Goal: Task Accomplishment & Management: Use online tool/utility

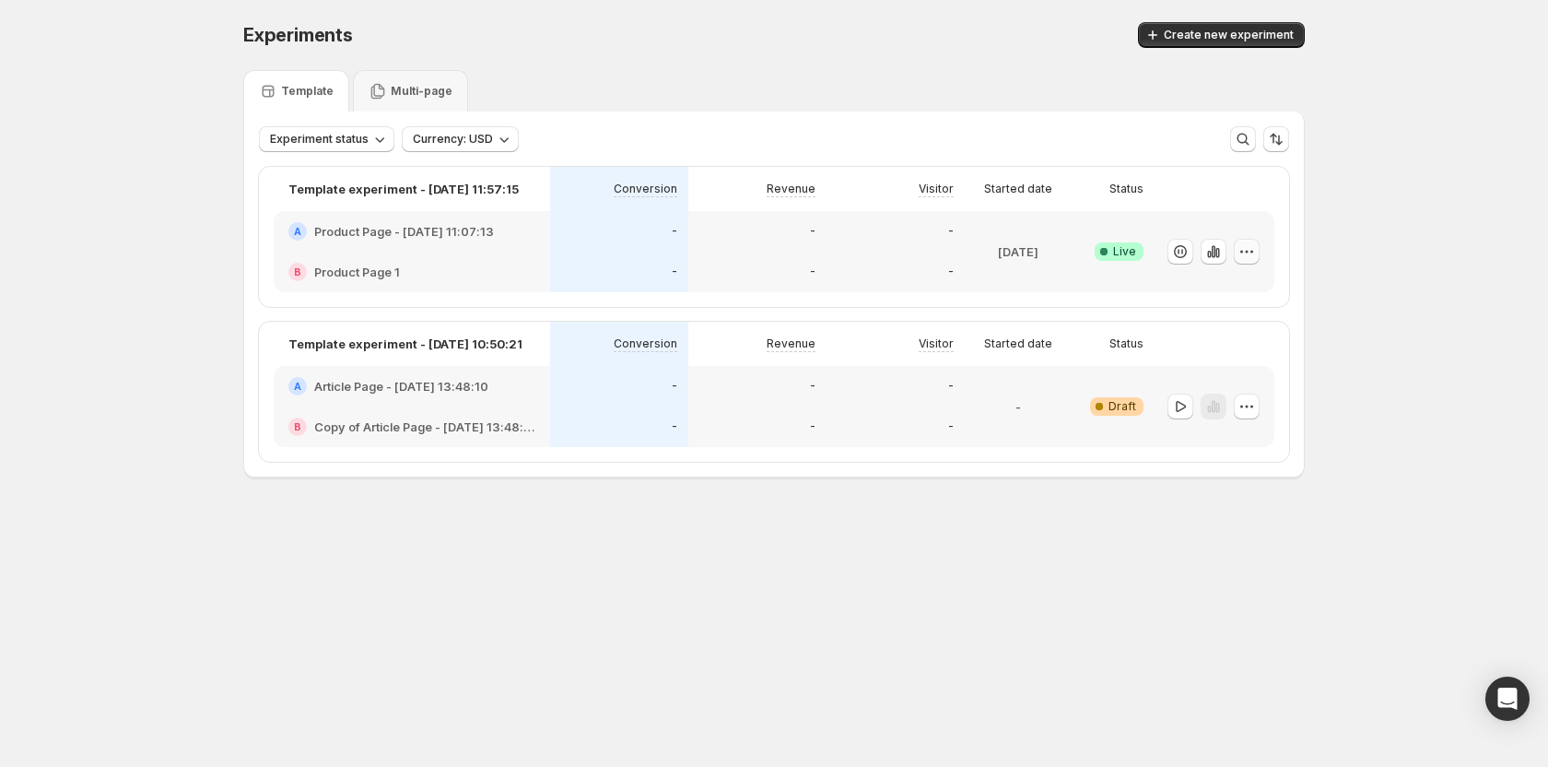
click at [1241, 243] on icon "button" at bounding box center [1246, 251] width 18 height 18
click at [1232, 281] on span "Edit" at bounding box center [1263, 289] width 193 height 18
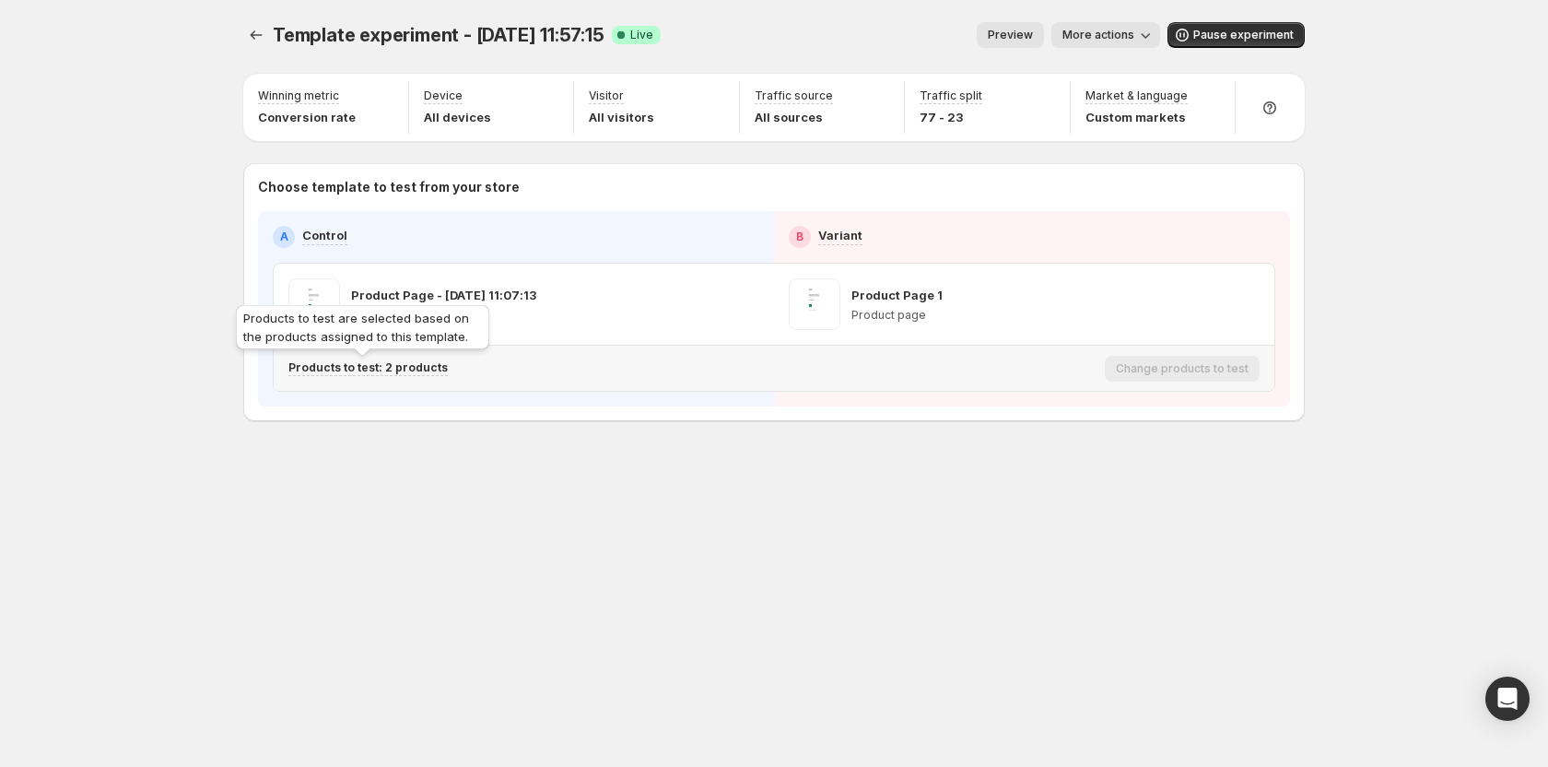
click at [365, 371] on p "Products to test: 2 products" at bounding box center [367, 367] width 159 height 15
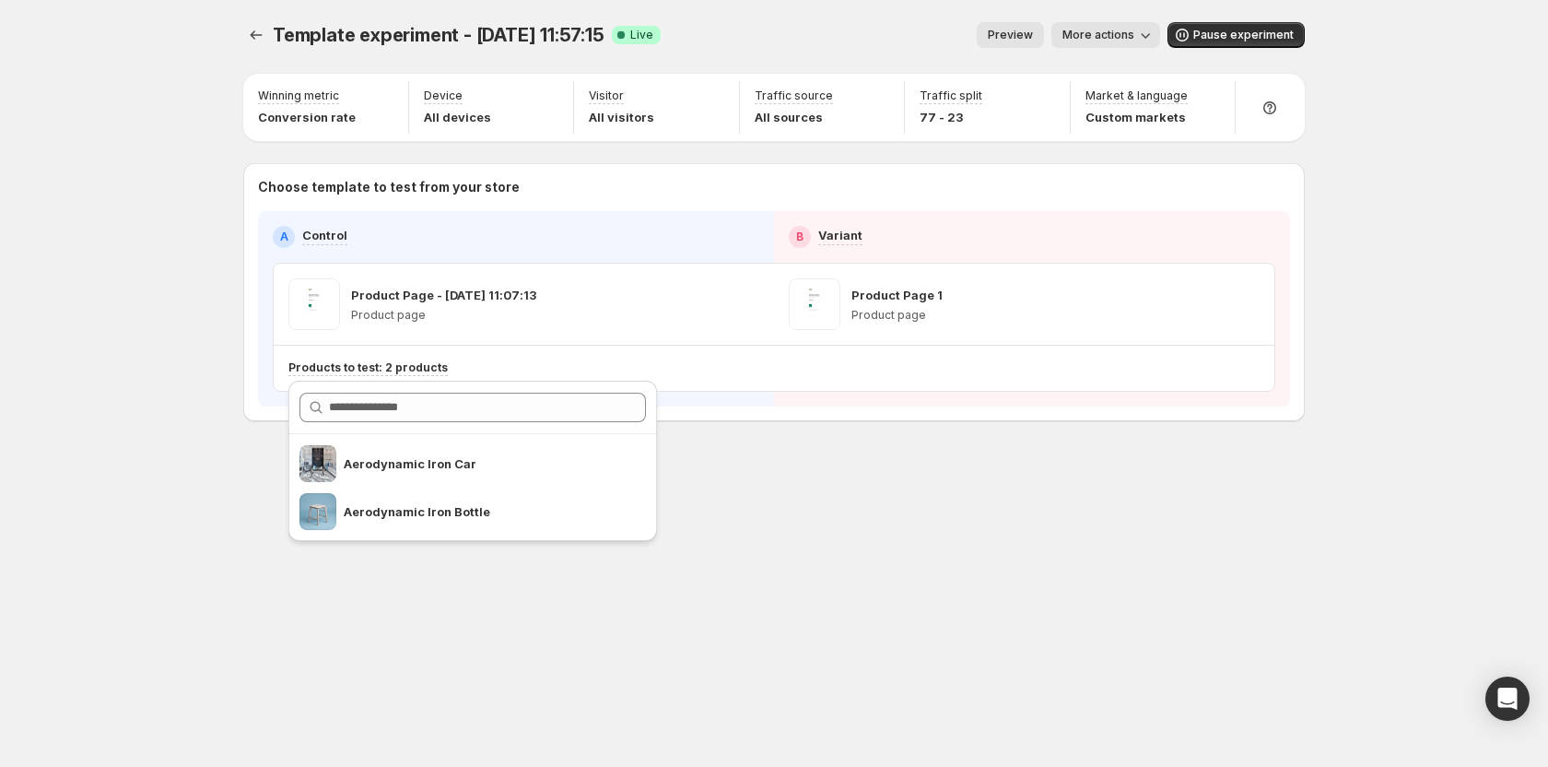
click at [189, 357] on div "Template experiment - [DATE] 11:57:15. This page is ready Template experiment -…" at bounding box center [774, 383] width 1548 height 767
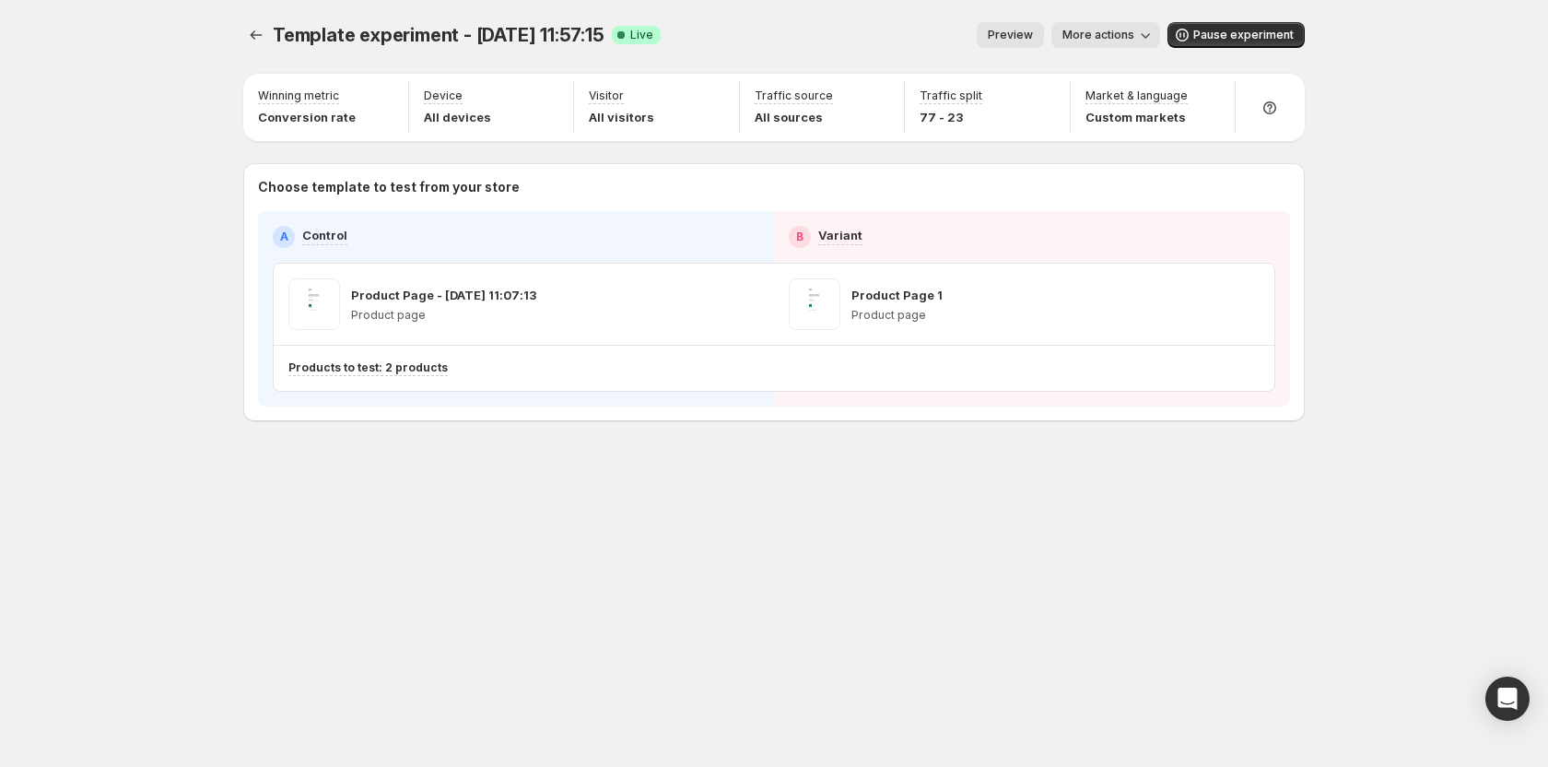
click at [240, 34] on div "Template experiment - [DATE] 11:57:15. This page is ready Template experiment -…" at bounding box center [774, 260] width 1106 height 521
click at [250, 34] on icon "Experiments" at bounding box center [256, 35] width 18 height 18
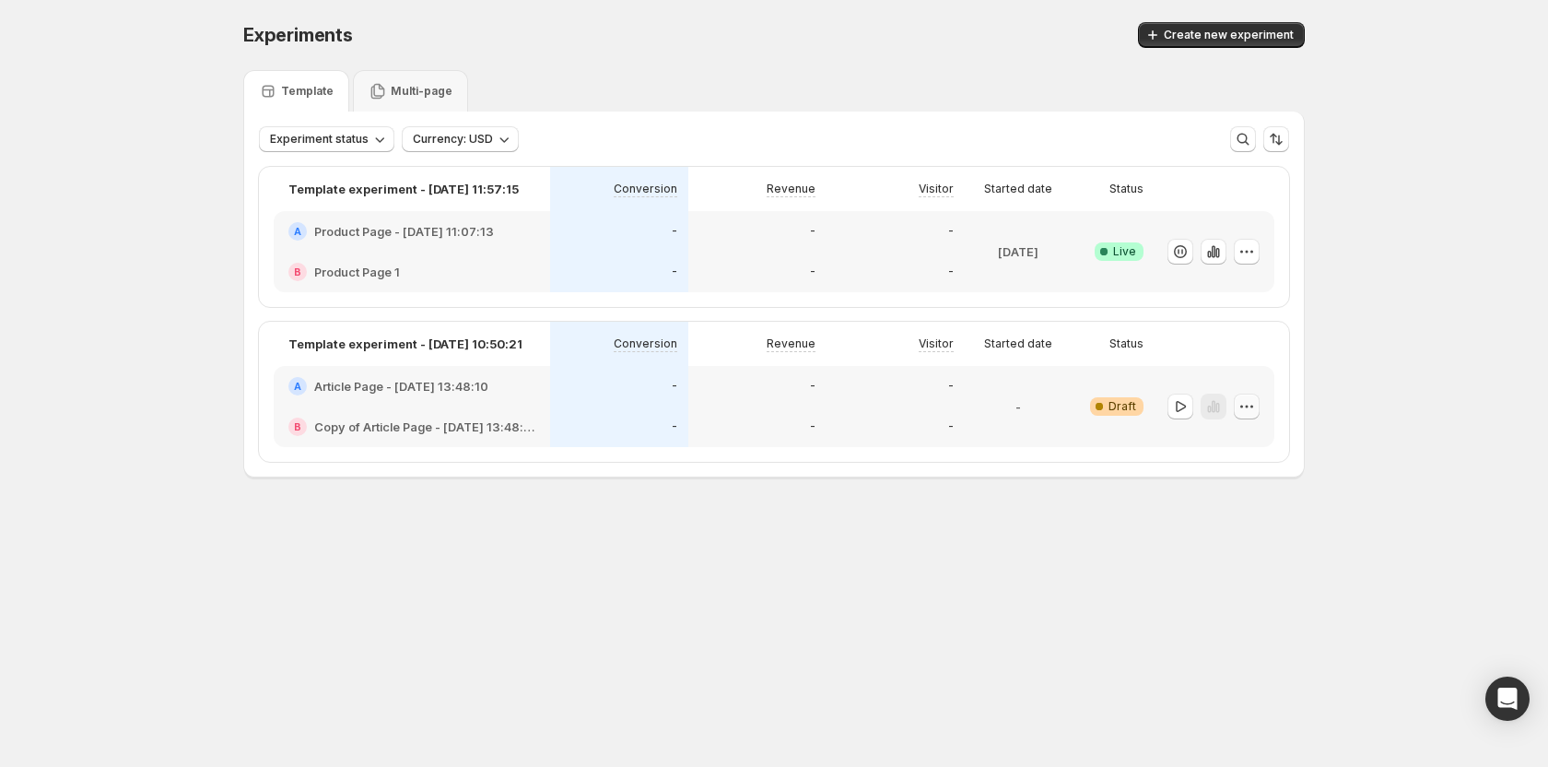
click at [1252, 412] on icon "button" at bounding box center [1246, 406] width 18 height 18
click at [1214, 532] on span "Delete" at bounding box center [1232, 538] width 37 height 15
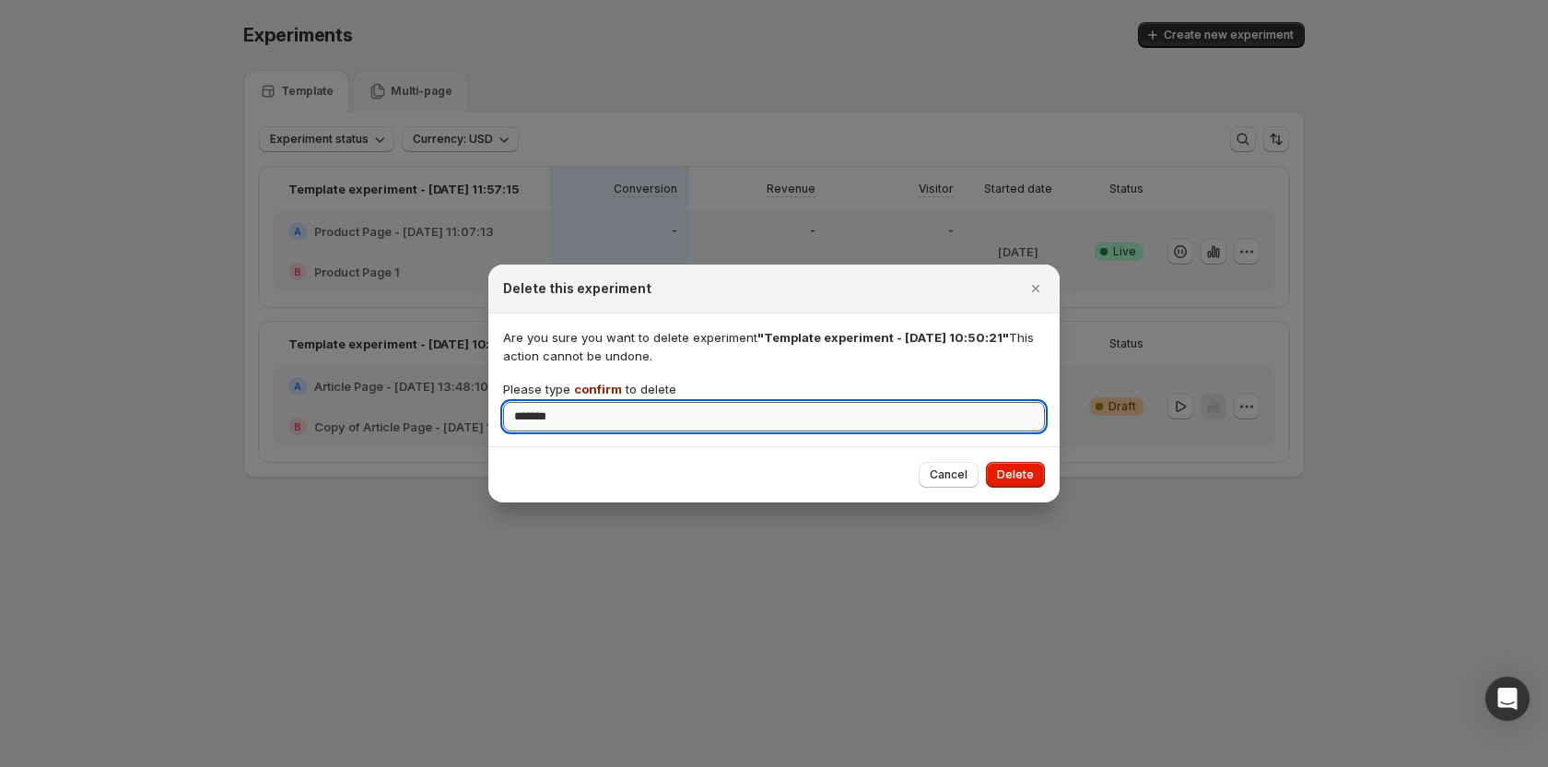
type input "*******"
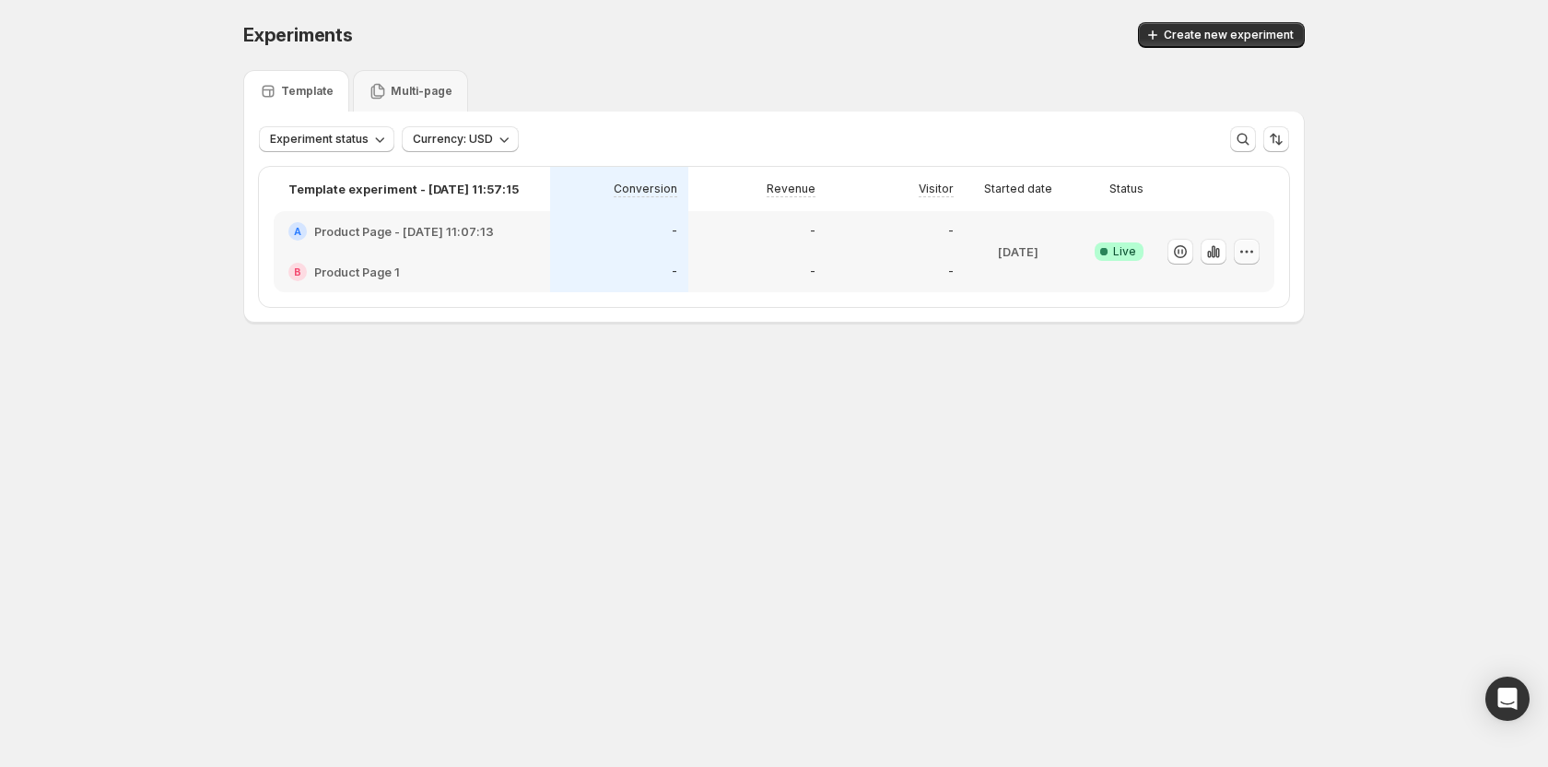
click at [1249, 251] on icon "button" at bounding box center [1246, 251] width 18 height 18
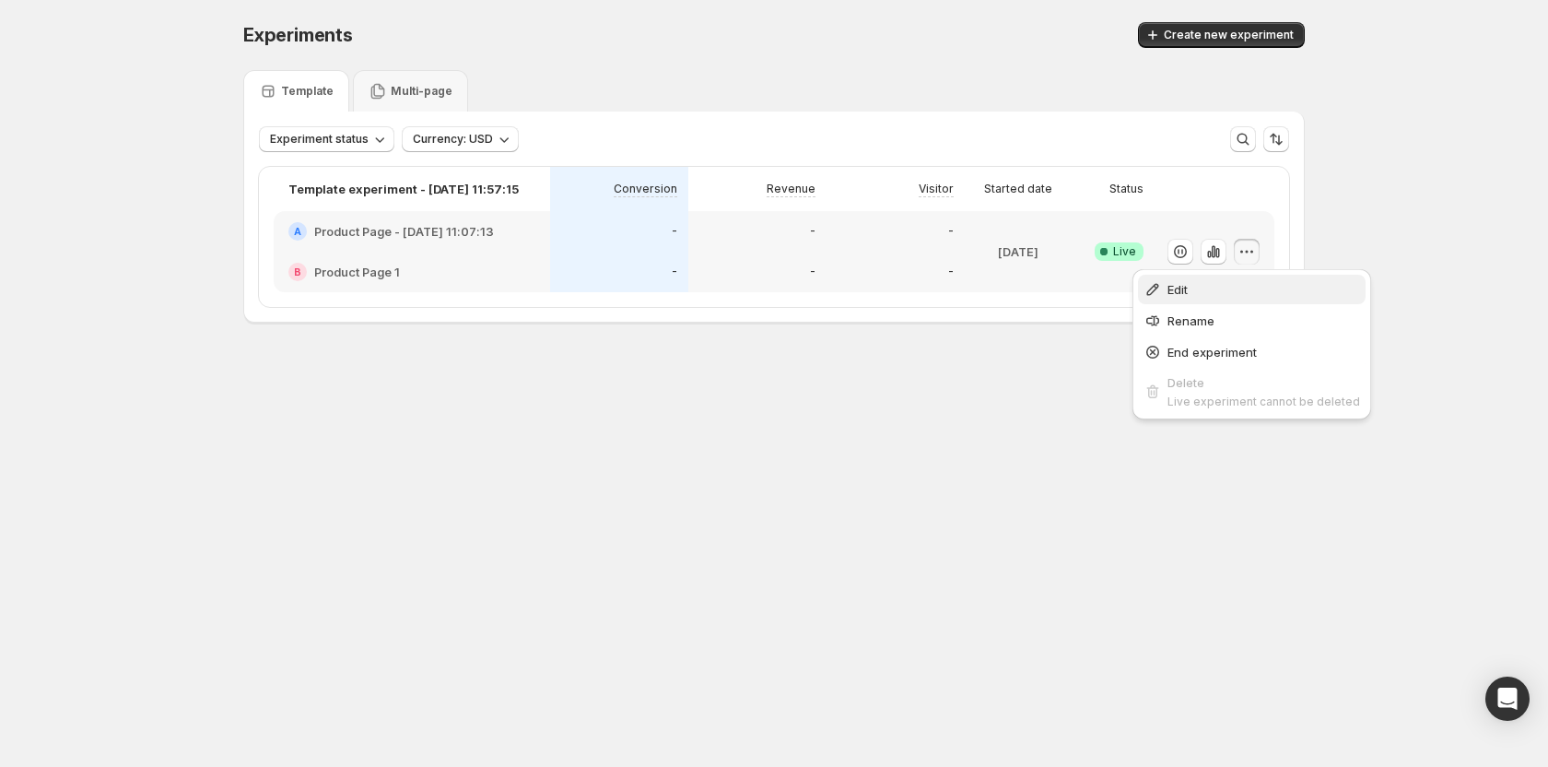
click at [1231, 286] on span "Edit" at bounding box center [1263, 289] width 193 height 18
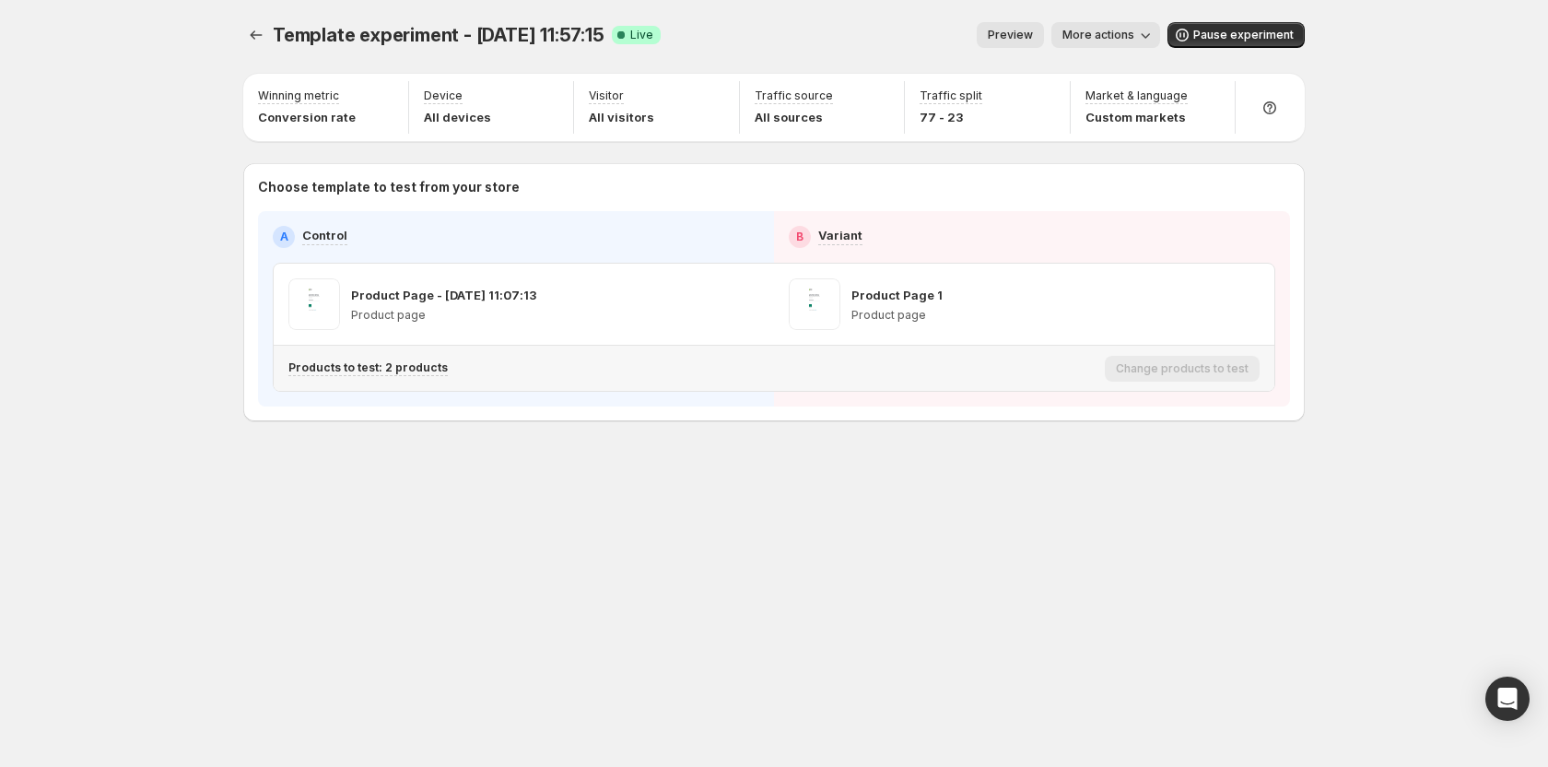
click at [396, 376] on div "Products to test: 2 products" at bounding box center [692, 368] width 809 height 30
click at [395, 372] on p "Products to test: 2 products" at bounding box center [367, 367] width 159 height 15
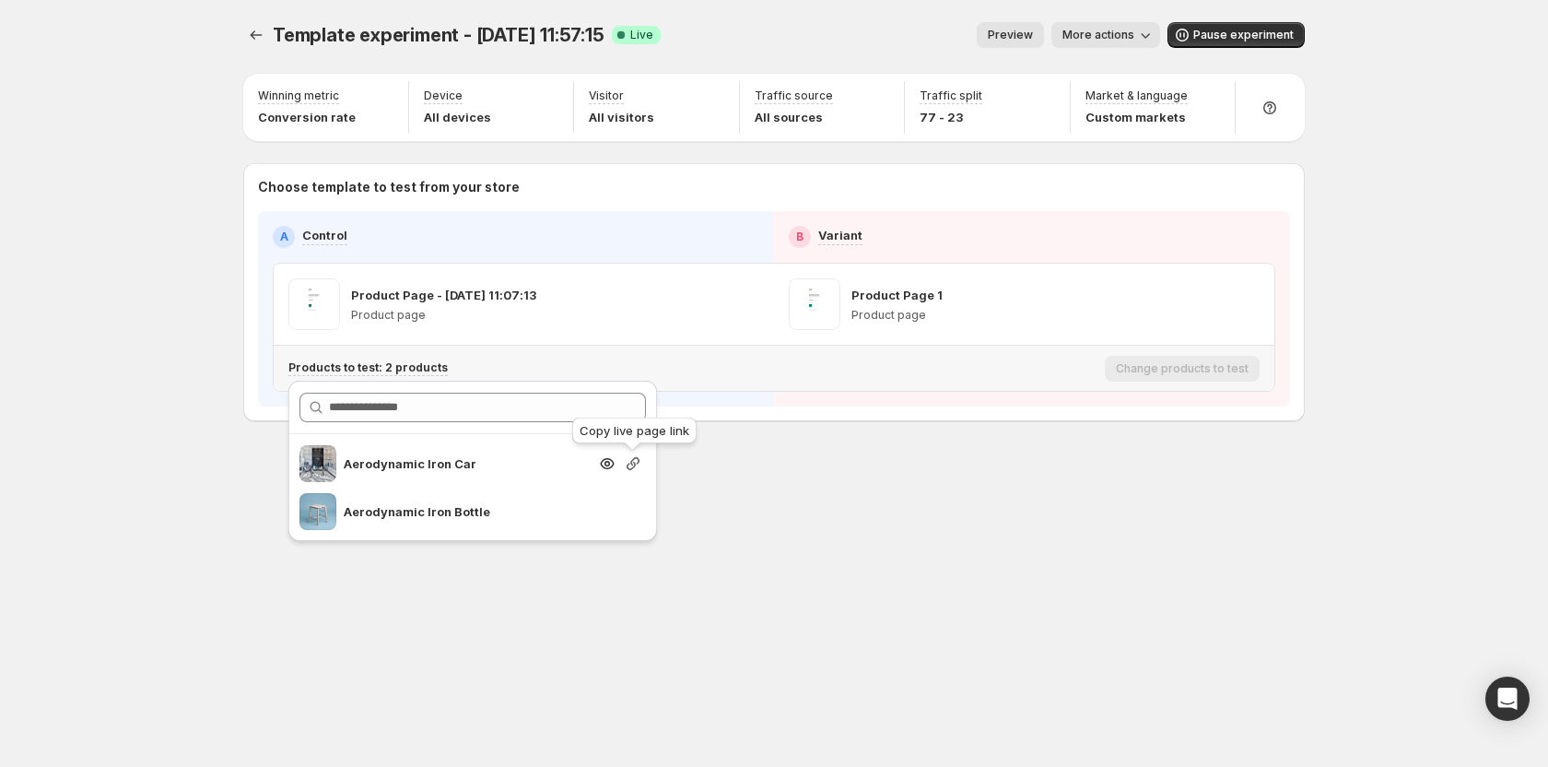
click at [634, 459] on icon "button" at bounding box center [633, 463] width 13 height 13
click at [876, 510] on div "Template experiment - Jul 10, 11:57:15. This page is ready Template experiment …" at bounding box center [774, 260] width 1106 height 521
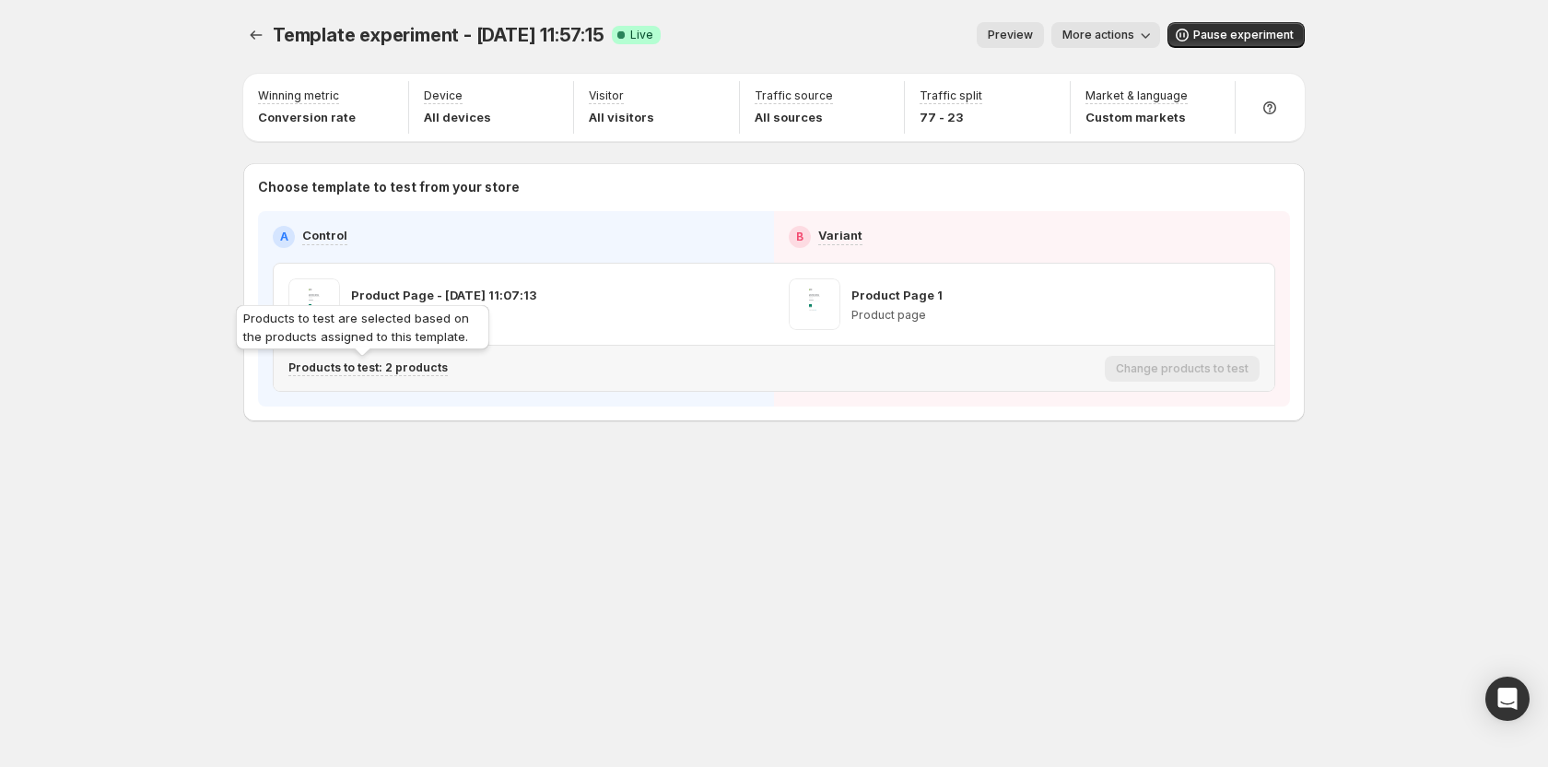
click at [408, 362] on p "Products to test: 2 products" at bounding box center [367, 367] width 159 height 15
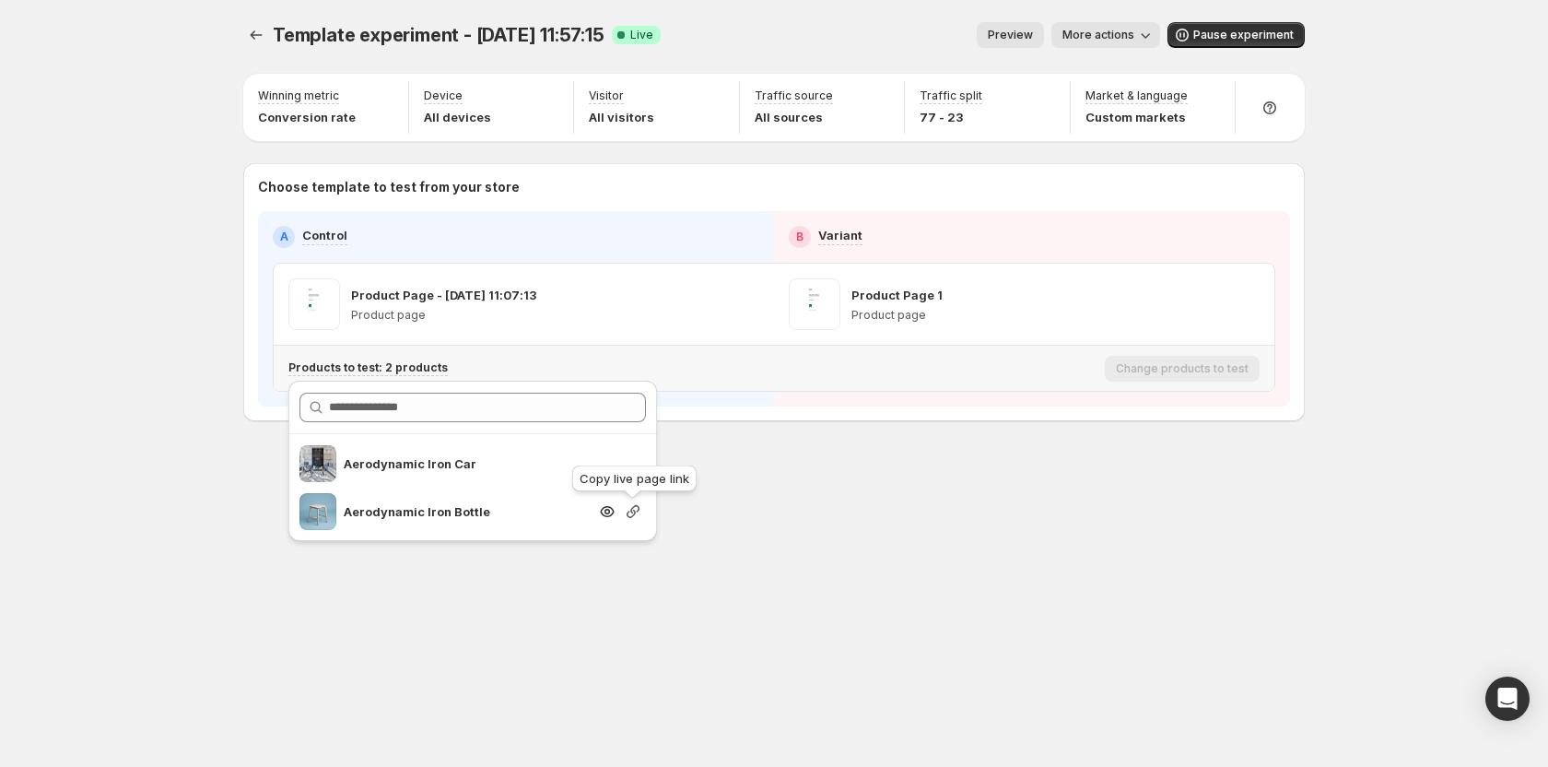
click at [633, 515] on icon "button" at bounding box center [633, 511] width 13 height 13
click at [629, 511] on icon "button" at bounding box center [633, 511] width 13 height 13
click at [633, 469] on icon "button" at bounding box center [633, 463] width 18 height 18
click at [111, 73] on div "Template experiment - Jul 10, 11:57:15. This page is ready Template experiment …" at bounding box center [774, 383] width 1548 height 767
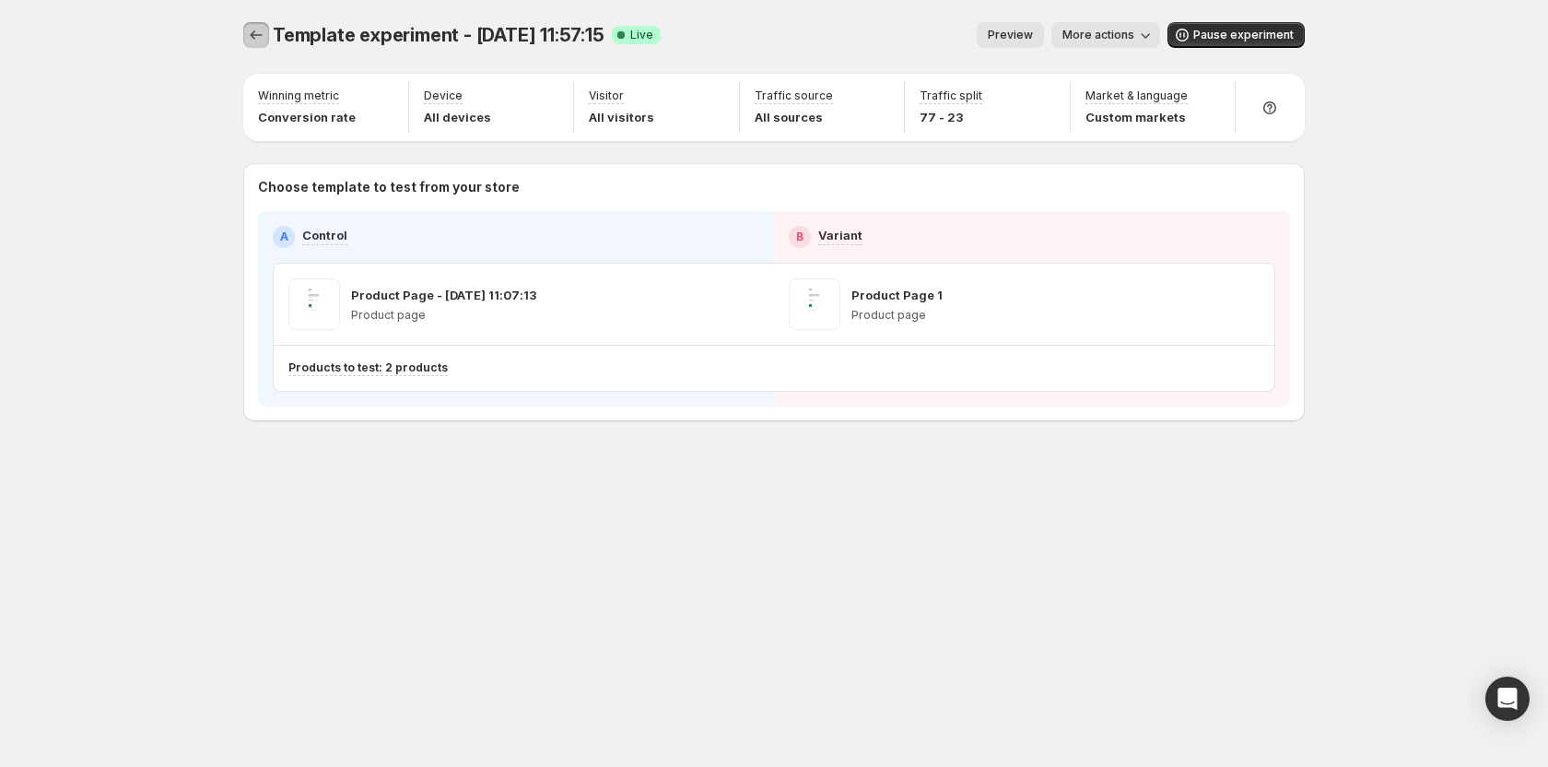
click at [265, 27] on button "Experiments" at bounding box center [256, 35] width 26 height 26
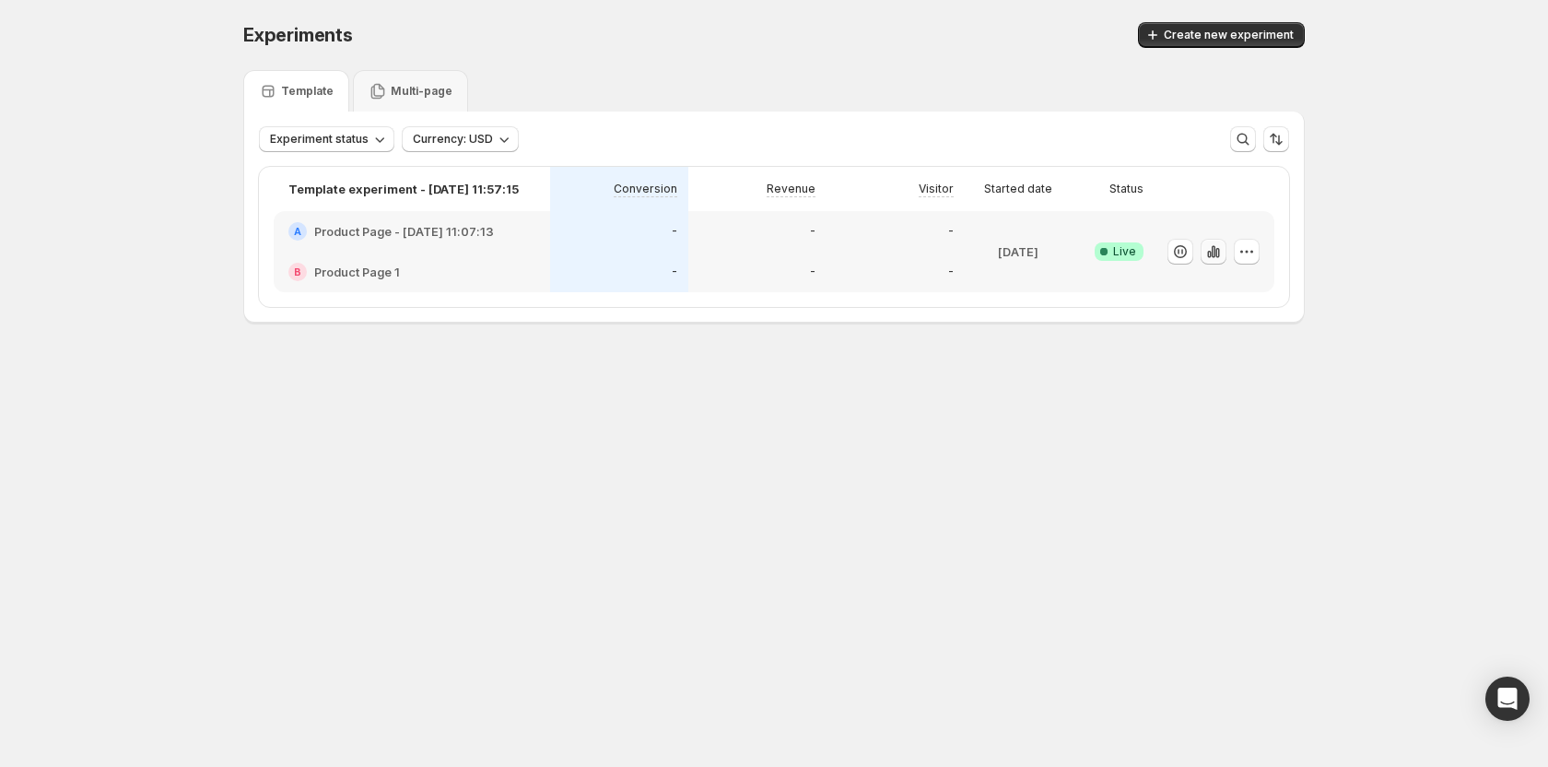
click at [1210, 252] on icon "button" at bounding box center [1209, 254] width 4 height 7
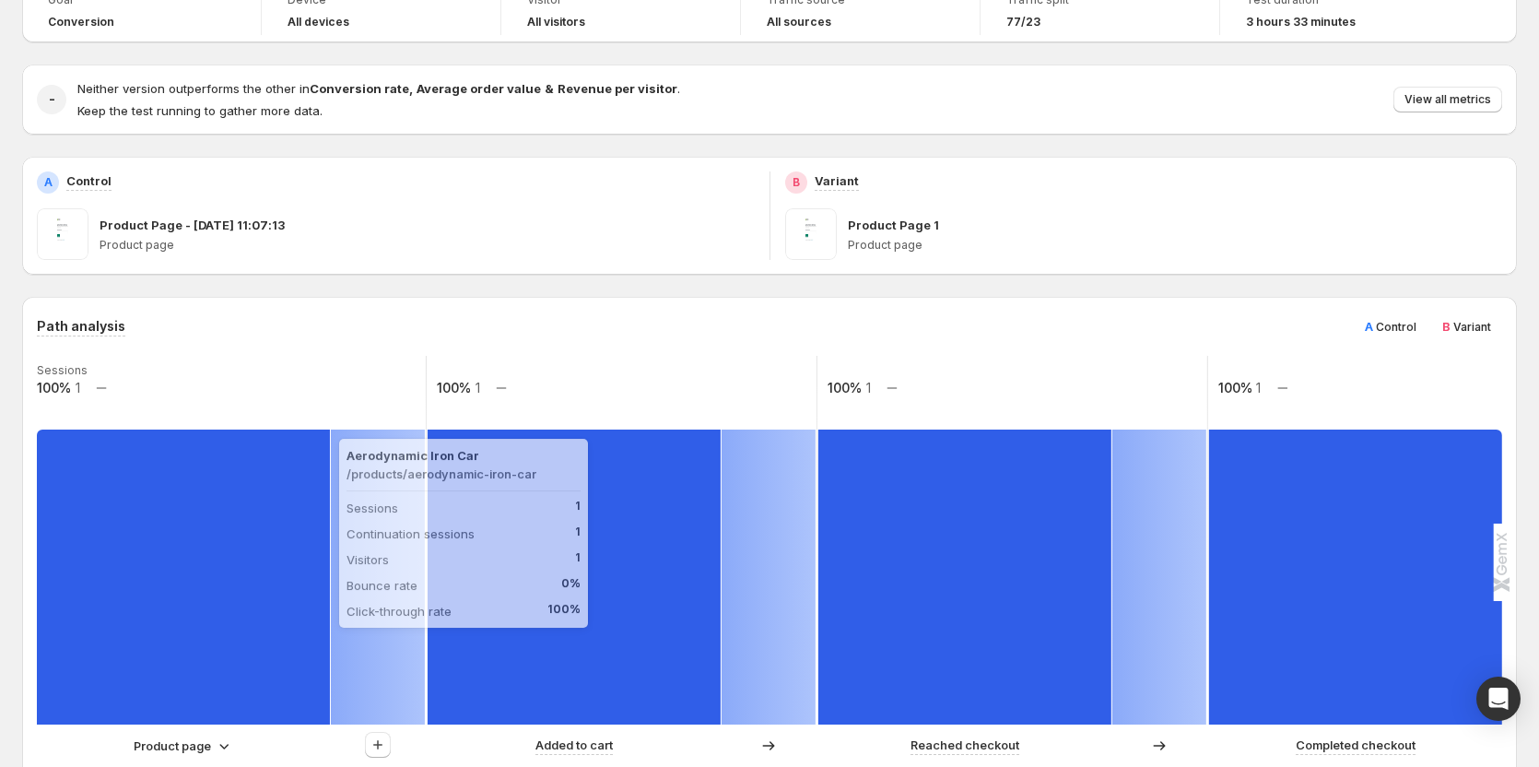
scroll to position [92, 0]
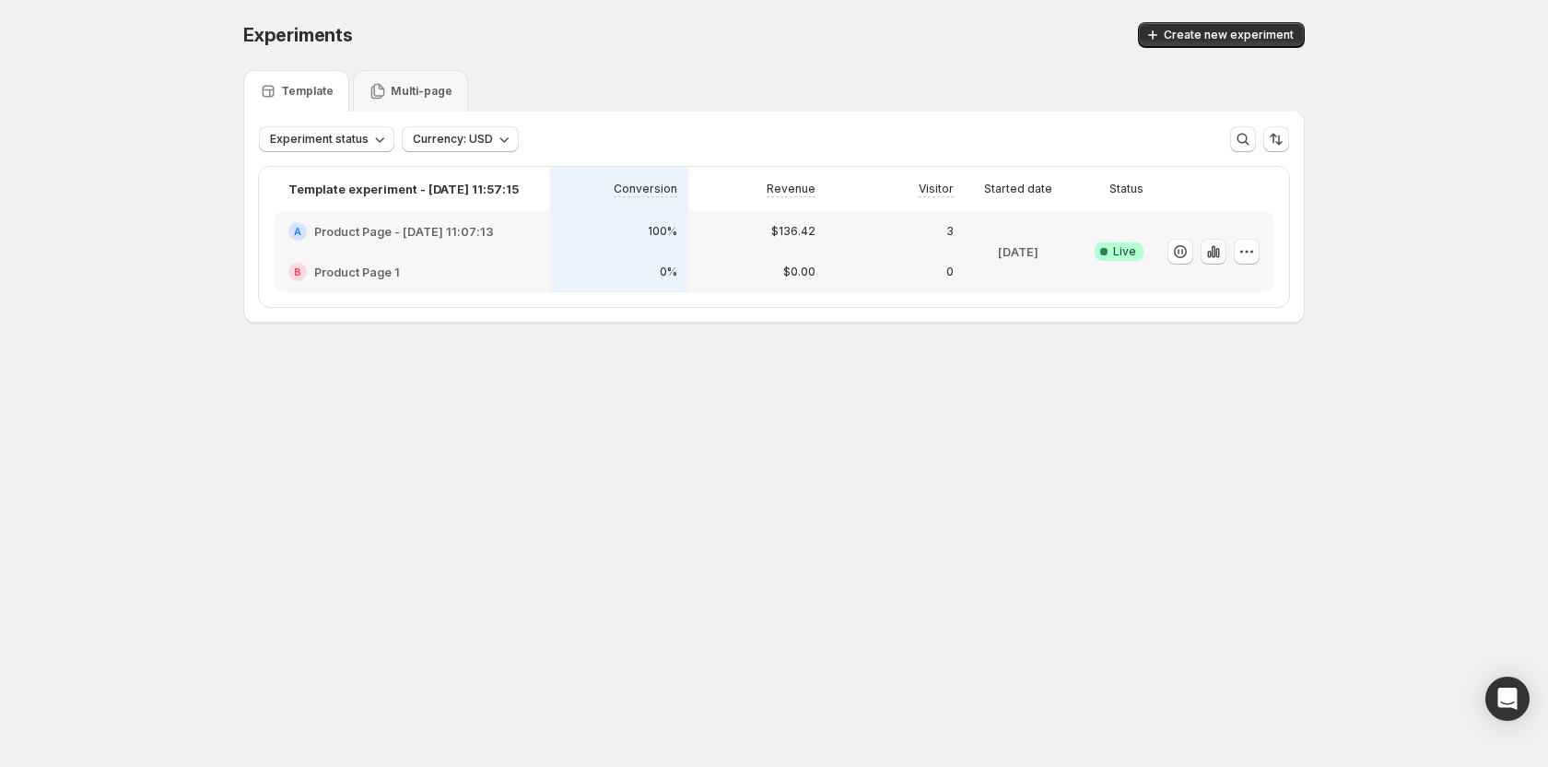
click at [1213, 250] on icon "button" at bounding box center [1214, 251] width 4 height 12
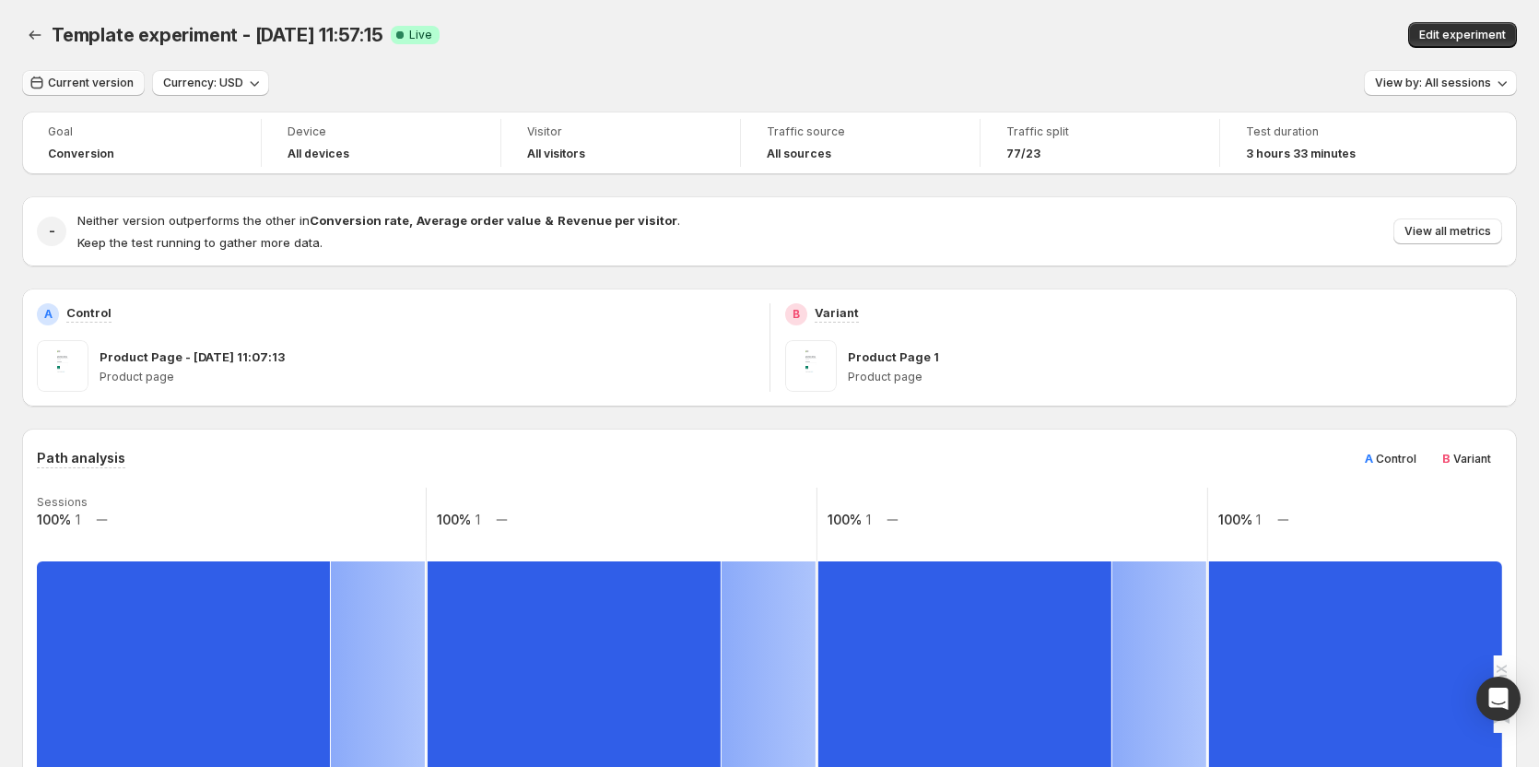
click at [83, 94] on button "Current version" at bounding box center [83, 83] width 123 height 26
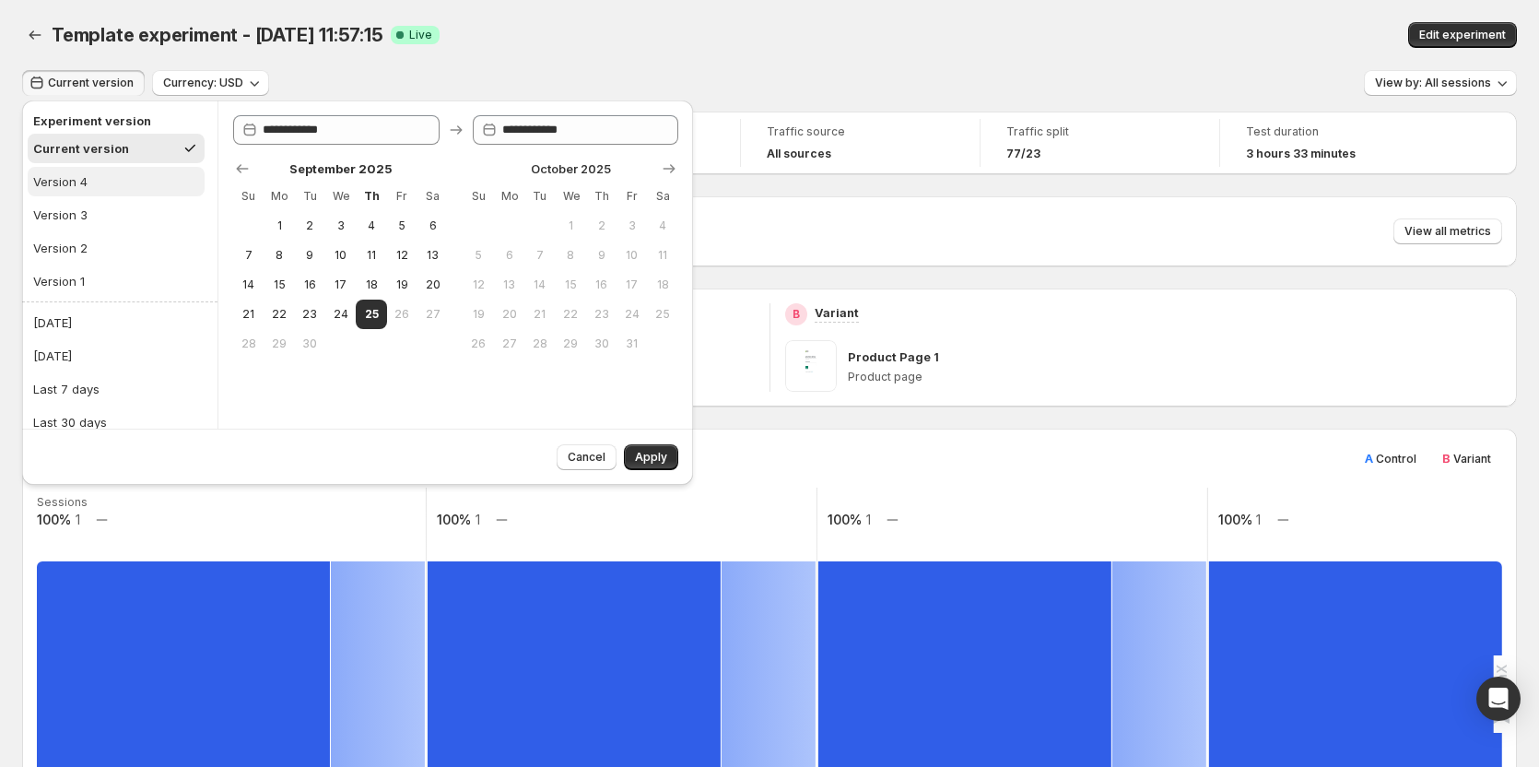
click at [92, 182] on button "Version 4" at bounding box center [116, 181] width 177 height 29
type input "**********"
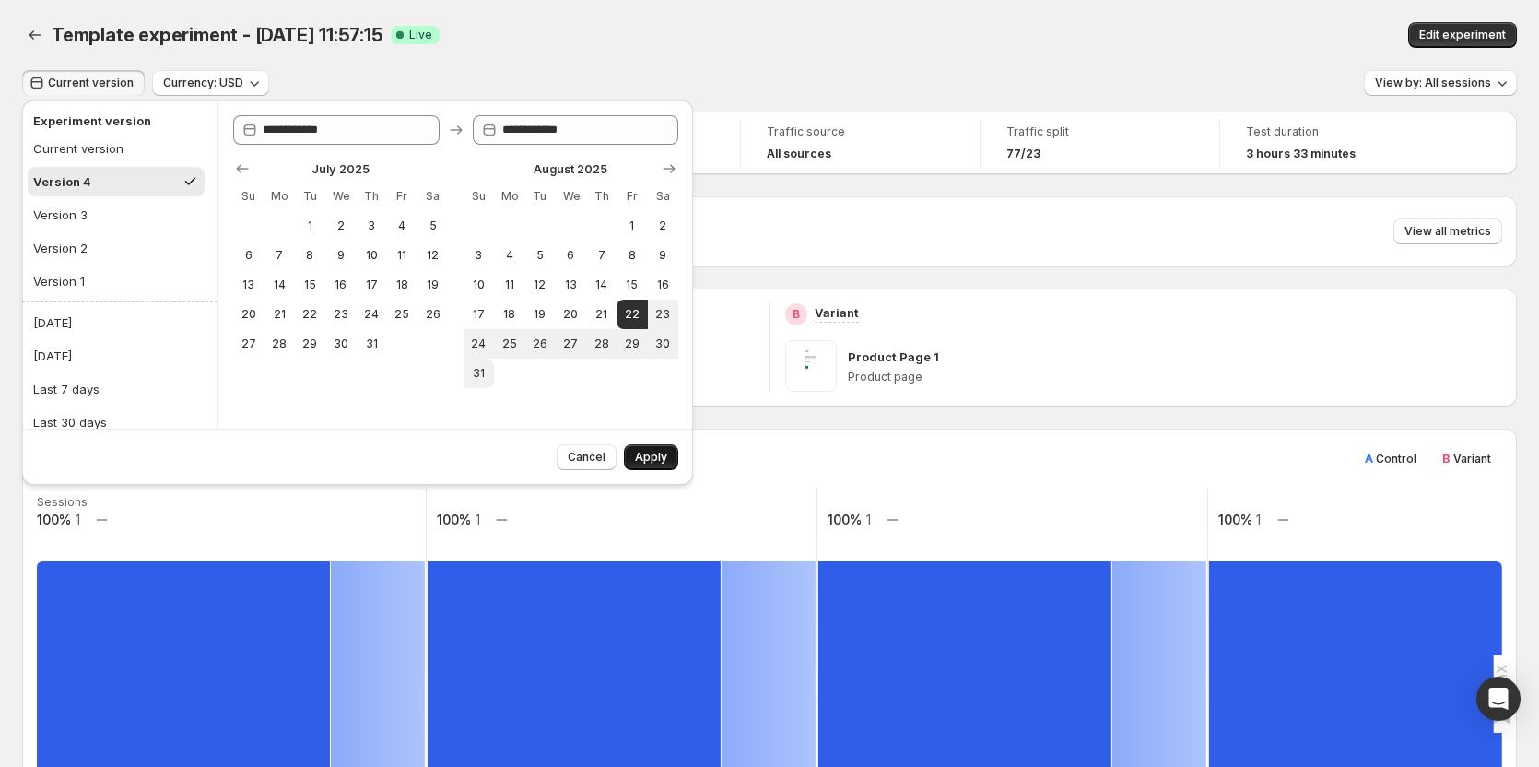
click at [669, 455] on button "Apply" at bounding box center [651, 457] width 54 height 26
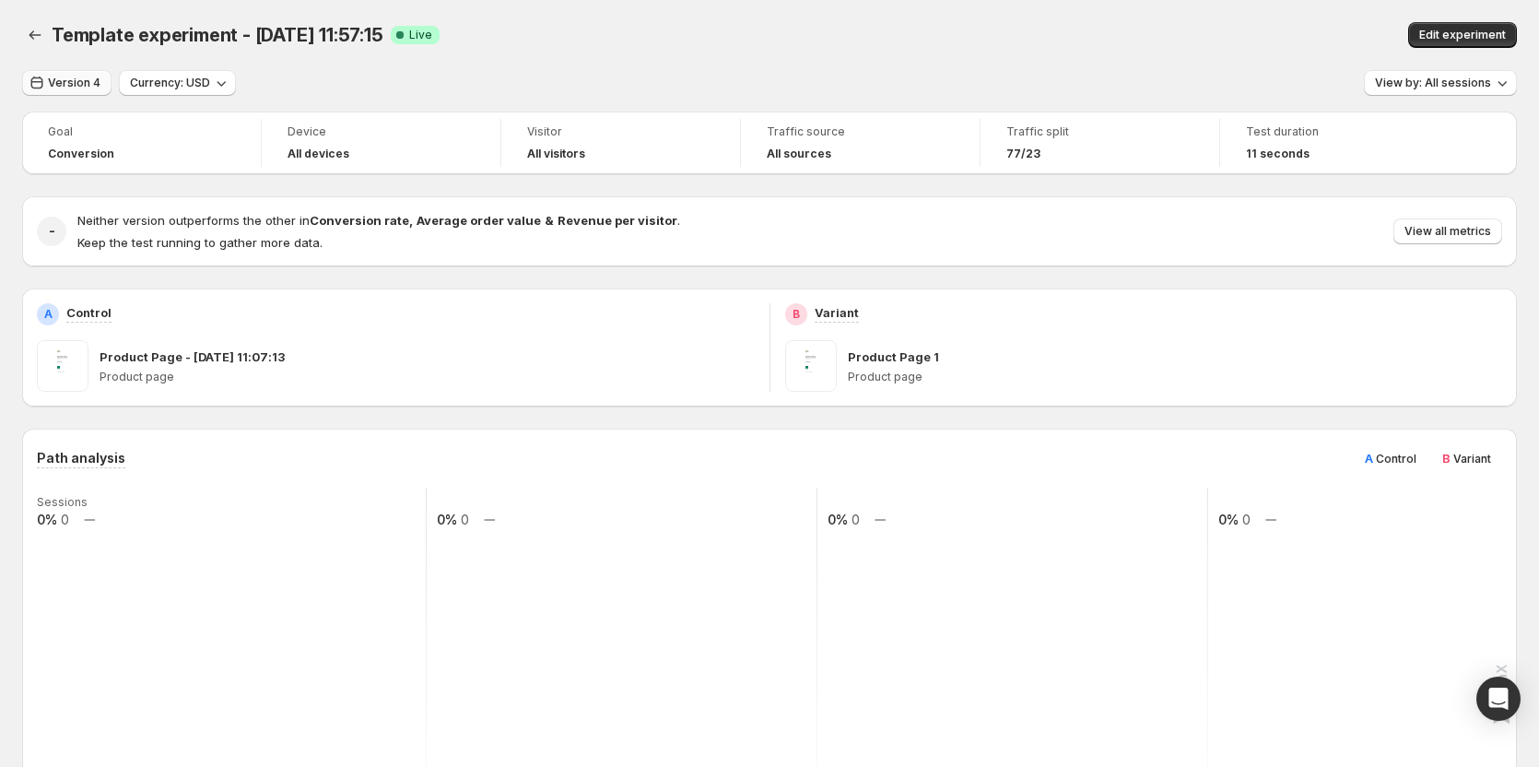
click at [80, 82] on span "Version 4" at bounding box center [74, 83] width 53 height 15
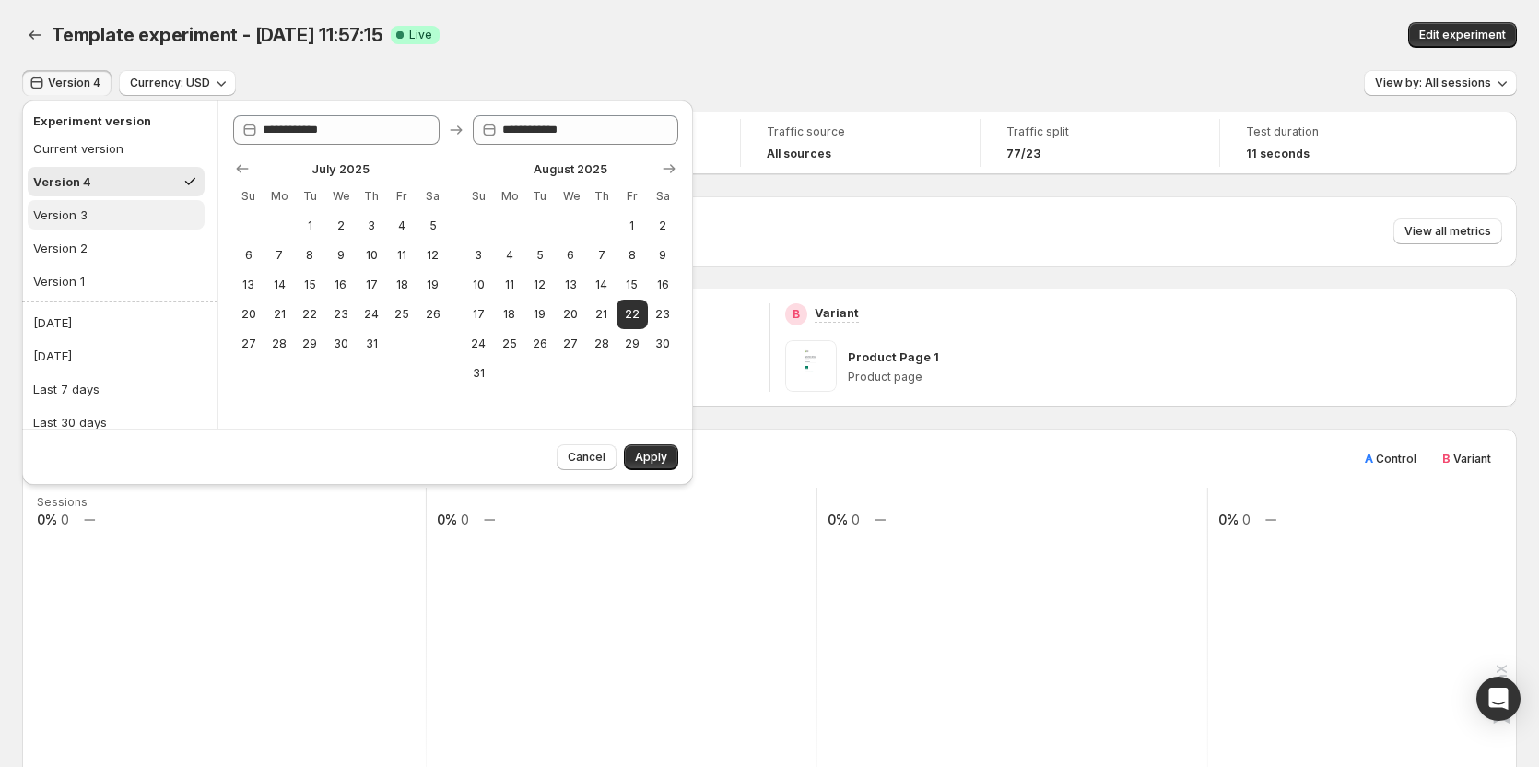
click at [87, 210] on button "Version 3" at bounding box center [116, 214] width 177 height 29
type input "**********"
click at [107, 150] on div "Current version" at bounding box center [78, 148] width 90 height 18
type input "**********"
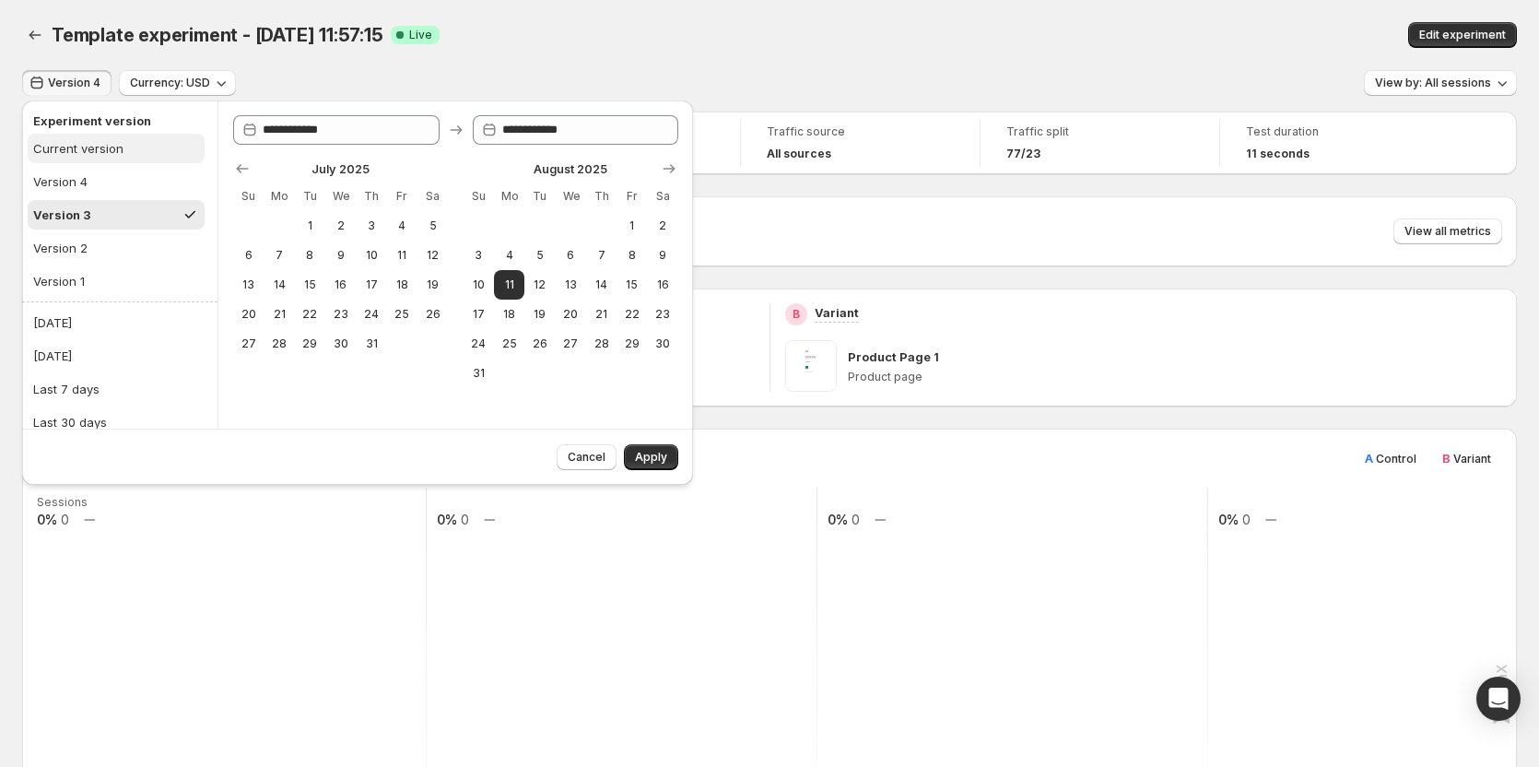
type input "**********"
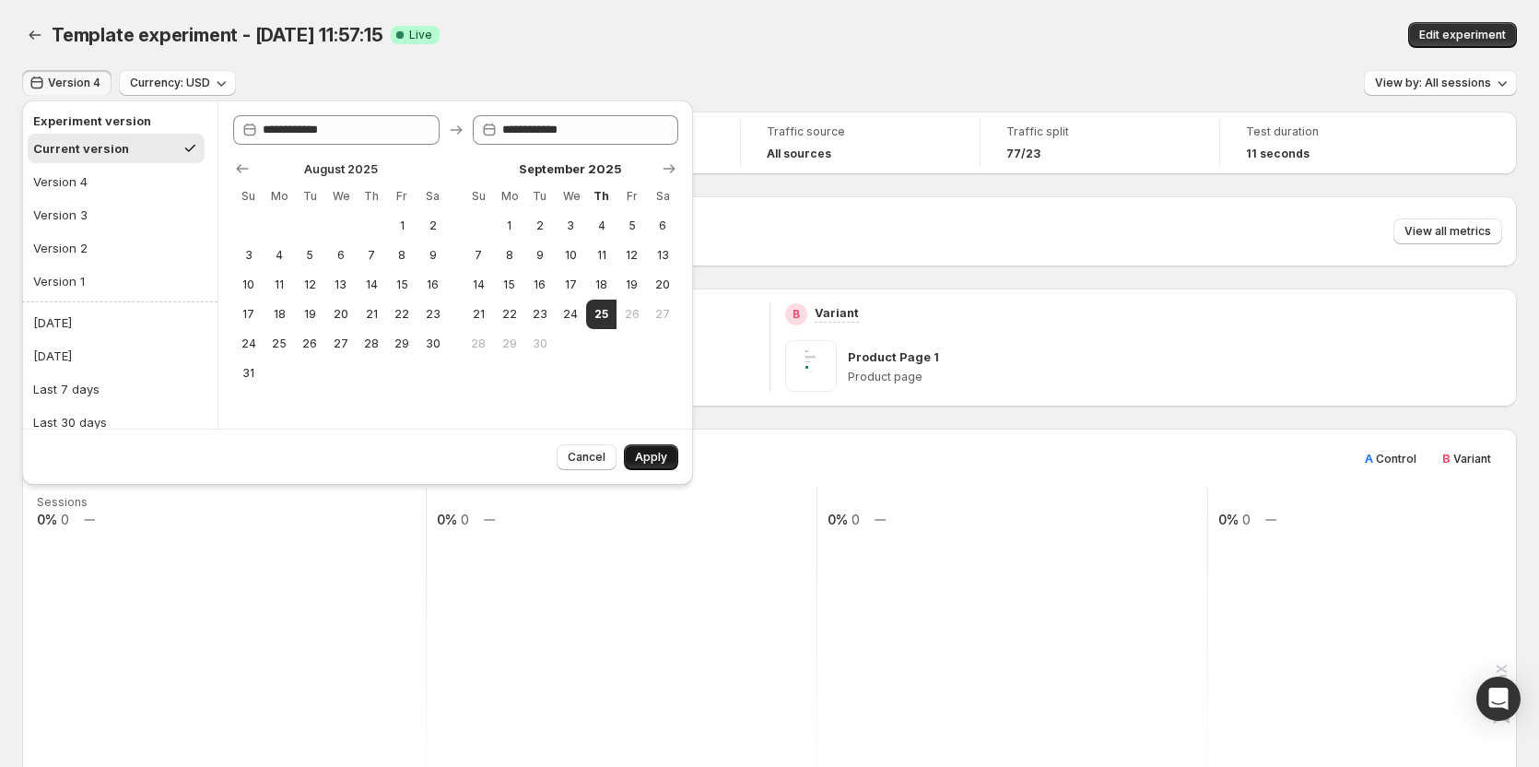
click at [639, 454] on span "Apply" at bounding box center [651, 457] width 32 height 15
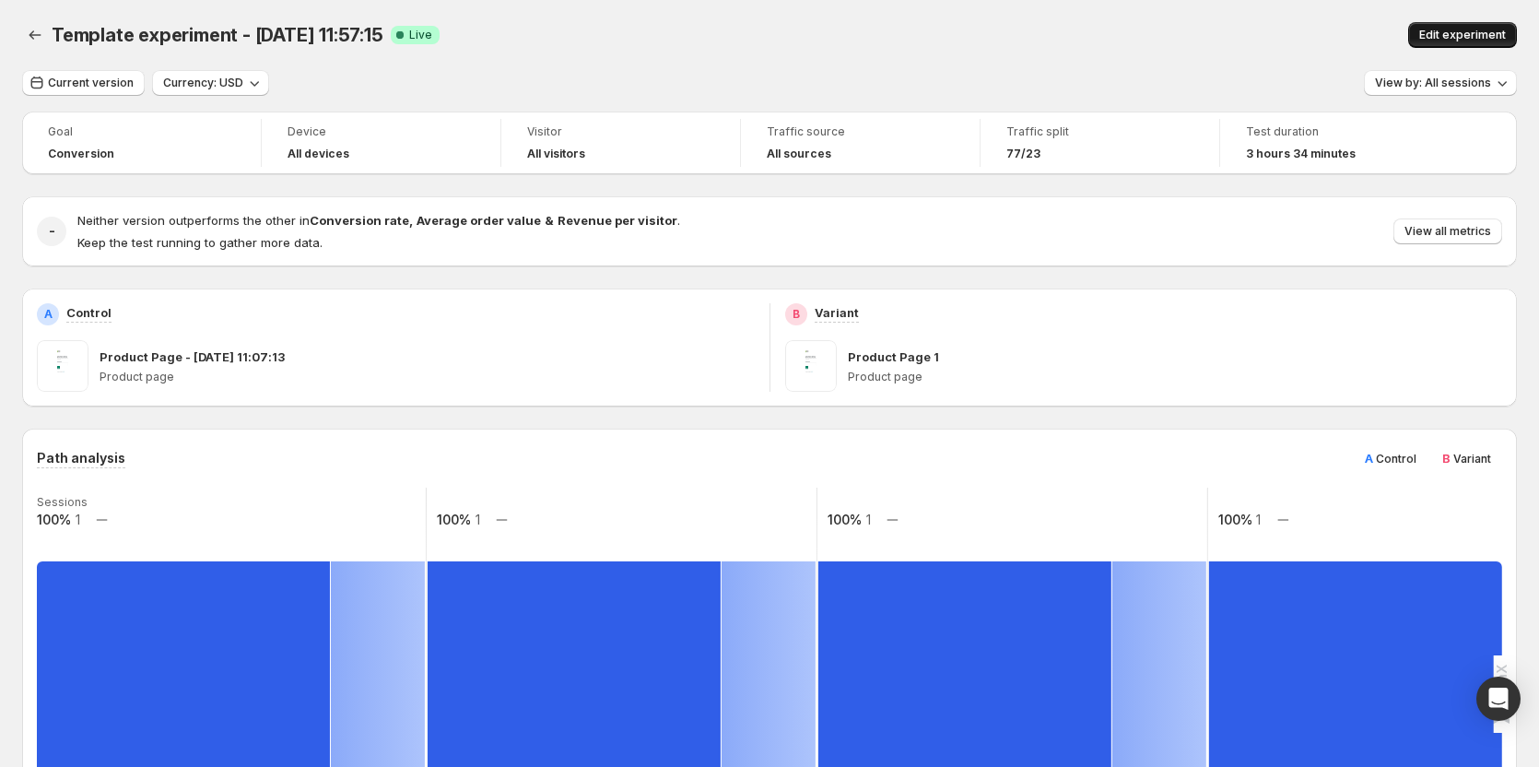
click at [1448, 34] on span "Edit experiment" at bounding box center [1462, 35] width 87 height 15
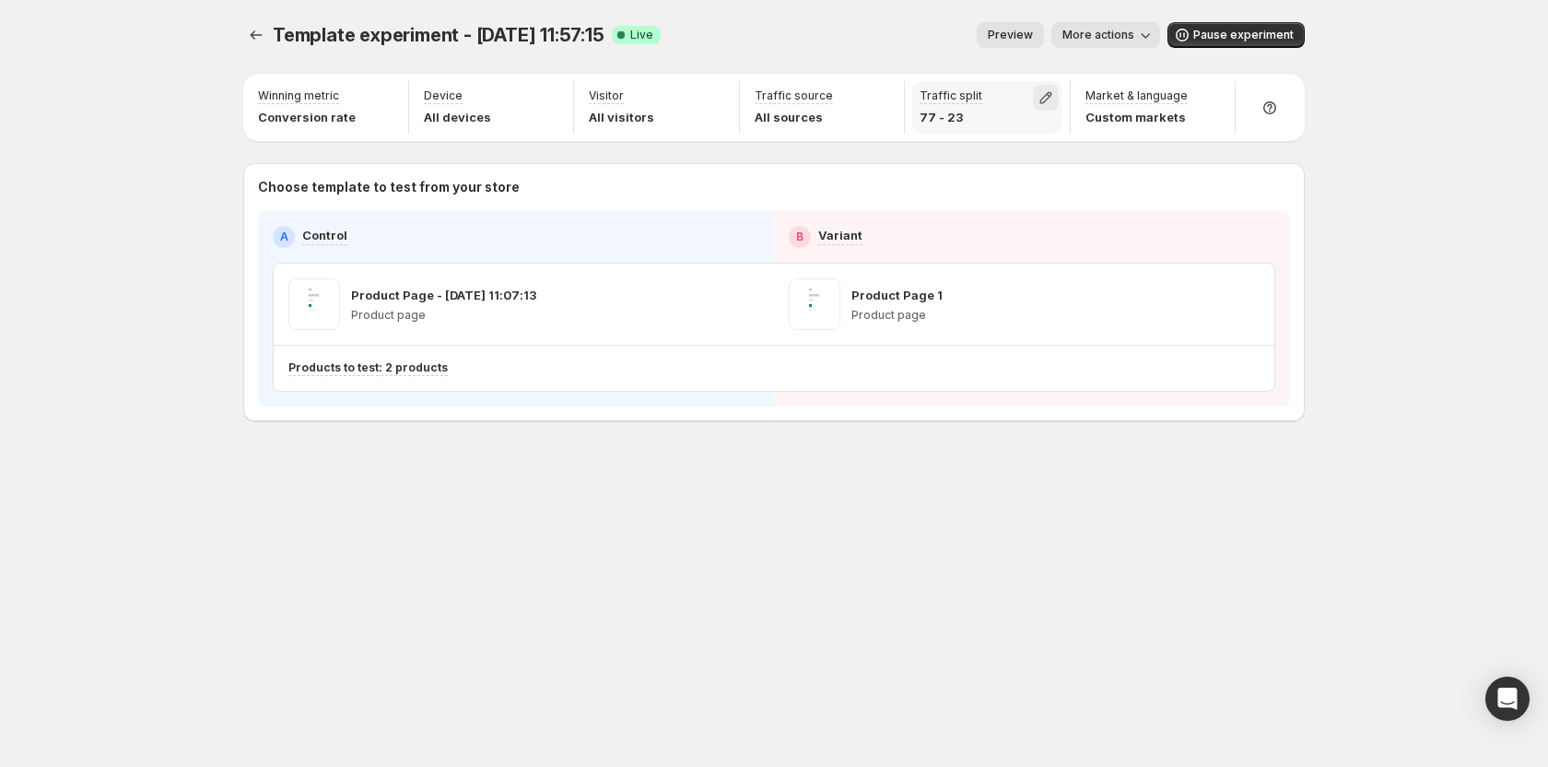
click at [1049, 99] on icon "button" at bounding box center [1046, 97] width 18 height 18
drag, startPoint x: 1114, startPoint y: 142, endPoint x: 1045, endPoint y: 142, distance: 69.1
type input "**"
click at [1045, 142] on input "range" at bounding box center [1045, 137] width 265 height 26
click at [1351, 99] on div "Template experiment - Jul 10, 11:57:15. This page is ready Template experiment …" at bounding box center [774, 383] width 1548 height 767
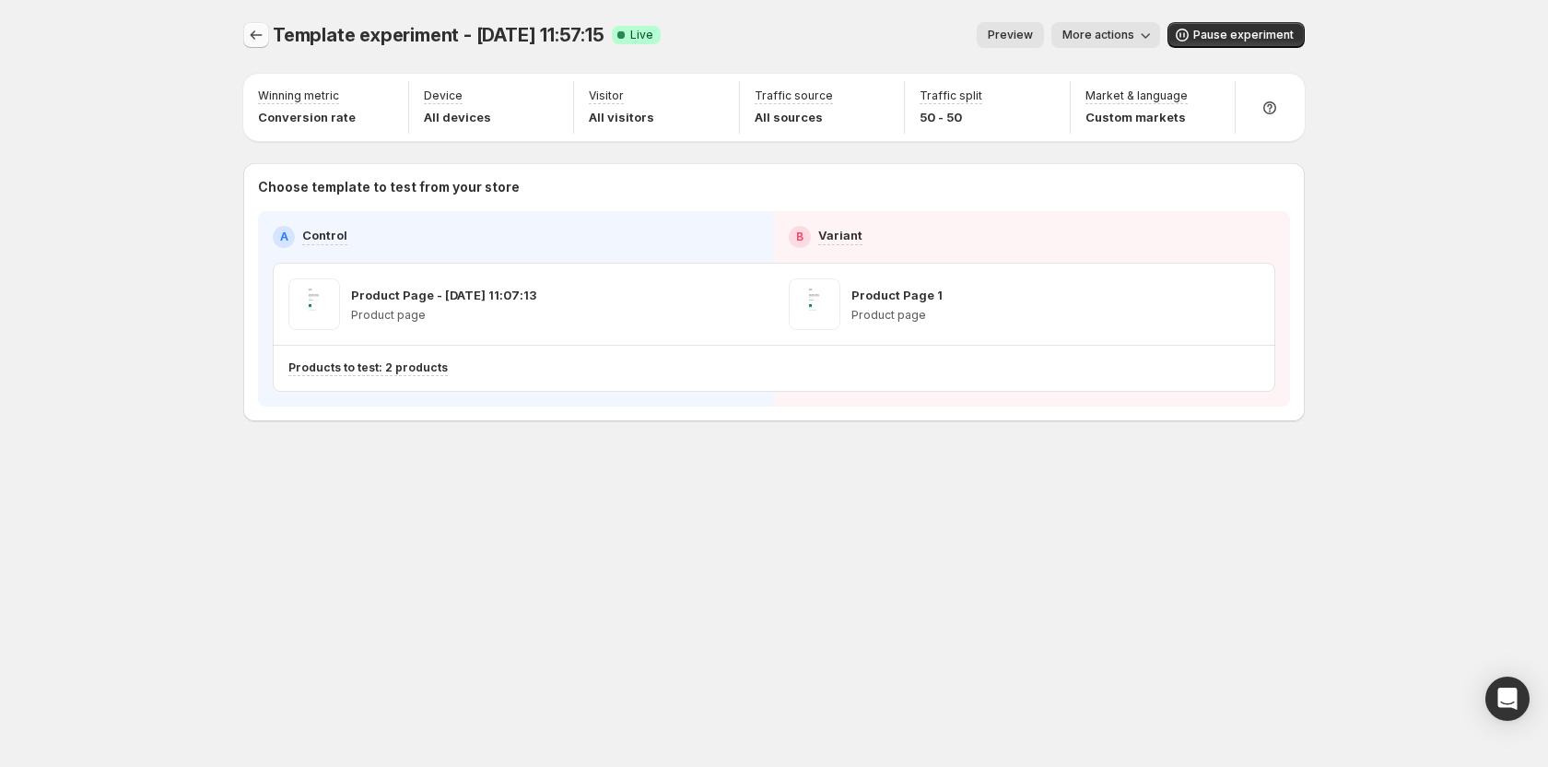
click at [248, 34] on icon "Experiments" at bounding box center [256, 35] width 18 height 18
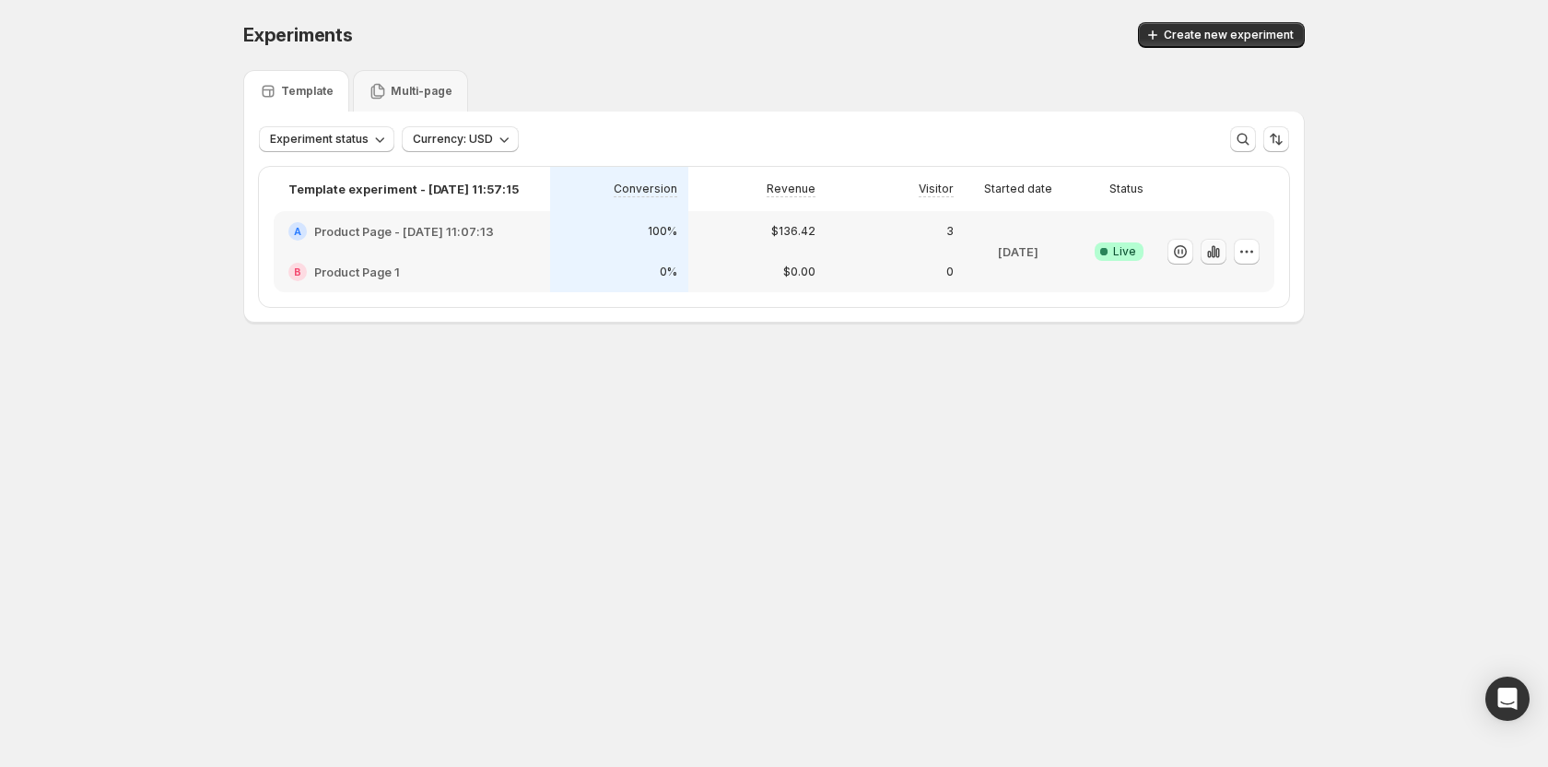
click at [1219, 250] on icon "button" at bounding box center [1217, 253] width 4 height 10
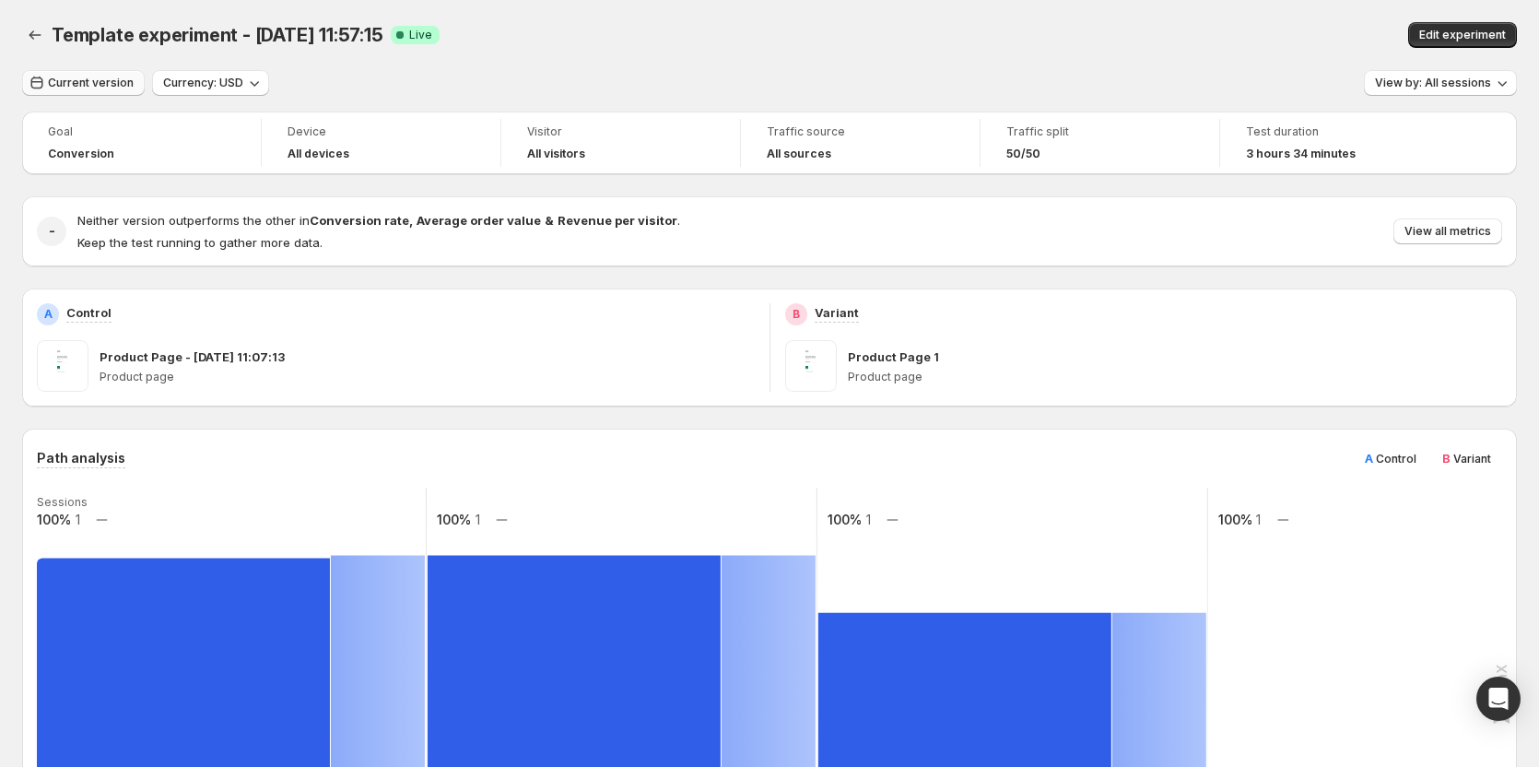
click at [97, 79] on span "Current version" at bounding box center [91, 83] width 86 height 15
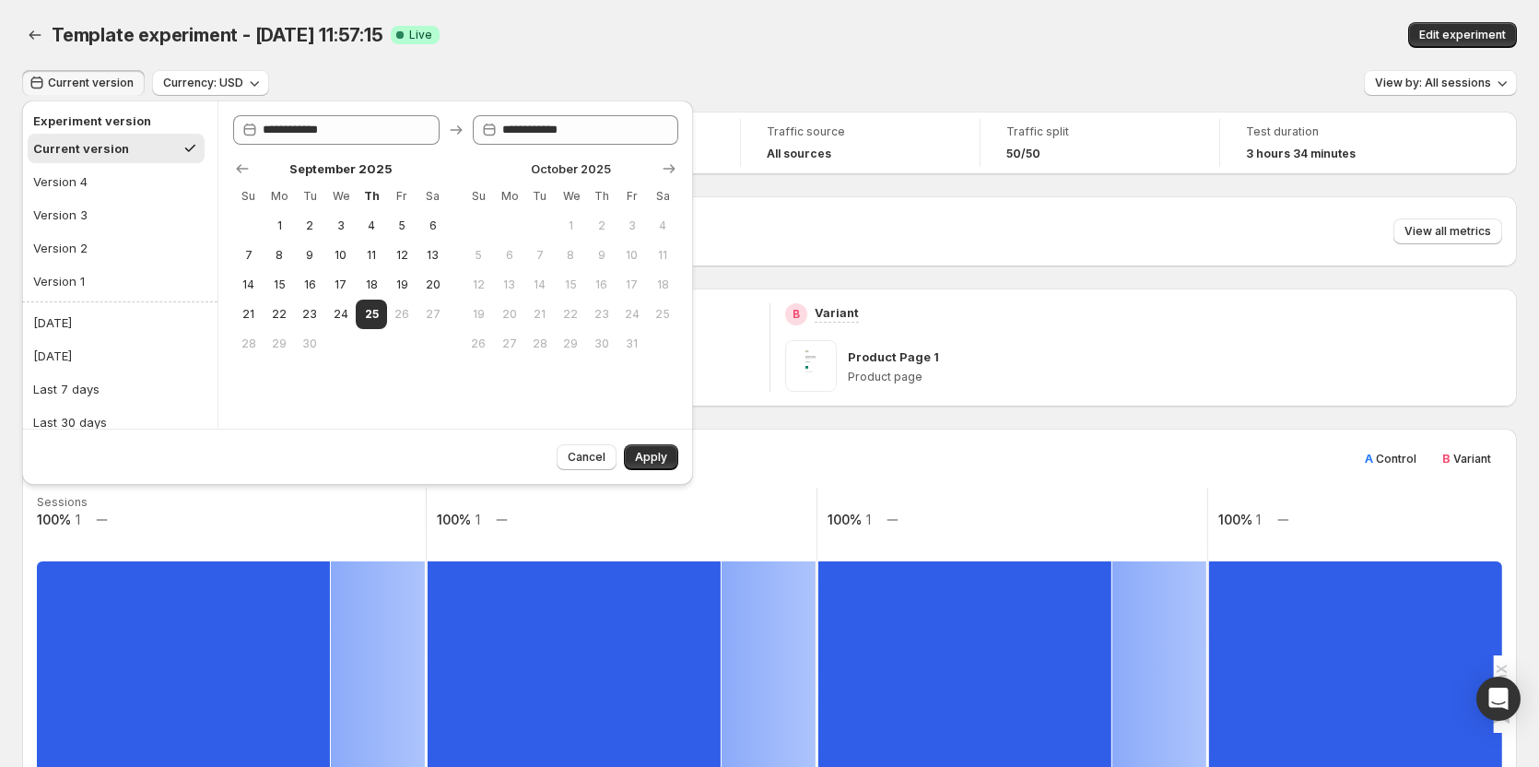
click at [706, 43] on div "Template experiment - Jul 10, 11:57:15 Success Complete Live" at bounding box center [482, 35] width 861 height 26
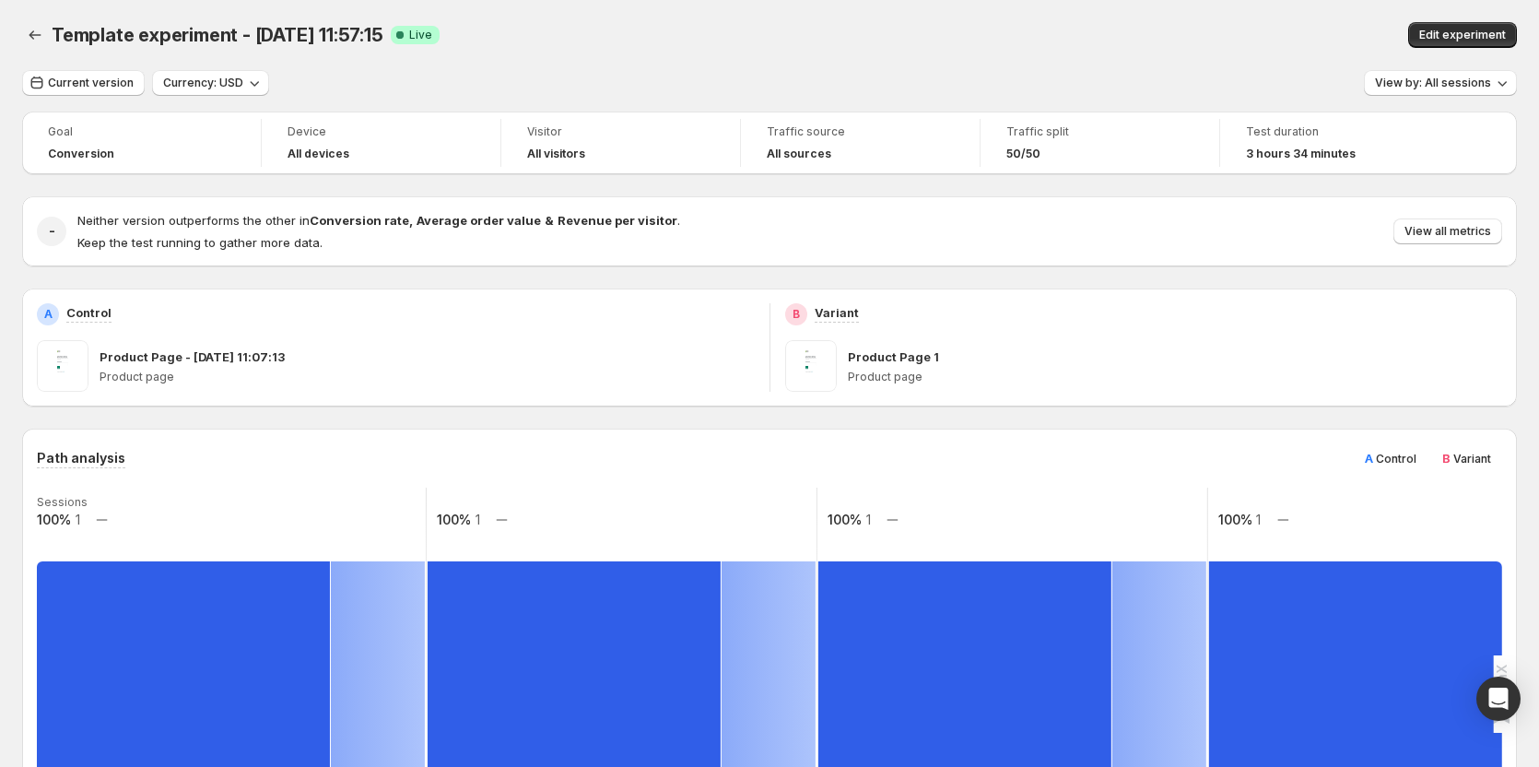
click at [1183, 136] on span "Traffic split" at bounding box center [1099, 131] width 187 height 15
click at [33, 34] on icon "Back" at bounding box center [35, 35] width 18 height 18
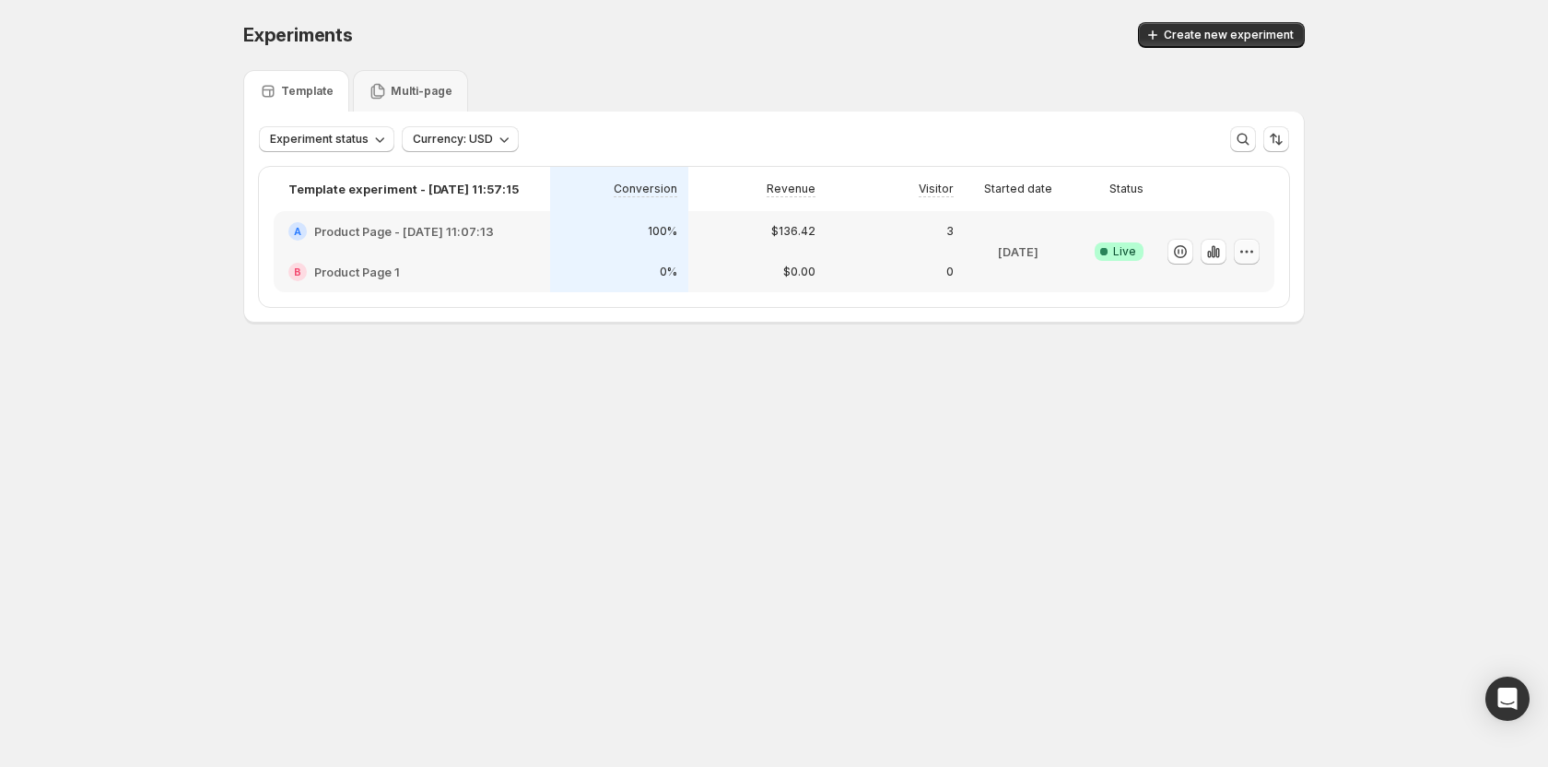
click at [1249, 251] on icon "button" at bounding box center [1246, 251] width 18 height 18
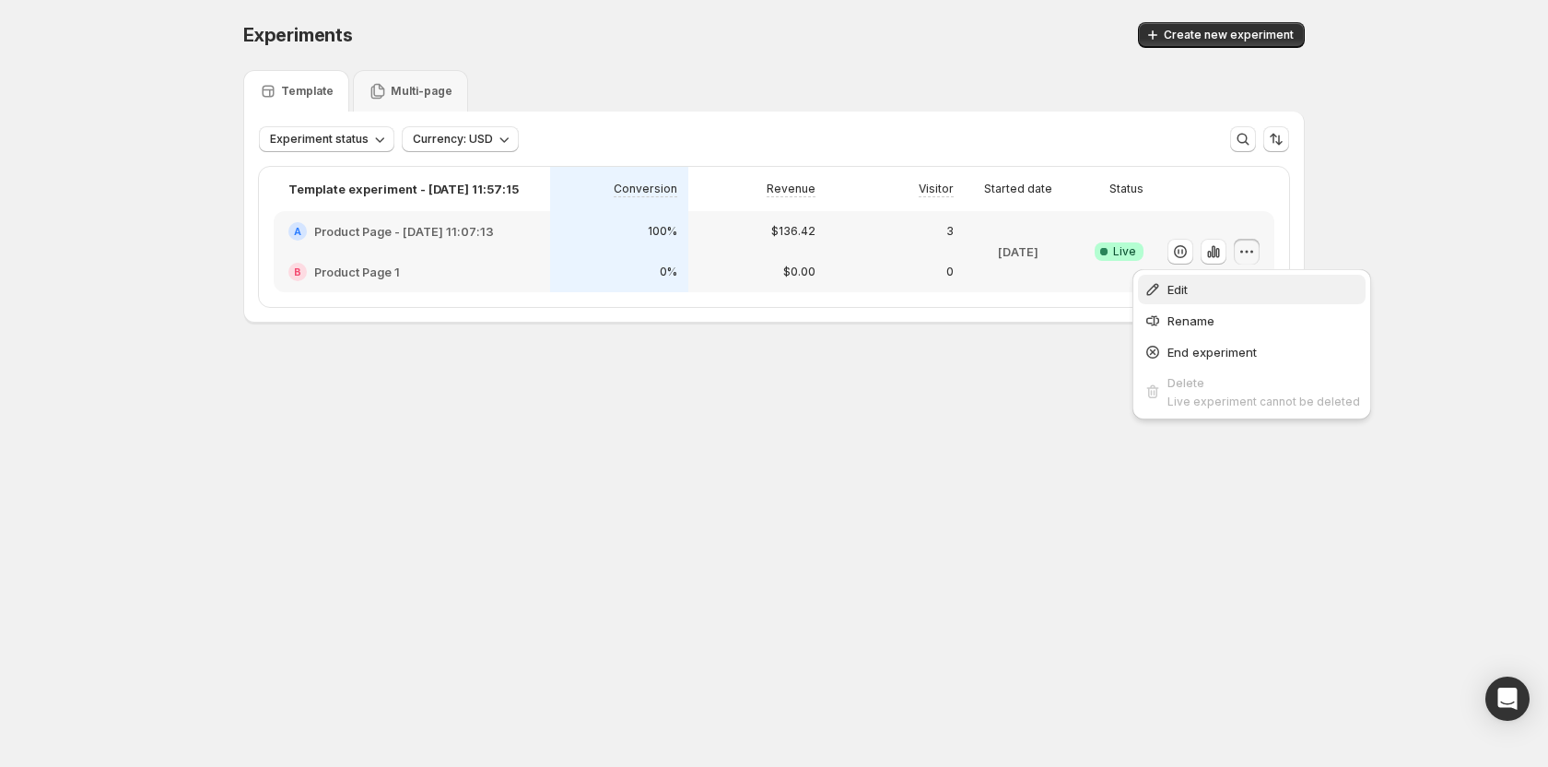
click at [1219, 275] on button "Edit" at bounding box center [1252, 289] width 228 height 29
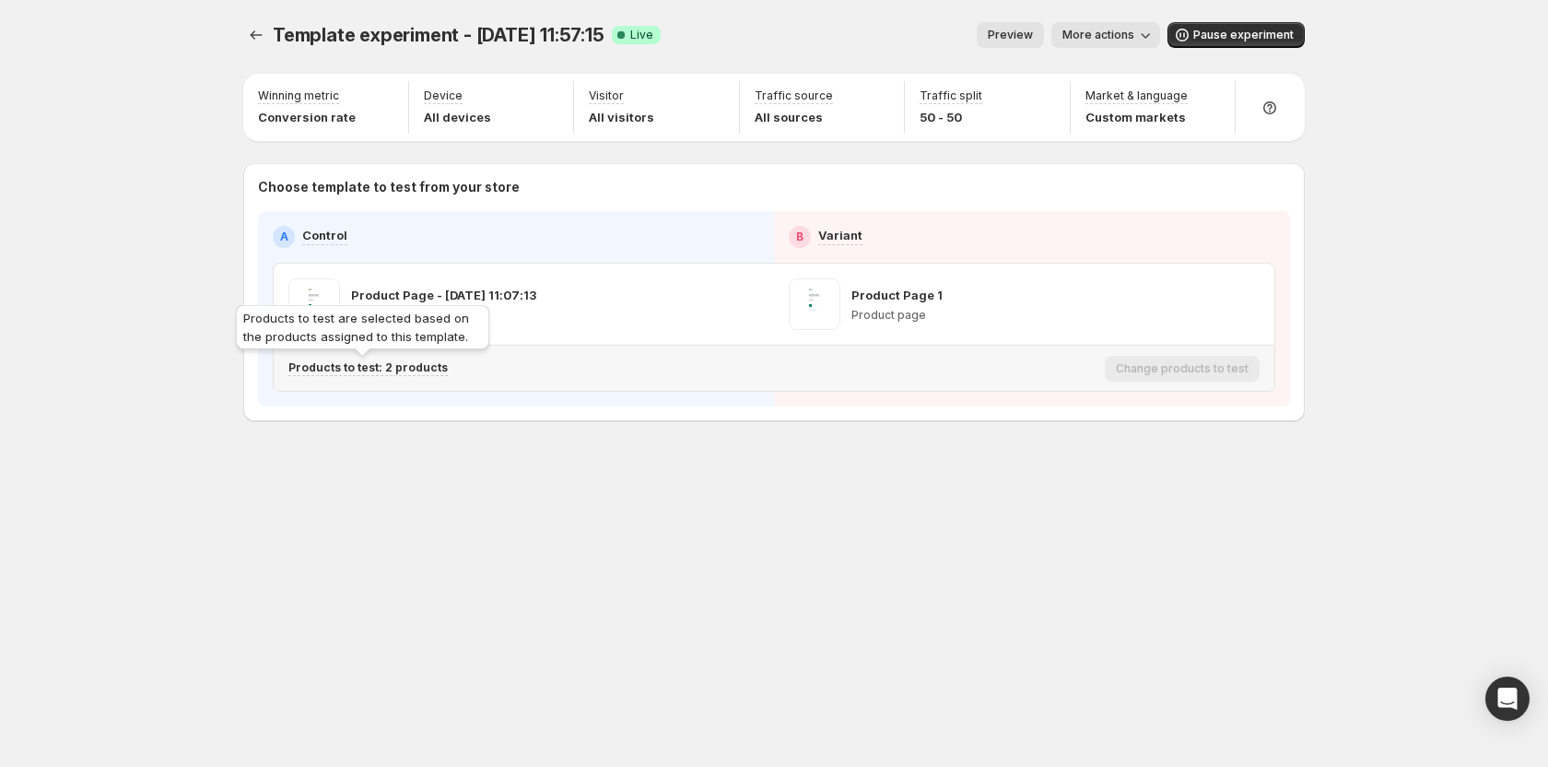
click at [383, 369] on p "Products to test: 2 products" at bounding box center [367, 367] width 159 height 15
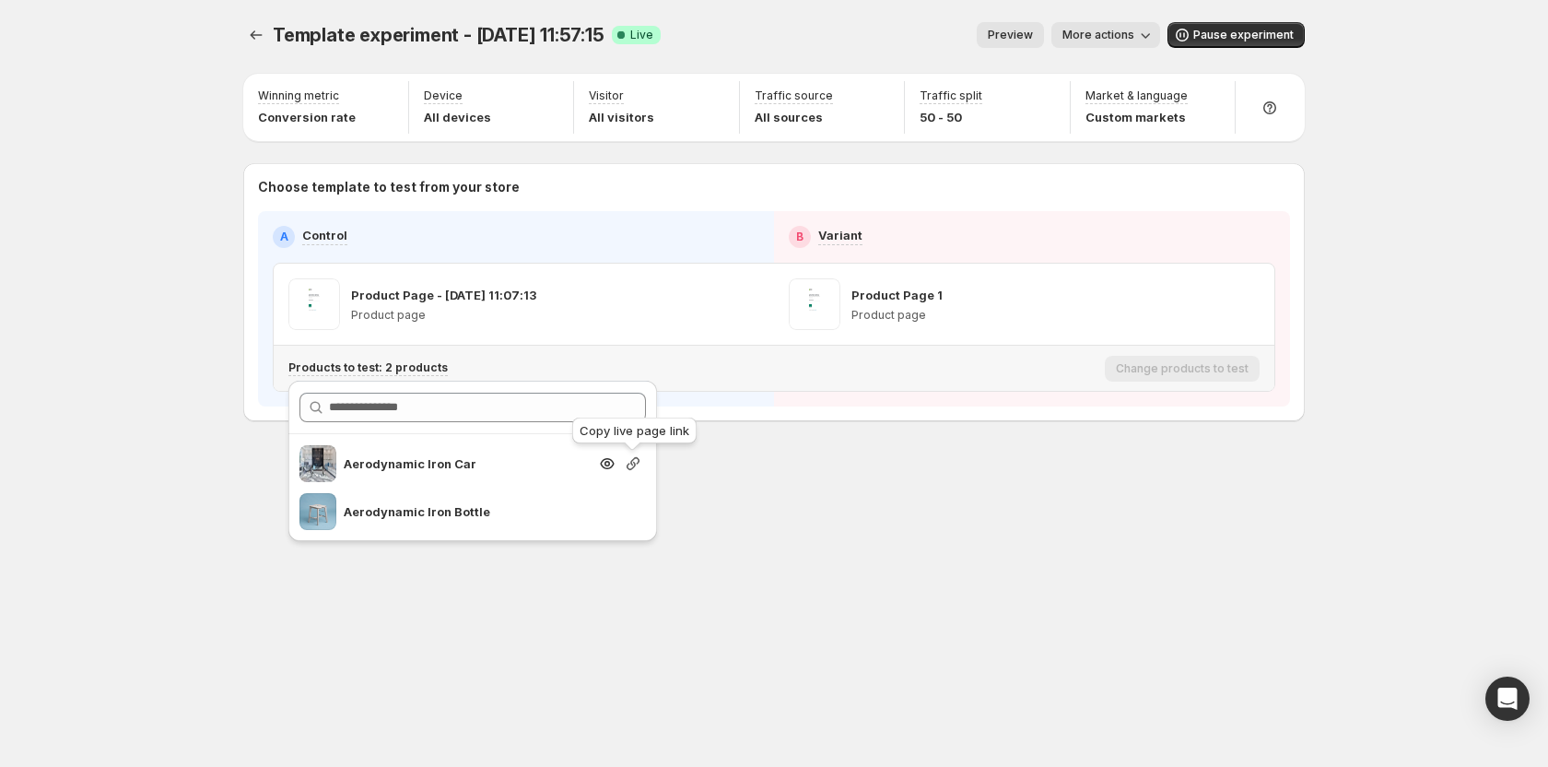
click at [630, 466] on icon "button" at bounding box center [633, 463] width 18 height 18
click at [870, 544] on div "Template experiment - Jul 10, 11:57:15. This page is ready Template experiment …" at bounding box center [774, 383] width 1106 height 767
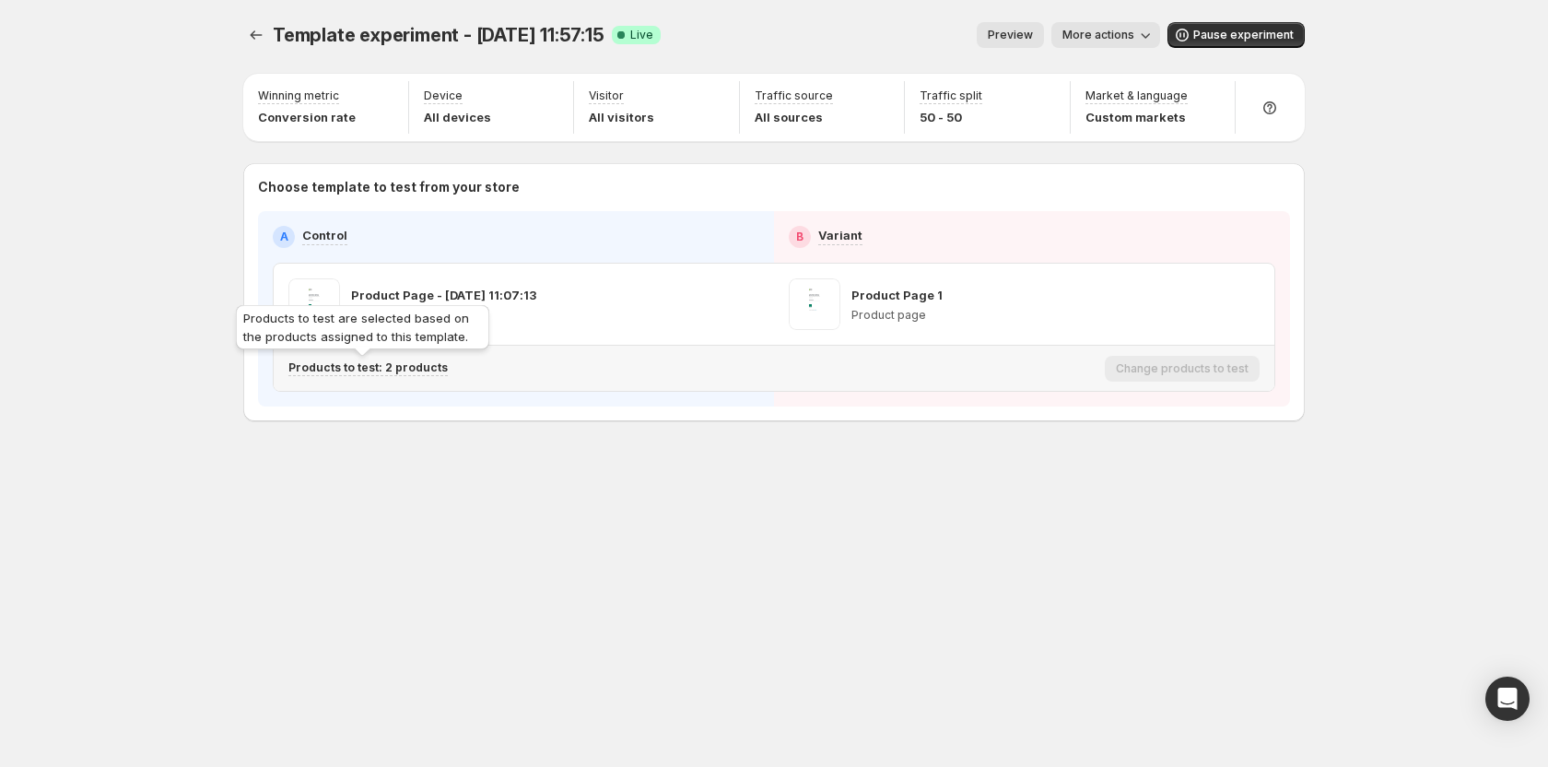
click at [360, 372] on p "Products to test: 2 products" at bounding box center [367, 367] width 159 height 15
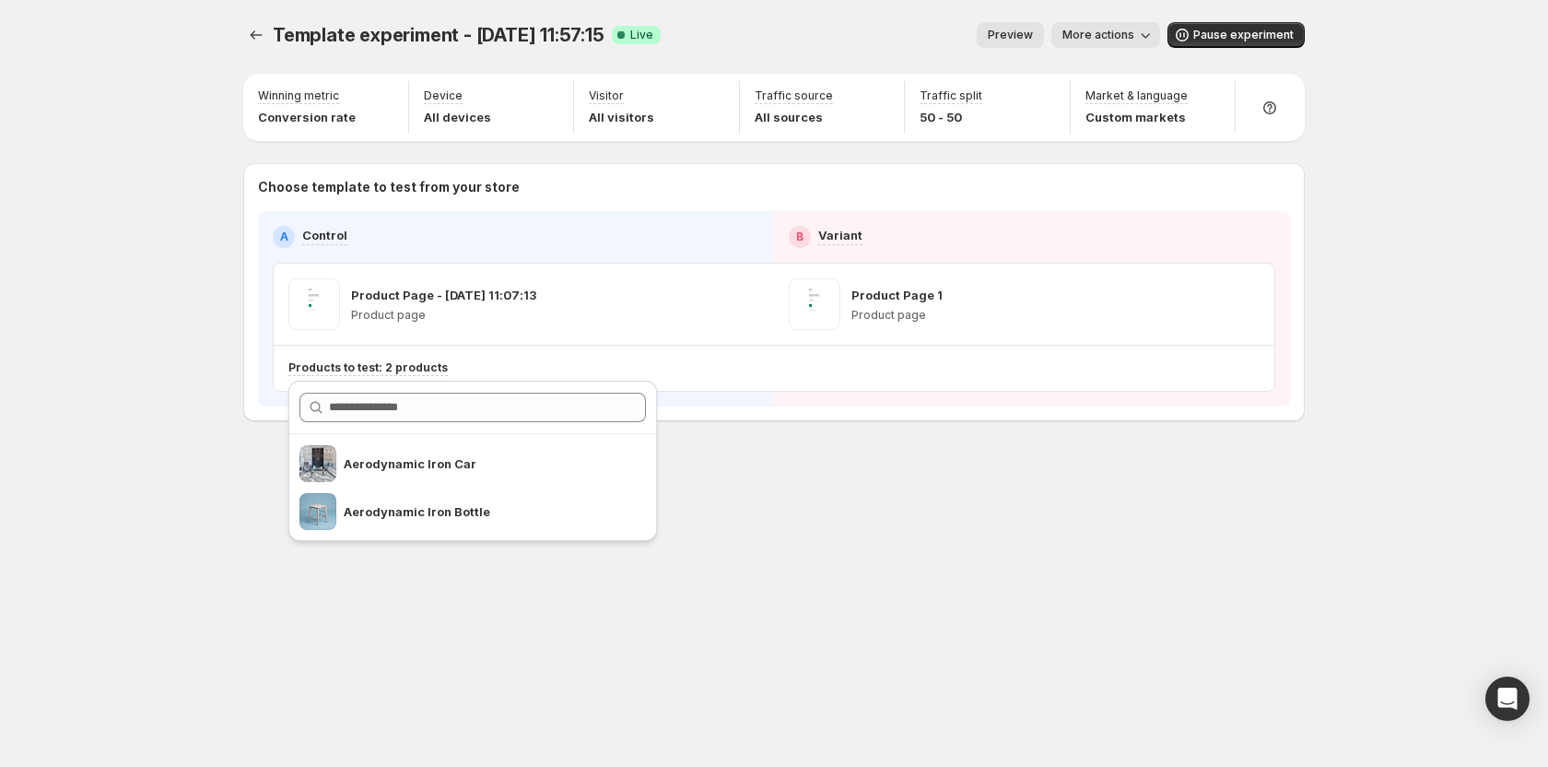
click at [1023, 445] on div "Template experiment - Jul 10, 11:57:15. This page is ready Template experiment …" at bounding box center [774, 260] width 1106 height 521
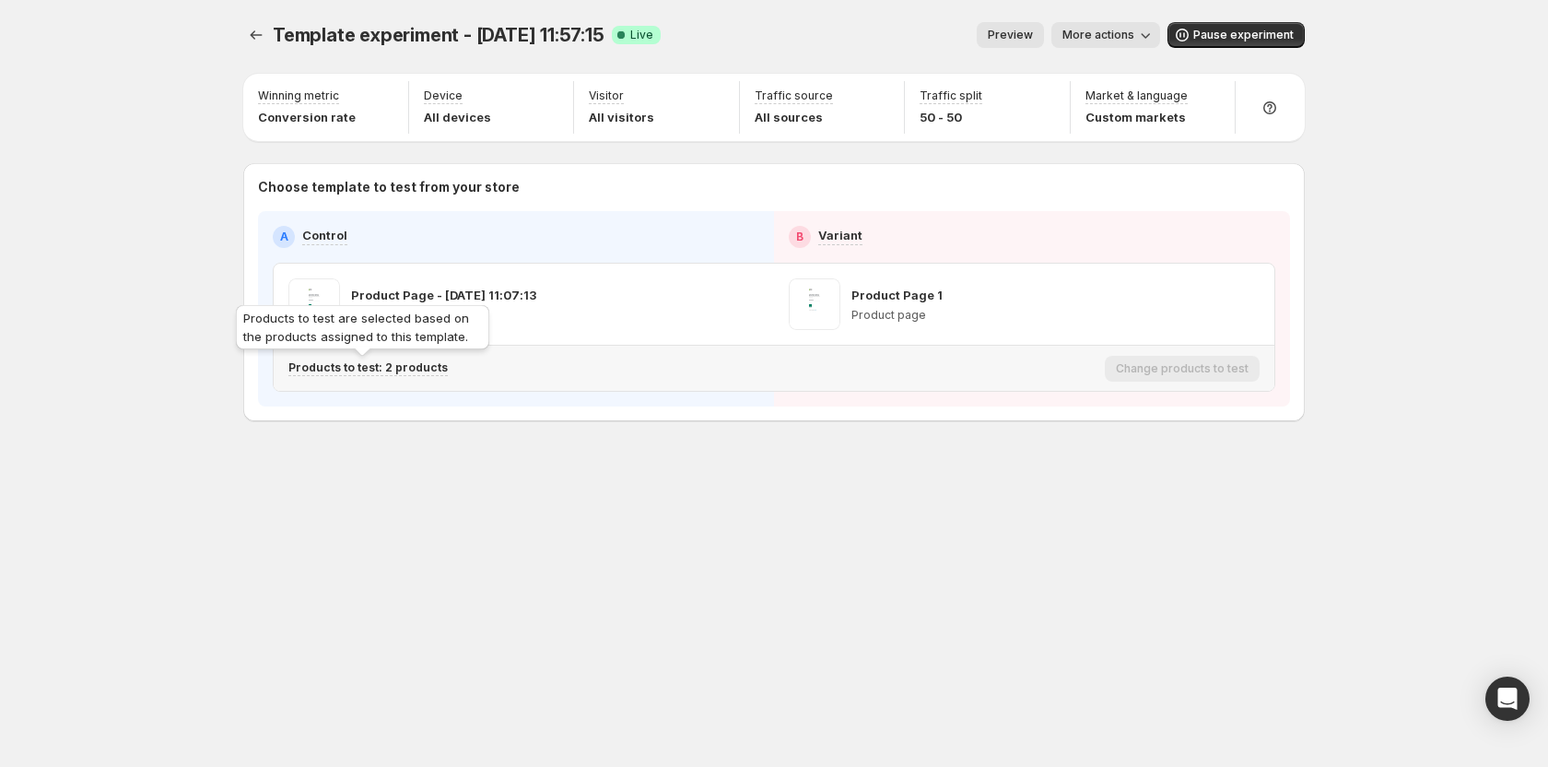
click at [359, 366] on p "Products to test: 2 products" at bounding box center [367, 367] width 159 height 15
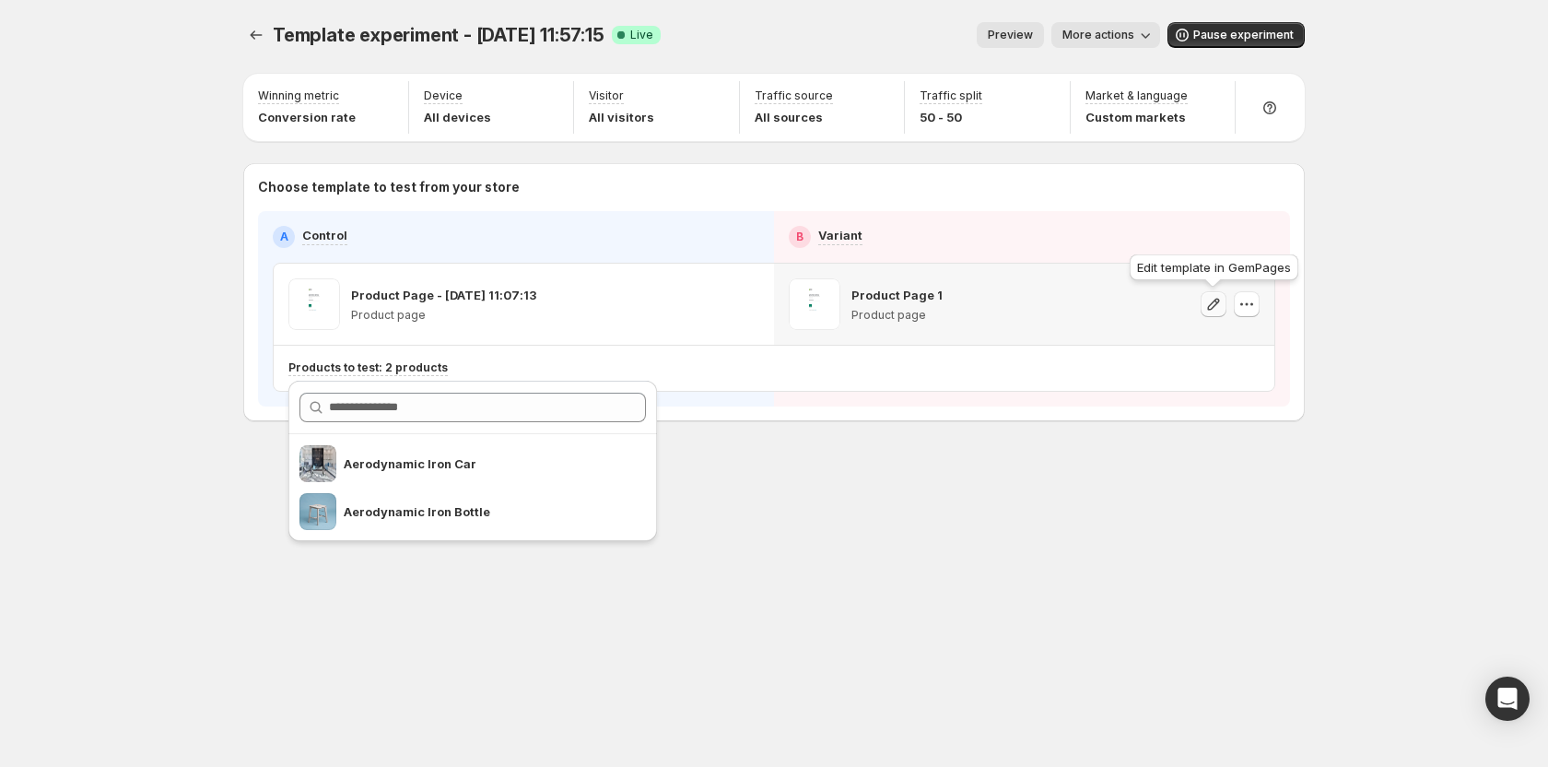
click at [1211, 297] on icon "button" at bounding box center [1213, 304] width 18 height 18
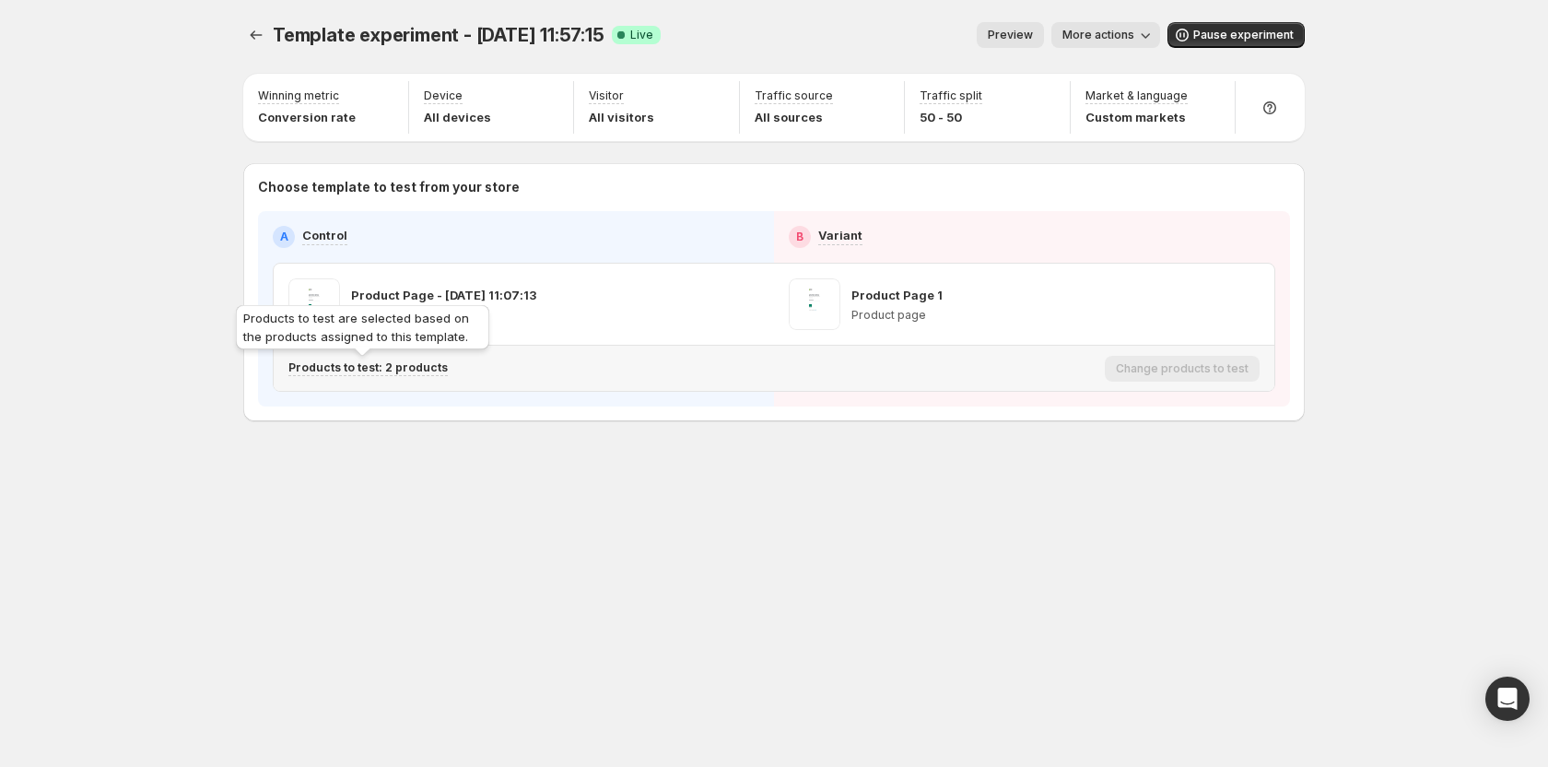
click at [404, 365] on p "Products to test: 2 products" at bounding box center [367, 367] width 159 height 15
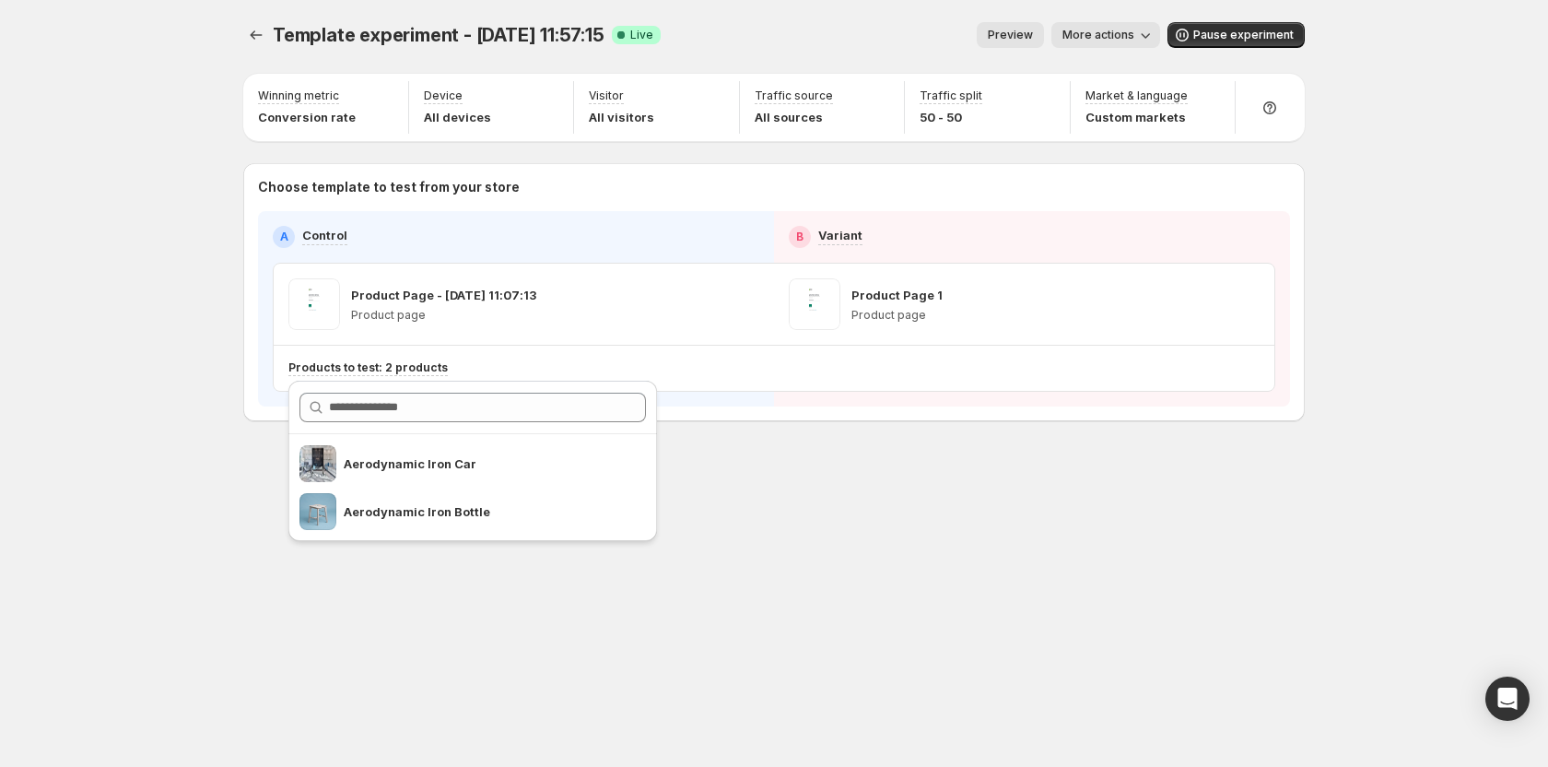
click at [875, 510] on div "Template experiment - Jul 10, 11:57:15. This page is ready Template experiment …" at bounding box center [774, 260] width 1106 height 521
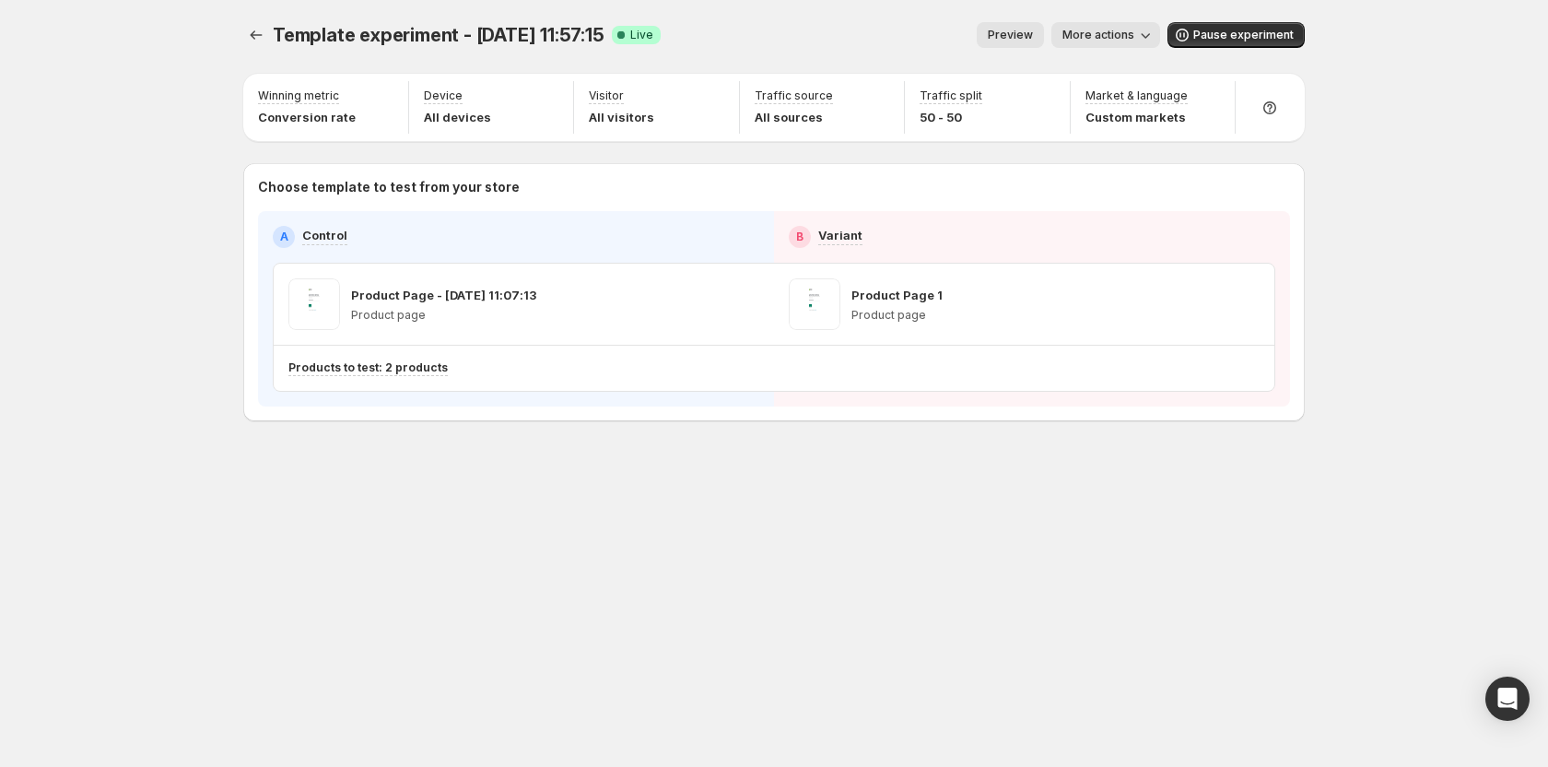
drag, startPoint x: 587, startPoint y: 498, endPoint x: 370, endPoint y: 221, distance: 351.8
click at [587, 498] on div "Template experiment - Jul 10, 11:57:15. This page is ready Template experiment …" at bounding box center [774, 260] width 1106 height 521
click at [245, 38] on button "Experiments" at bounding box center [256, 35] width 26 height 26
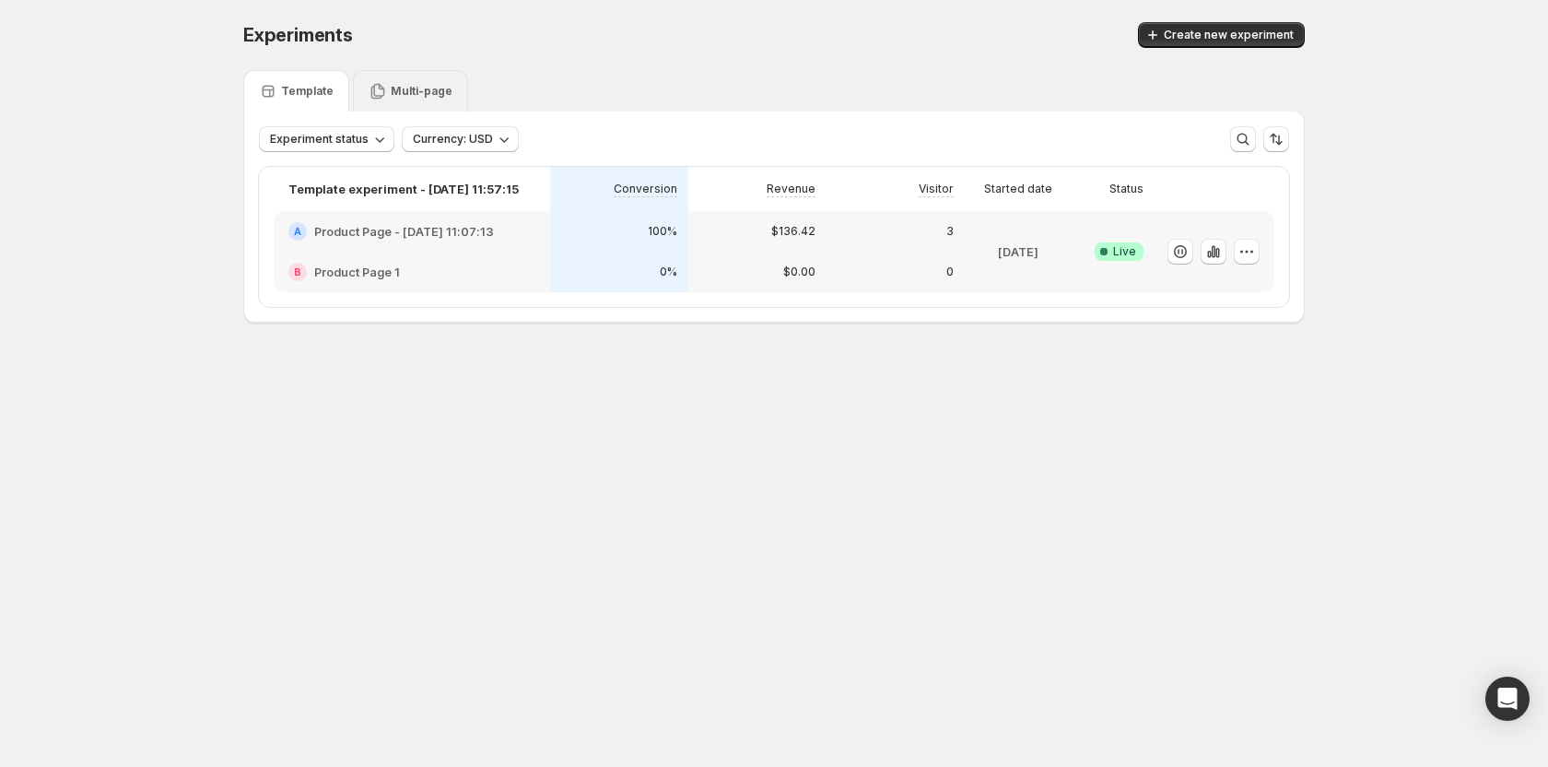
click at [414, 88] on p "Multi-page" at bounding box center [422, 91] width 62 height 15
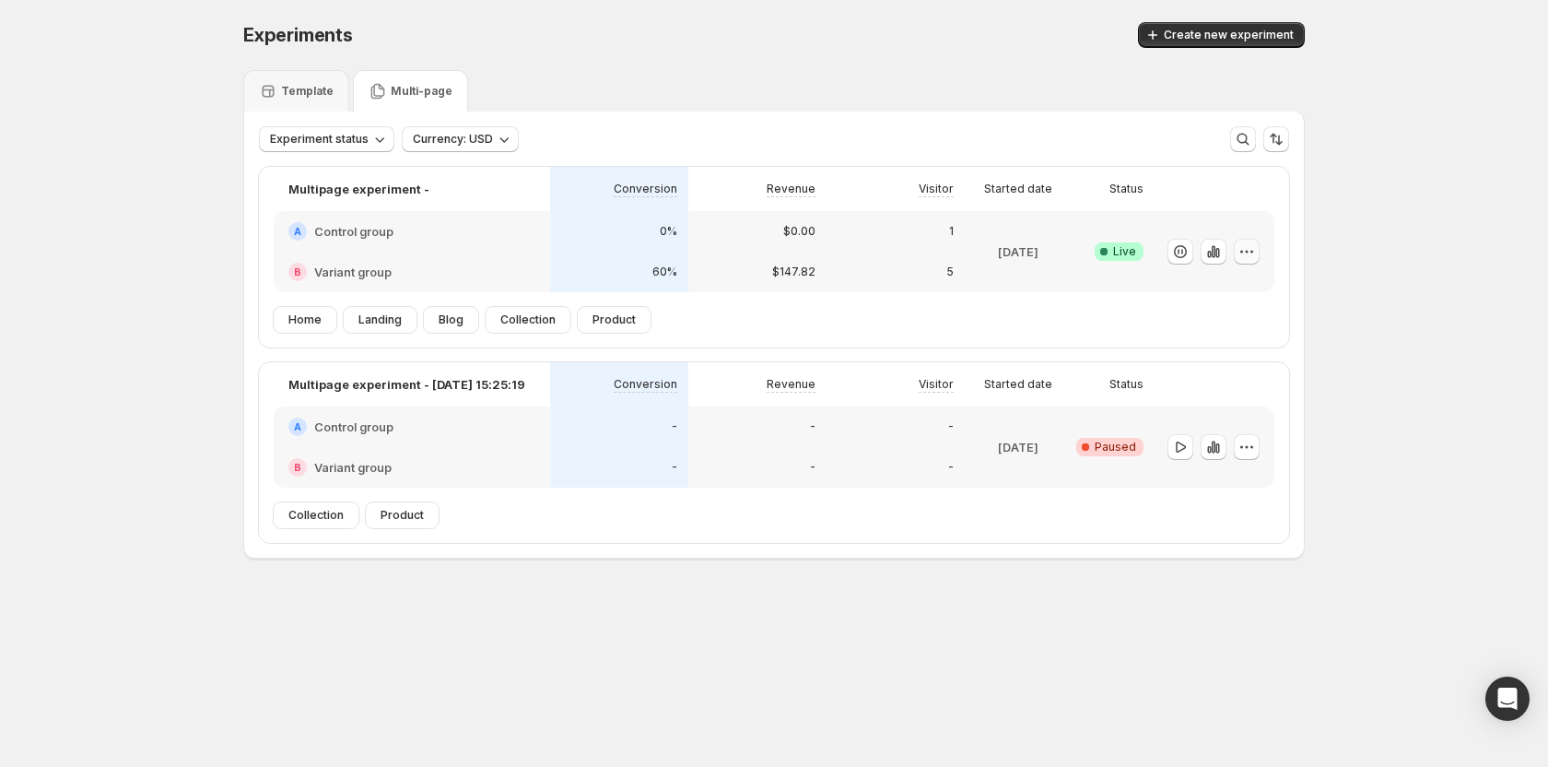
click at [1246, 246] on icon "button" at bounding box center [1246, 251] width 18 height 18
drag, startPoint x: 1225, startPoint y: 271, endPoint x: 1217, endPoint y: 290, distance: 21.1
click at [1222, 278] on div "Edit Rename End experiment Delete Live experiment cannot be deleted" at bounding box center [1251, 344] width 239 height 150
click at [1217, 290] on span "Edit" at bounding box center [1263, 289] width 193 height 18
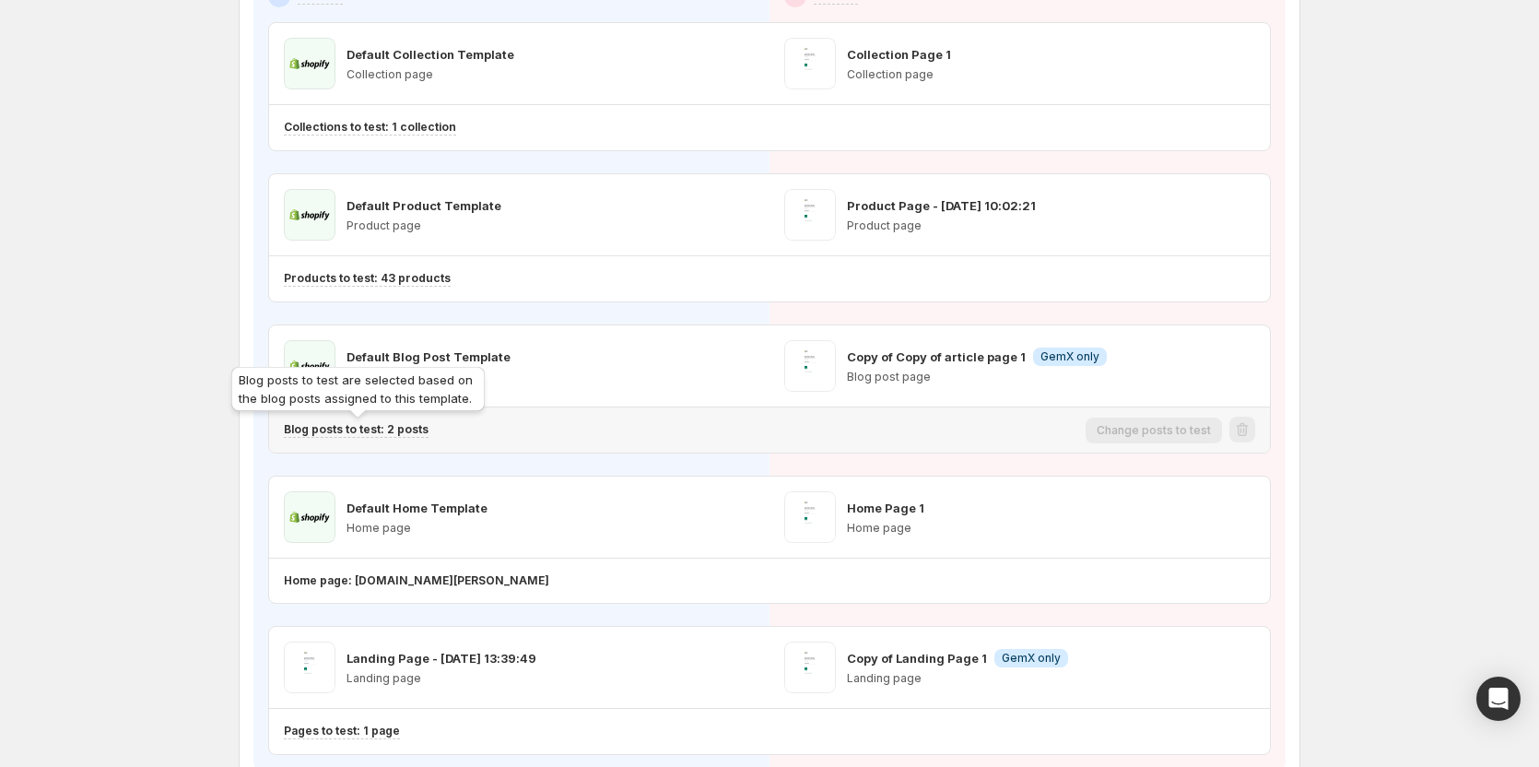
scroll to position [184, 0]
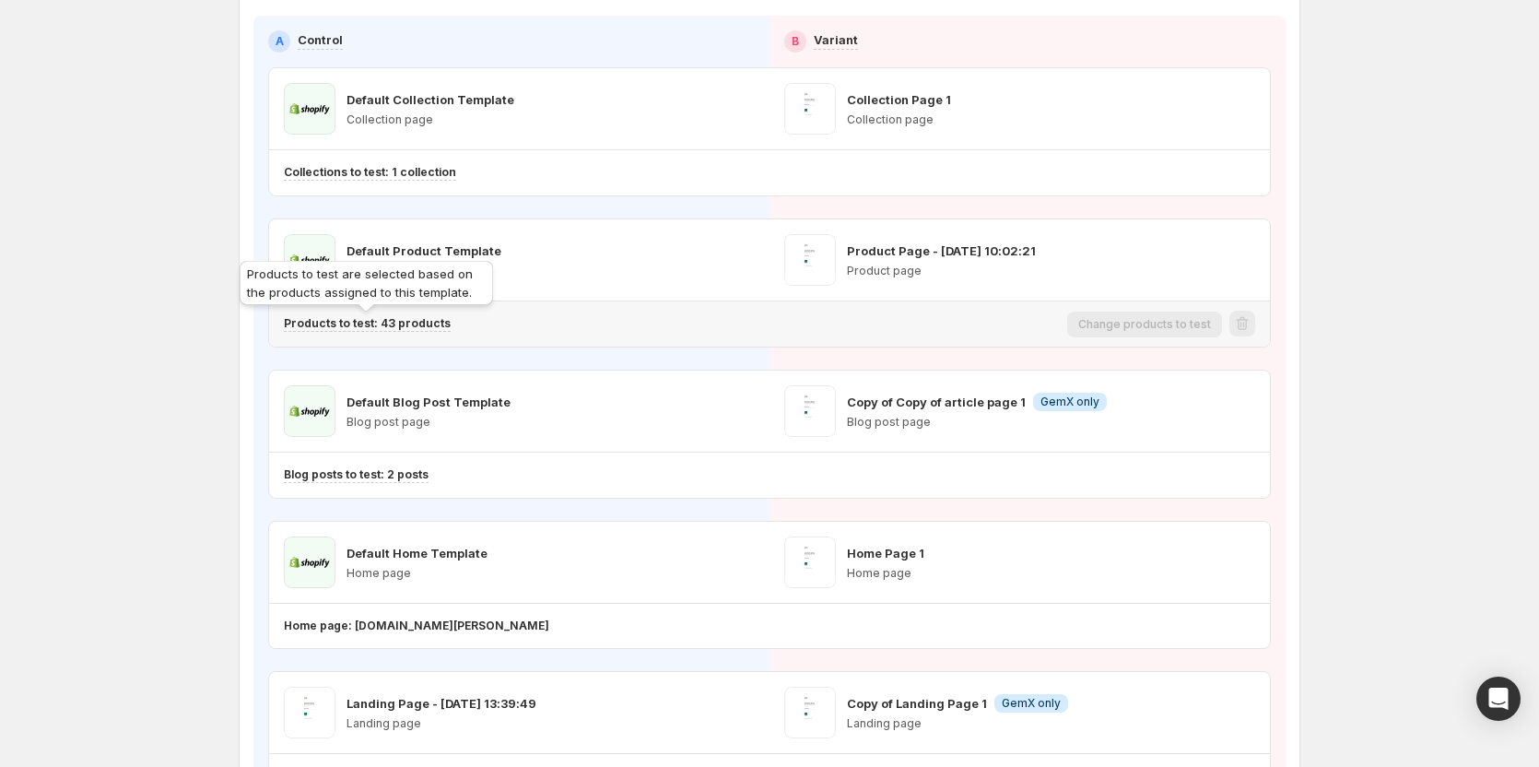
click at [409, 322] on p "Products to test: 43 products" at bounding box center [367, 323] width 167 height 15
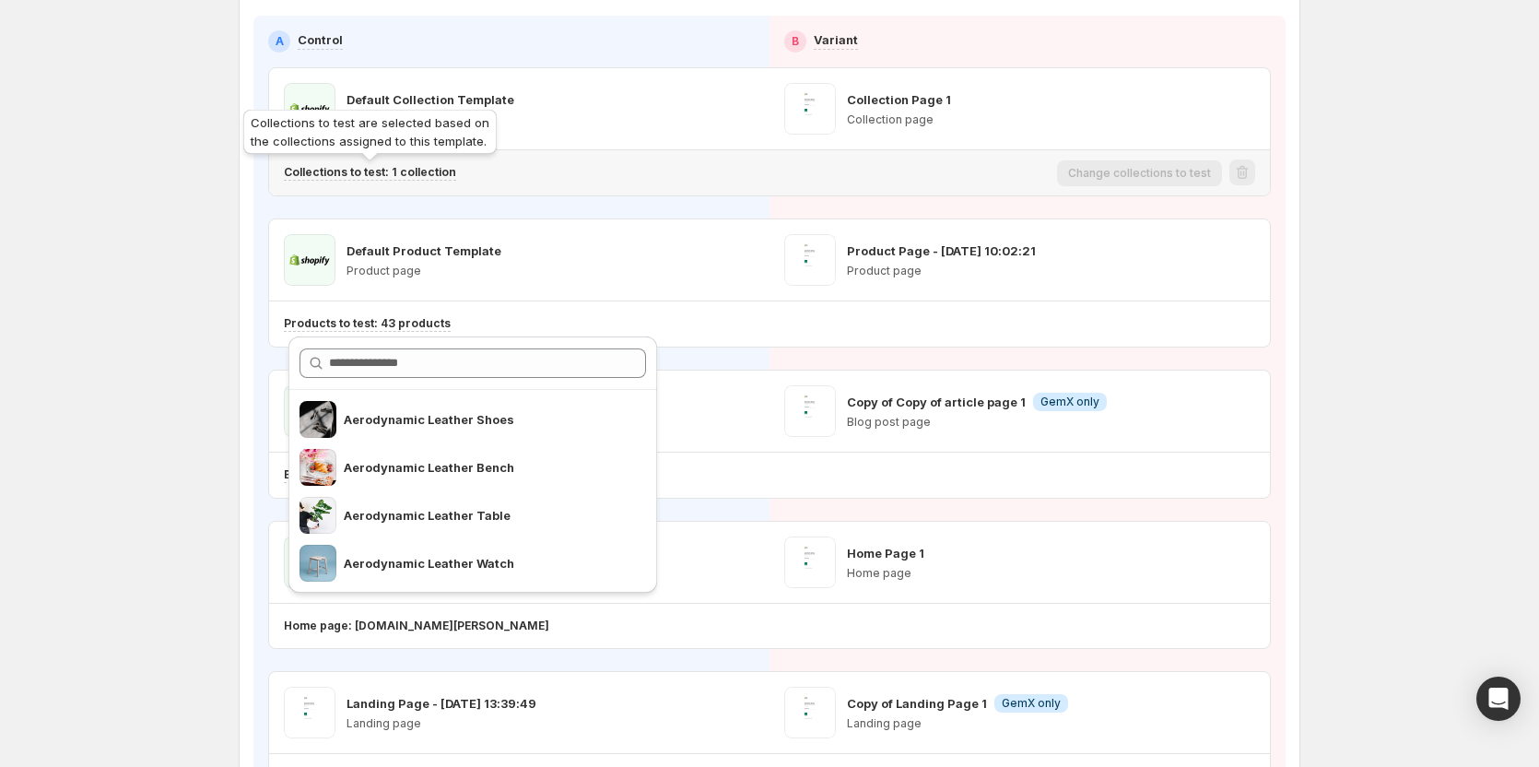
click at [381, 171] on p "Collections to test: 1 collection" at bounding box center [370, 172] width 172 height 15
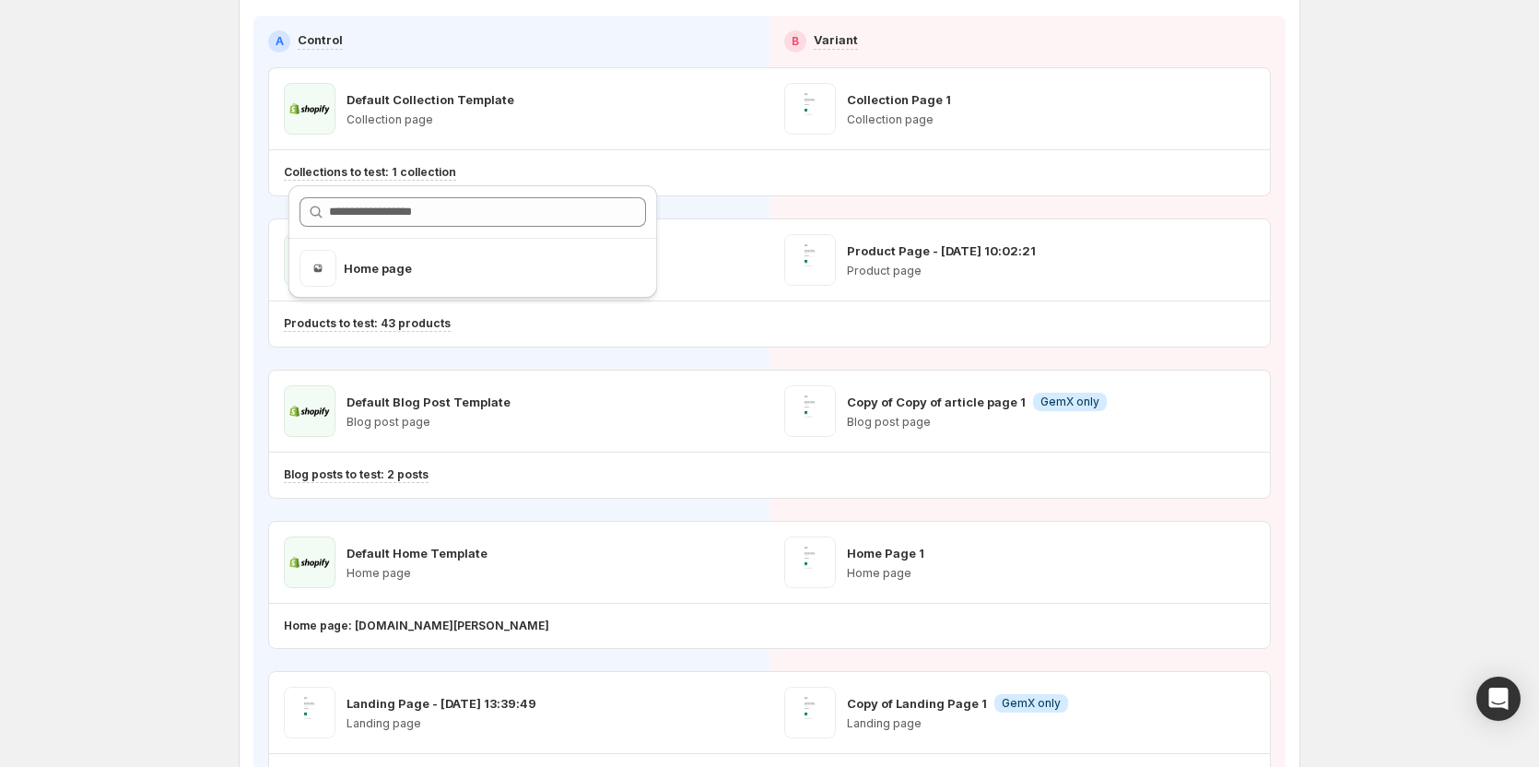
click at [235, 170] on div "Multipage experiment -. This page is ready Multipage experiment - Success Compl…" at bounding box center [770, 393] width 1106 height 1154
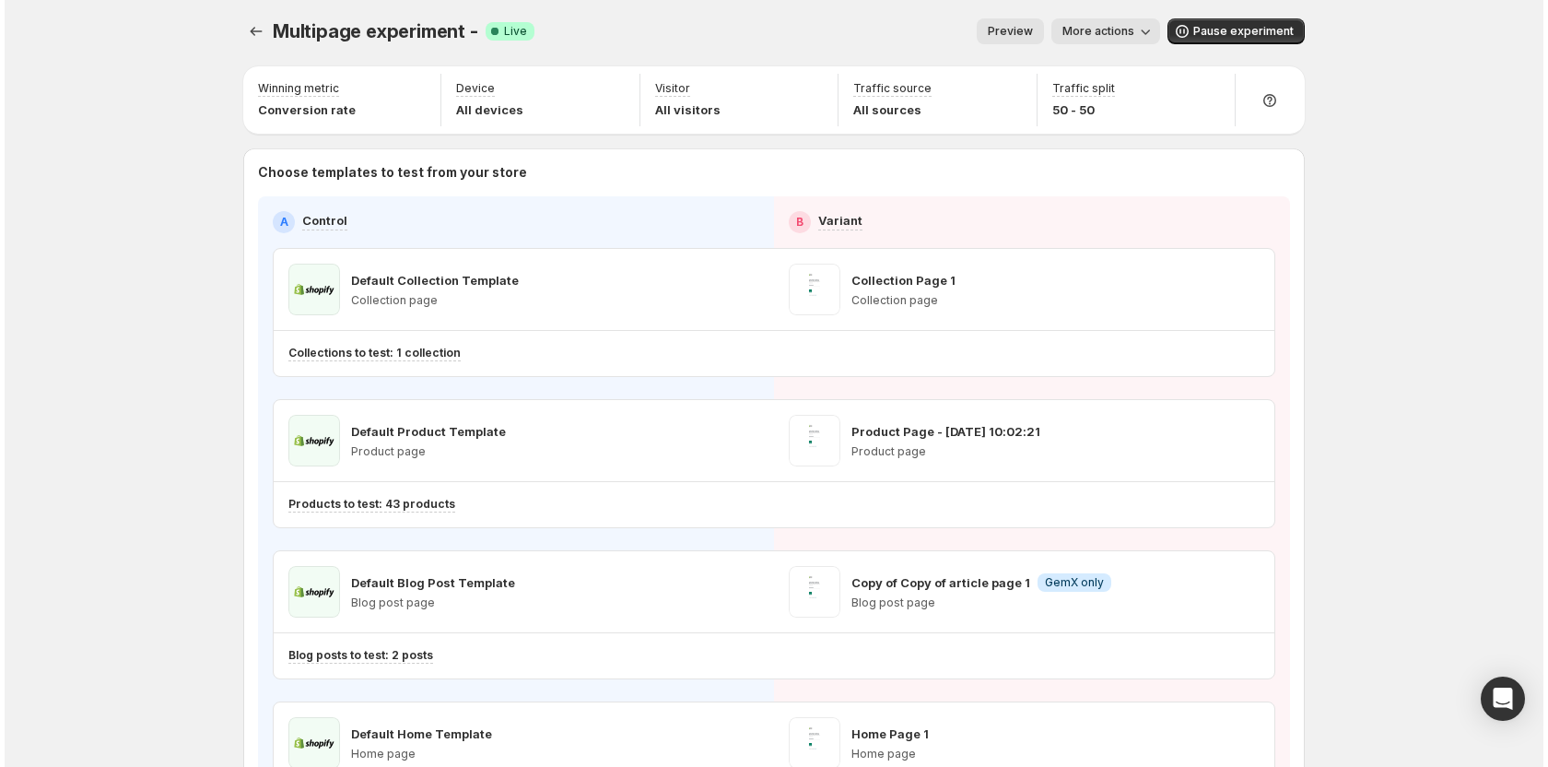
scroll to position [0, 0]
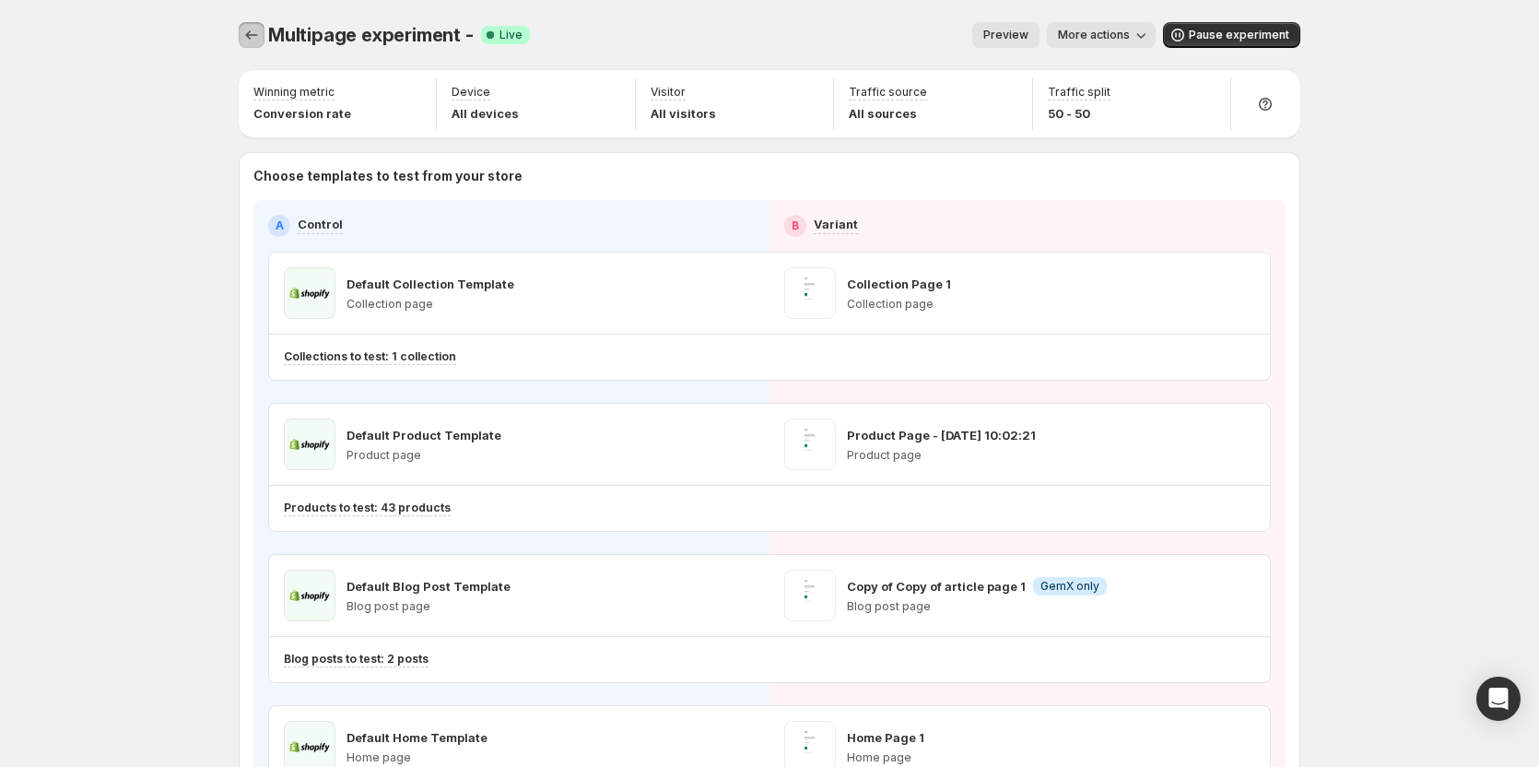
click at [261, 32] on icon "Experiments" at bounding box center [251, 35] width 18 height 18
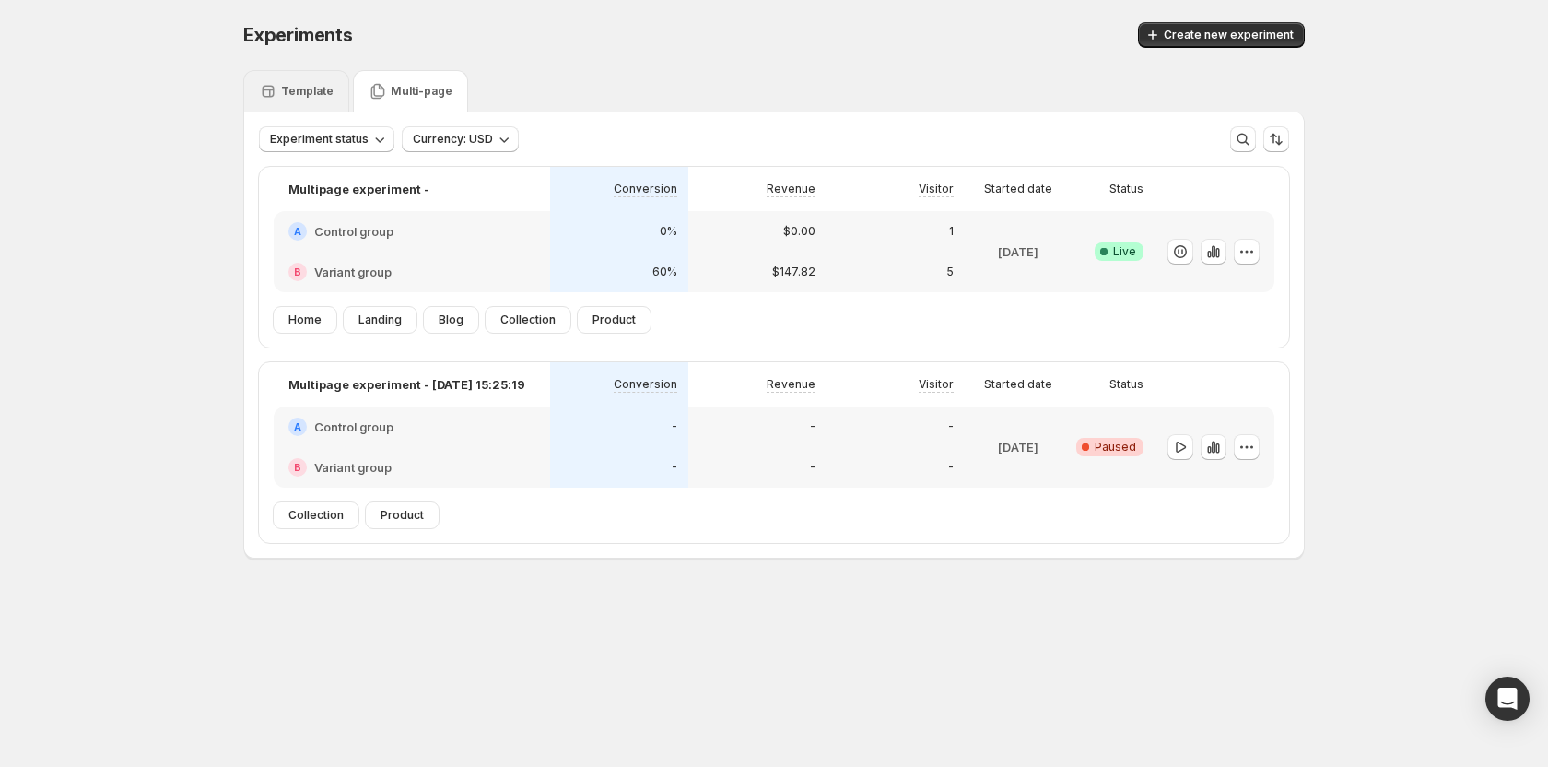
click at [307, 95] on p "Template" at bounding box center [307, 91] width 53 height 15
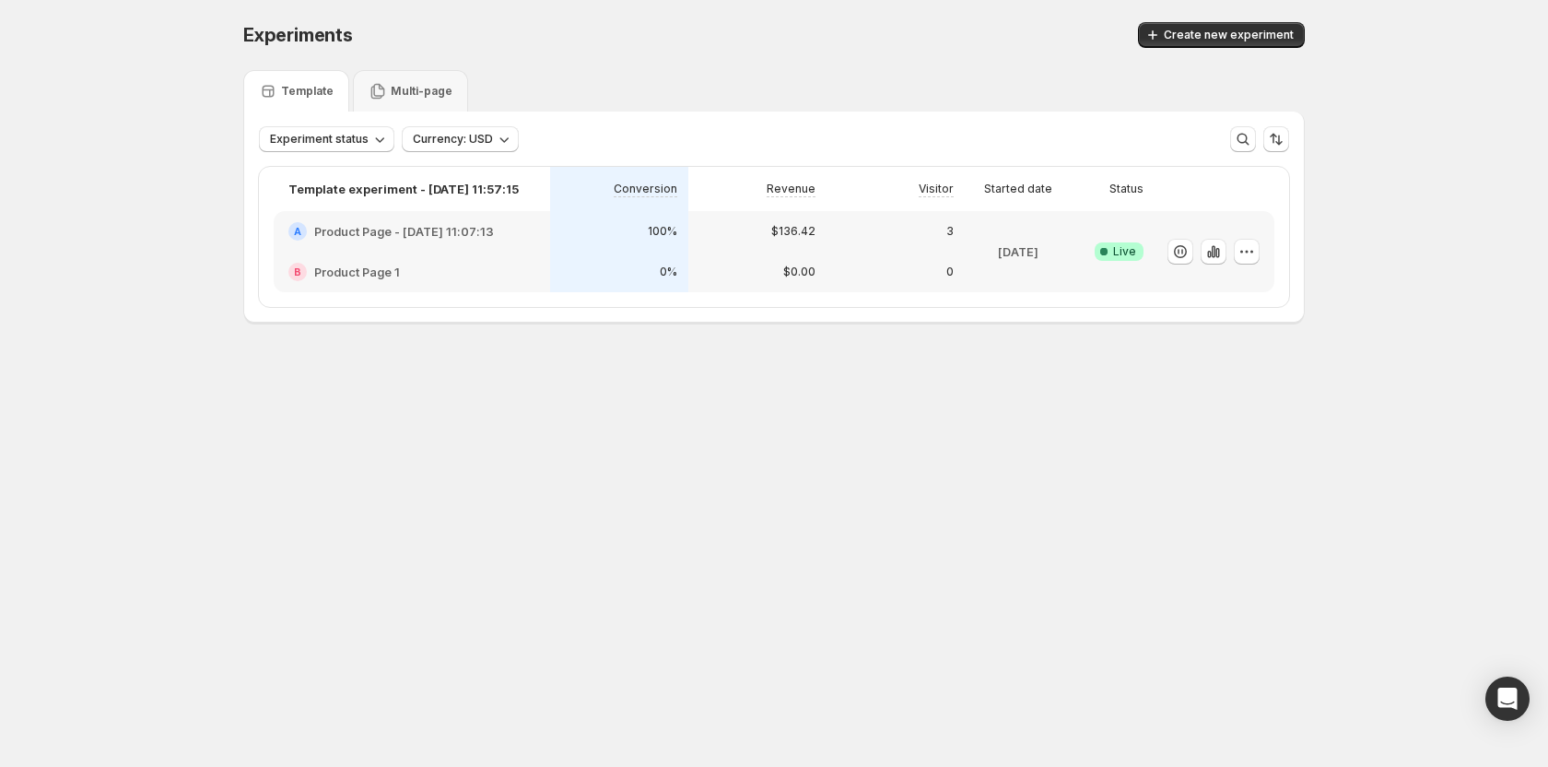
click at [1144, 537] on body "Experiments. This page is ready Experiments Create new experiment Template Mult…" at bounding box center [774, 383] width 1548 height 767
click at [697, 358] on div "Experiments. This page is ready Experiments Create new experiment Template Mult…" at bounding box center [774, 211] width 1106 height 422
click at [1253, 248] on icon "button" at bounding box center [1246, 251] width 18 height 18
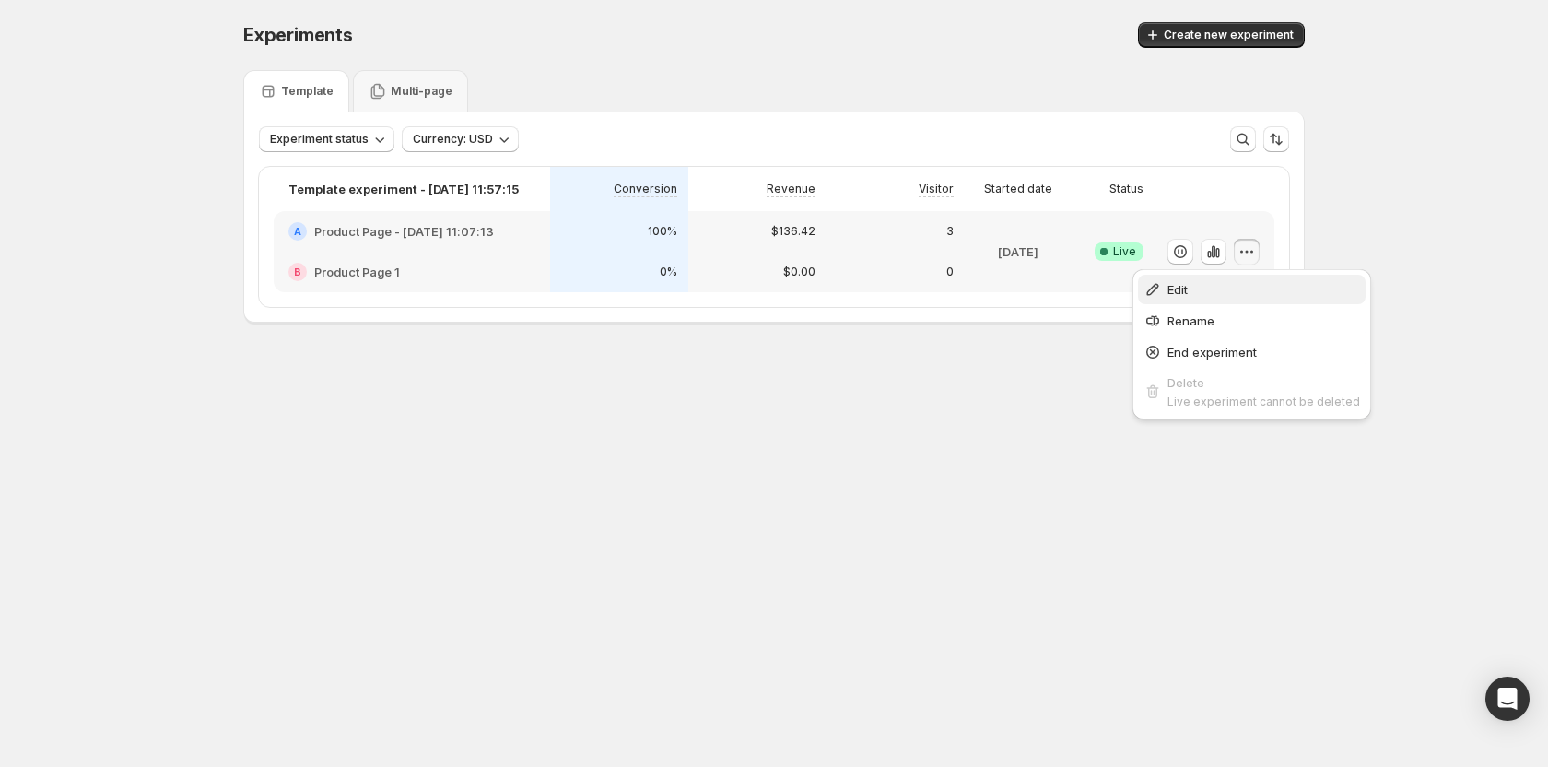
click at [1216, 294] on span "Edit" at bounding box center [1263, 289] width 193 height 18
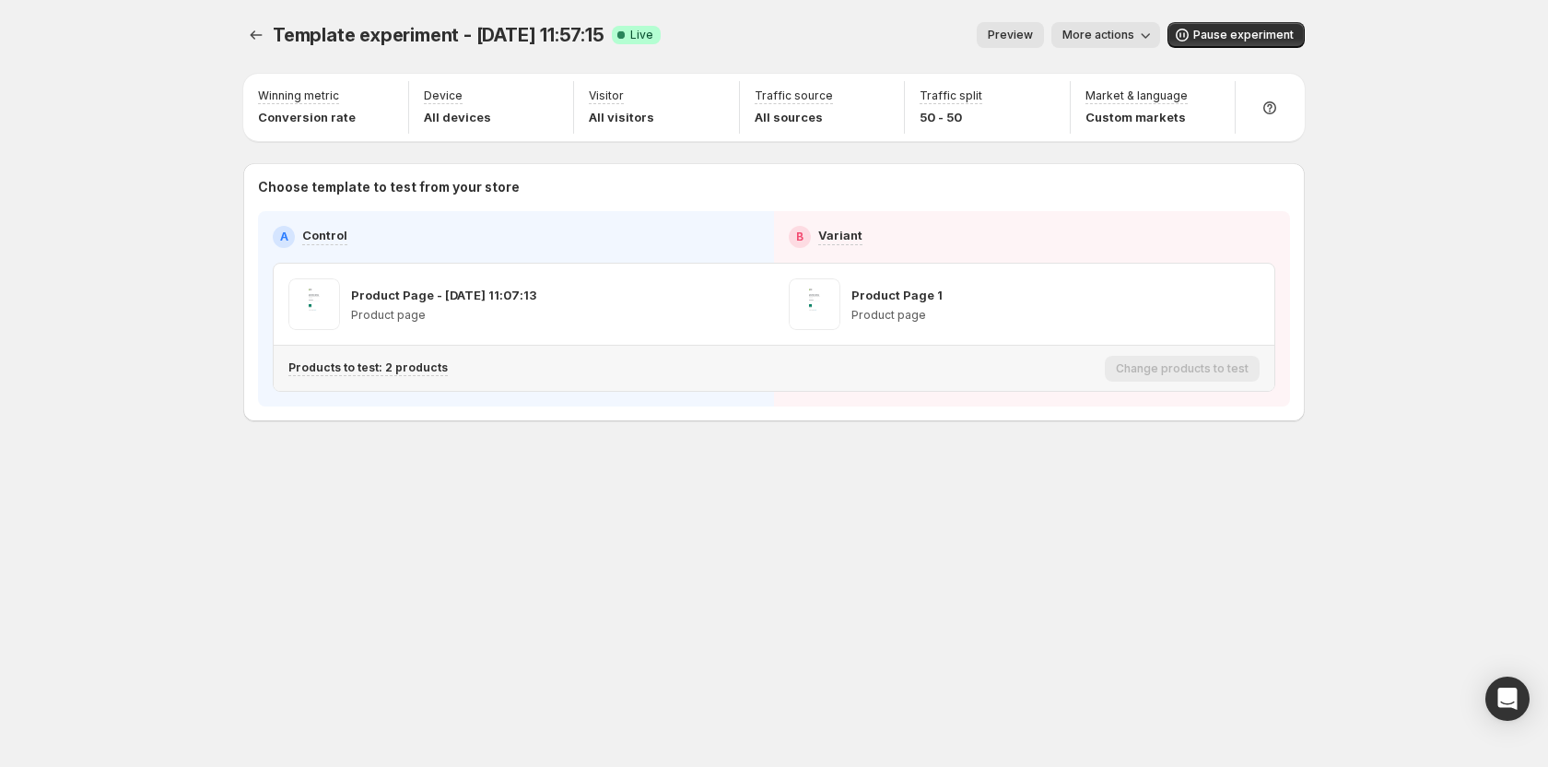
click at [417, 377] on div "Products to test: 2 products" at bounding box center [692, 368] width 809 height 30
click at [436, 356] on div "Products to test are selected based on the products assigned to this template." at bounding box center [362, 330] width 261 height 59
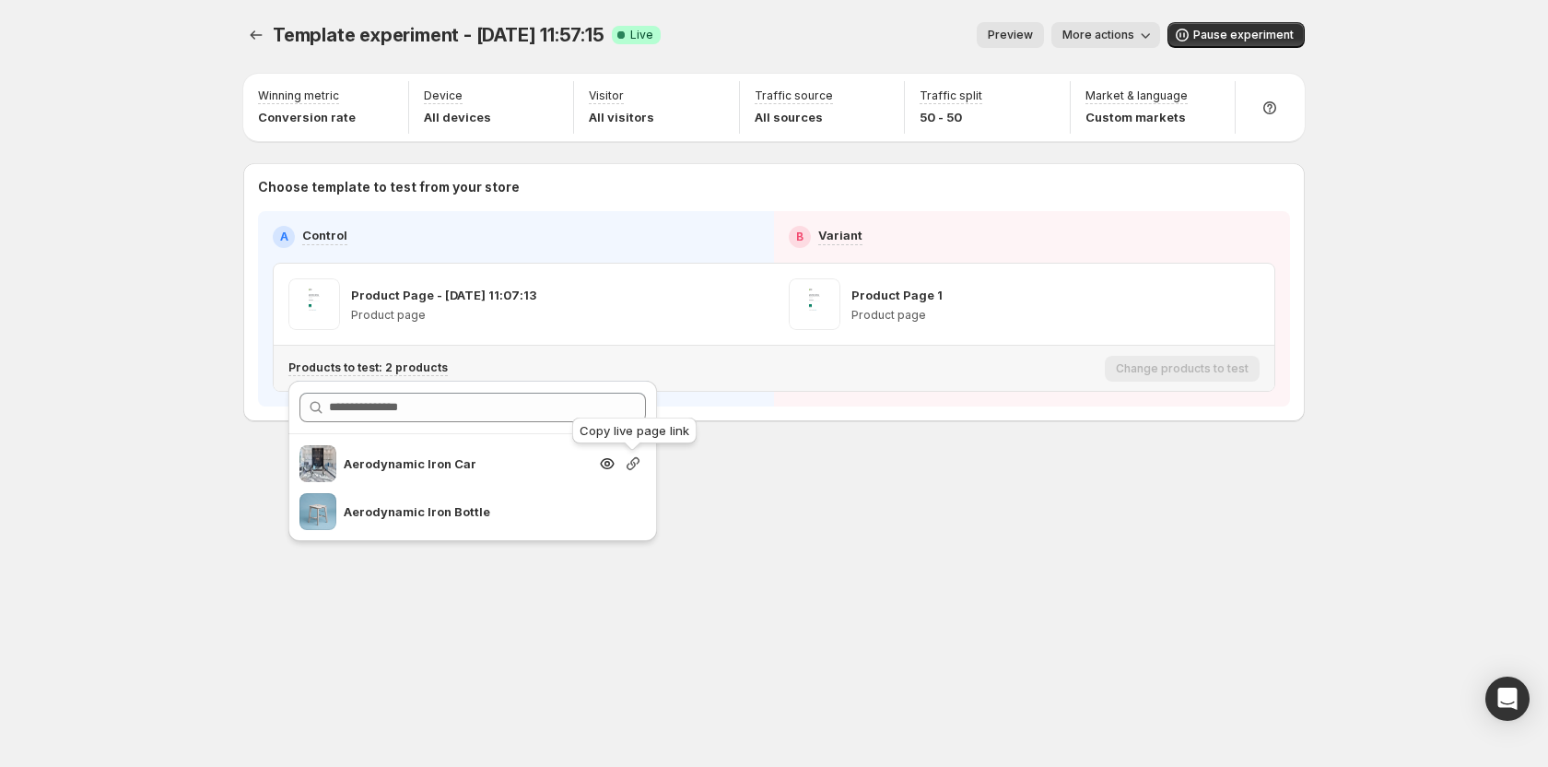
click at [634, 465] on icon "button" at bounding box center [633, 463] width 18 height 18
click at [893, 502] on div "Template experiment - Jul 10, 11:57:15. This page is ready Template experiment …" at bounding box center [774, 260] width 1106 height 521
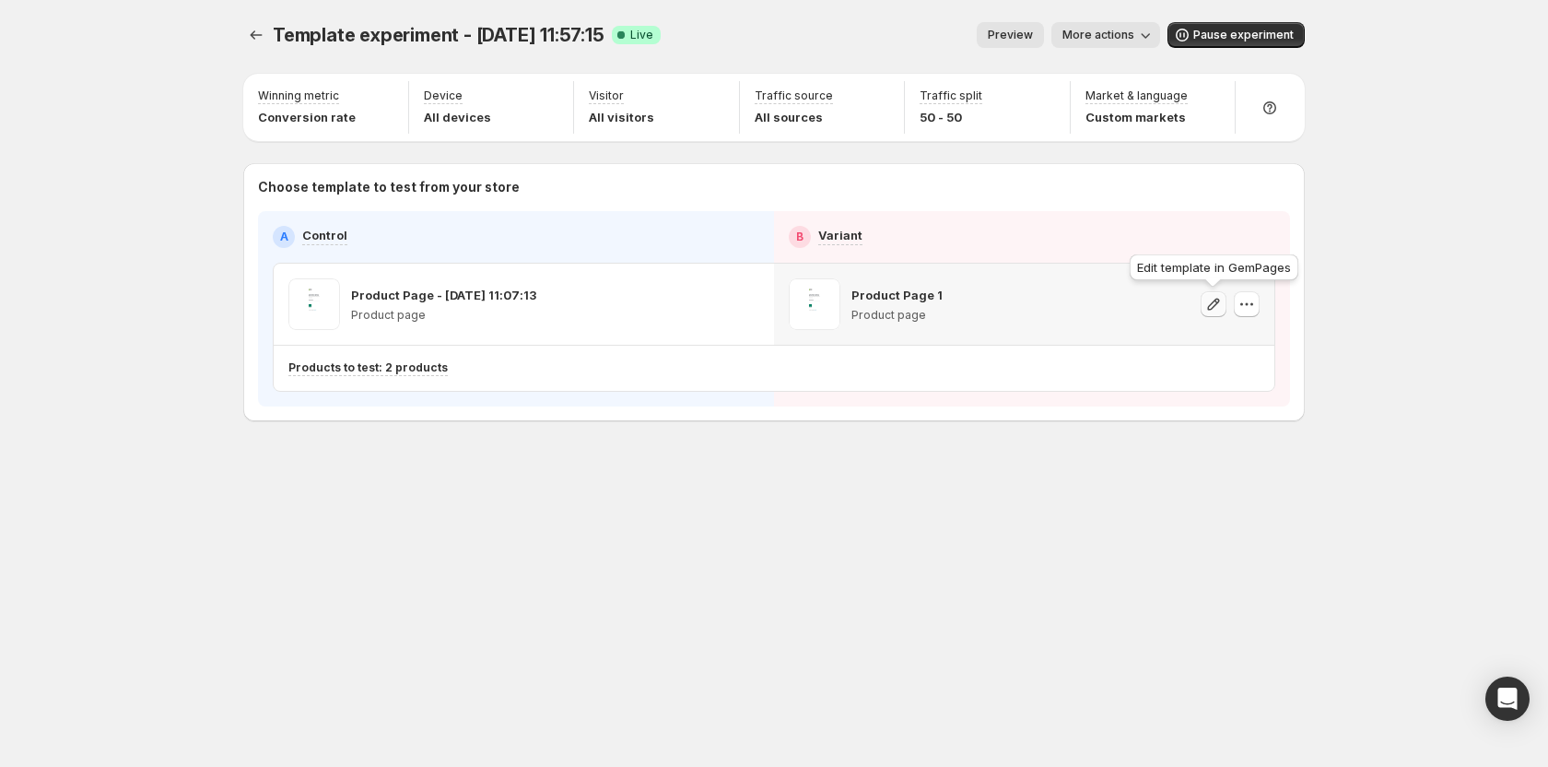
click at [1213, 311] on icon "button" at bounding box center [1213, 304] width 18 height 18
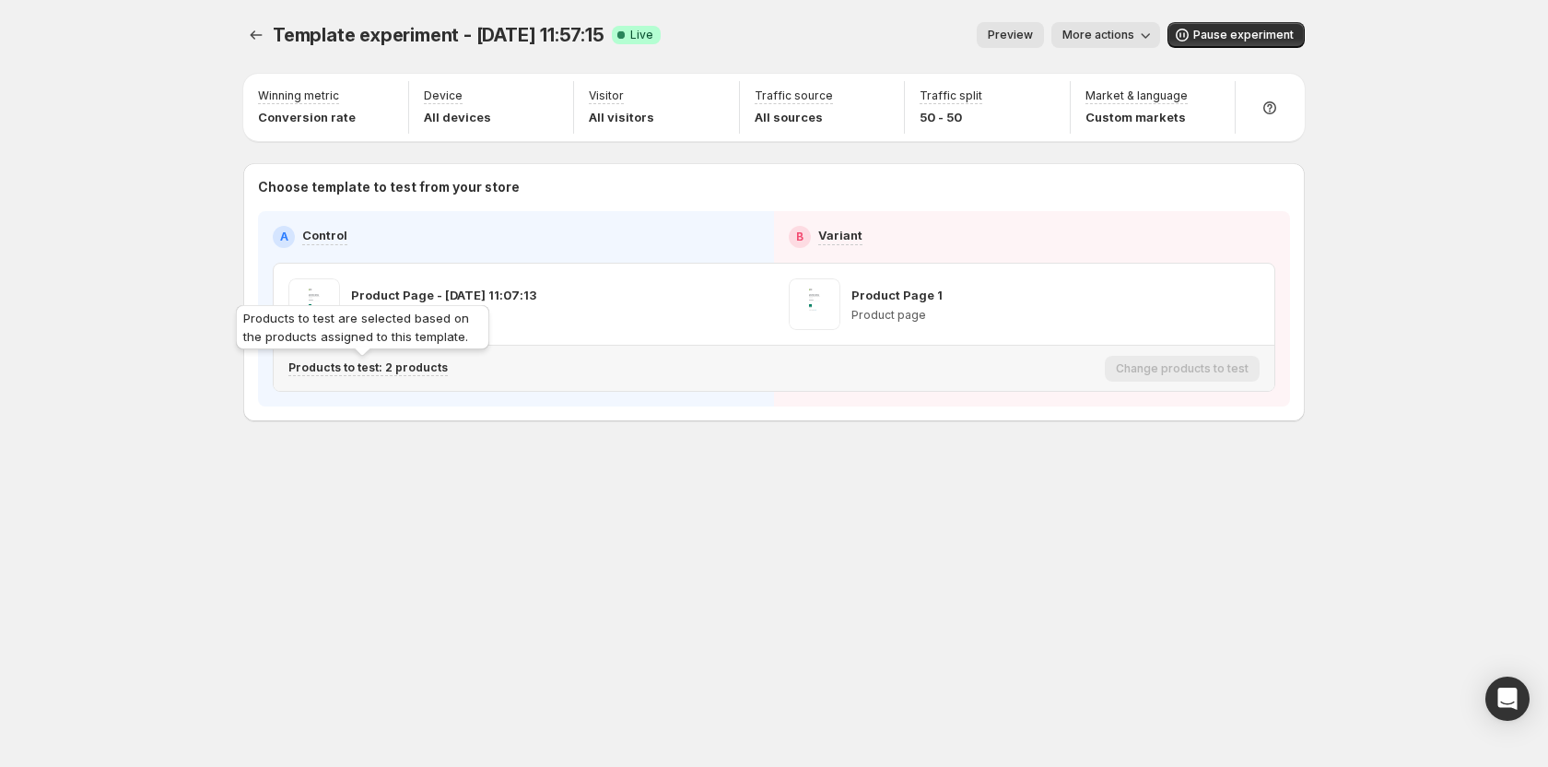
click at [410, 367] on p "Products to test: 2 products" at bounding box center [367, 367] width 159 height 15
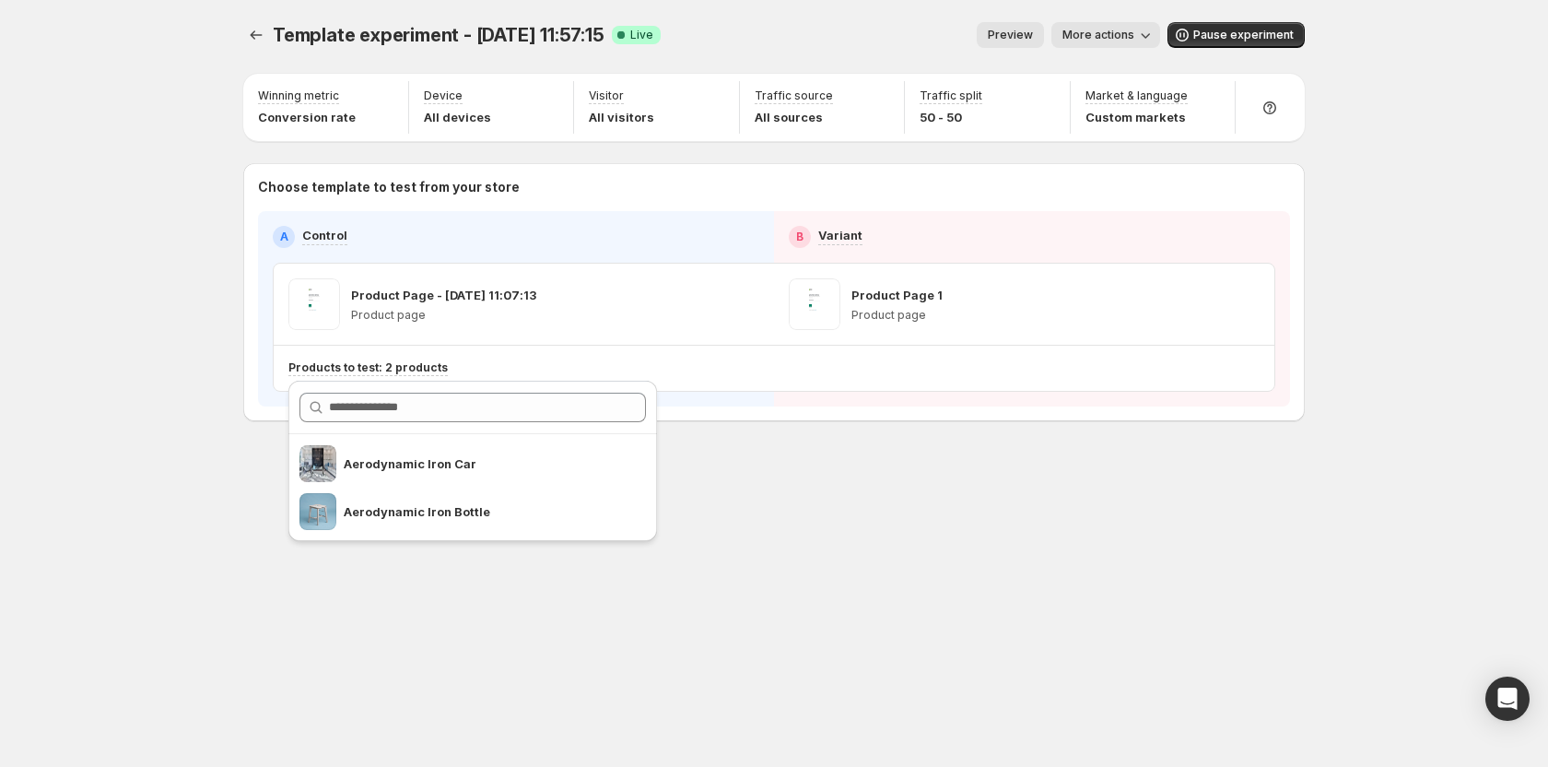
click at [948, 514] on div "Template experiment - Jul 10, 11:57:15. This page is ready Template experiment …" at bounding box center [774, 260] width 1106 height 521
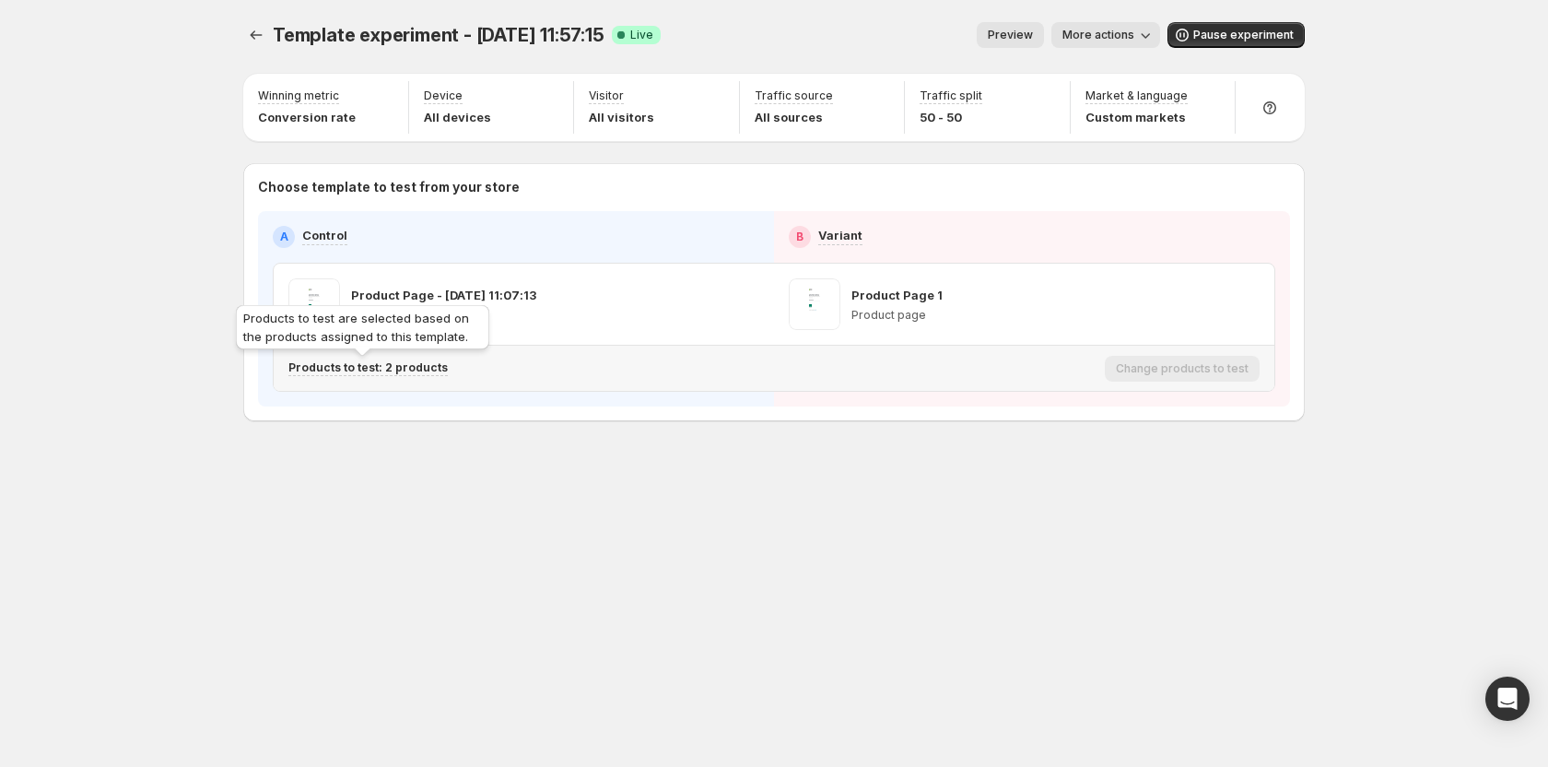
click at [408, 369] on p "Products to test: 2 products" at bounding box center [367, 367] width 159 height 15
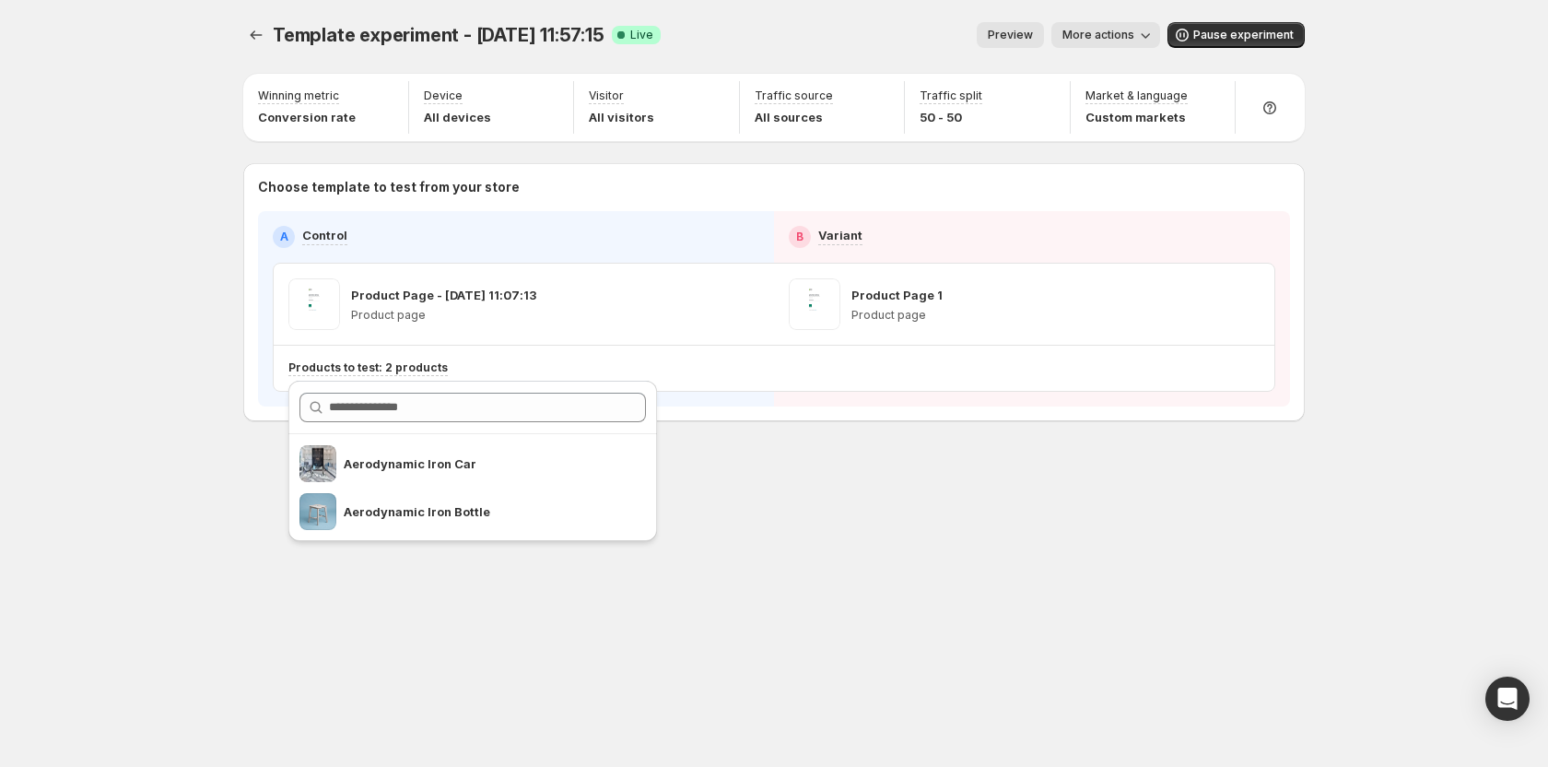
drag, startPoint x: 1072, startPoint y: 545, endPoint x: 358, endPoint y: 93, distance: 844.8
click at [1070, 545] on div "Template experiment - Jul 10, 11:57:15. This page is ready Template experiment …" at bounding box center [774, 383] width 1106 height 767
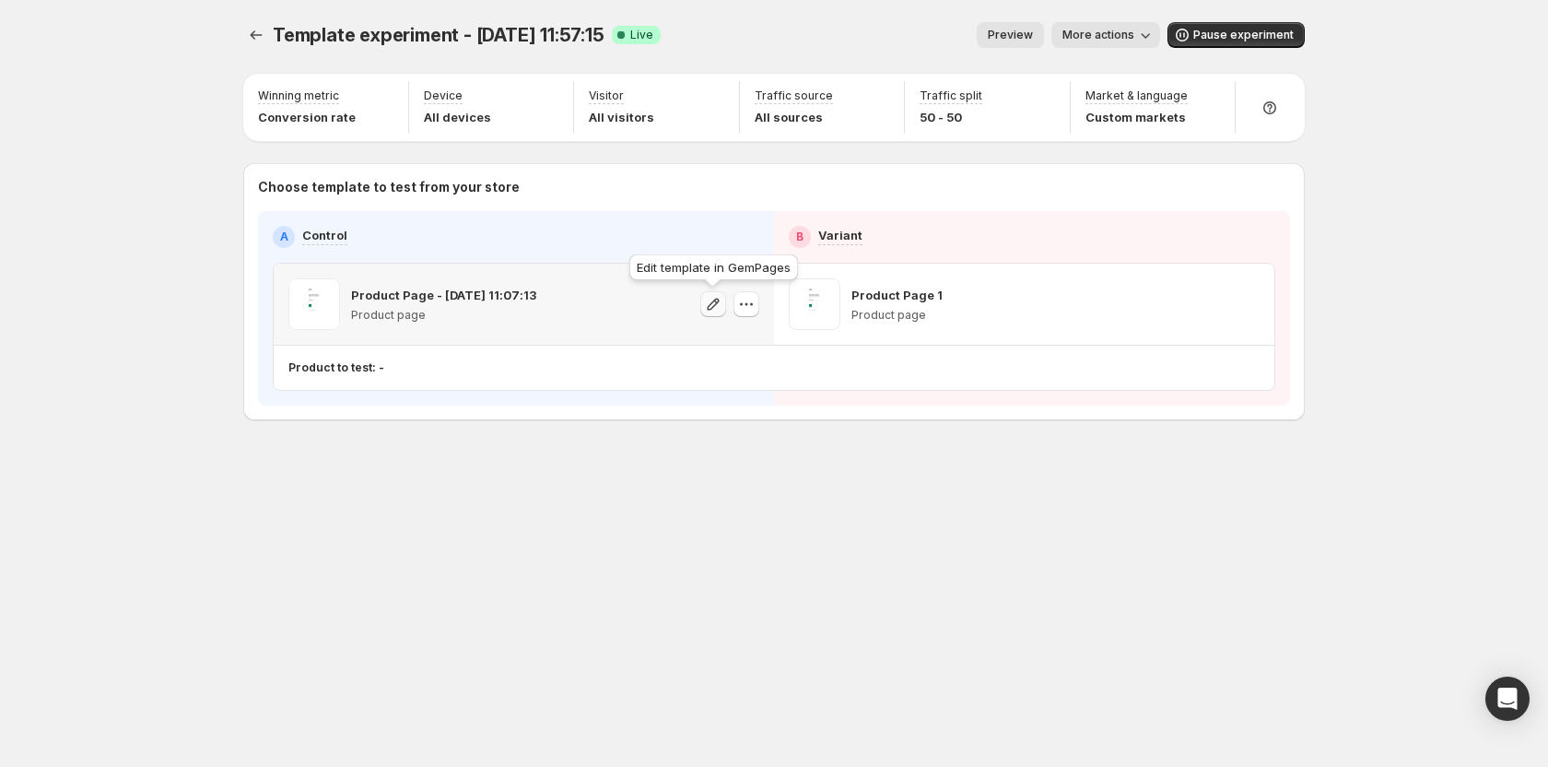
click at [715, 299] on icon "button" at bounding box center [714, 304] width 12 height 12
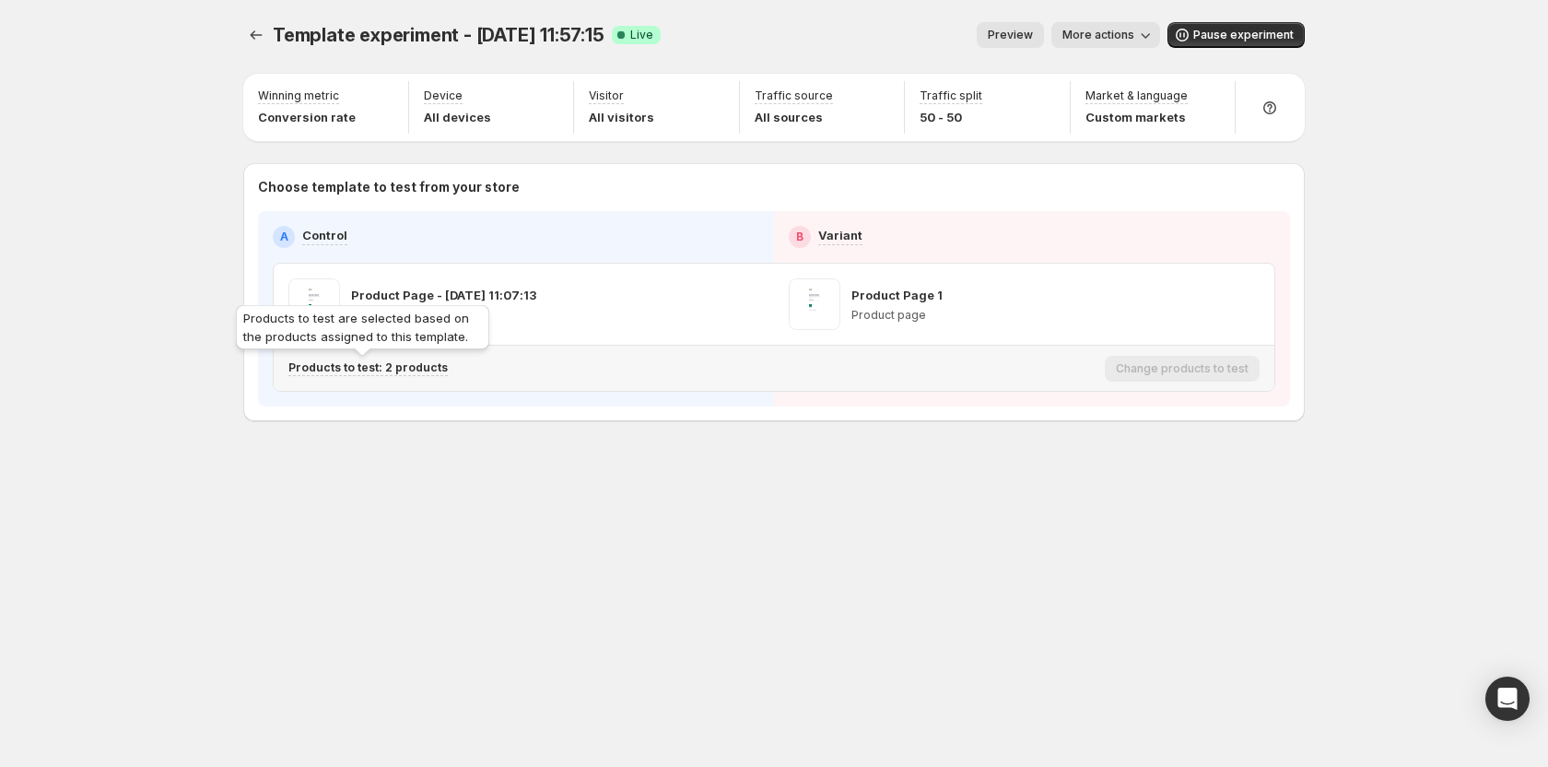
click at [413, 369] on p "Products to test: 2 products" at bounding box center [367, 367] width 159 height 15
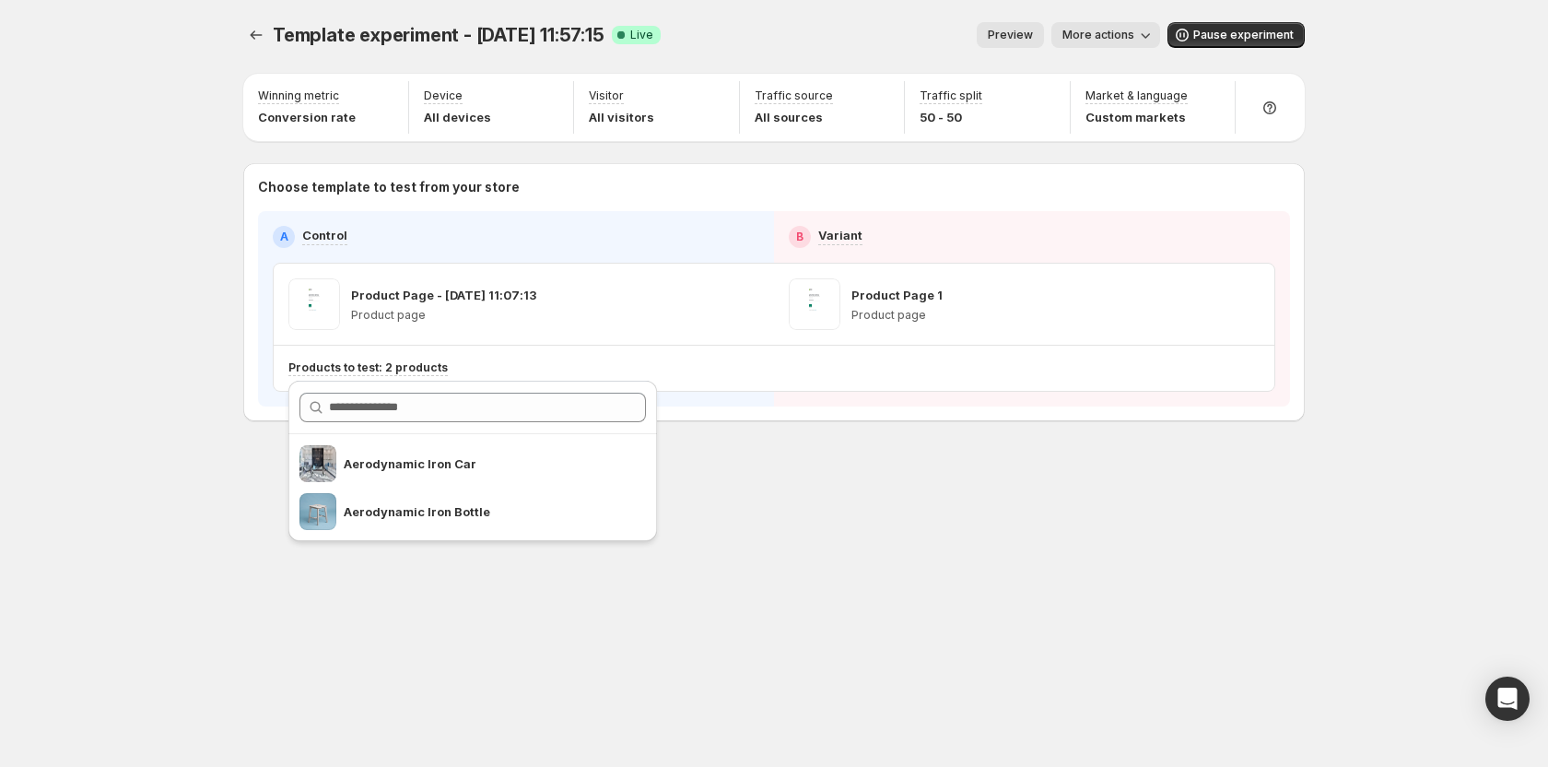
click at [865, 393] on div "A Control B Variant Product Page - Jul 8, 11:07:13 Product page Product Page 1 …" at bounding box center [774, 308] width 1032 height 195
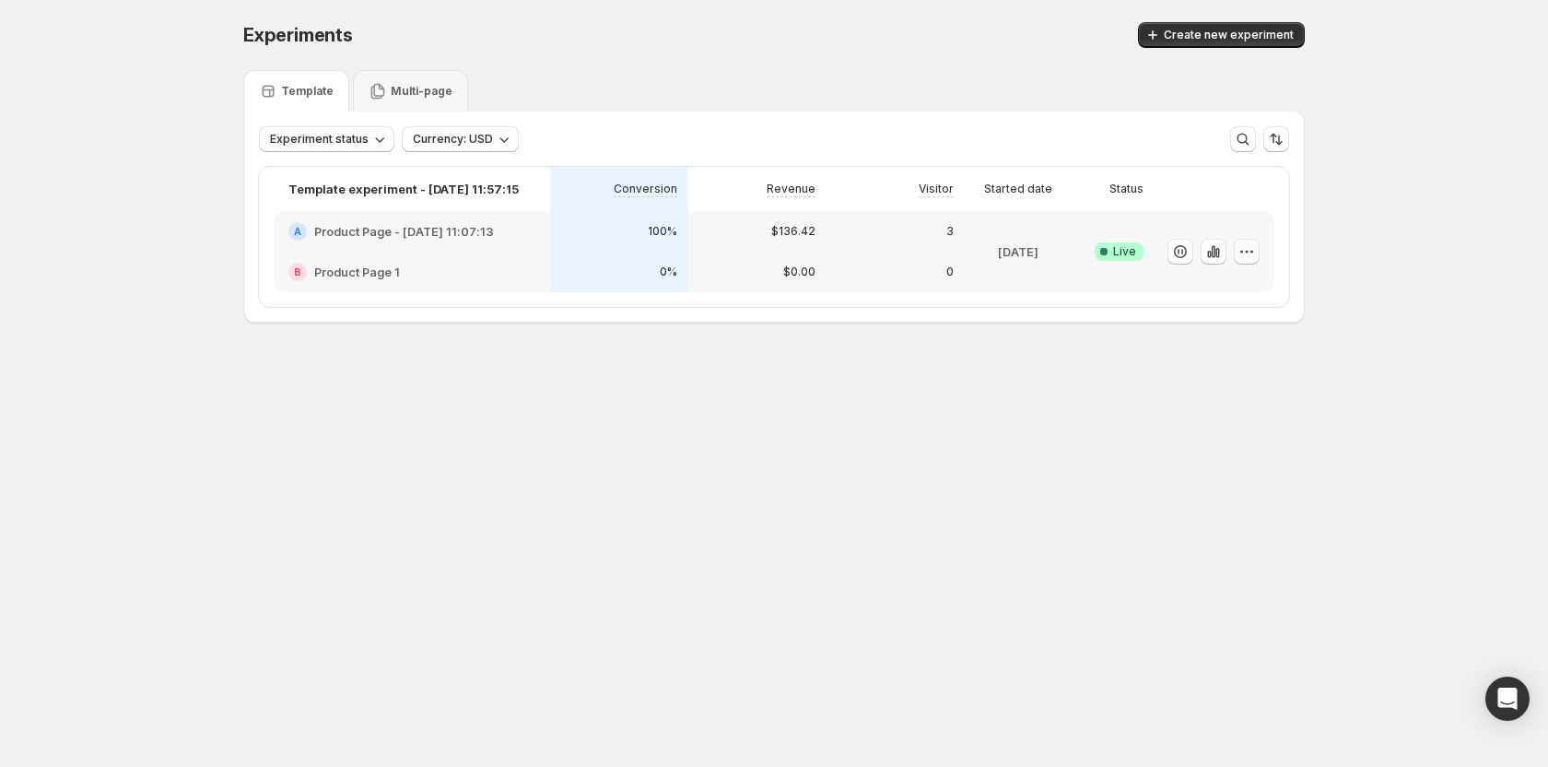
click at [1246, 253] on icon "button" at bounding box center [1246, 251] width 18 height 18
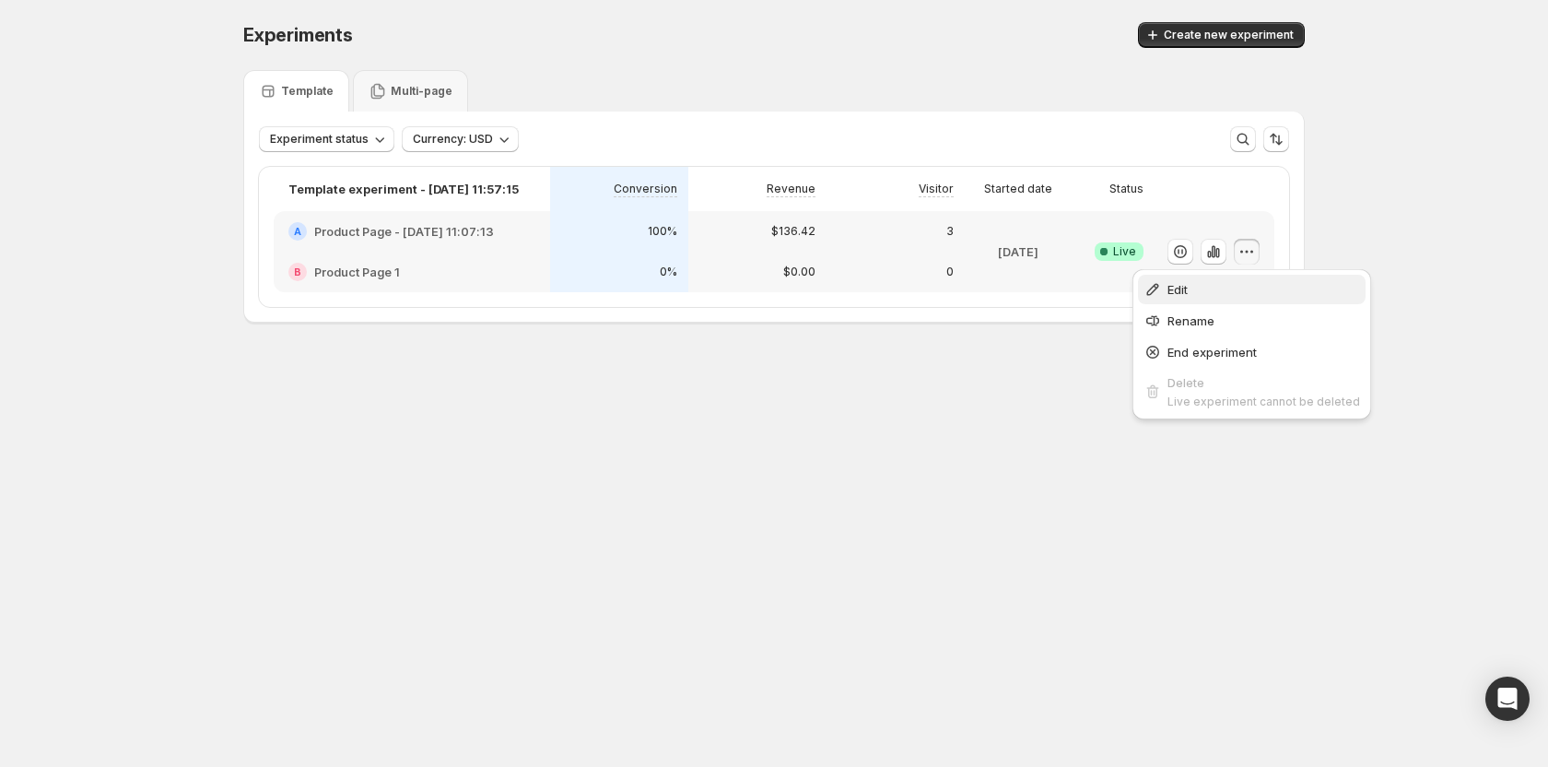
click at [1209, 299] on button "Edit" at bounding box center [1252, 289] width 228 height 29
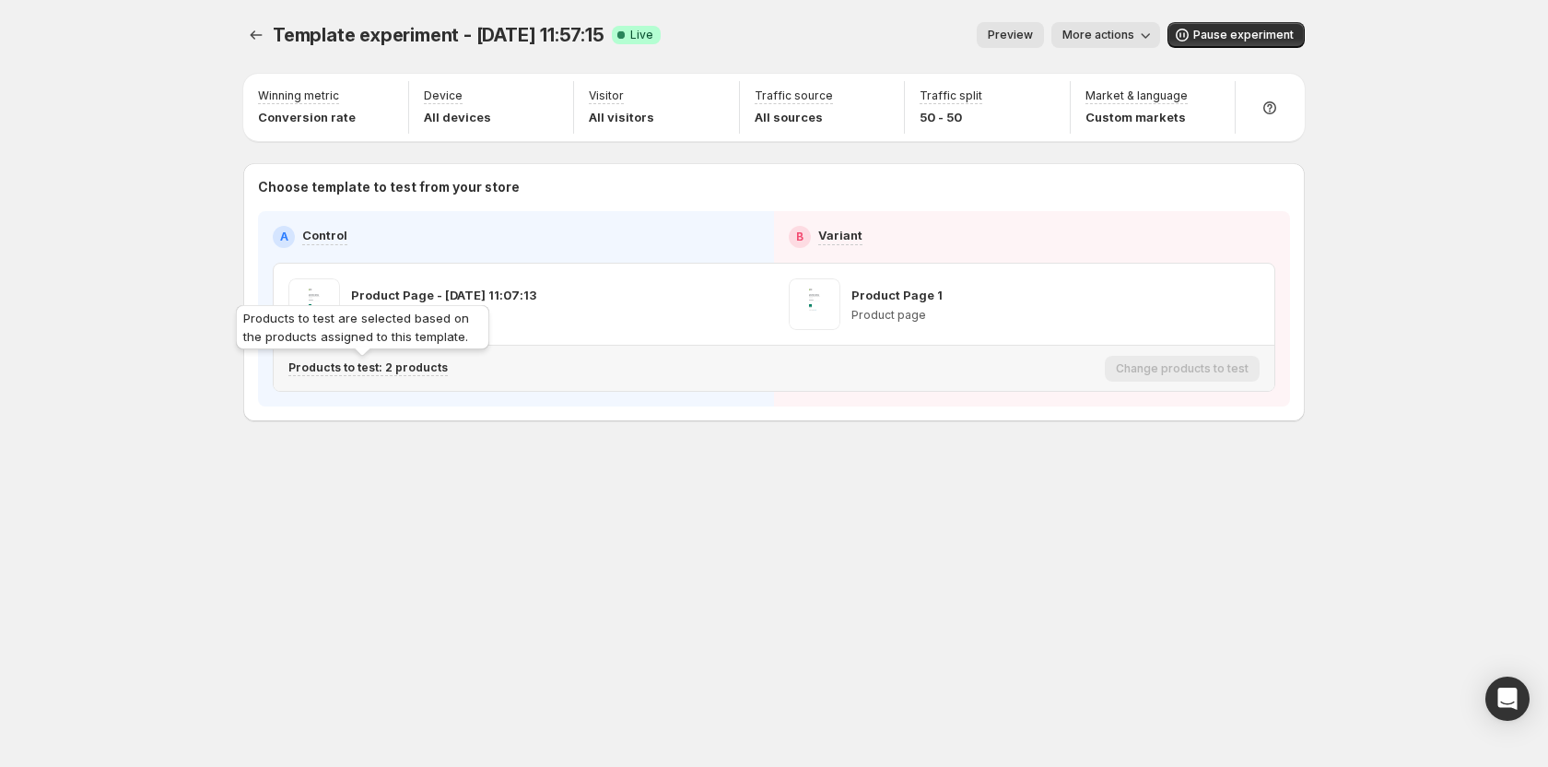
click at [404, 364] on p "Products to test: 2 products" at bounding box center [367, 367] width 159 height 15
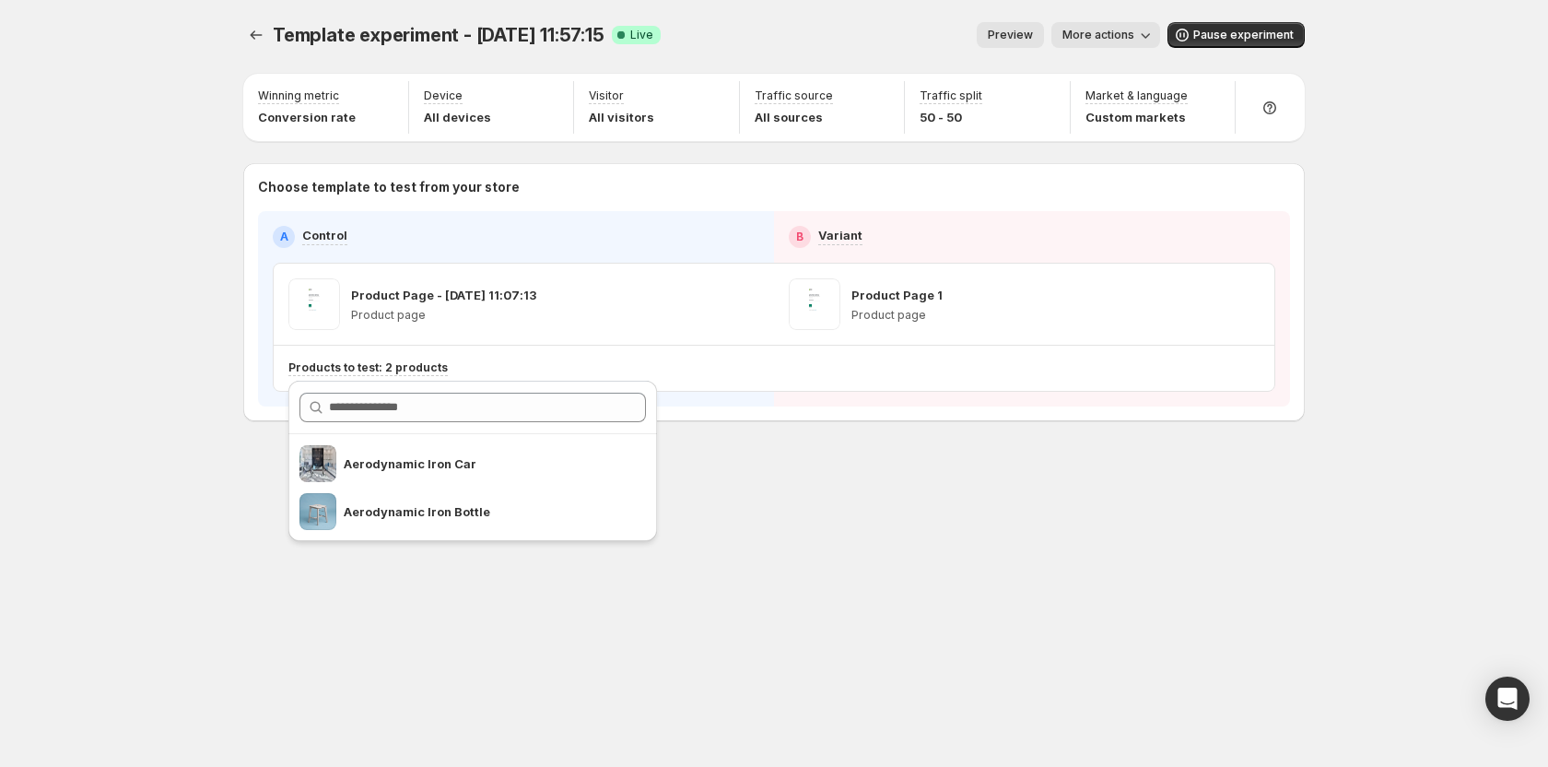
click at [925, 496] on div "Template experiment - Jul 10, 11:57:15. This page is ready Template experiment …" at bounding box center [774, 260] width 1106 height 521
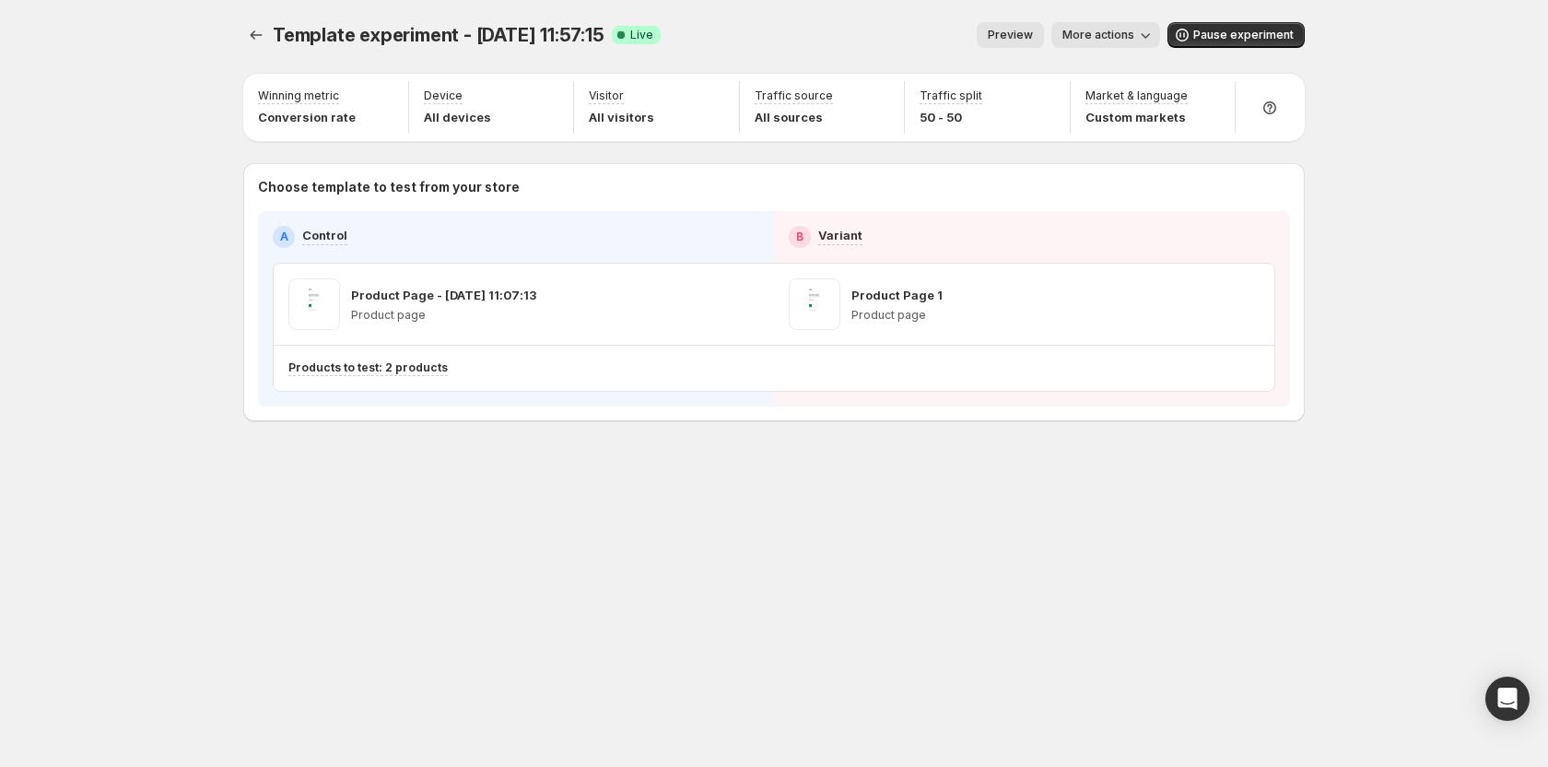
click at [1134, 29] on span "More actions" at bounding box center [1098, 35] width 72 height 15
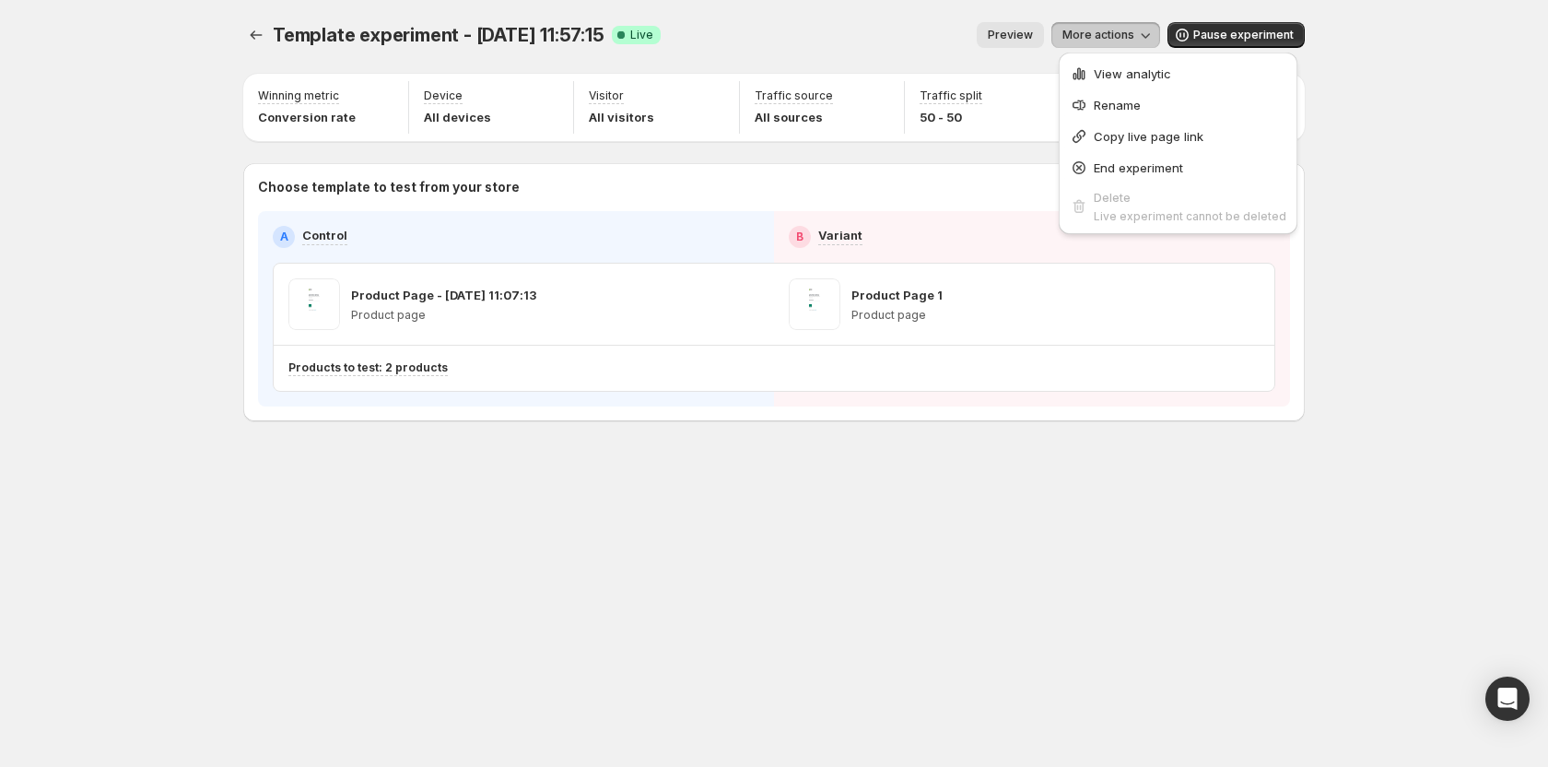
click at [1374, 111] on div "Template experiment - Jul 10, 11:57:15. This page is ready Template experiment …" at bounding box center [774, 383] width 1548 height 767
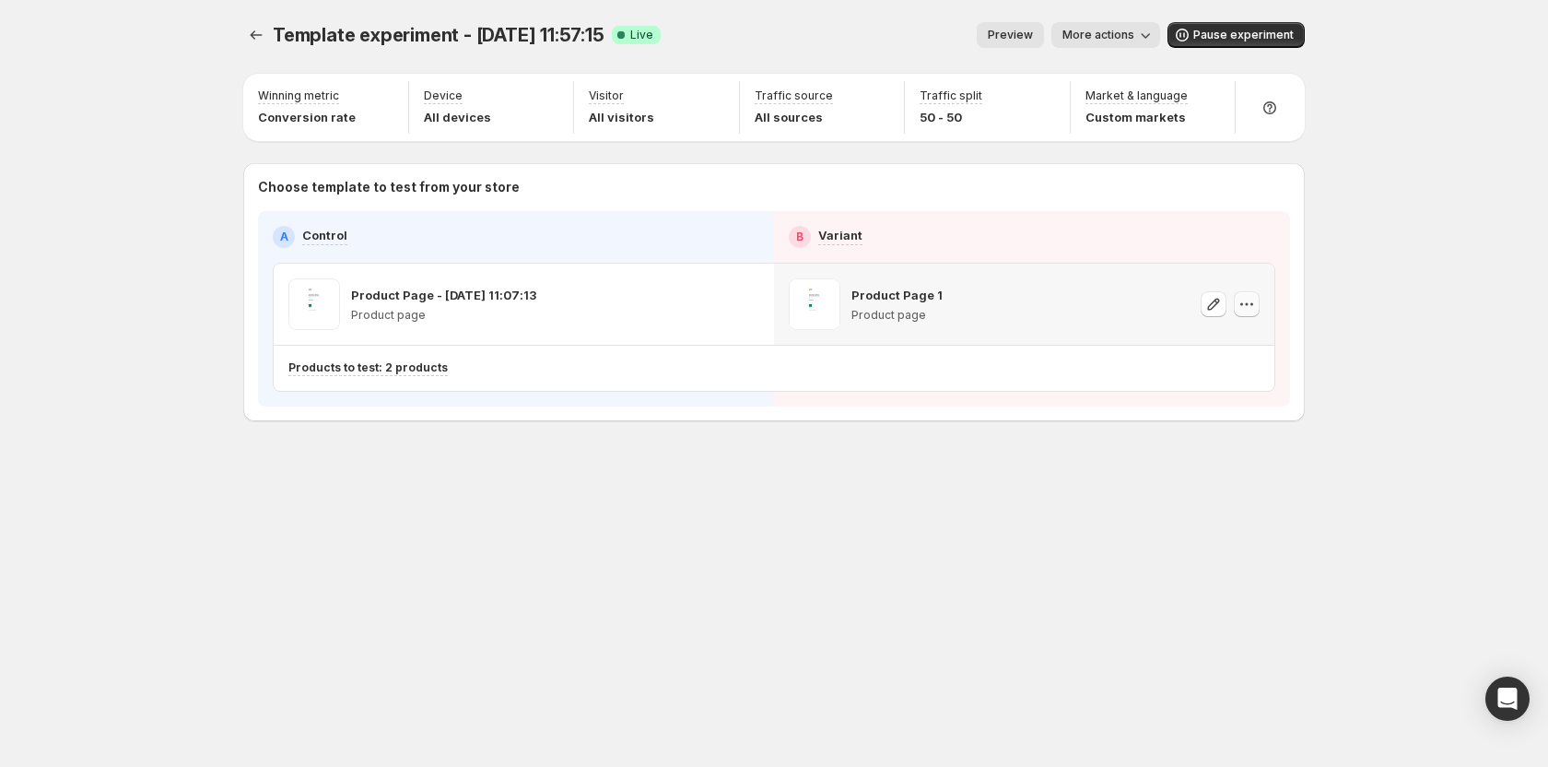
click at [1242, 296] on icon "button" at bounding box center [1246, 304] width 18 height 18
click at [1048, 511] on div "Template experiment - Jul 10, 11:57:15. This page is ready Template experiment …" at bounding box center [774, 260] width 1106 height 521
click at [704, 301] on icon "button" at bounding box center [713, 304] width 18 height 18
click at [731, 298] on div at bounding box center [729, 304] width 59 height 52
click at [749, 296] on icon "button" at bounding box center [746, 304] width 18 height 18
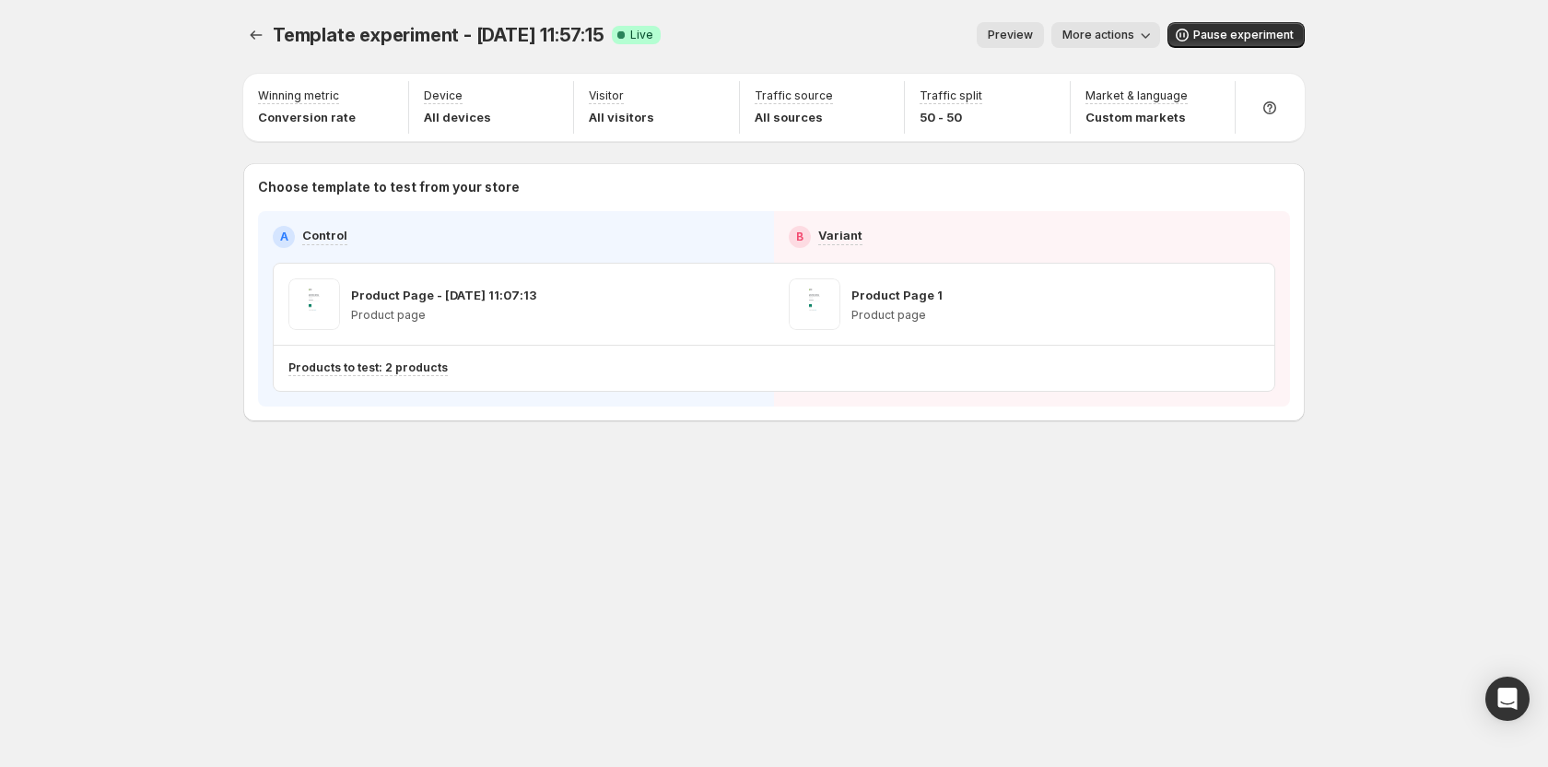
click at [697, 464] on div "Template experiment - Jul 10, 11:57:15. This page is ready Template experiment …" at bounding box center [774, 260] width 1106 height 521
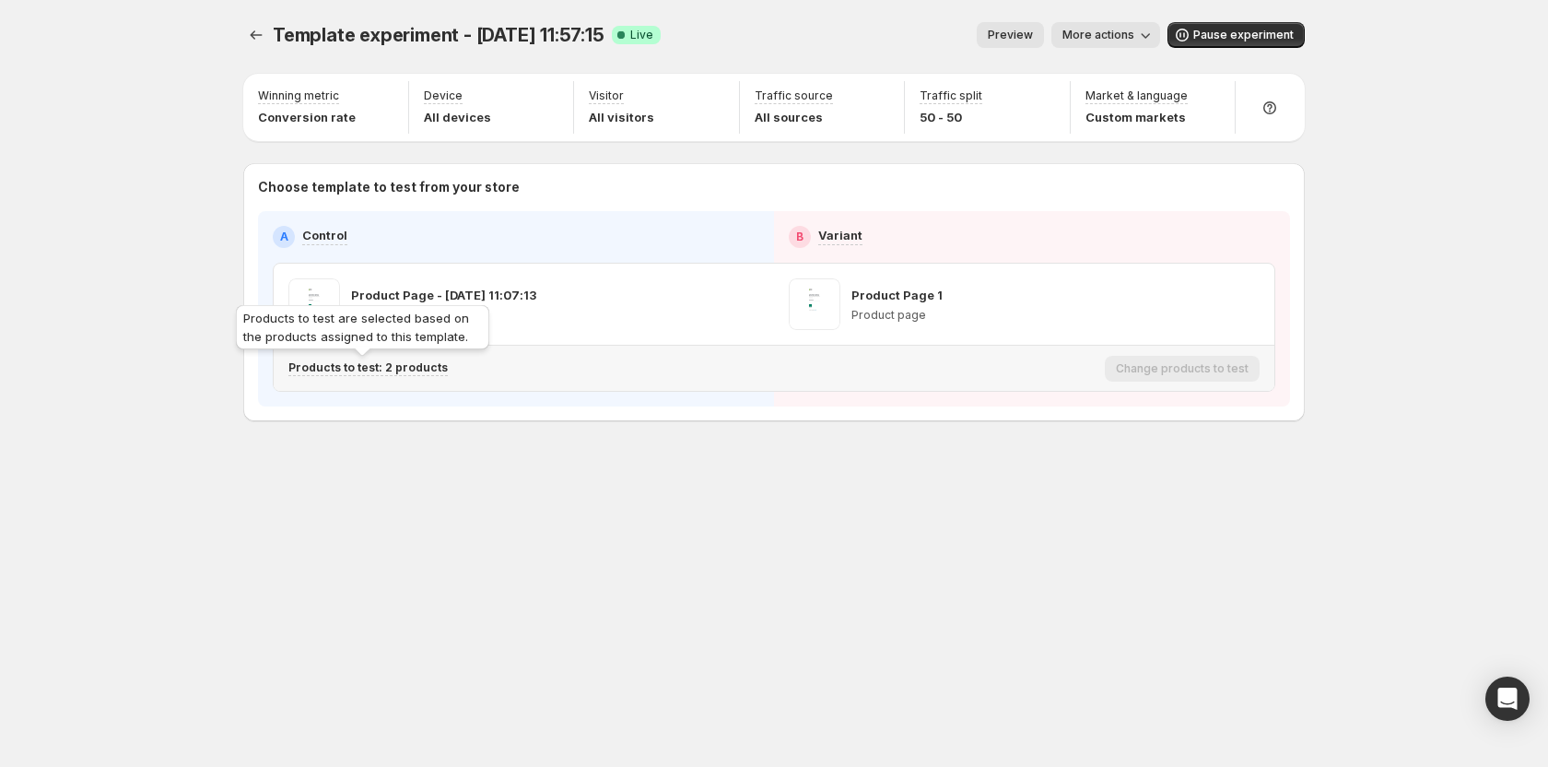
click at [404, 368] on p "Products to test: 2 products" at bounding box center [367, 367] width 159 height 15
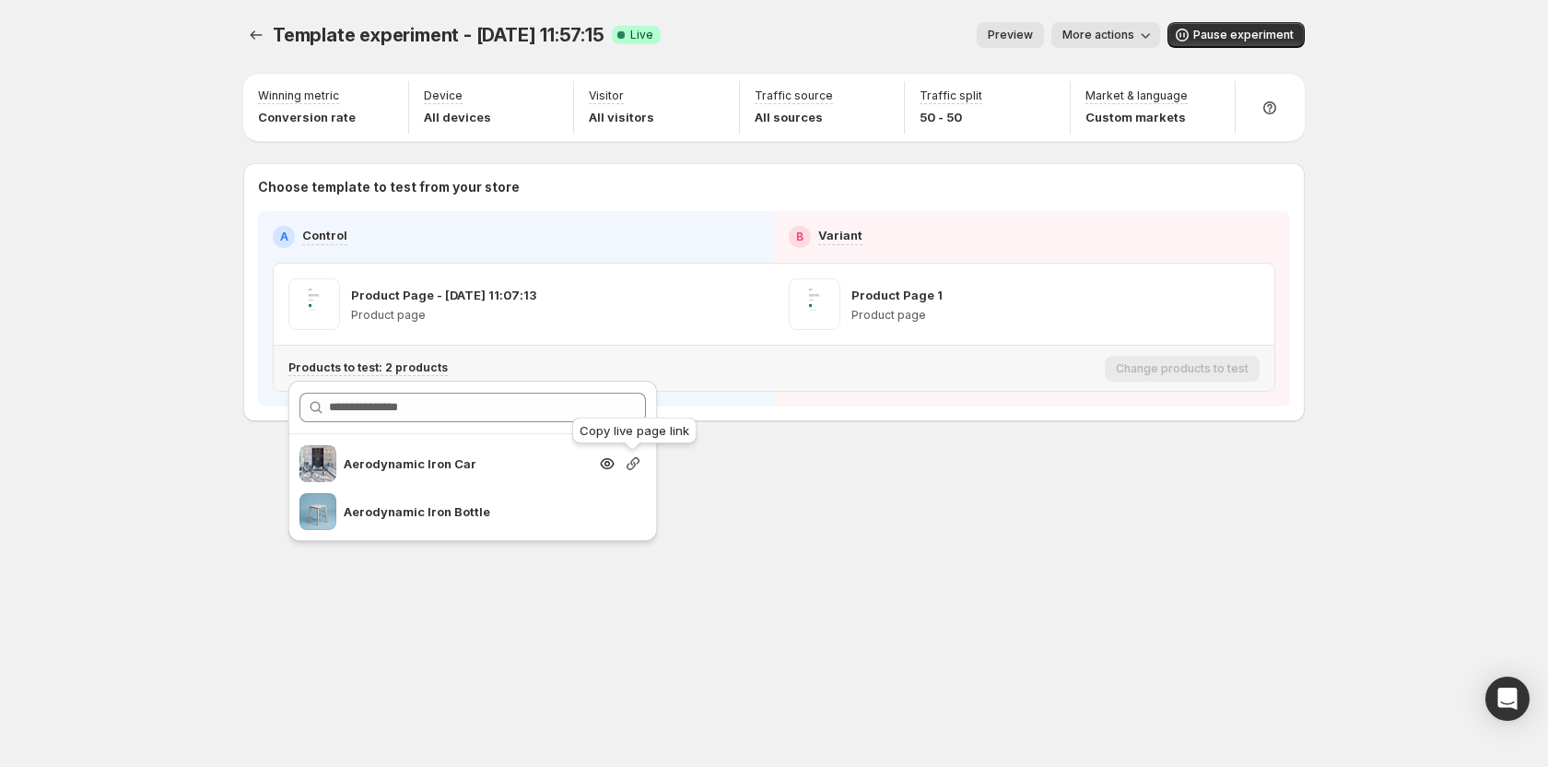
click at [629, 464] on icon "button" at bounding box center [633, 463] width 18 height 18
click at [630, 466] on icon "button" at bounding box center [633, 463] width 18 height 18
click at [106, 188] on div "Template experiment - Jul 10, 11:57:15. This page is ready Template experiment …" at bounding box center [774, 383] width 1548 height 767
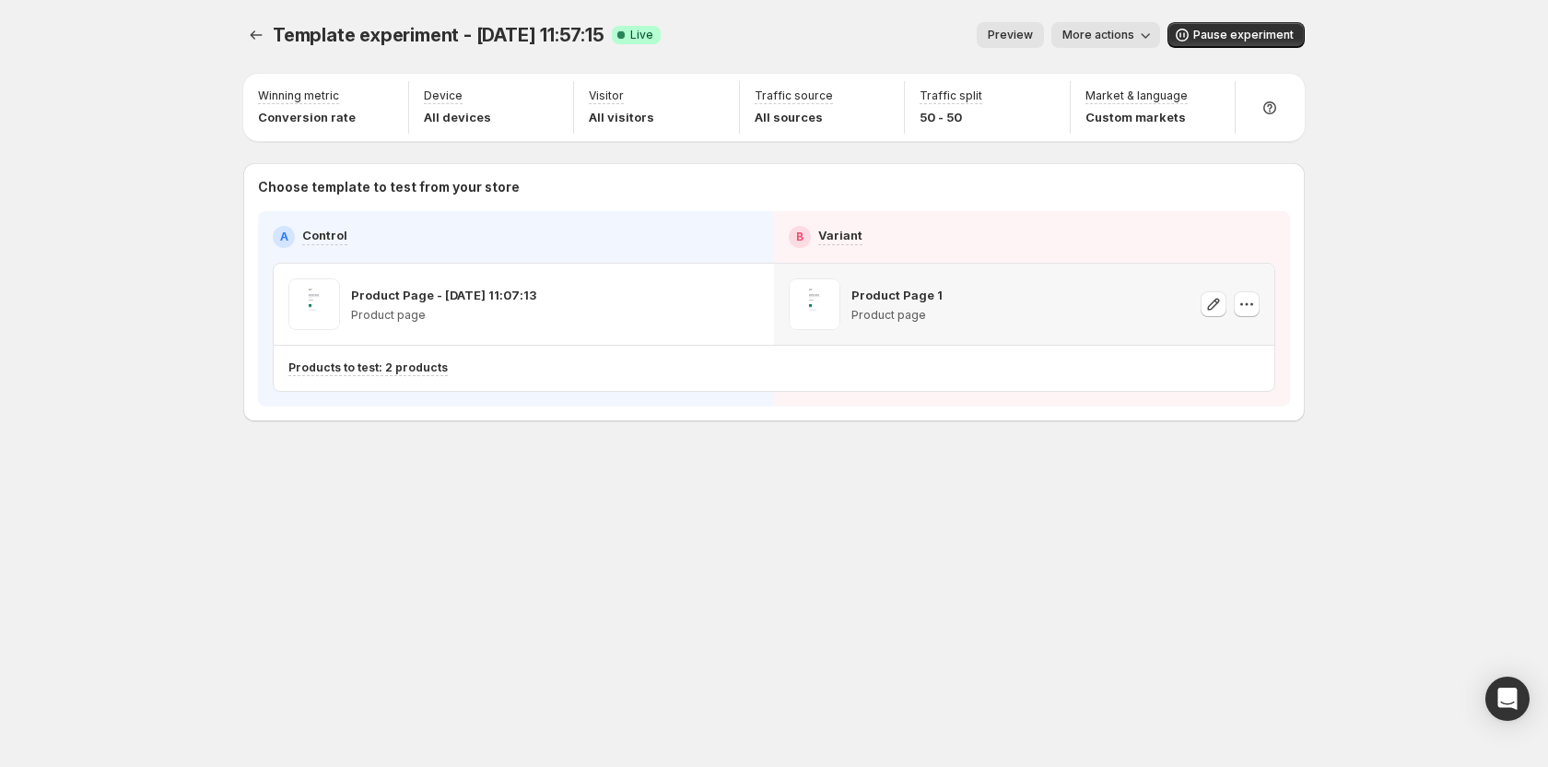
click at [922, 298] on p "Product Page 1" at bounding box center [896, 295] width 91 height 18
click at [415, 372] on p "Products to test: 2 products" at bounding box center [367, 367] width 159 height 15
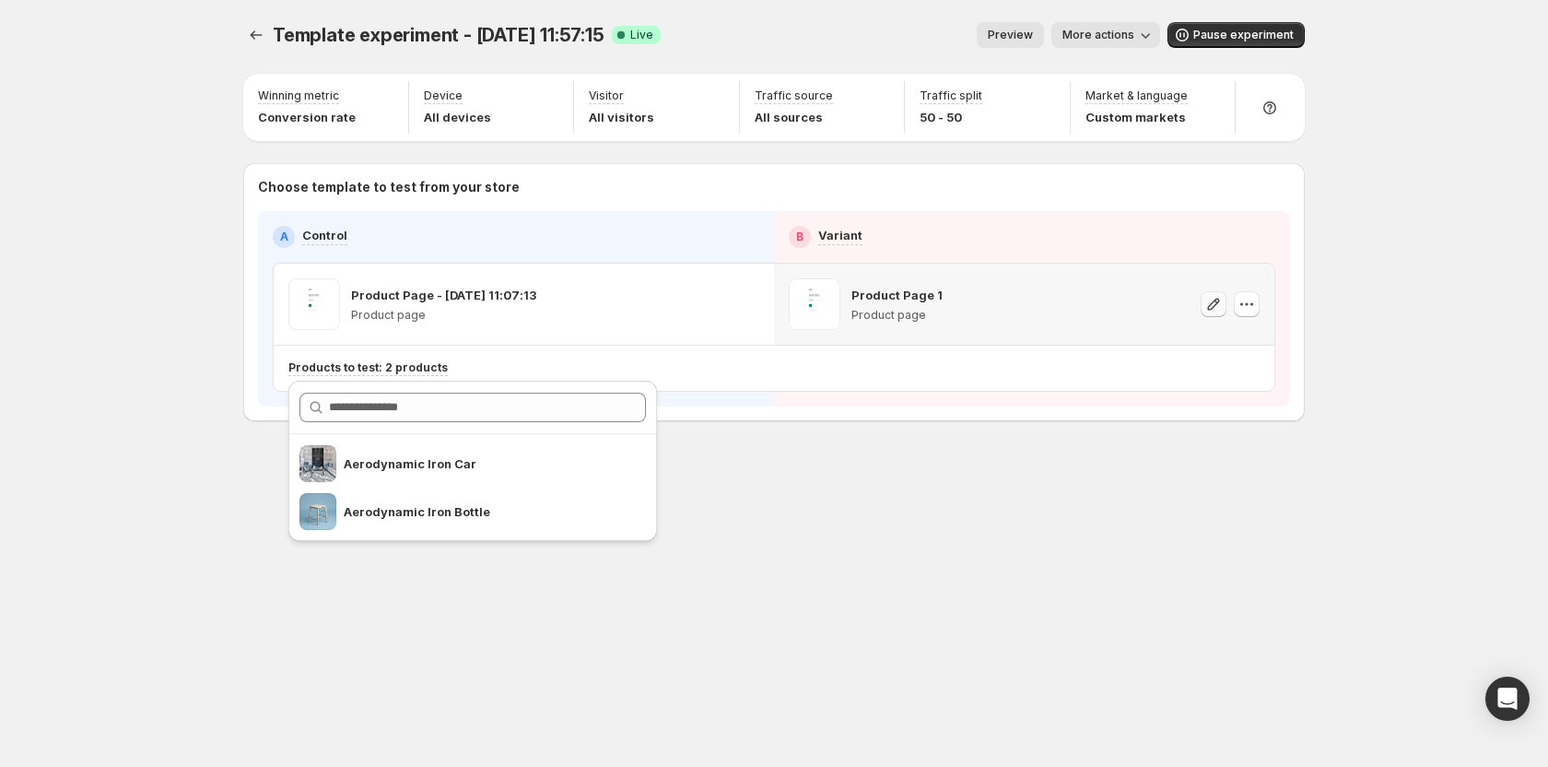
click at [1221, 357] on div "Products to test: 2 products" at bounding box center [773, 368] width 971 height 30
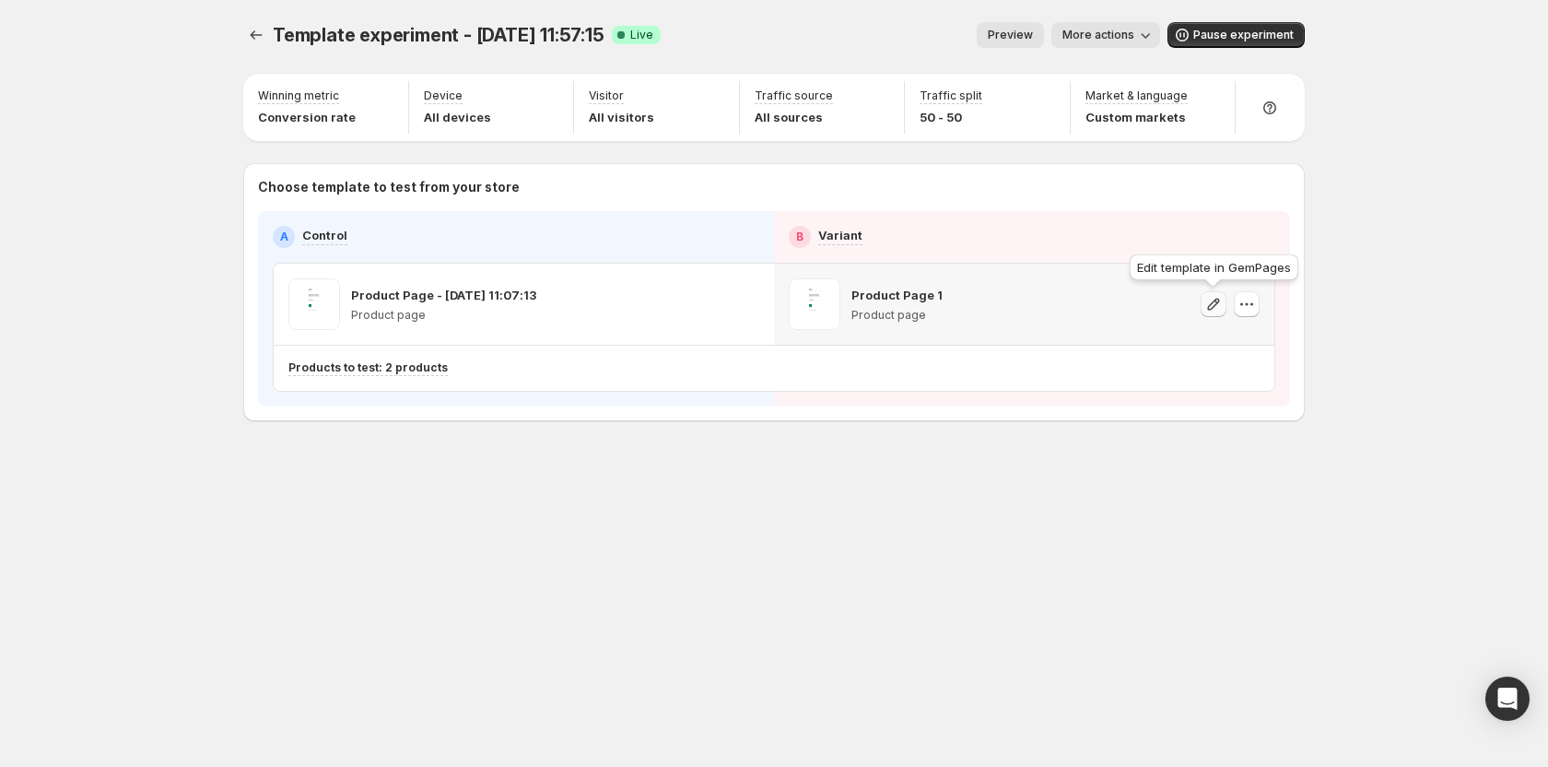
click at [1210, 302] on icon "button" at bounding box center [1213, 304] width 18 height 18
click at [617, 35] on icon at bounding box center [620, 34] width 7 height 7
click at [256, 32] on icon "Experiments" at bounding box center [256, 35] width 18 height 18
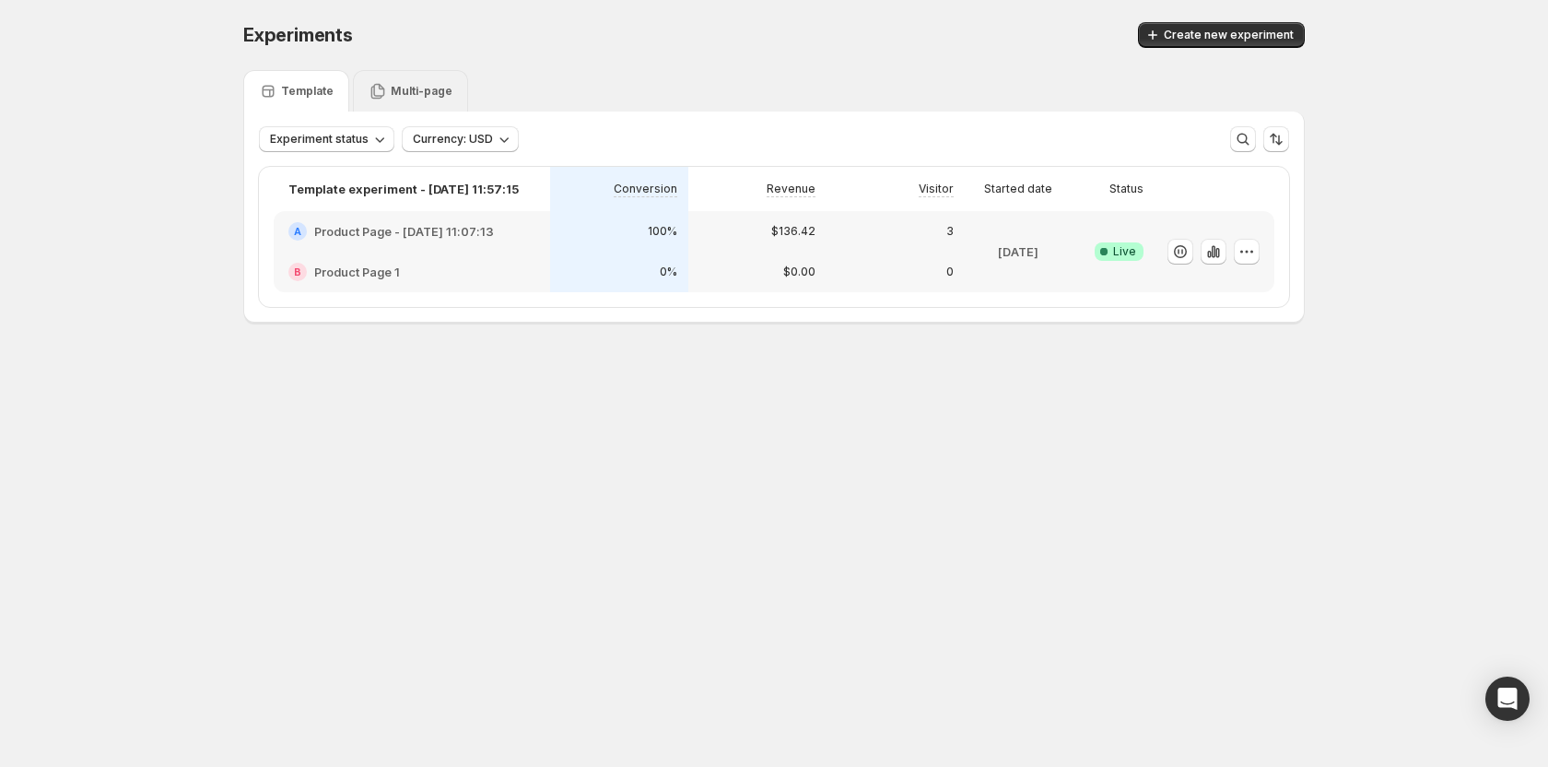
click at [407, 97] on p "Multi-page" at bounding box center [422, 91] width 62 height 15
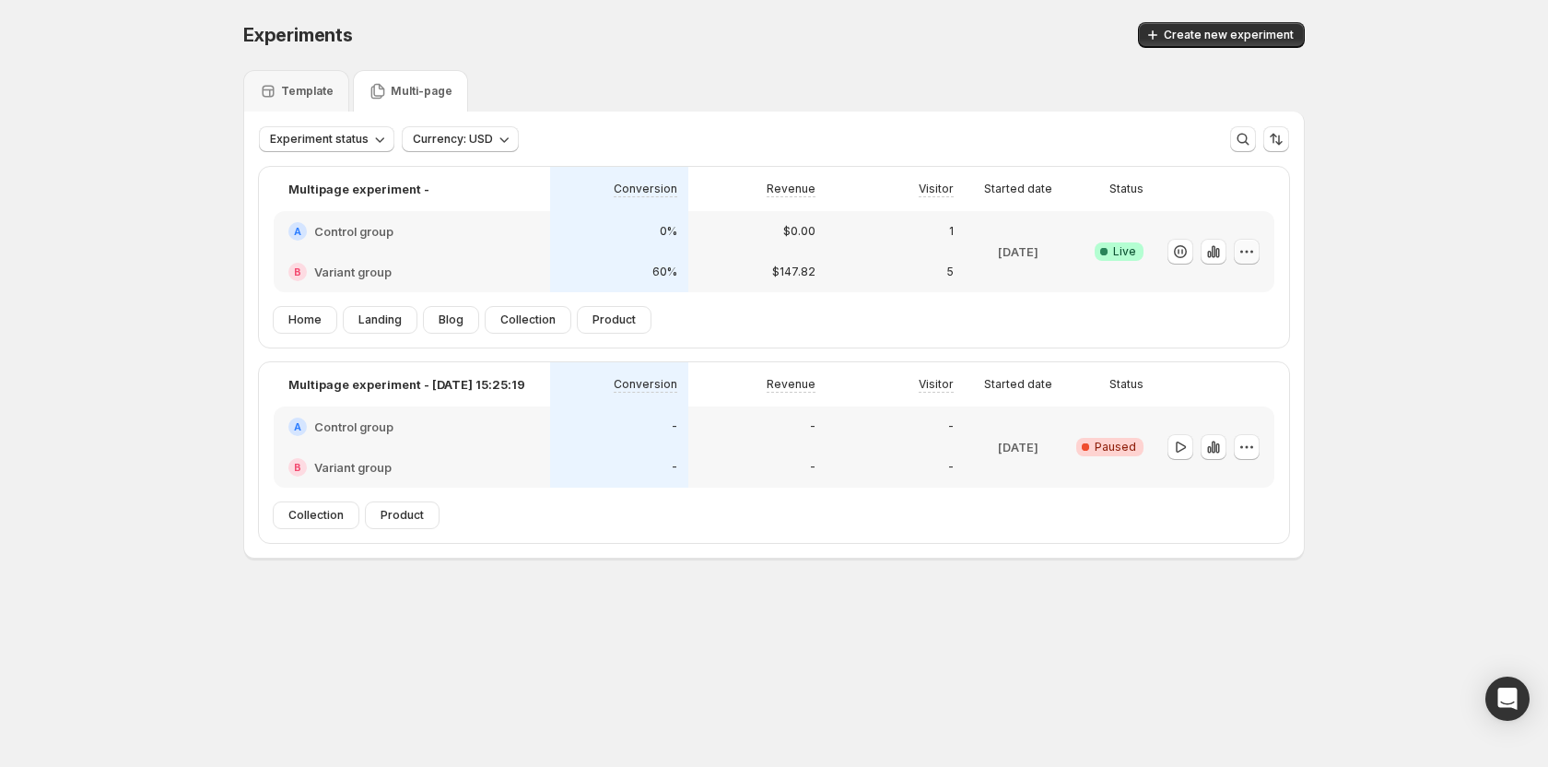
click at [1252, 252] on icon "button" at bounding box center [1246, 251] width 18 height 18
click at [1185, 286] on span "Edit" at bounding box center [1177, 289] width 20 height 15
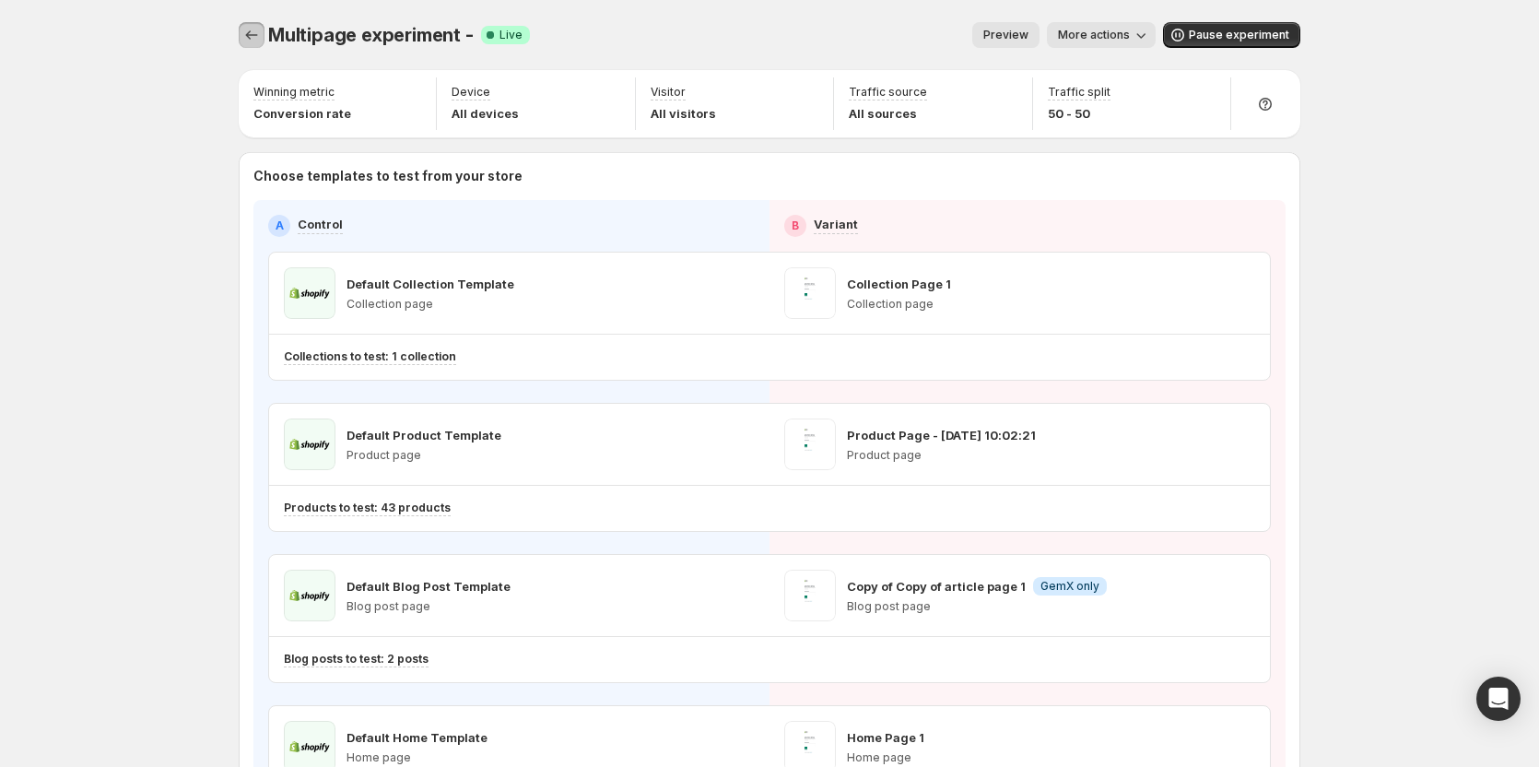
click at [258, 40] on icon "Experiments" at bounding box center [251, 35] width 18 height 18
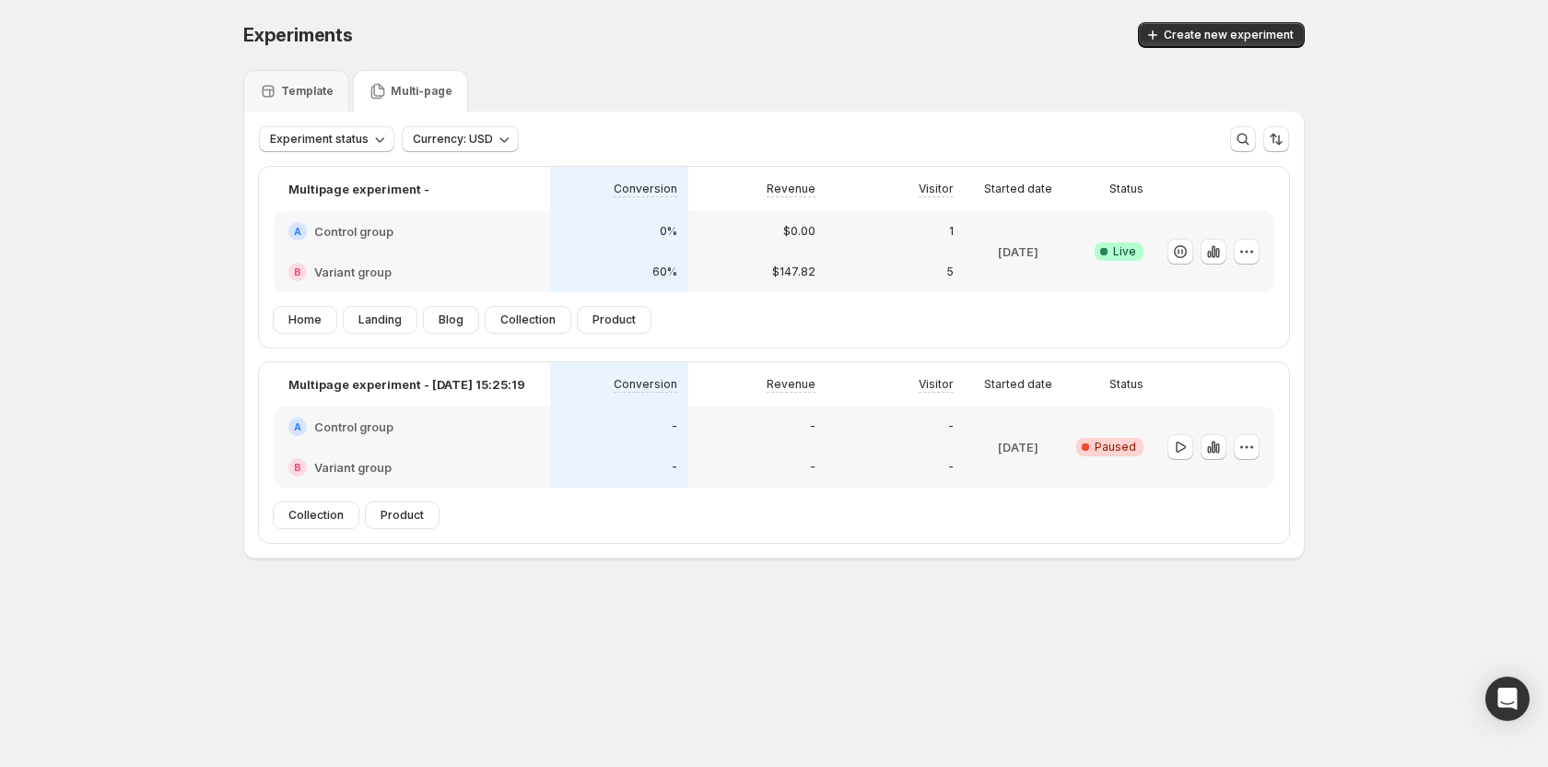
click at [364, 236] on h2 "Control group" at bounding box center [353, 231] width 79 height 18
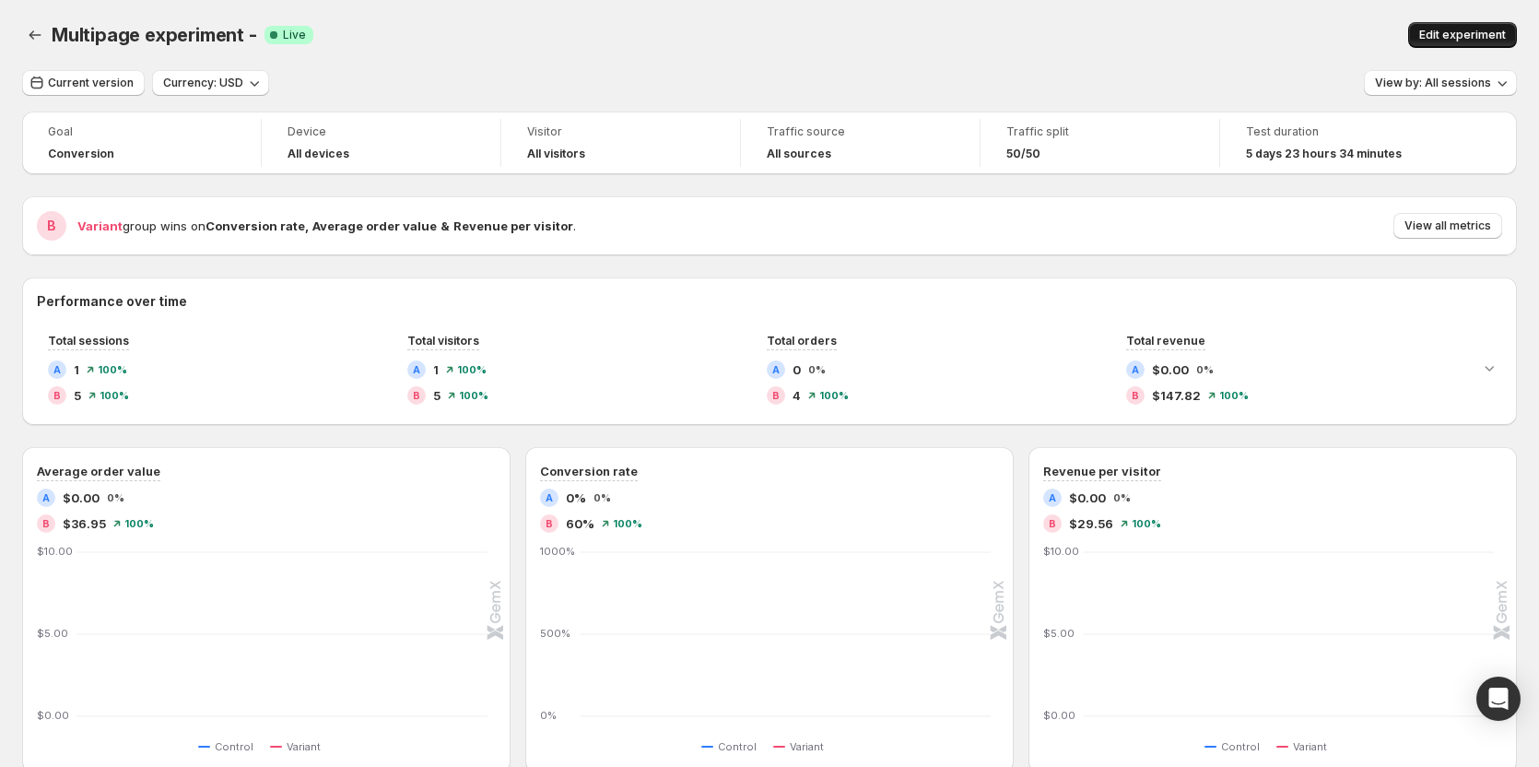
click at [1442, 26] on button "Edit experiment" at bounding box center [1462, 35] width 109 height 26
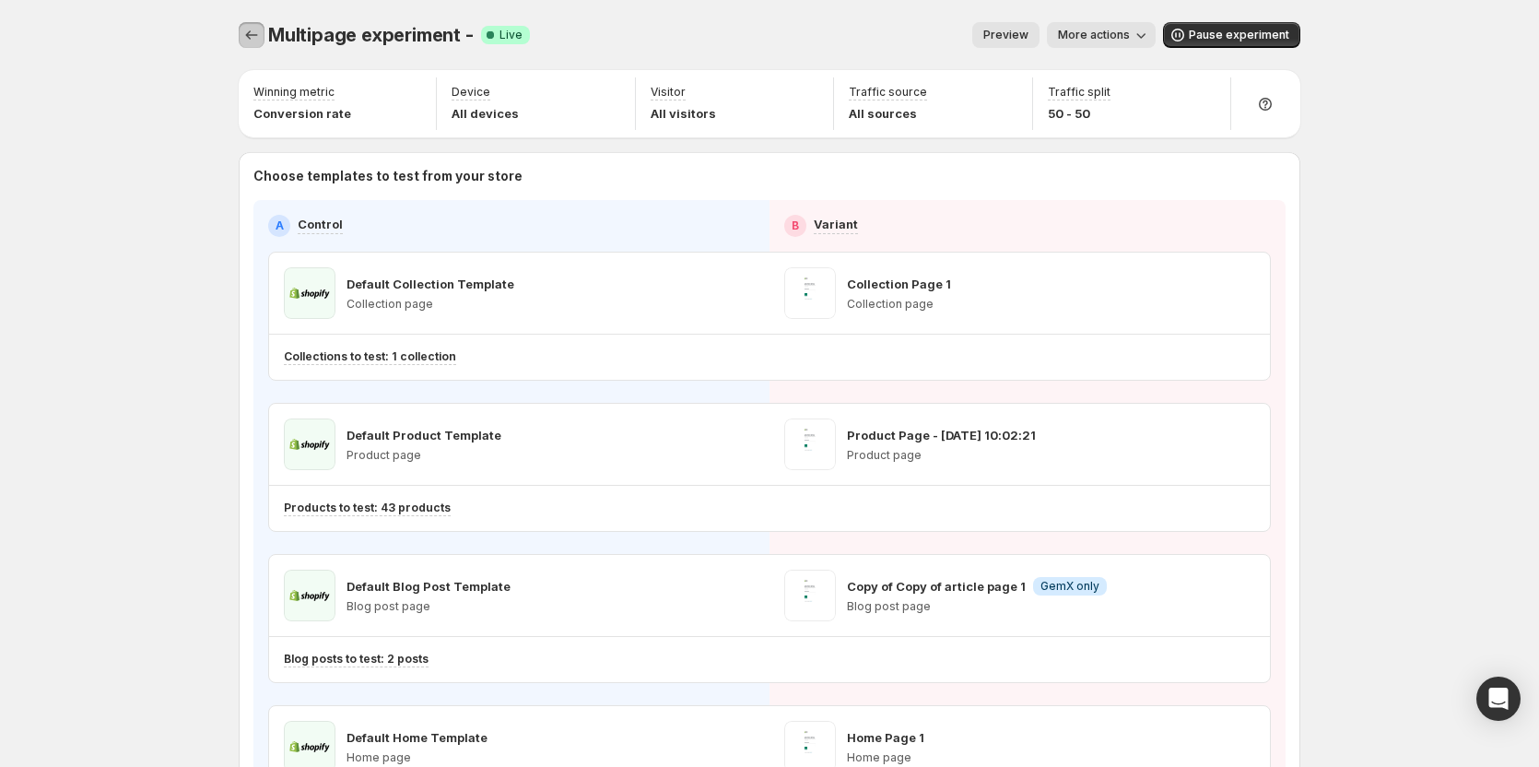
click at [254, 36] on icon "Experiments" at bounding box center [251, 35] width 18 height 18
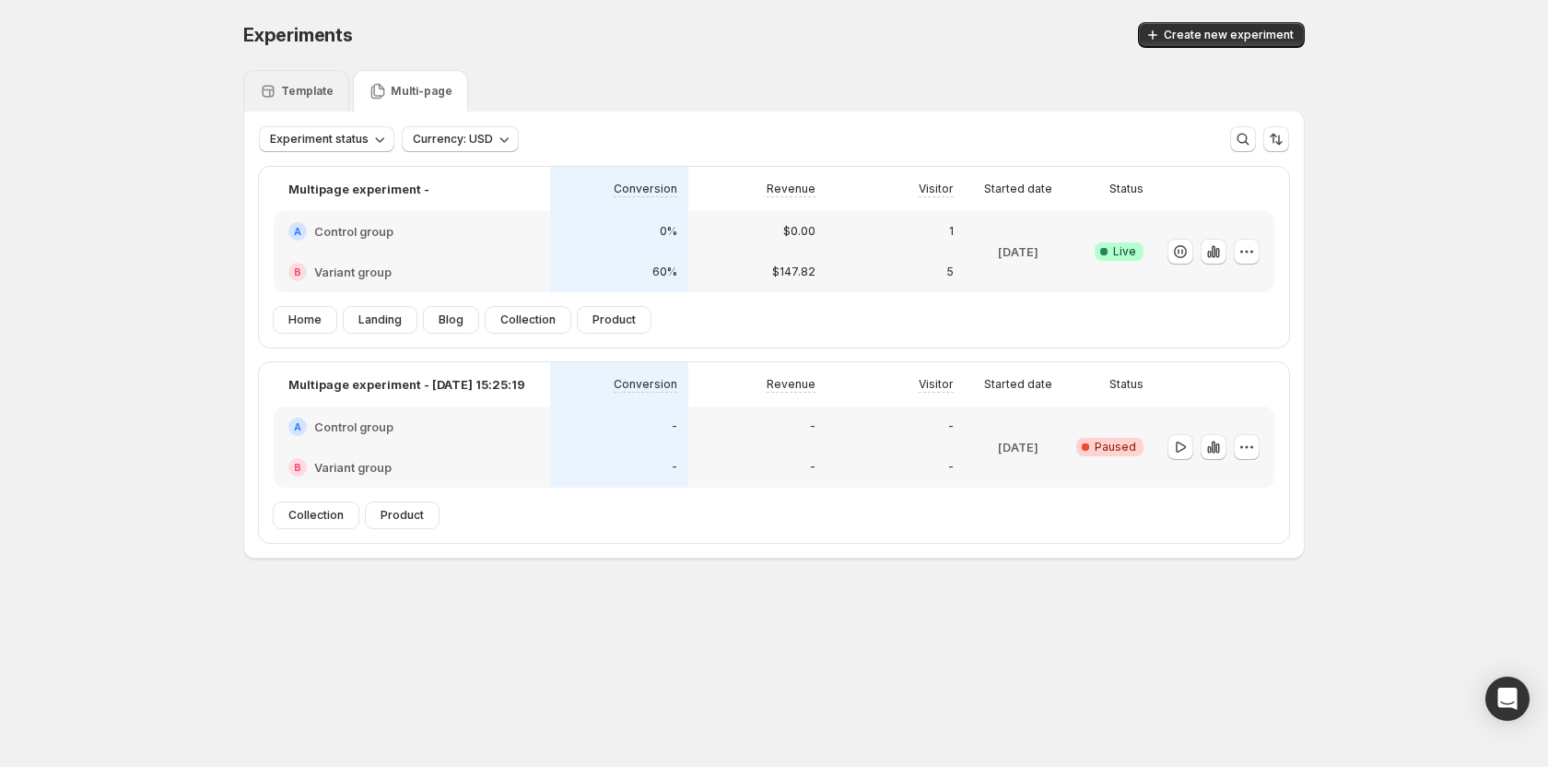
click at [289, 80] on div "Template" at bounding box center [296, 90] width 106 height 41
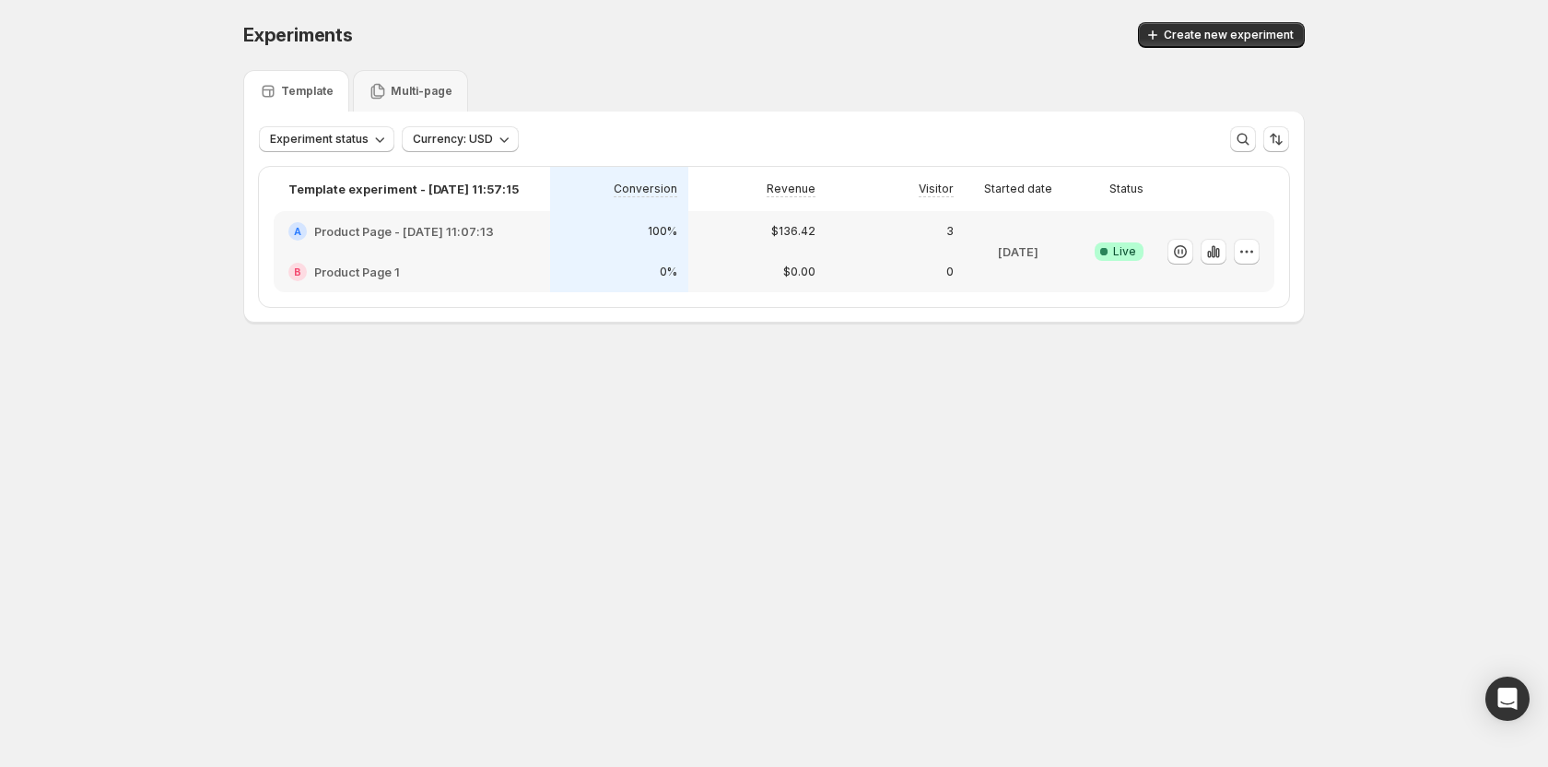
drag, startPoint x: 656, startPoint y: 524, endPoint x: 759, endPoint y: 29, distance: 505.4
click at [674, 463] on body "Experiments. This page is ready Experiments Create new experiment Template Mult…" at bounding box center [774, 383] width 1548 height 767
click at [557, 265] on div "0%" at bounding box center [619, 272] width 138 height 41
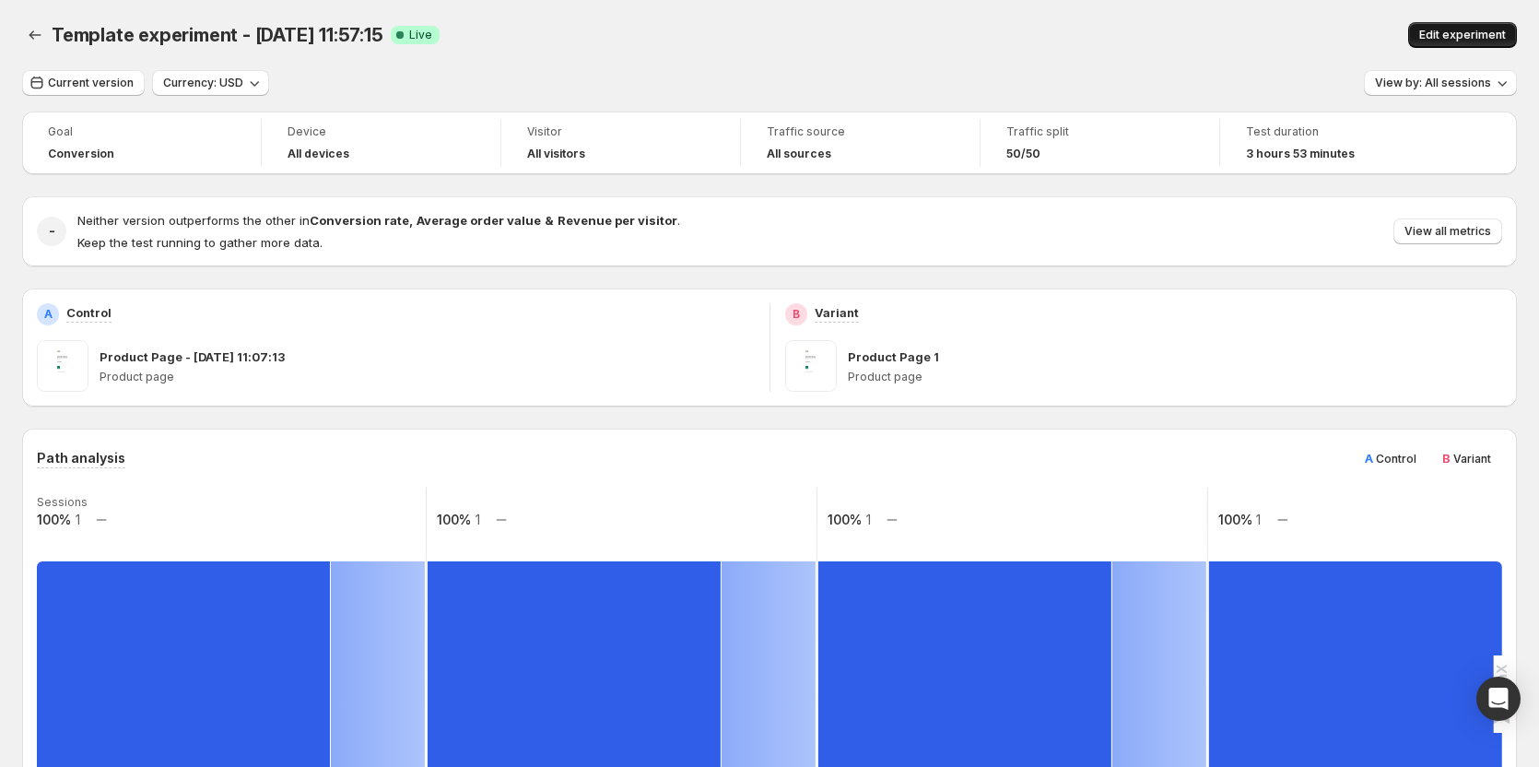
click at [1437, 23] on button "Edit experiment" at bounding box center [1462, 35] width 109 height 26
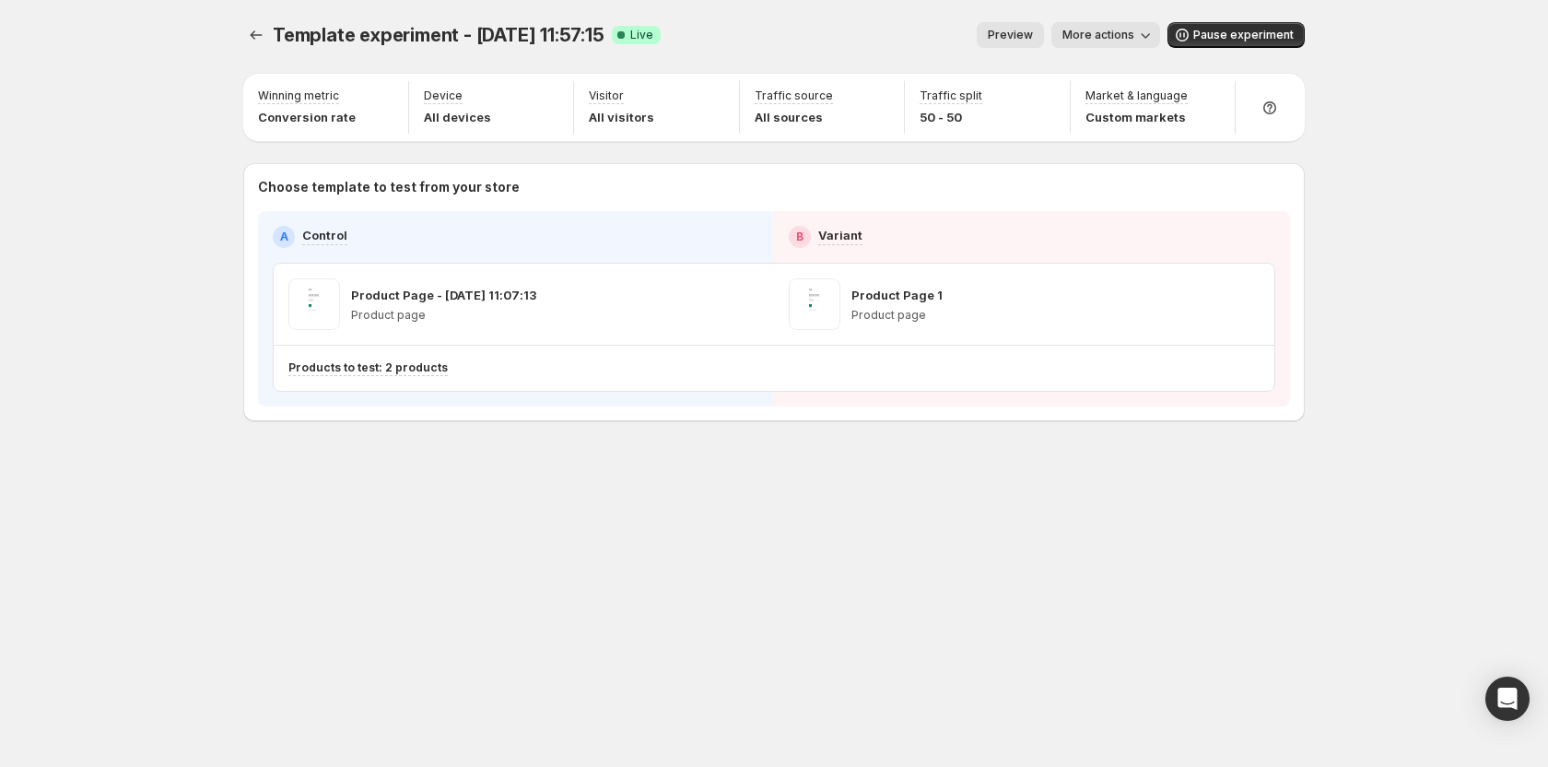
click at [463, 30] on span "Template experiment - [DATE] 11:57:15" at bounding box center [439, 35] width 332 height 22
click at [462, 30] on span "Template experiment - [DATE] 11:57:15" at bounding box center [439, 35] width 332 height 22
click at [742, 298] on icon "button" at bounding box center [746, 304] width 18 height 18
drag, startPoint x: 1173, startPoint y: 463, endPoint x: 1144, endPoint y: 394, distance: 74.8
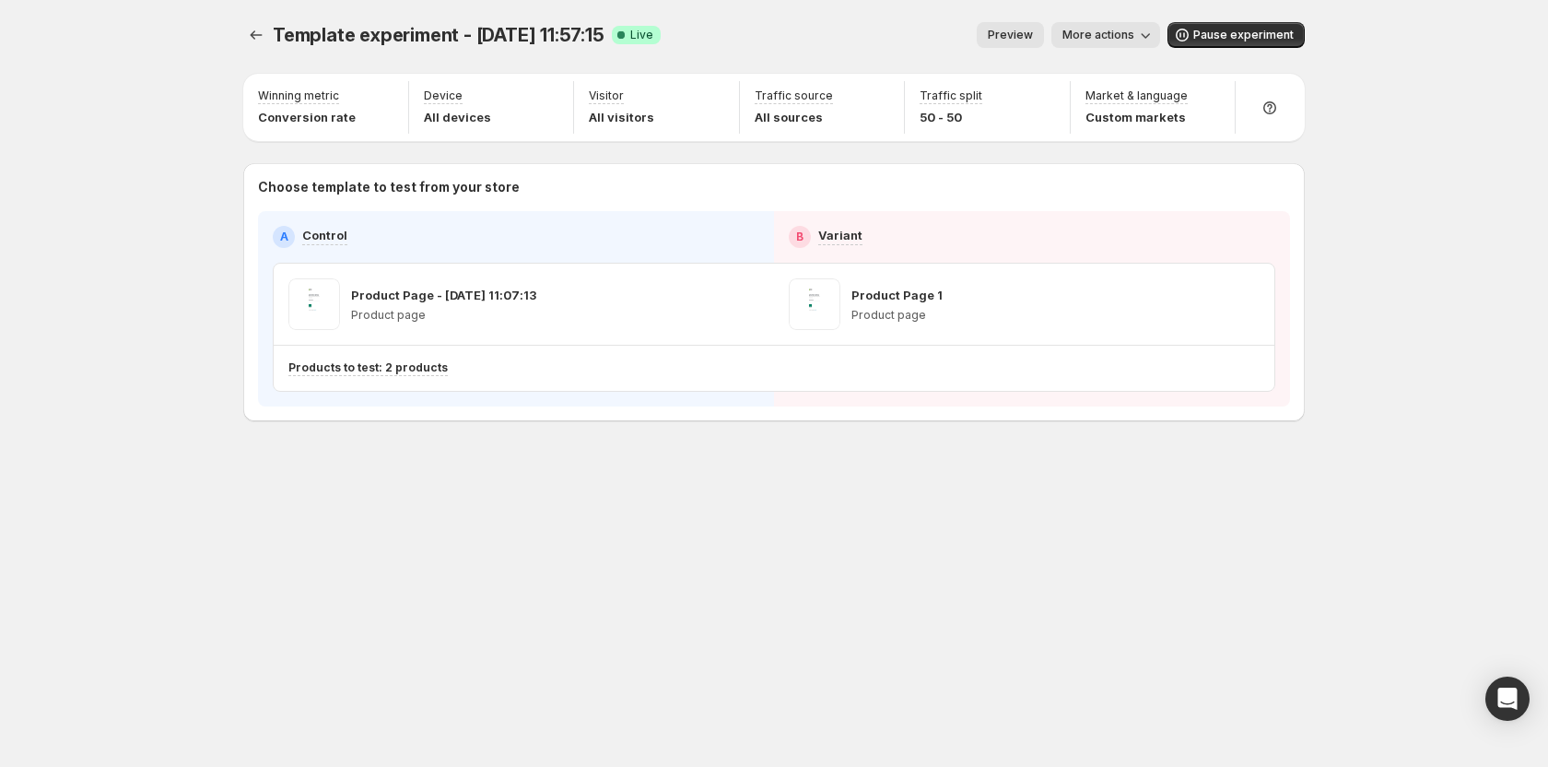
click at [1173, 463] on div "Template experiment - Jul 10, 11:57:15. This page is ready Template experiment …" at bounding box center [774, 260] width 1106 height 521
click at [261, 29] on icon "Experiments" at bounding box center [256, 35] width 18 height 18
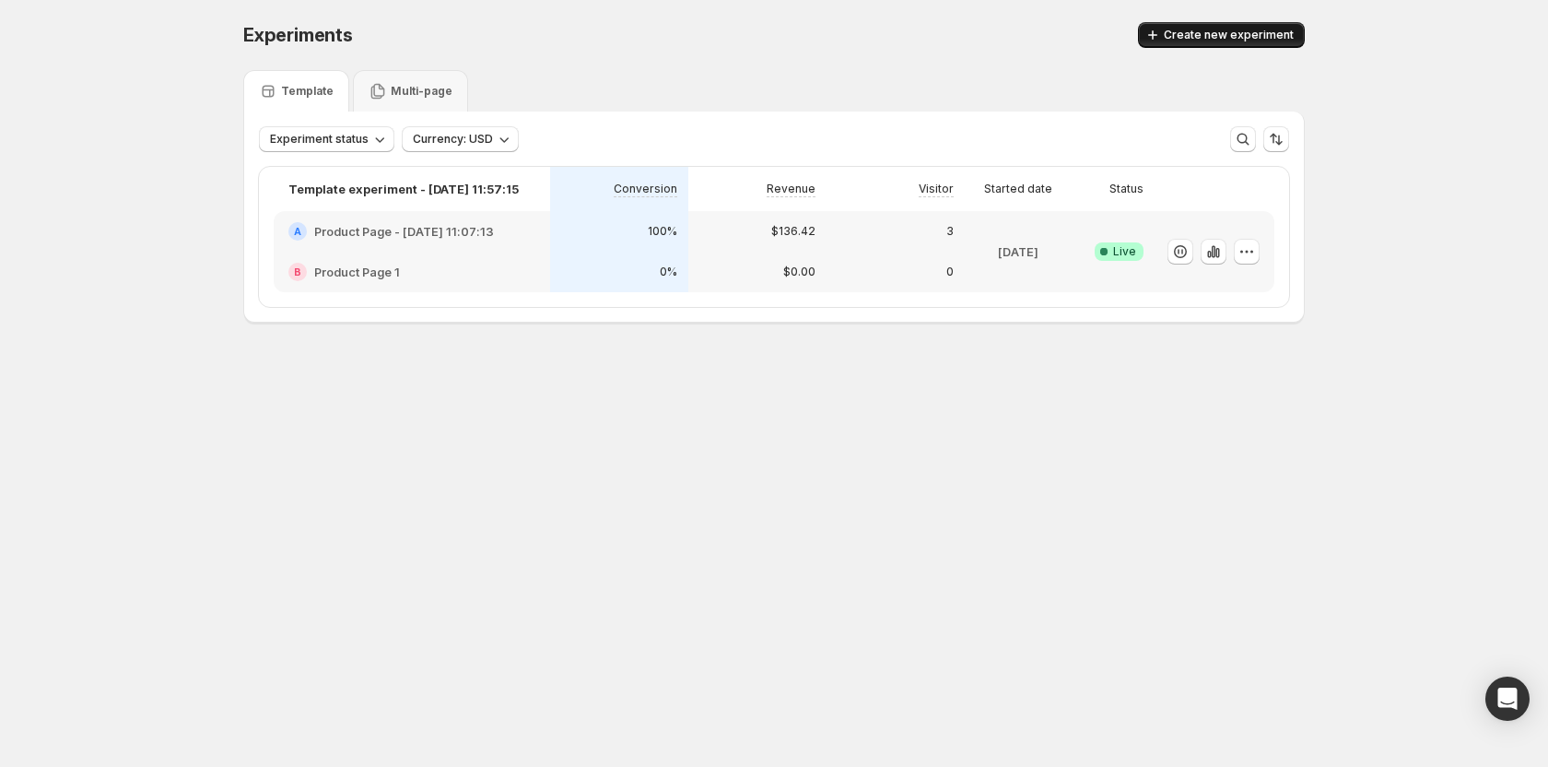
click at [1185, 35] on span "Create new experiment" at bounding box center [1229, 35] width 130 height 15
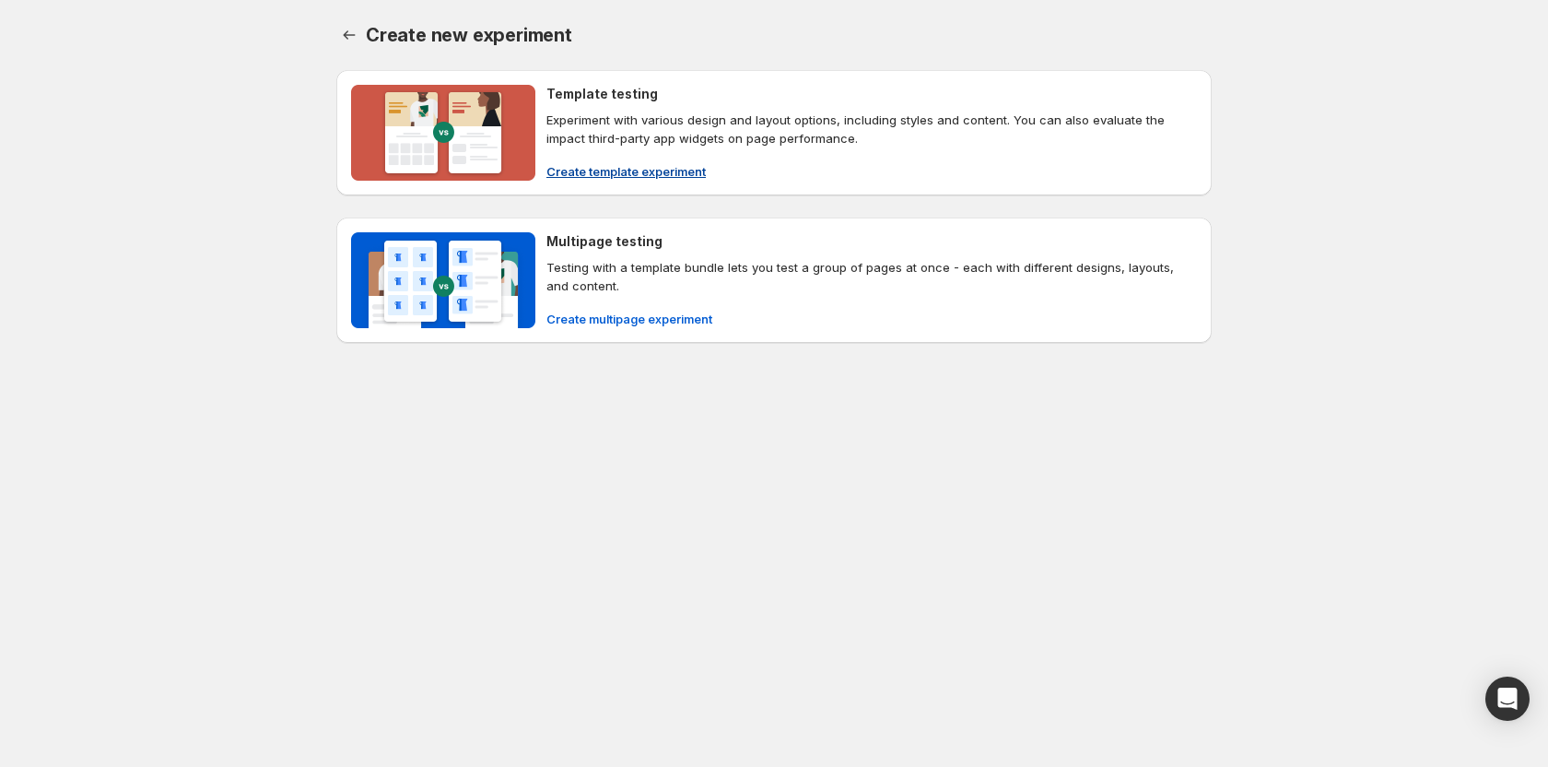
click at [590, 123] on p "Experiment with various design and layout options, including styles and content…" at bounding box center [871, 129] width 650 height 37
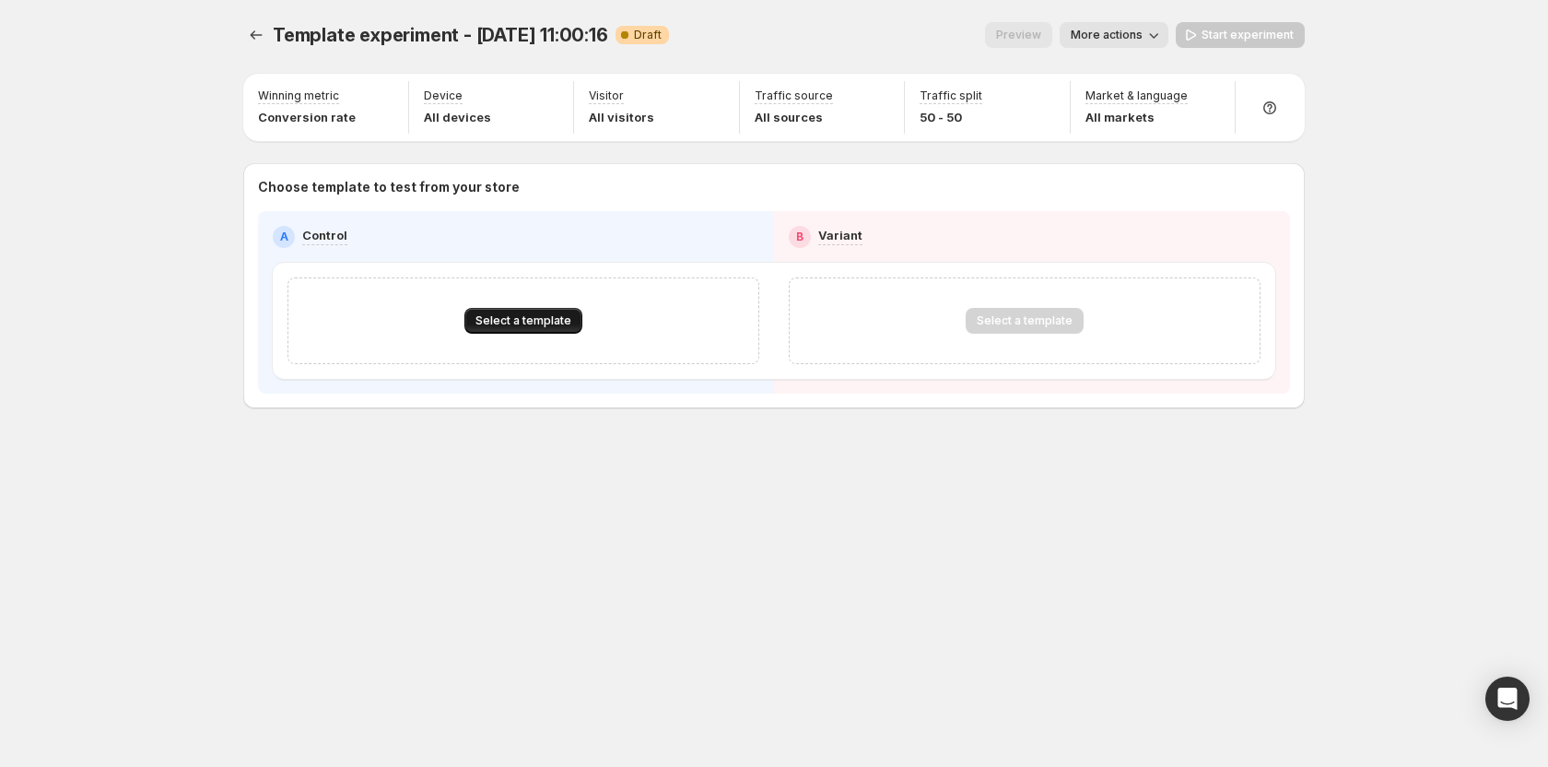
click at [538, 315] on span "Select a template" at bounding box center [523, 320] width 96 height 15
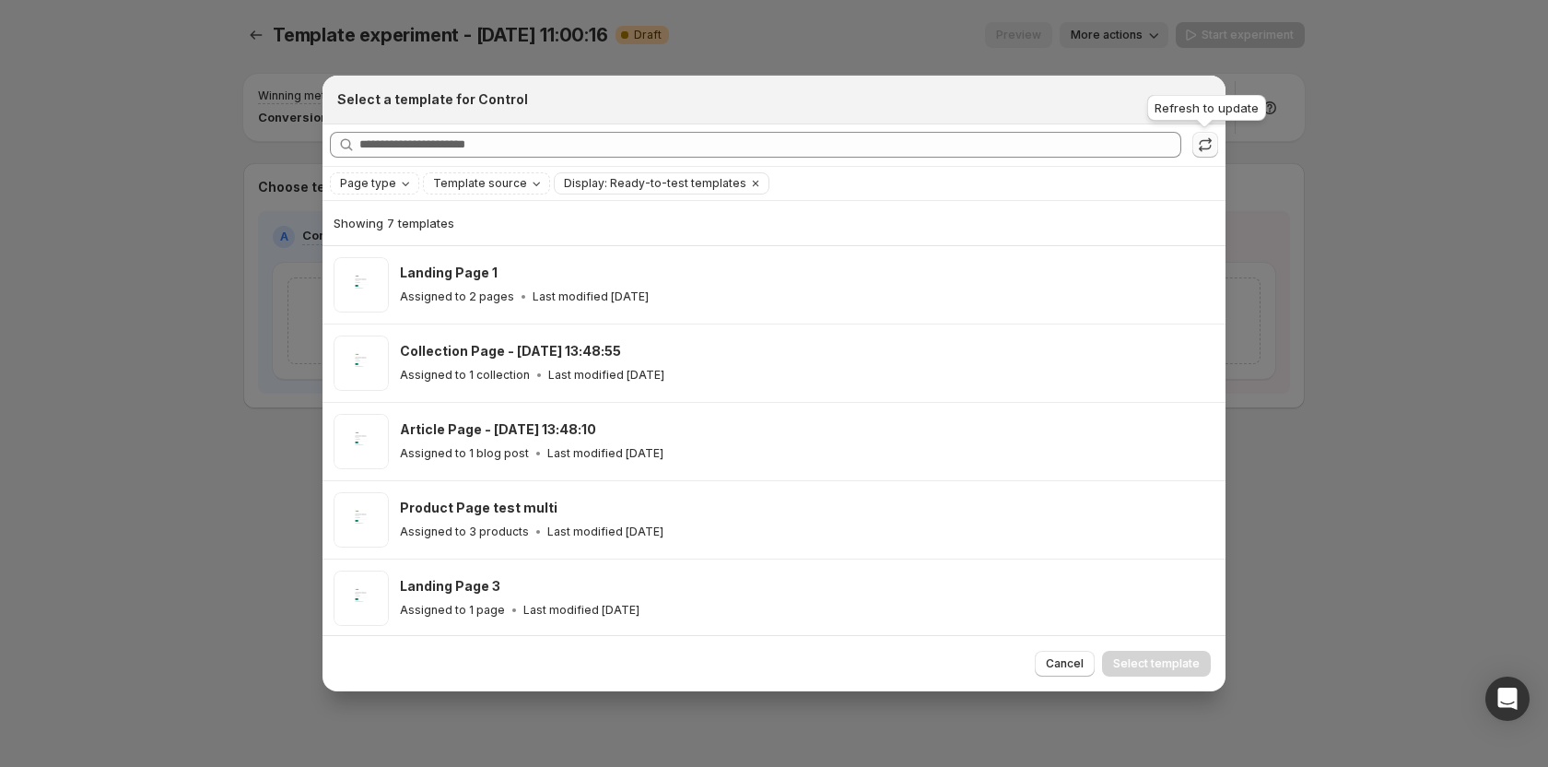
click at [1201, 147] on icon ":rt0:" at bounding box center [1205, 144] width 18 height 18
click at [252, 29] on div at bounding box center [774, 383] width 1548 height 767
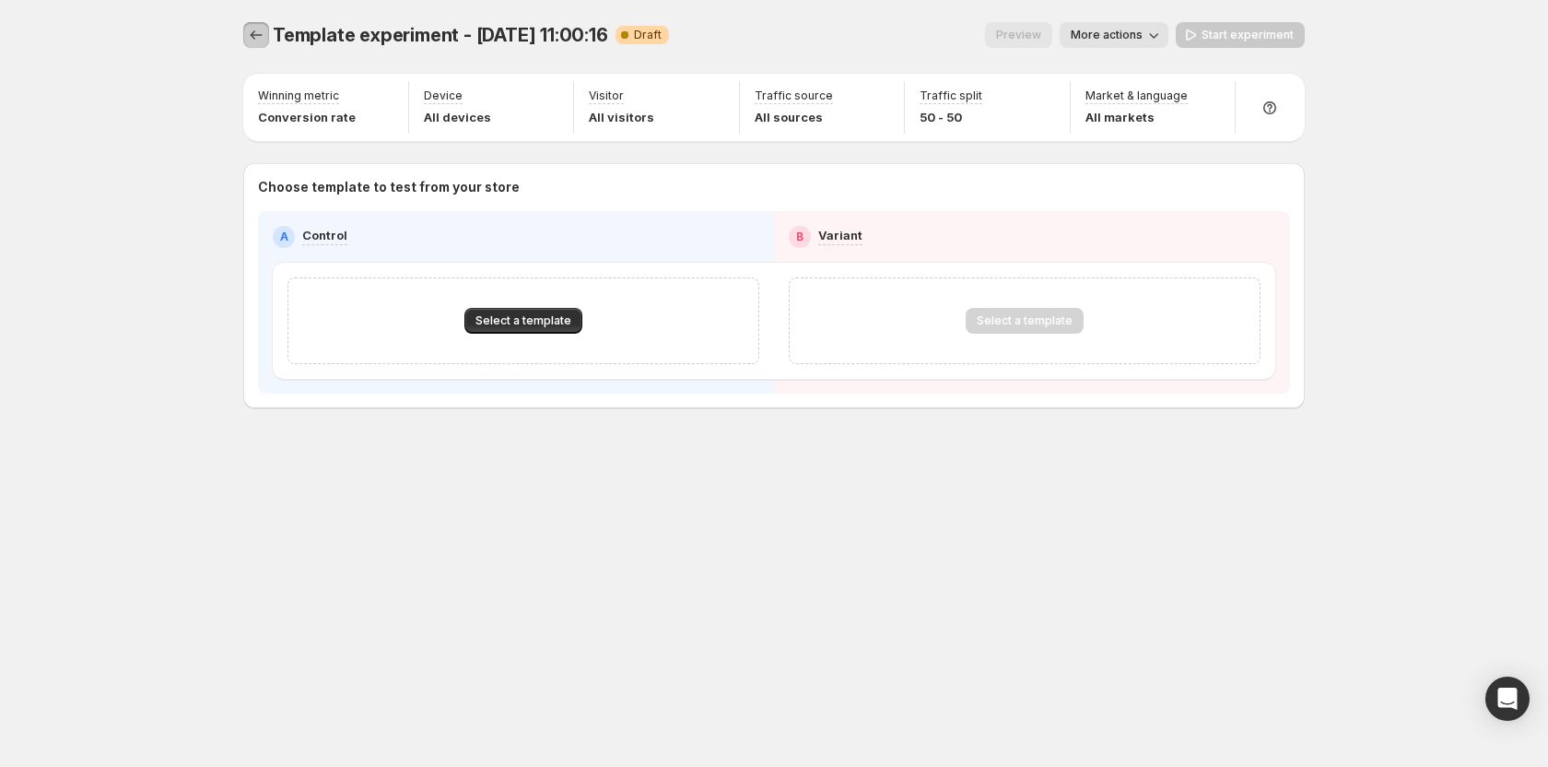
click at [252, 33] on icon "Experiments" at bounding box center [256, 35] width 18 height 18
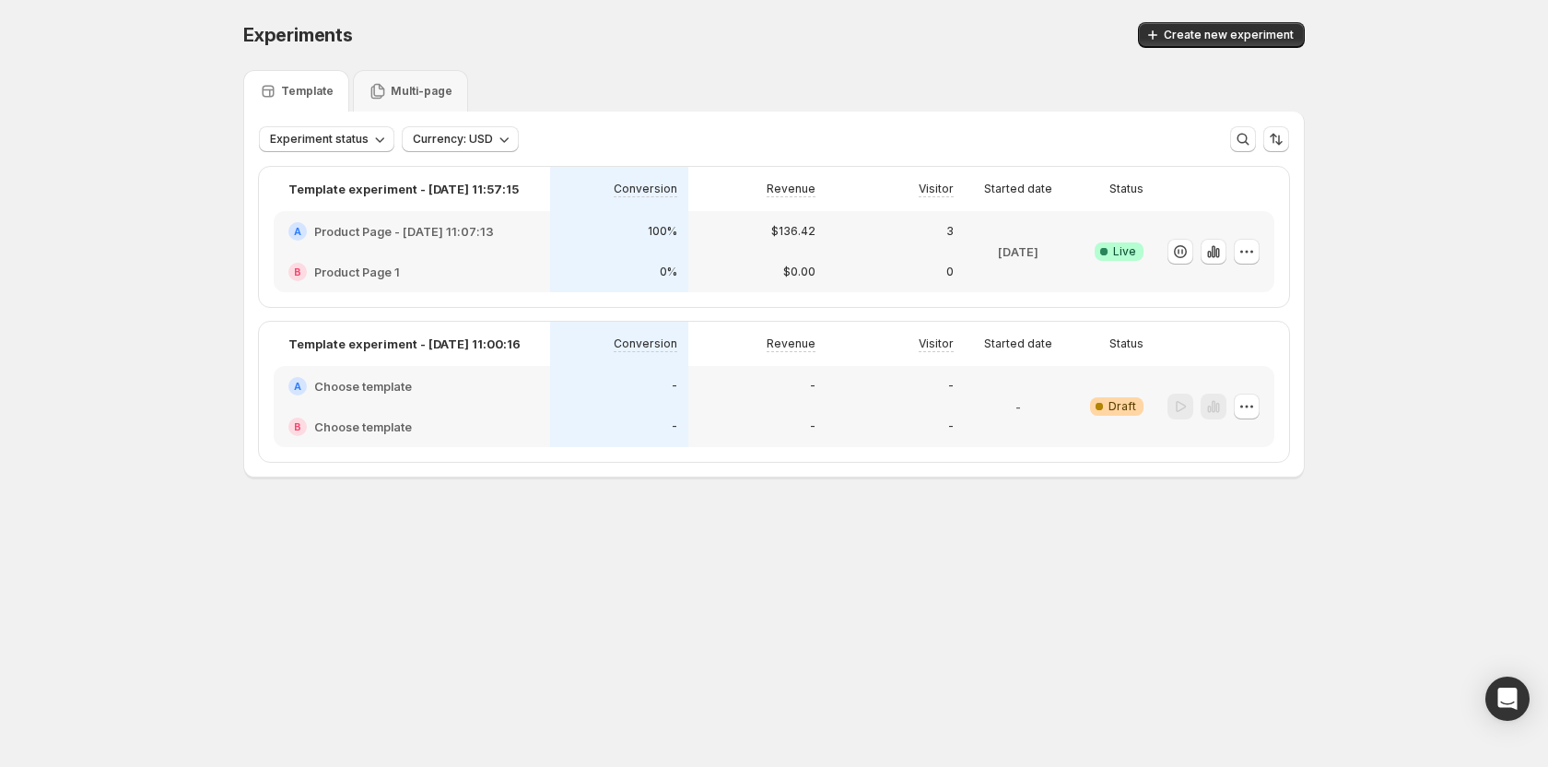
click at [500, 244] on div "A Product Page - Jul 8, 11:07:13" at bounding box center [412, 231] width 276 height 41
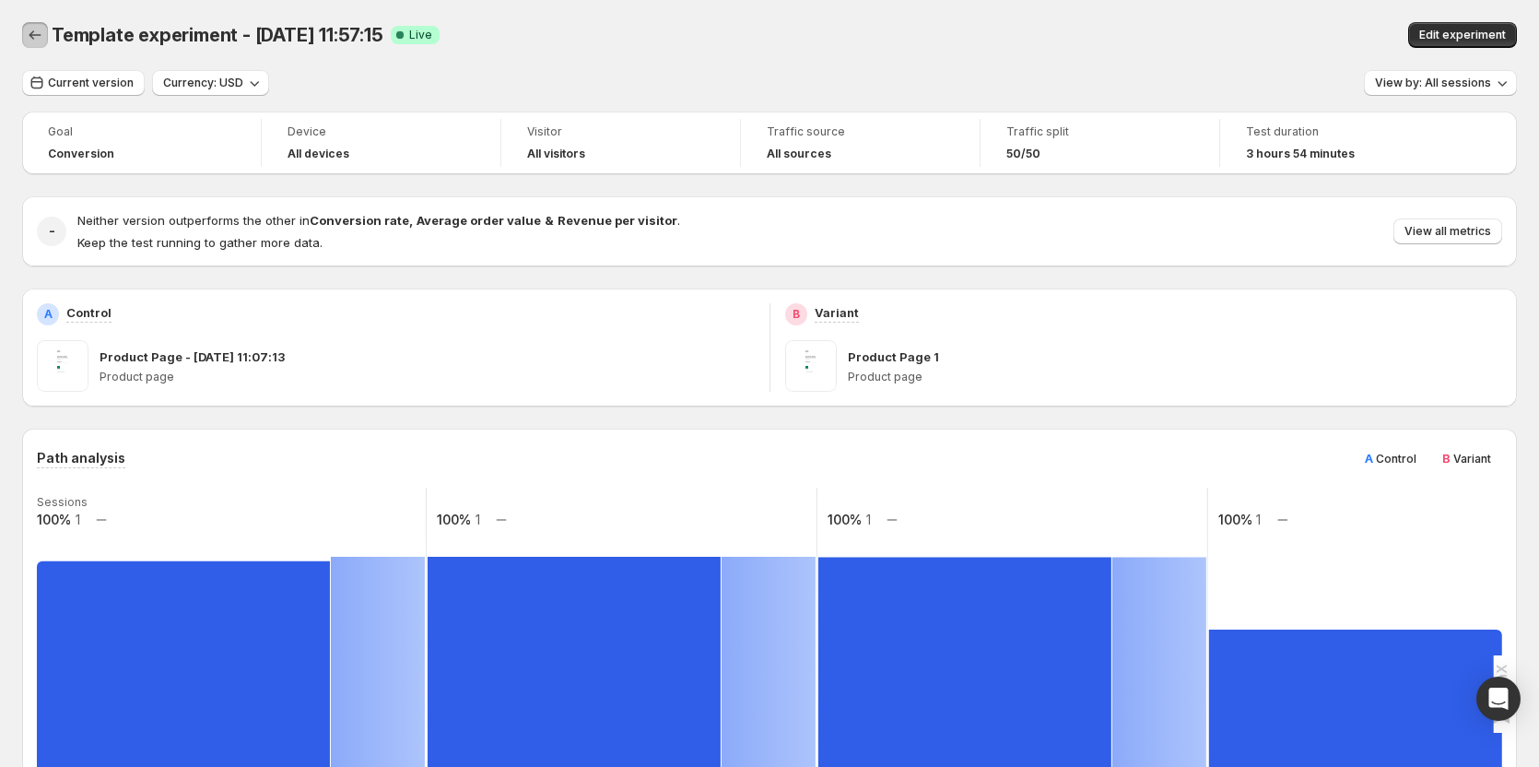
click at [37, 23] on button "Back" at bounding box center [35, 35] width 26 height 26
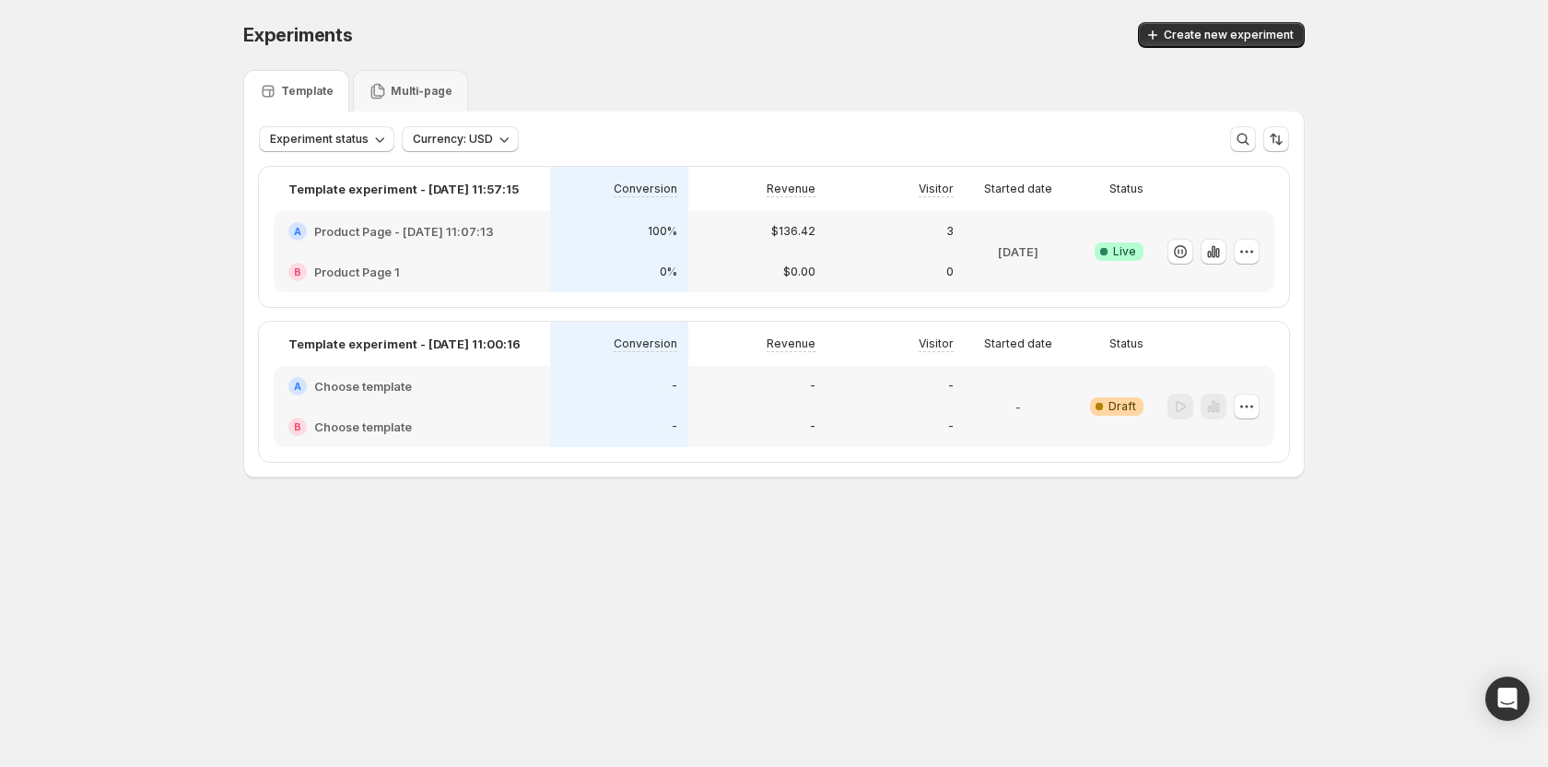
click at [524, 249] on div "A Product Page - Jul 8, 11:07:13" at bounding box center [412, 231] width 276 height 41
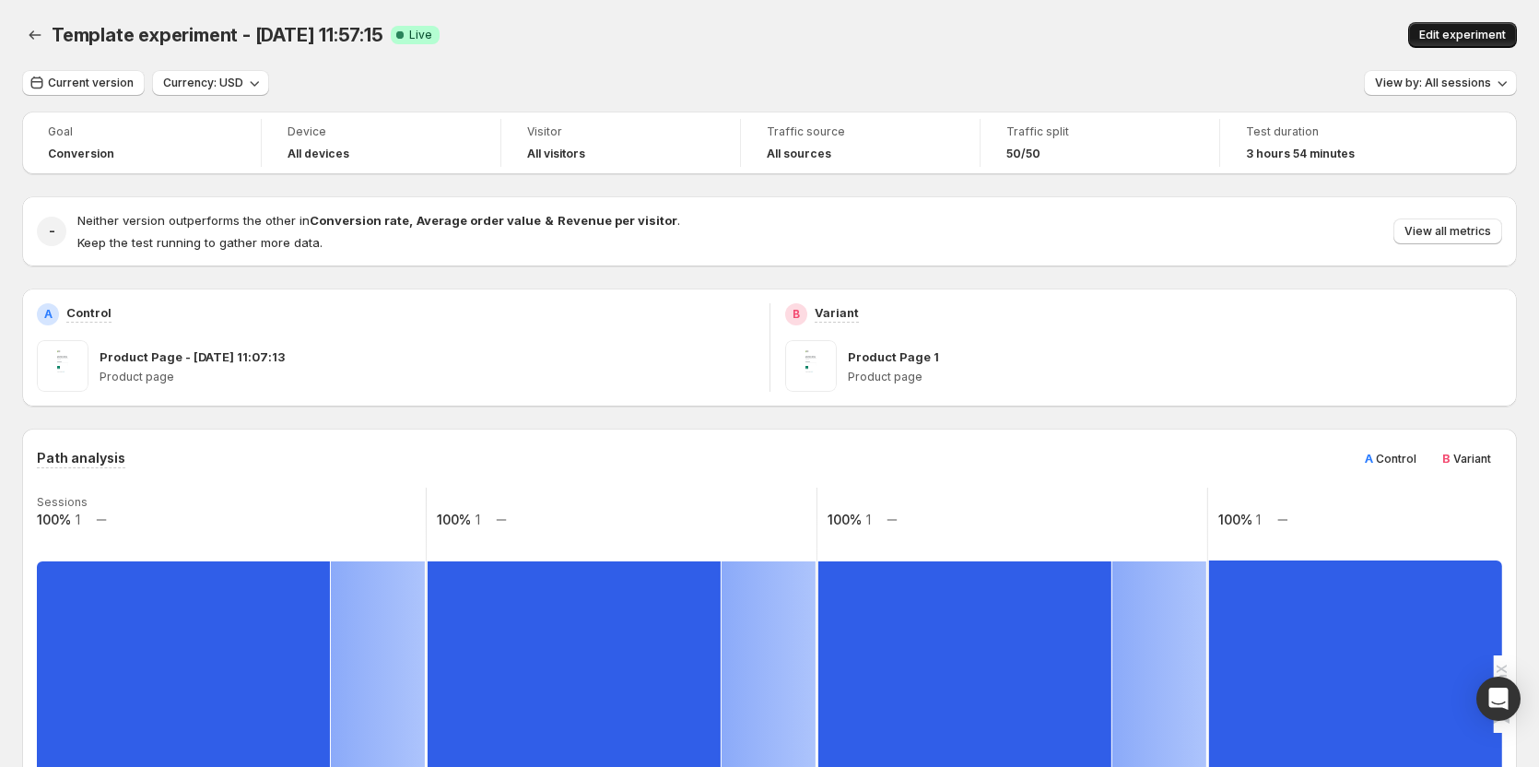
click at [1448, 32] on span "Edit experiment" at bounding box center [1462, 35] width 87 height 15
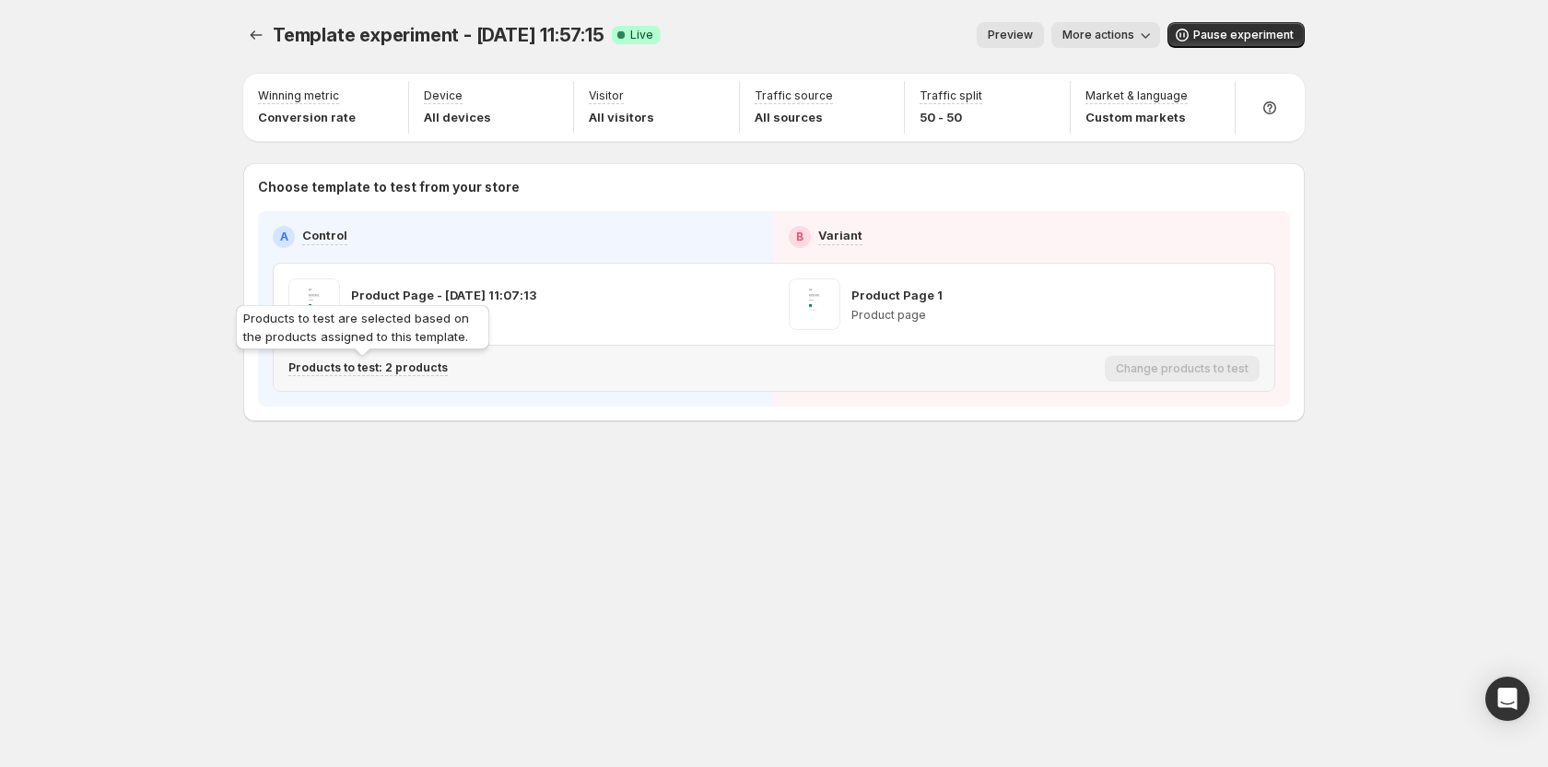
click at [357, 368] on p "Products to test: 2 products" at bounding box center [367, 367] width 159 height 15
click at [382, 364] on p "Products to test: 2 products" at bounding box center [367, 367] width 159 height 15
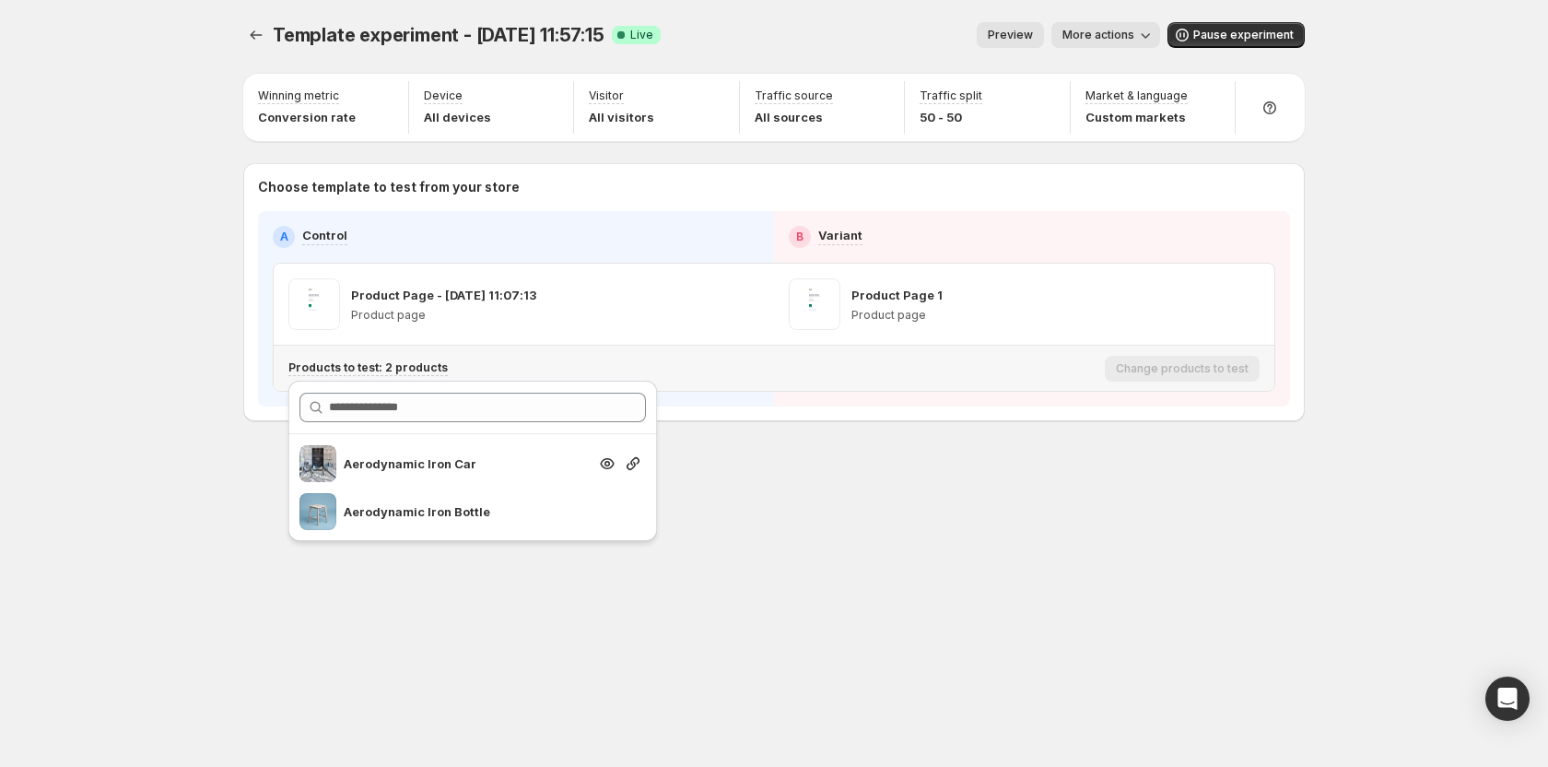
click at [442, 464] on p "Aerodynamic Iron Car" at bounding box center [465, 463] width 243 height 18
click at [748, 297] on icon "button" at bounding box center [746, 304] width 18 height 18
click at [1031, 457] on div "Template experiment - Jul 10, 11:57:15. This page is ready Template experiment …" at bounding box center [774, 260] width 1106 height 521
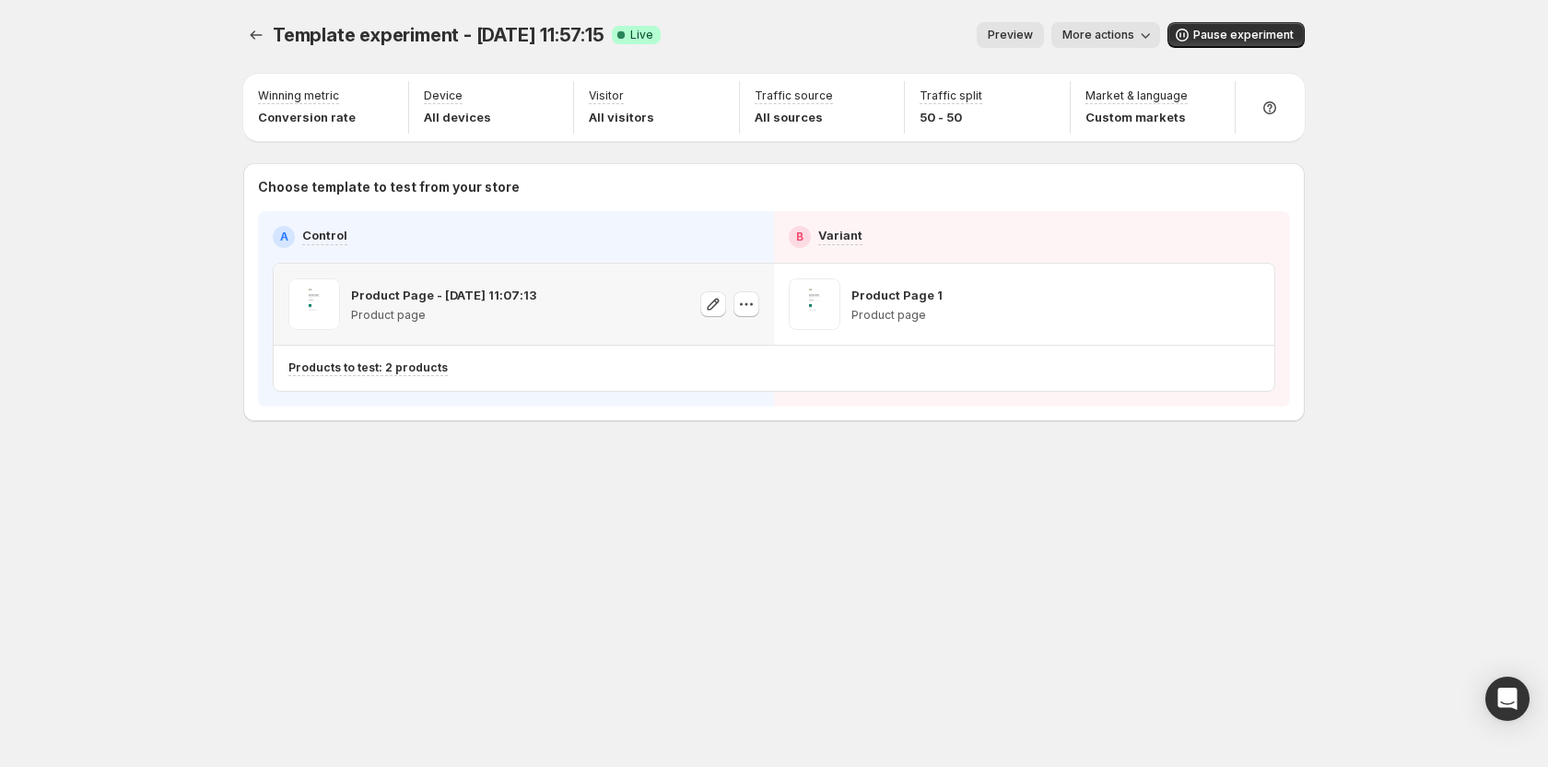
click at [747, 301] on icon "button" at bounding box center [746, 304] width 18 height 18
click at [922, 414] on div "Choose template to test from your store A Control B Variant Product Page - Jul …" at bounding box center [773, 292] width 1061 height 258
click at [914, 310] on p "Product page" at bounding box center [896, 315] width 91 height 15
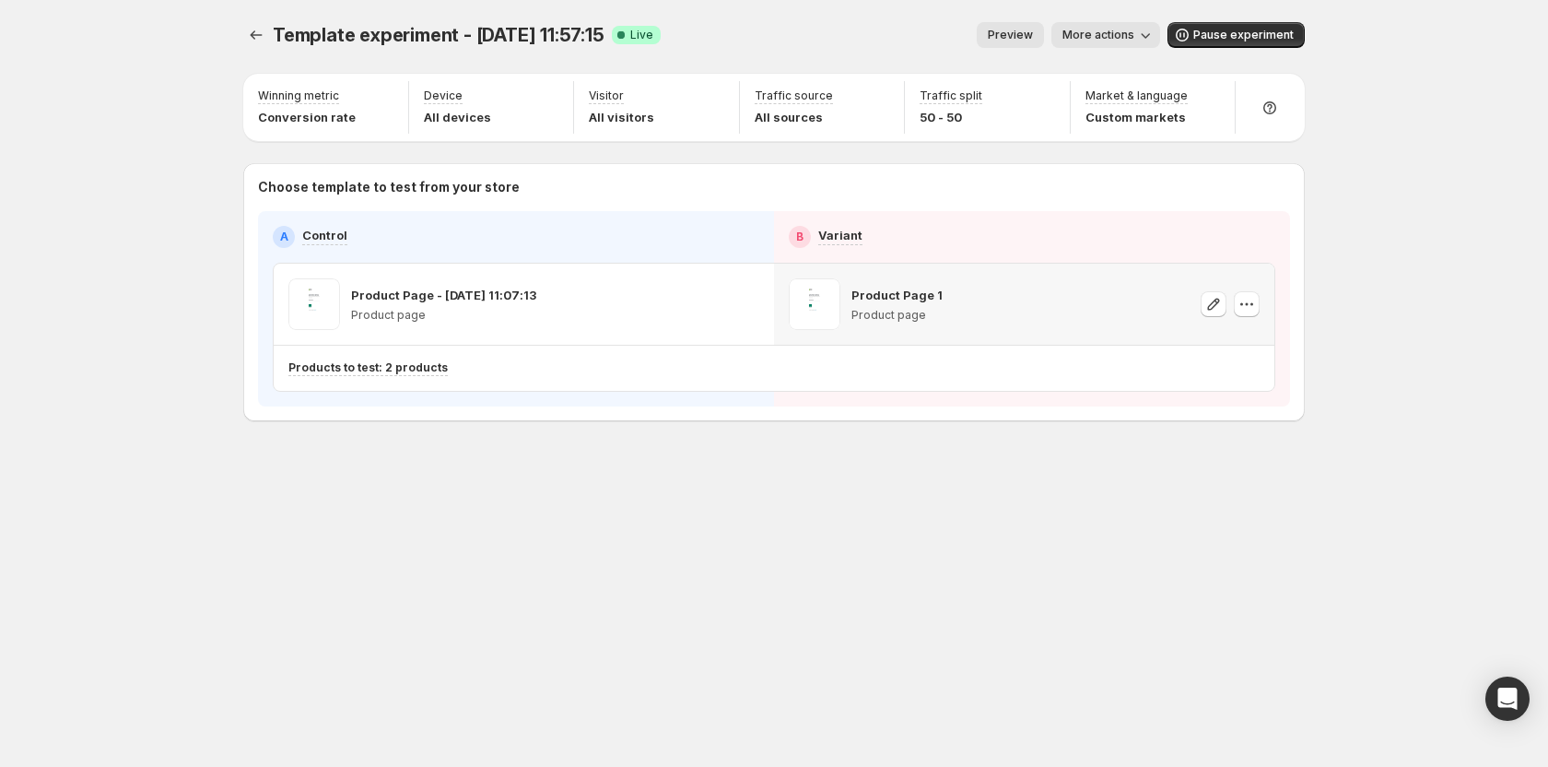
click at [921, 296] on p "Product Page 1" at bounding box center [896, 295] width 91 height 18
click at [912, 313] on p "Product page" at bounding box center [896, 315] width 91 height 15
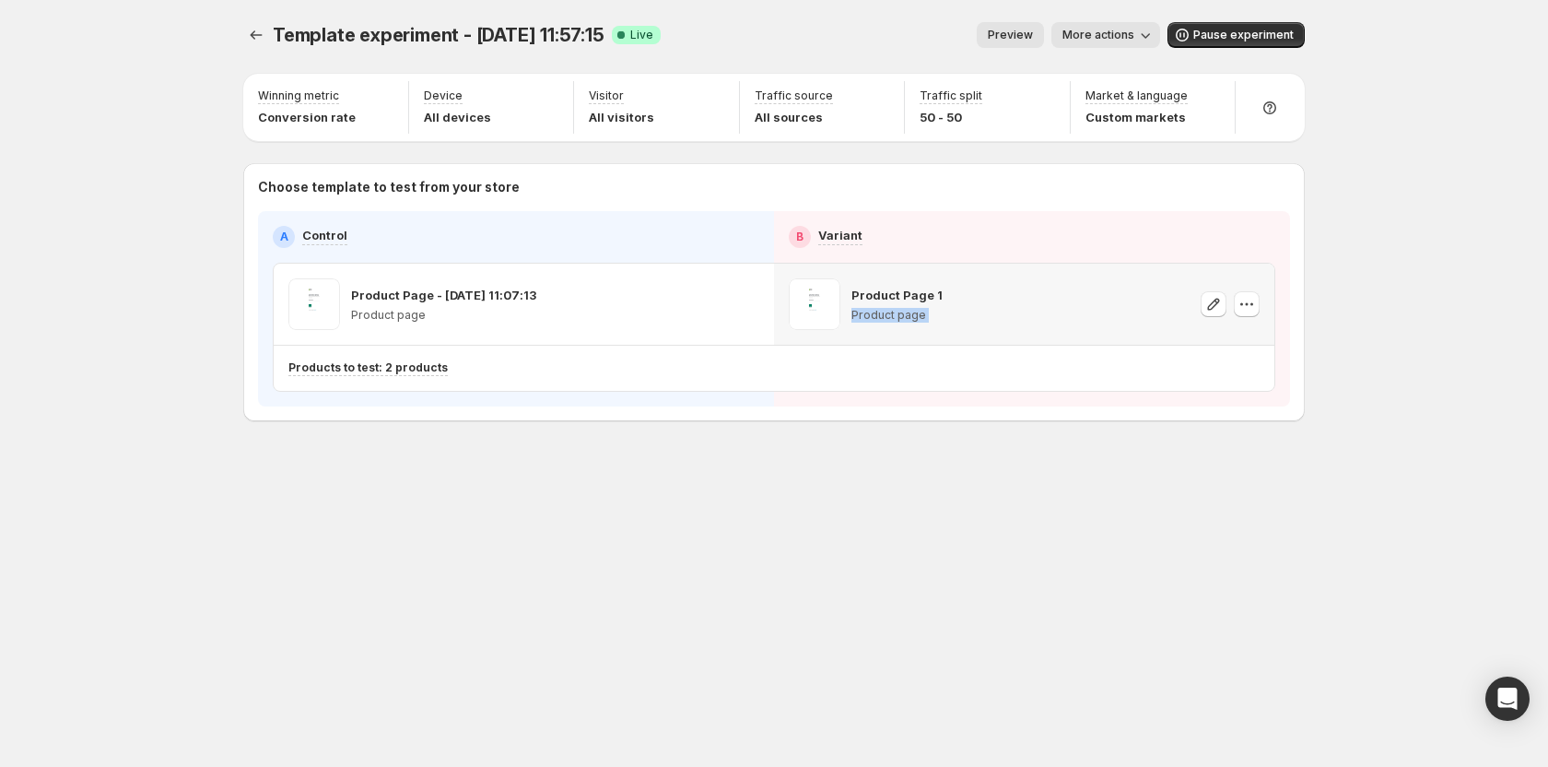
click at [912, 313] on p "Product page" at bounding box center [896, 315] width 91 height 15
click at [1248, 303] on icon "button" at bounding box center [1246, 304] width 18 height 18
click at [1248, 301] on icon "button" at bounding box center [1246, 304] width 18 height 18
click at [855, 52] on div "Template experiment - Jul 10, 11:57:15. This page is ready Template experiment …" at bounding box center [773, 35] width 1061 height 70
click at [1247, 306] on icon "button" at bounding box center [1246, 304] width 18 height 18
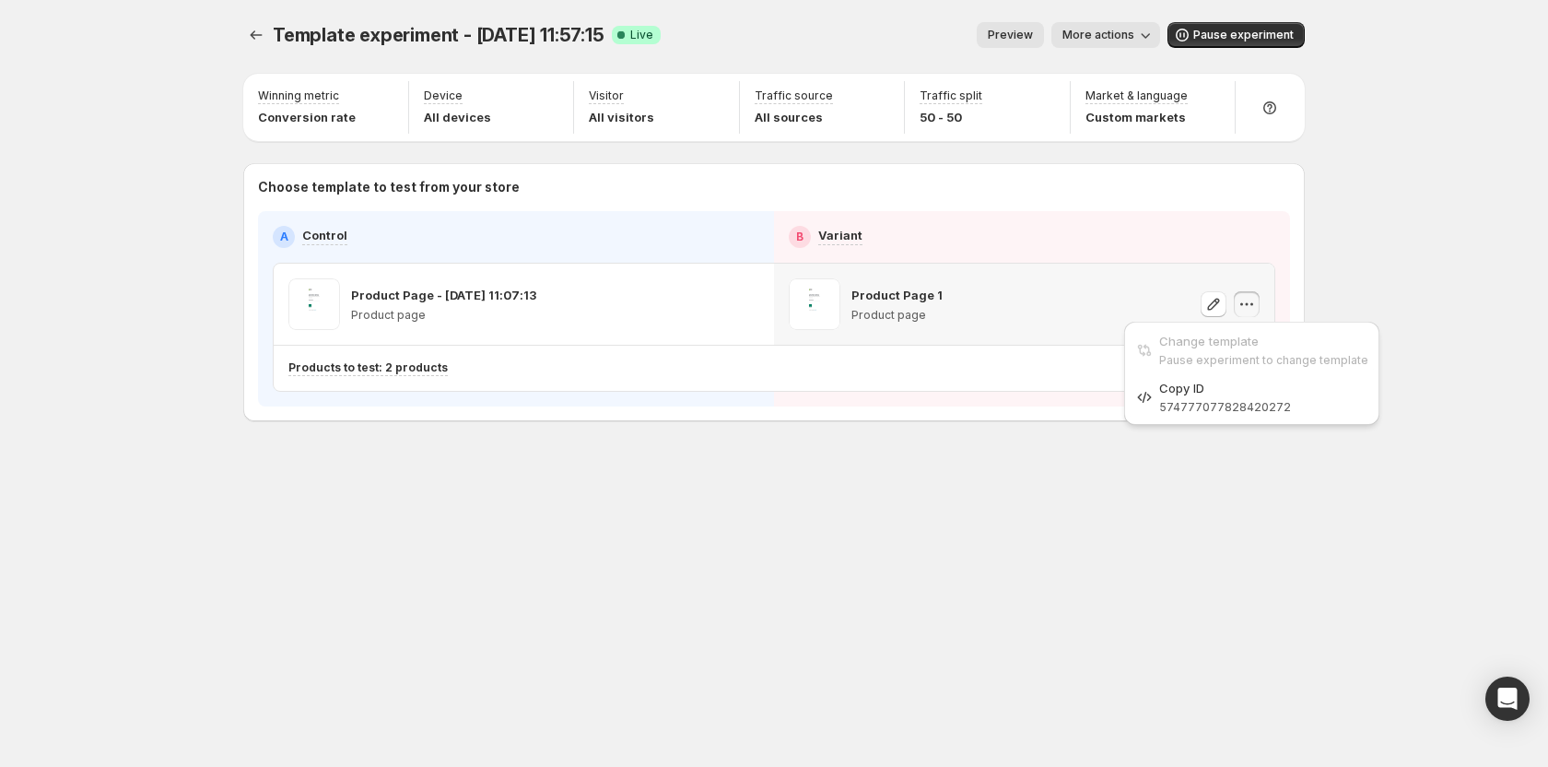
click at [1258, 297] on button "button" at bounding box center [1247, 304] width 26 height 26
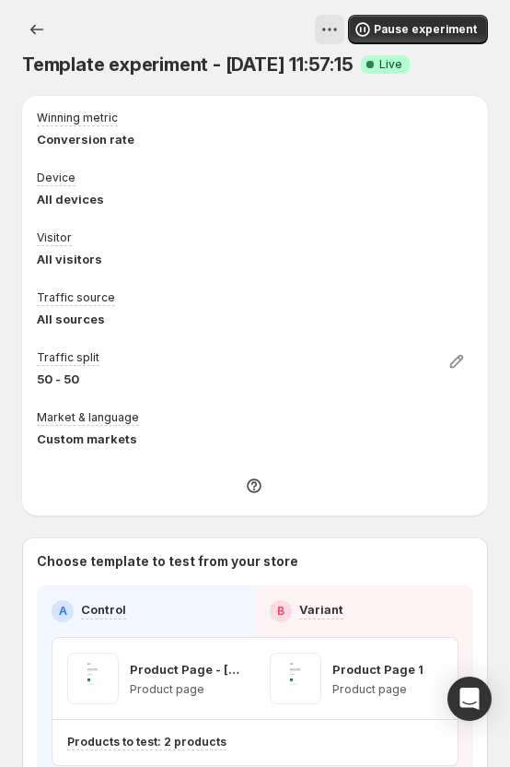
click at [267, 66] on span "Template experiment - [DATE] 11:57:15" at bounding box center [188, 64] width 332 height 22
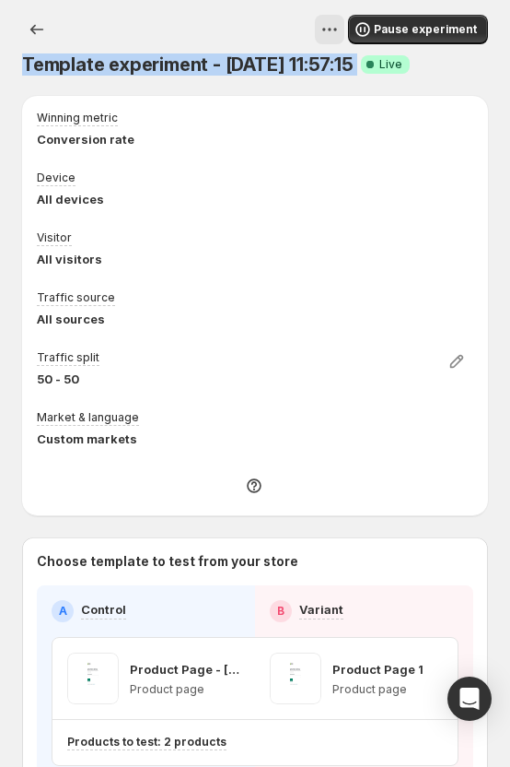
click at [267, 66] on span "Template experiment - [DATE] 11:57:15" at bounding box center [188, 64] width 332 height 22
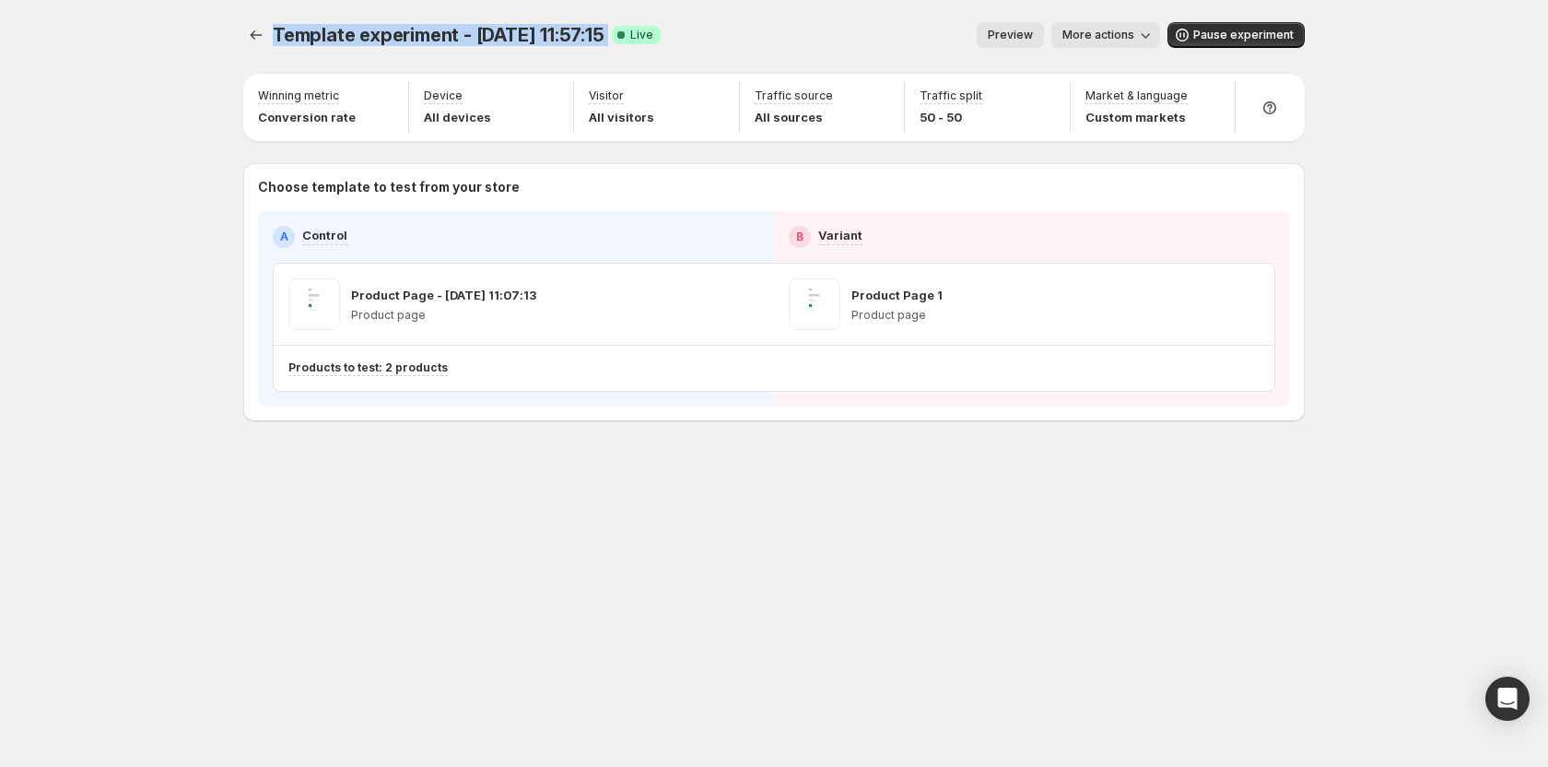
click at [519, 34] on span "Template experiment - [DATE] 11:57:15" at bounding box center [439, 35] width 332 height 22
drag, startPoint x: 476, startPoint y: 32, endPoint x: 527, endPoint y: 23, distance: 51.5
click at [519, 23] on div "Template experiment - [DATE] 11:57:15 Success Complete Live" at bounding box center [467, 35] width 388 height 26
click at [519, 0] on div "Template experiment - [DATE] 11:57:15. This page is ready Template experiment -…" at bounding box center [773, 35] width 1061 height 70
drag, startPoint x: 468, startPoint y: 29, endPoint x: 525, endPoint y: 29, distance: 57.1
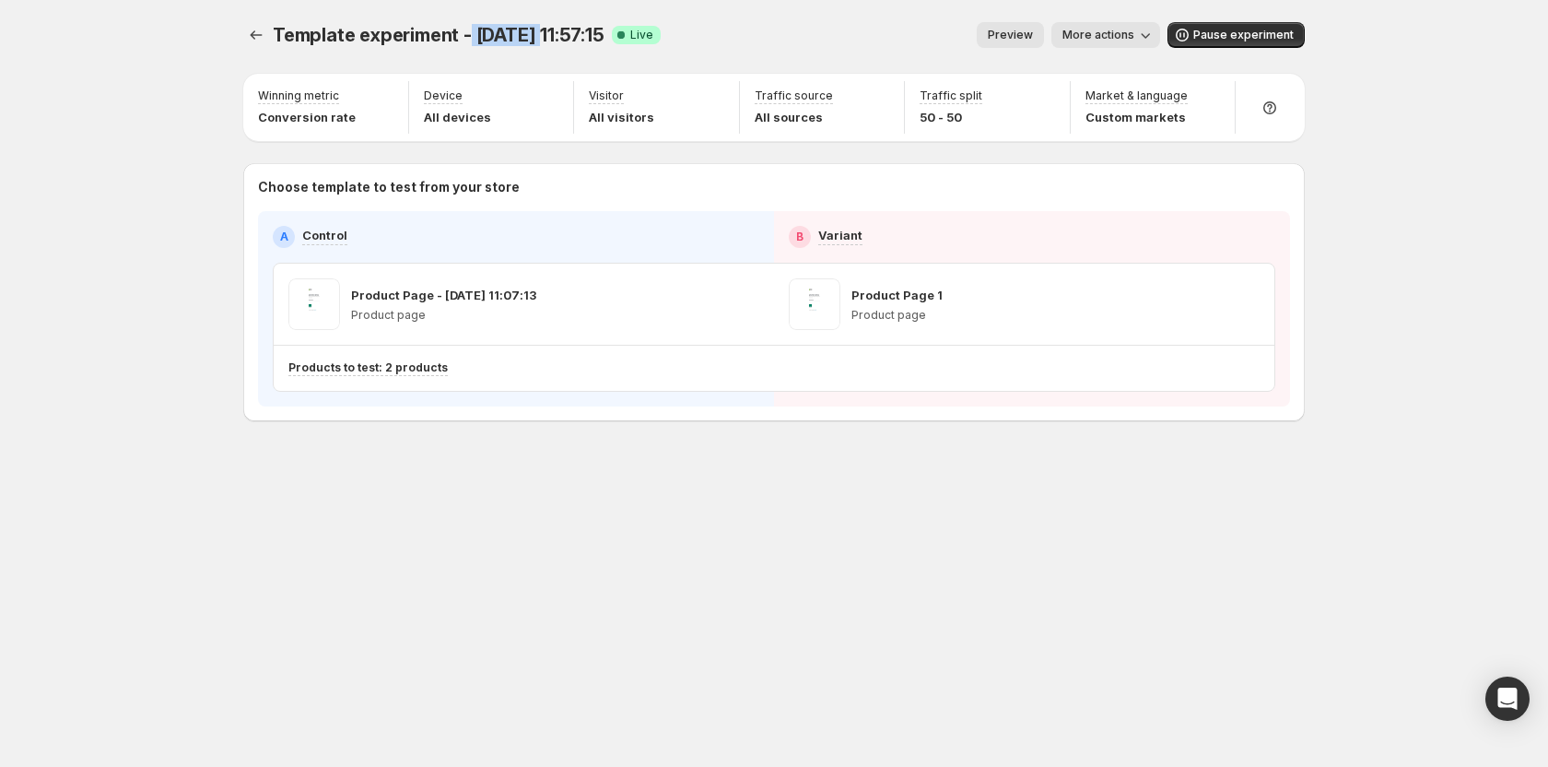
click at [519, 29] on span "Template experiment - [DATE] 11:57:15" at bounding box center [439, 35] width 332 height 22
click at [466, 27] on span "Template experiment - [DATE] 11:57:15" at bounding box center [439, 35] width 332 height 22
drag, startPoint x: 472, startPoint y: 33, endPoint x: 522, endPoint y: 19, distance: 51.6
click at [519, 21] on div "Template experiment - [DATE] 11:57:15. This page is ready Template experiment -…" at bounding box center [773, 35] width 1061 height 70
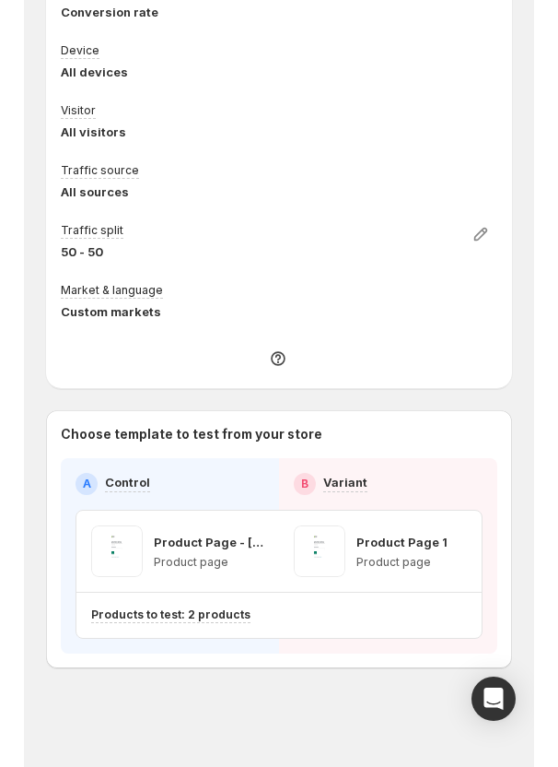
scroll to position [128, 0]
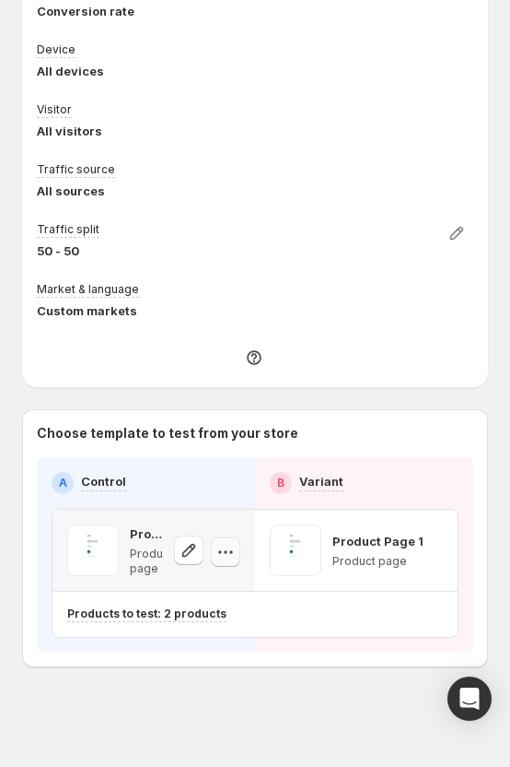
click at [233, 550] on icon "button" at bounding box center [226, 552] width 18 height 18
drag, startPoint x: 373, startPoint y: 403, endPoint x: 478, endPoint y: 413, distance: 105.5
click at [379, 404] on div "Winning metric Conversion rate Device All devices Visitor All visitors Traffic …" at bounding box center [255, 317] width 466 height 699
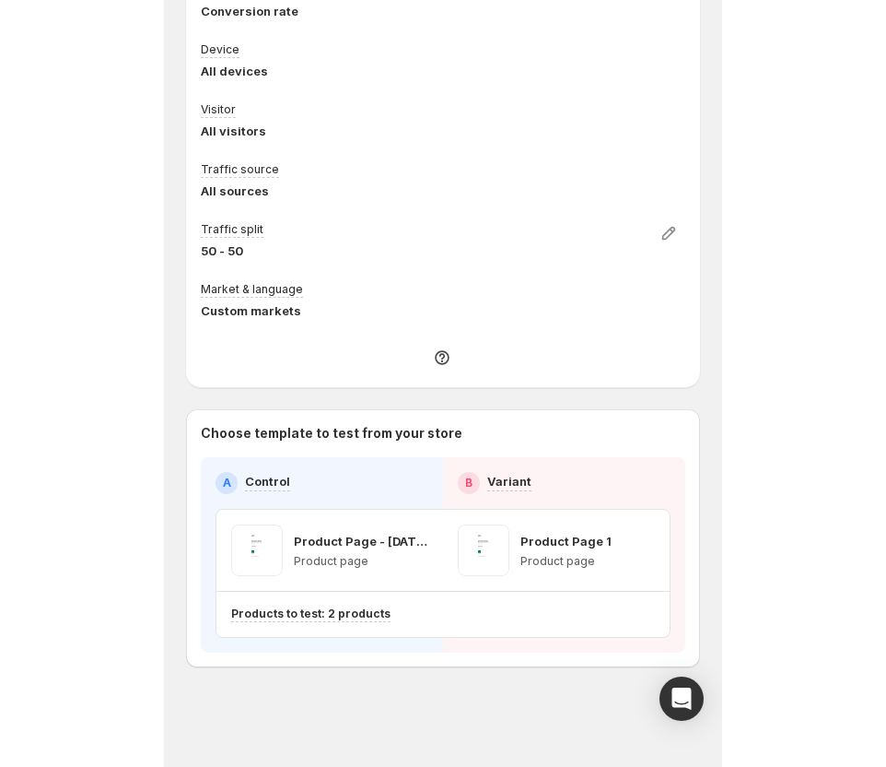
scroll to position [0, 0]
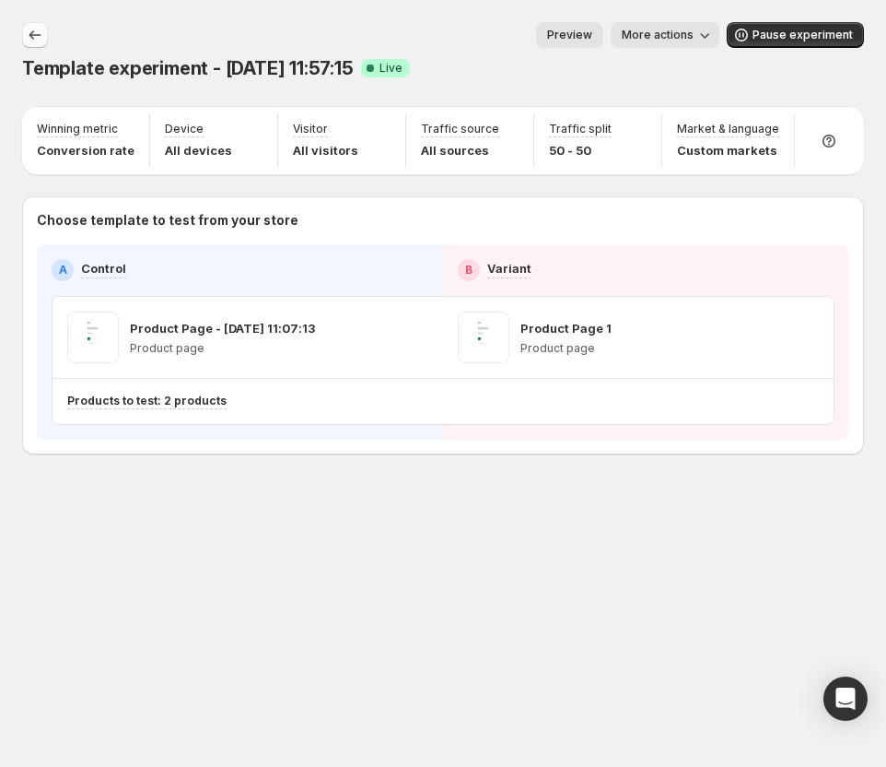
click at [31, 30] on icon "Experiments" at bounding box center [35, 35] width 18 height 18
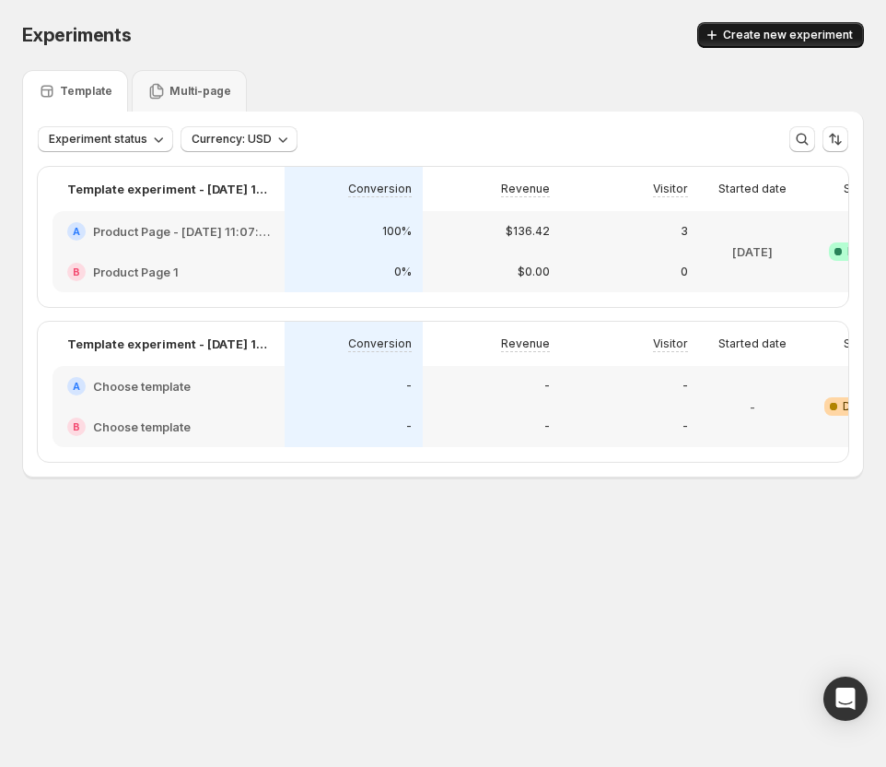
click at [519, 45] on button "Create new experiment" at bounding box center [780, 35] width 167 height 26
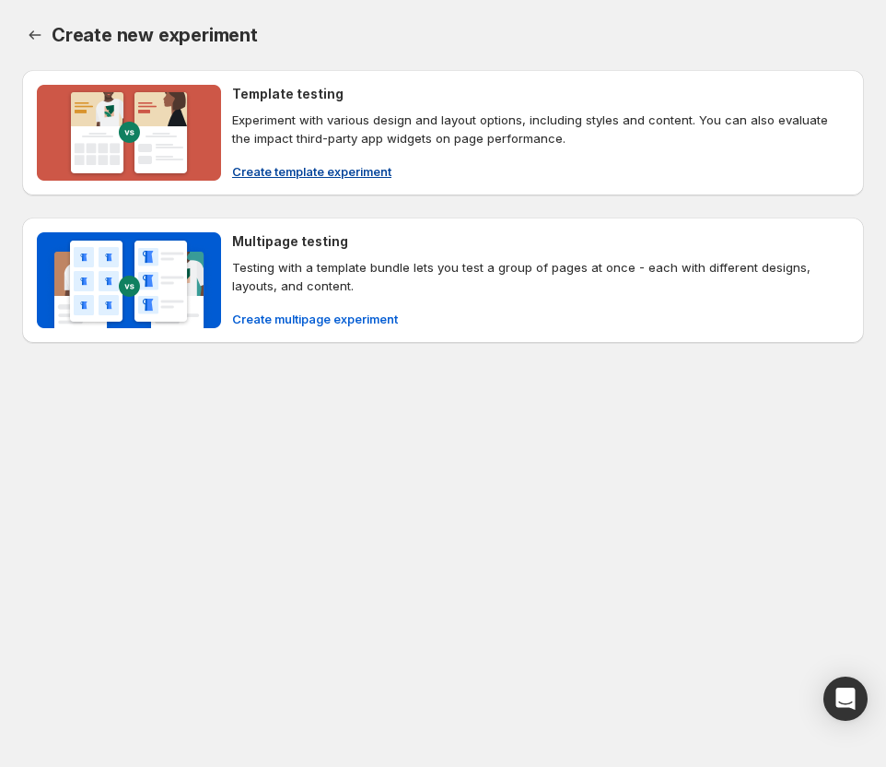
click at [486, 147] on div "Template testing Experiment with various design and layout options, including s…" at bounding box center [540, 133] width 617 height 96
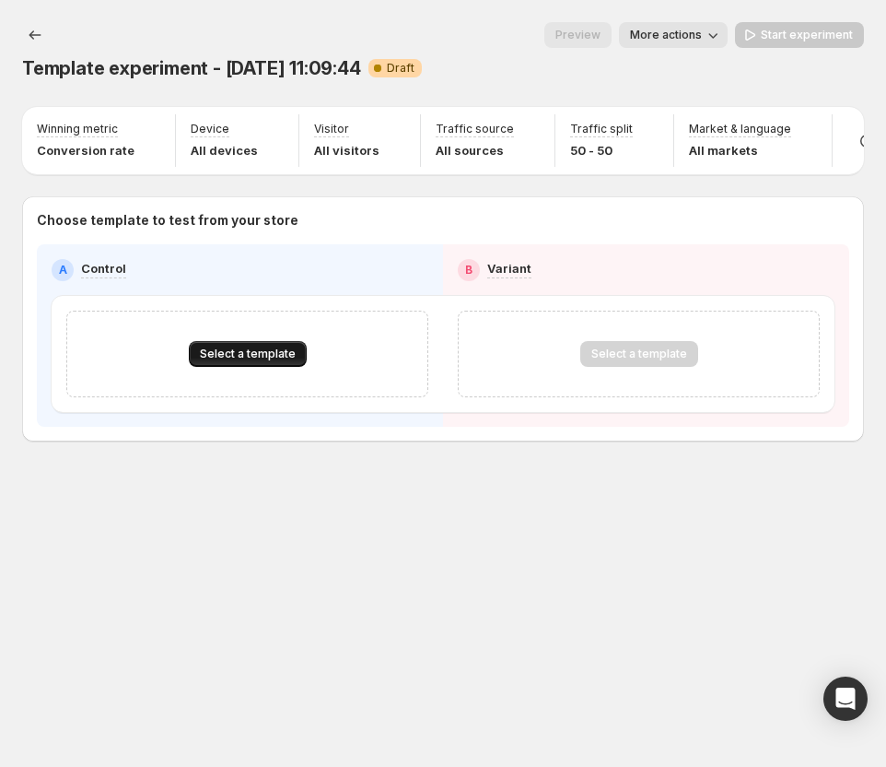
click at [241, 350] on button "Select a template" at bounding box center [248, 354] width 118 height 26
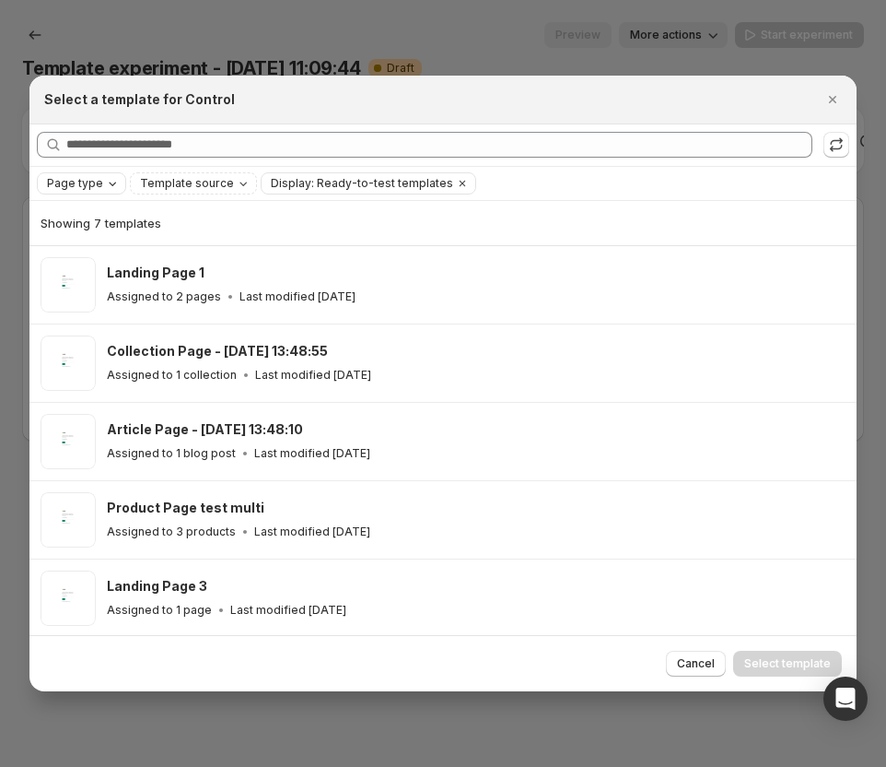
click at [68, 185] on span "Page type" at bounding box center [75, 183] width 56 height 15
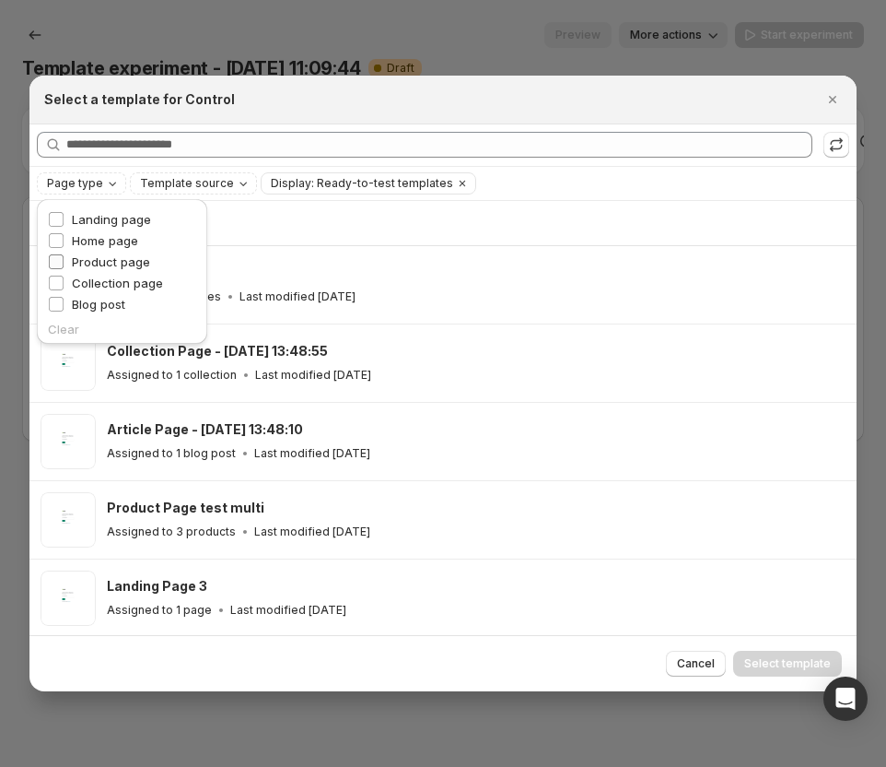
click at [111, 257] on span "Product page" at bounding box center [111, 261] width 78 height 15
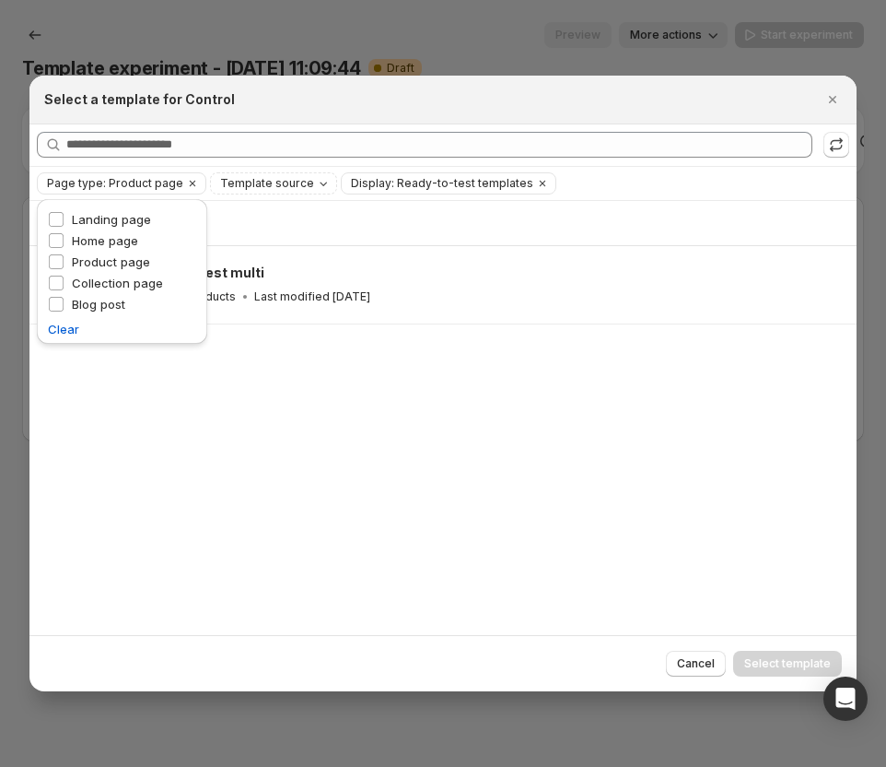
click at [275, 103] on div "Select a template for Control" at bounding box center [426, 99] width 765 height 18
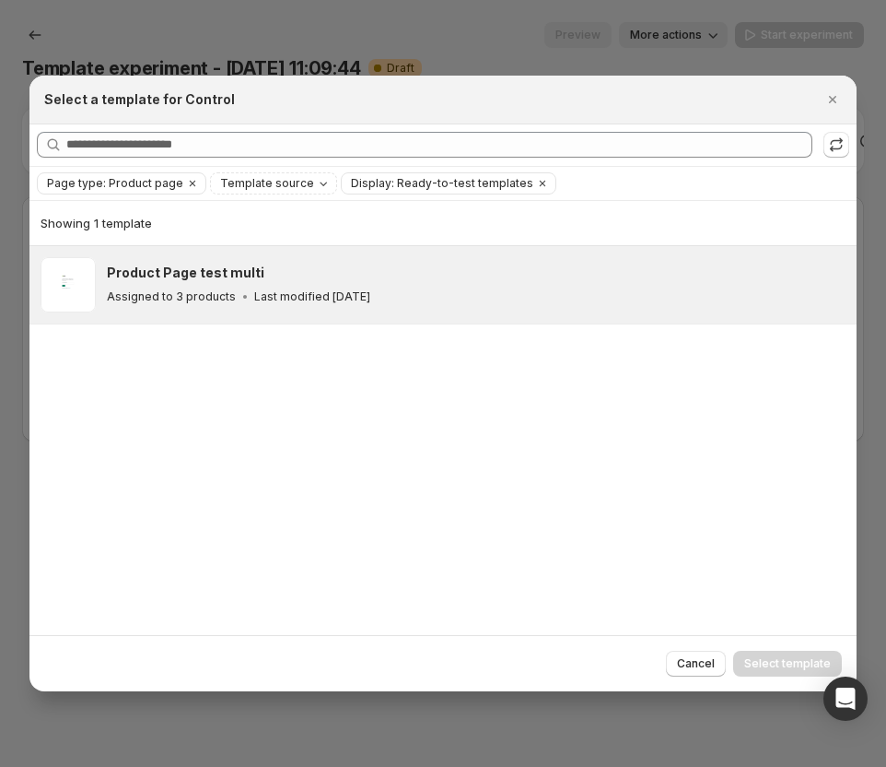
click at [260, 289] on p "Last modified 9 days ago" at bounding box center [312, 296] width 116 height 15
click at [519, 653] on button "Select template" at bounding box center [787, 663] width 109 height 26
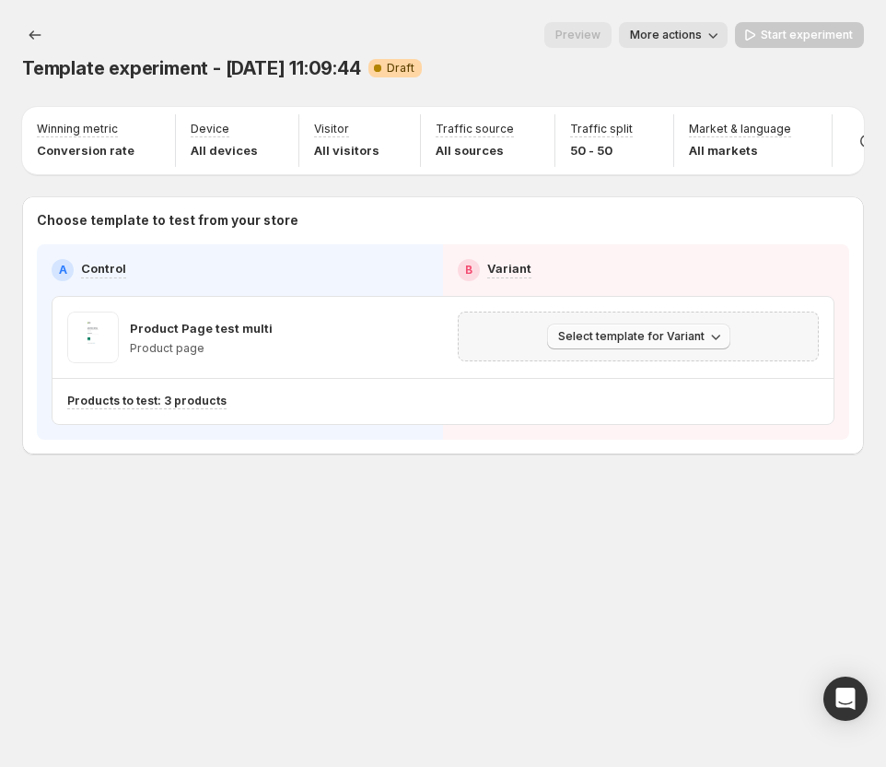
click at [519, 344] on span "Select template for Variant" at bounding box center [631, 336] width 146 height 15
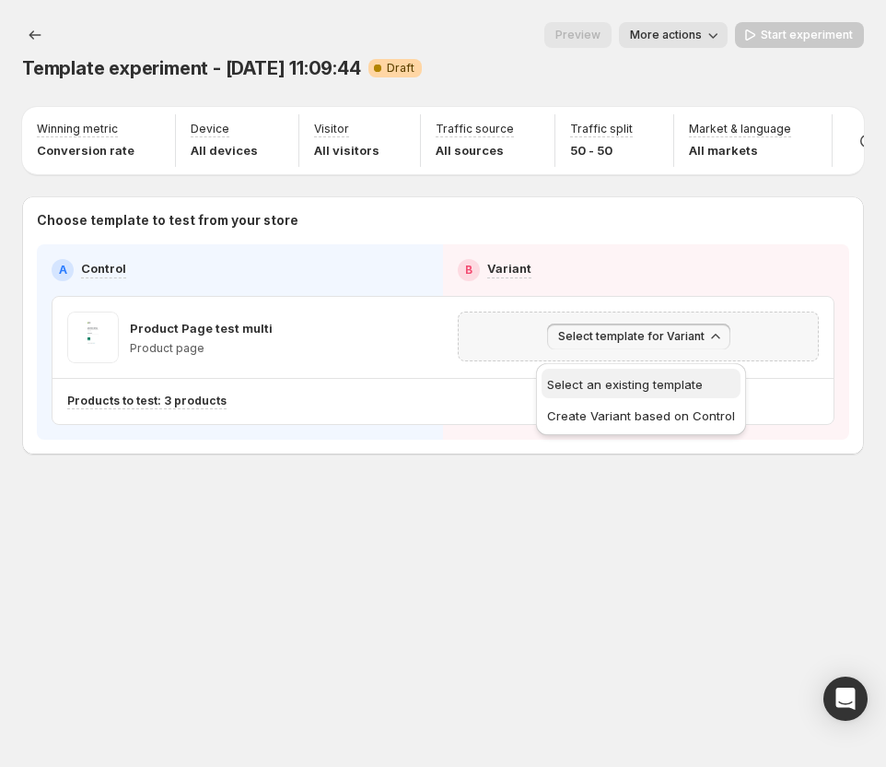
click at [519, 381] on span "Select an existing template" at bounding box center [625, 384] width 156 height 15
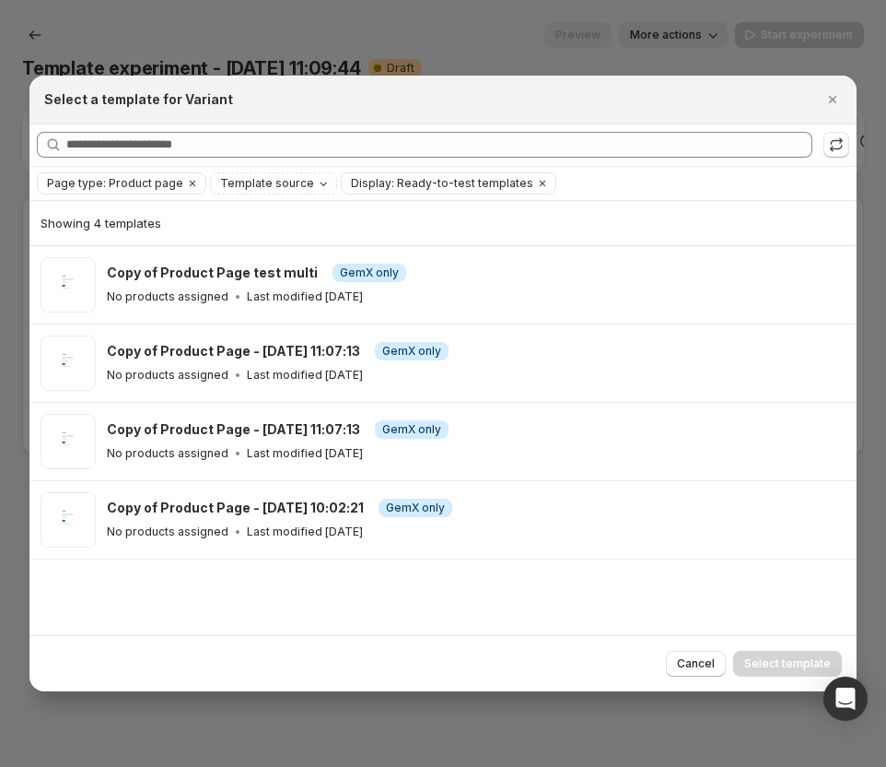
click at [502, 50] on div at bounding box center [443, 383] width 886 height 767
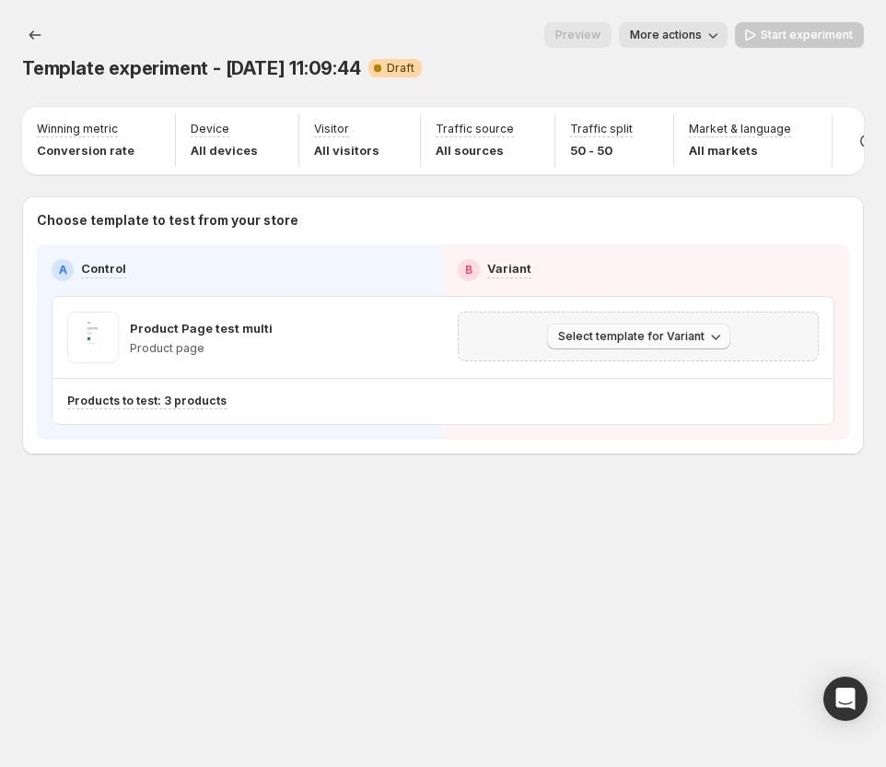
click at [519, 339] on span "Select template for Variant" at bounding box center [631, 336] width 146 height 15
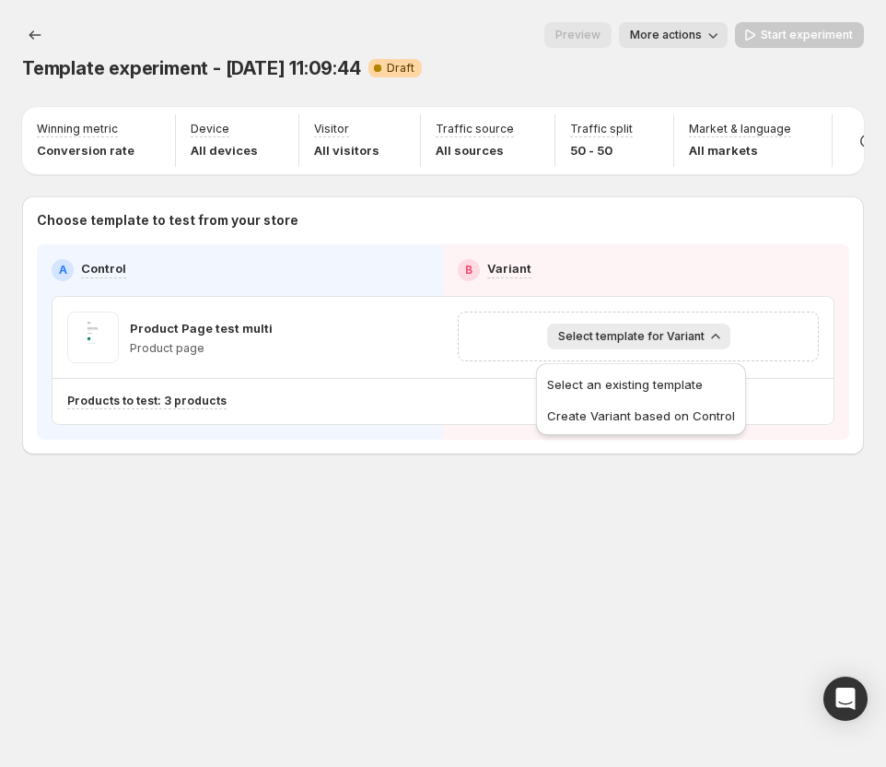
click at [426, 281] on div "A Control" at bounding box center [240, 270] width 377 height 22
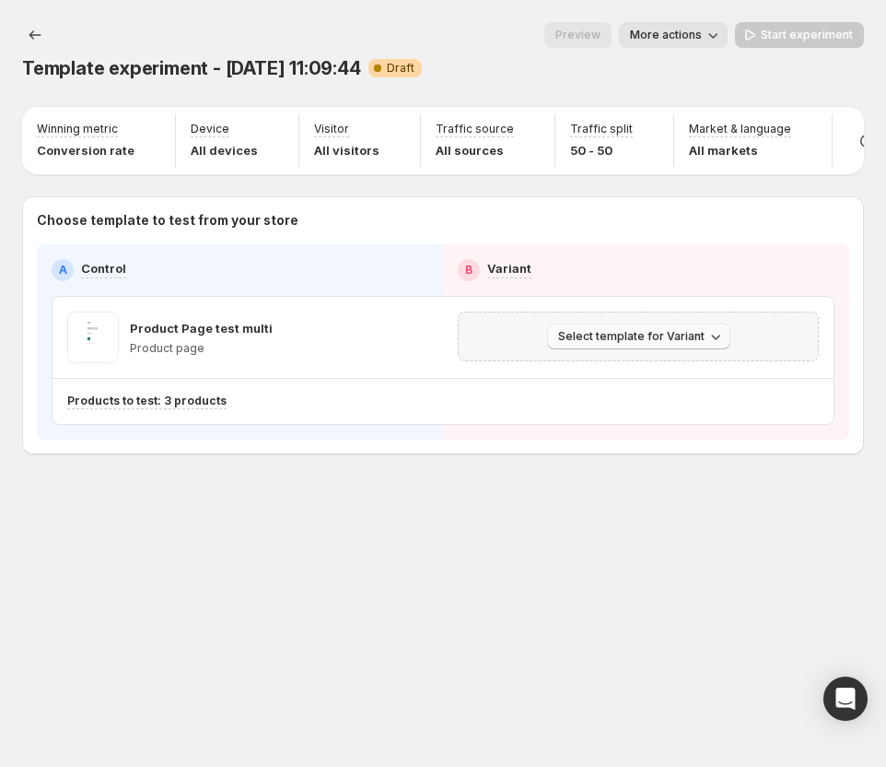
click at [519, 338] on button "Select template for Variant" at bounding box center [638, 336] width 183 height 26
click at [519, 343] on span "Select template for Variant" at bounding box center [631, 336] width 146 height 15
click at [519, 341] on span "Select template for Variant" at bounding box center [631, 336] width 146 height 15
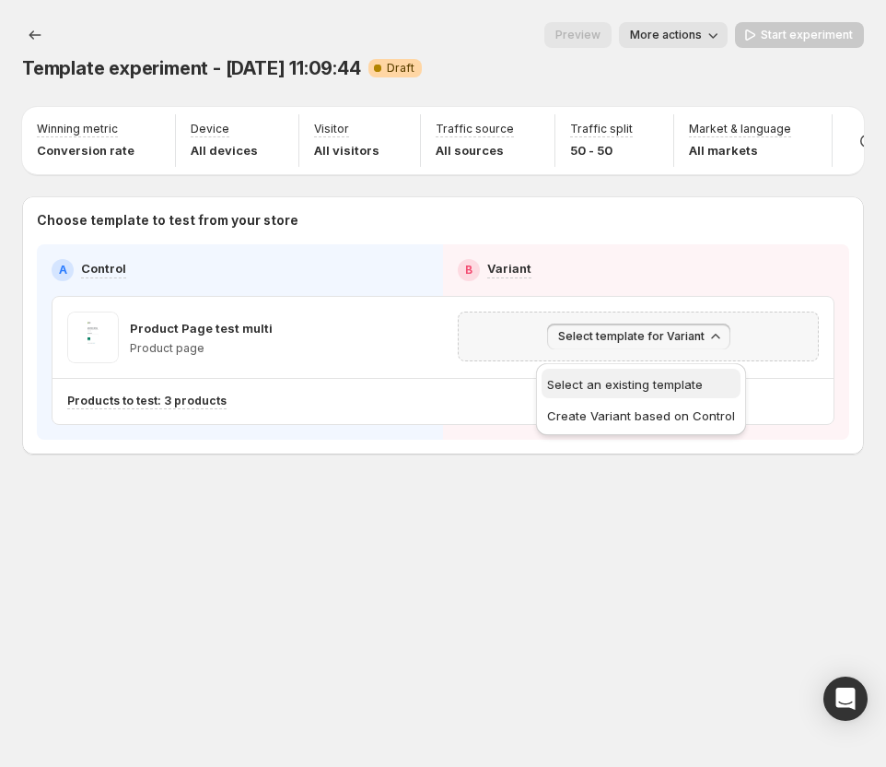
click at [519, 369] on button "Select an existing template" at bounding box center [641, 383] width 199 height 29
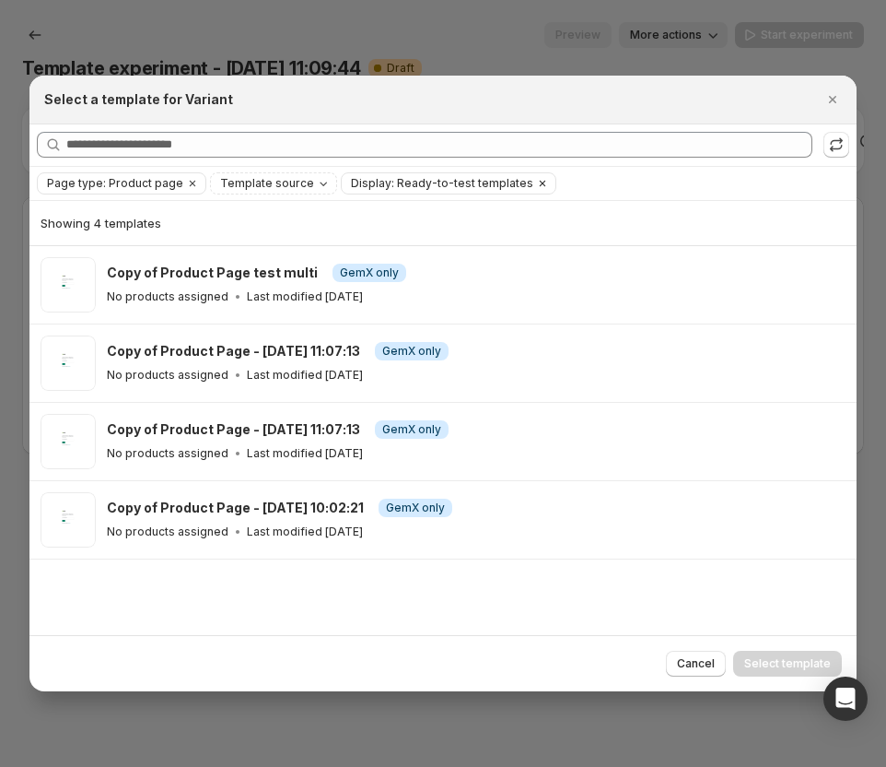
click at [519, 182] on icon "Clear" at bounding box center [542, 183] width 15 height 15
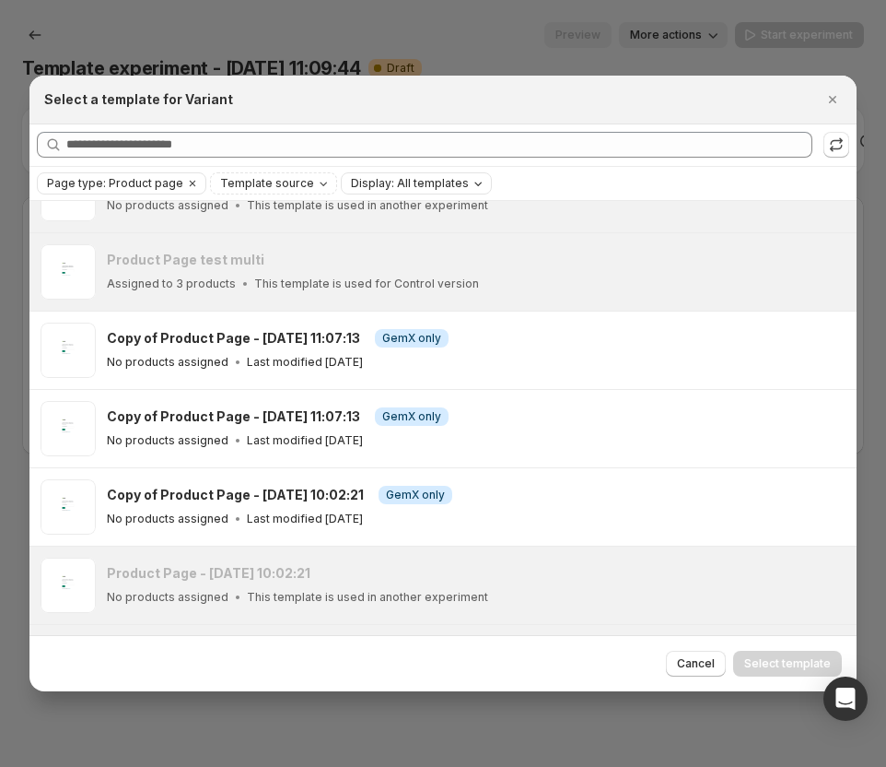
scroll to position [369, 0]
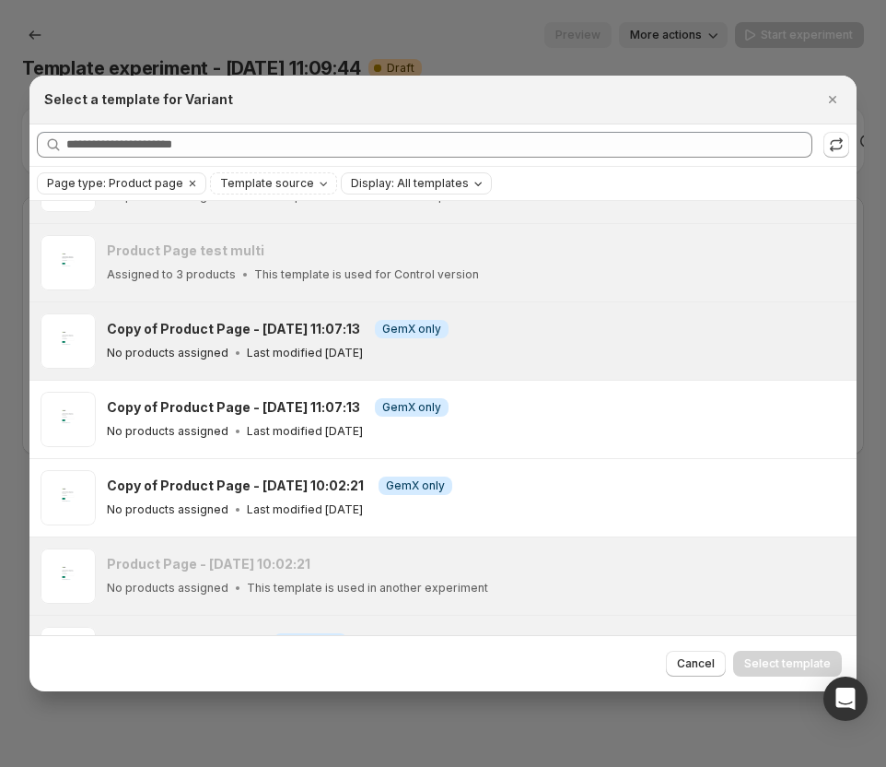
click at [519, 327] on div "Copy of Product Page - Jul 8, 11:07:13 Info GemX only" at bounding box center [473, 329] width 733 height 18
click at [519, 660] on span "Select template" at bounding box center [787, 663] width 87 height 15
